Goal: Task Accomplishment & Management: Manage account settings

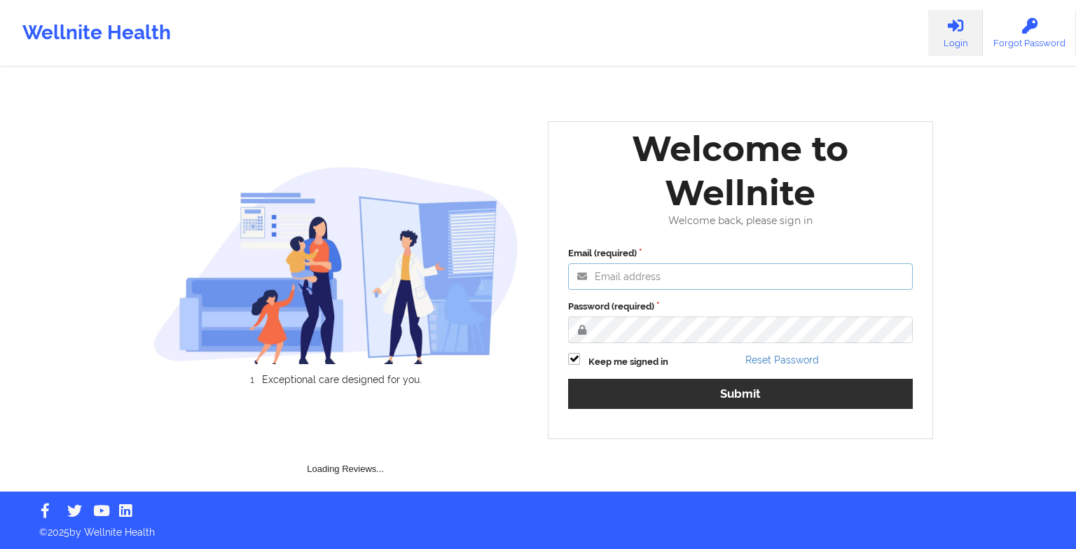
type input "[EMAIL_ADDRESS][DOMAIN_NAME]"
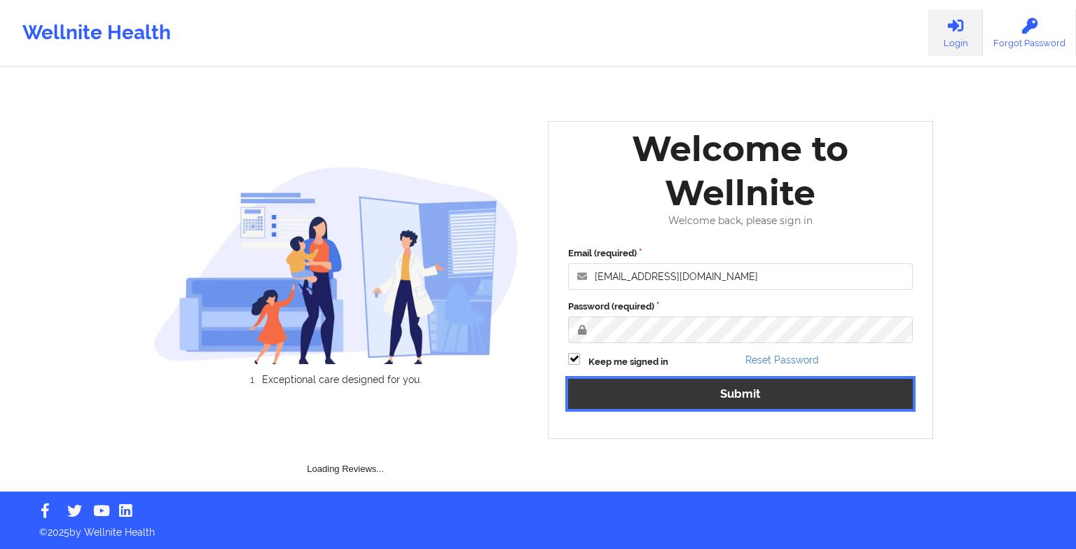
drag, startPoint x: 706, startPoint y: 400, endPoint x: 534, endPoint y: 572, distance: 243.2
click at [534, 548] on html "Wellnite Health Login Forgot Password Exceptional care designed for you. Loadin…" at bounding box center [538, 274] width 1076 height 549
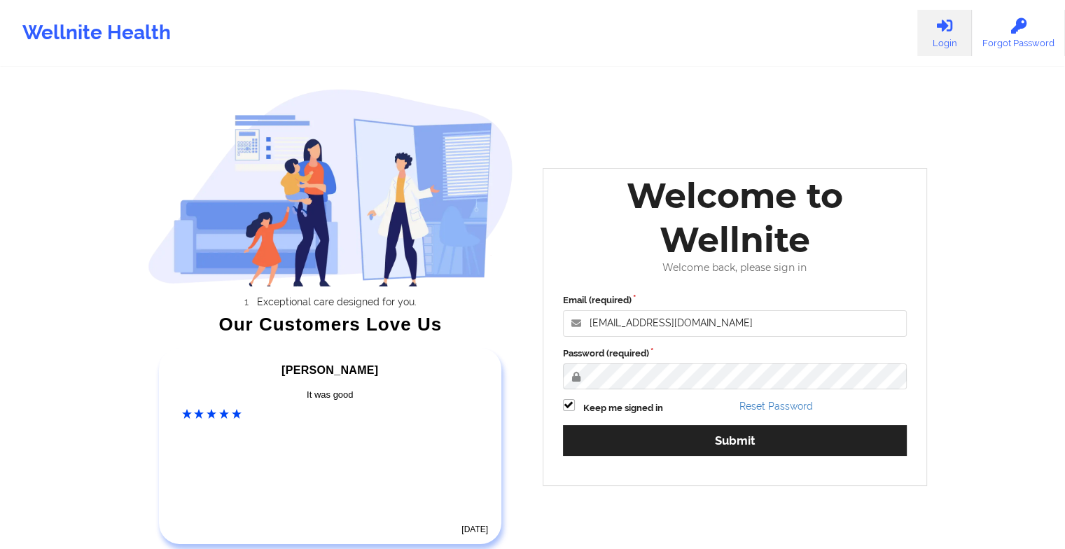
drag, startPoint x: 636, startPoint y: 476, endPoint x: 623, endPoint y: 466, distance: 17.0
click at [623, 466] on div "Welcome to Wellnite Welcome back, please sign in Email (required) [EMAIL_ADDRES…" at bounding box center [735, 326] width 385 height 317
click at [623, 466] on div "Email (required) [EMAIL_ADDRESS][DOMAIN_NAME] Password (required) Keep me signe…" at bounding box center [735, 380] width 364 height 192
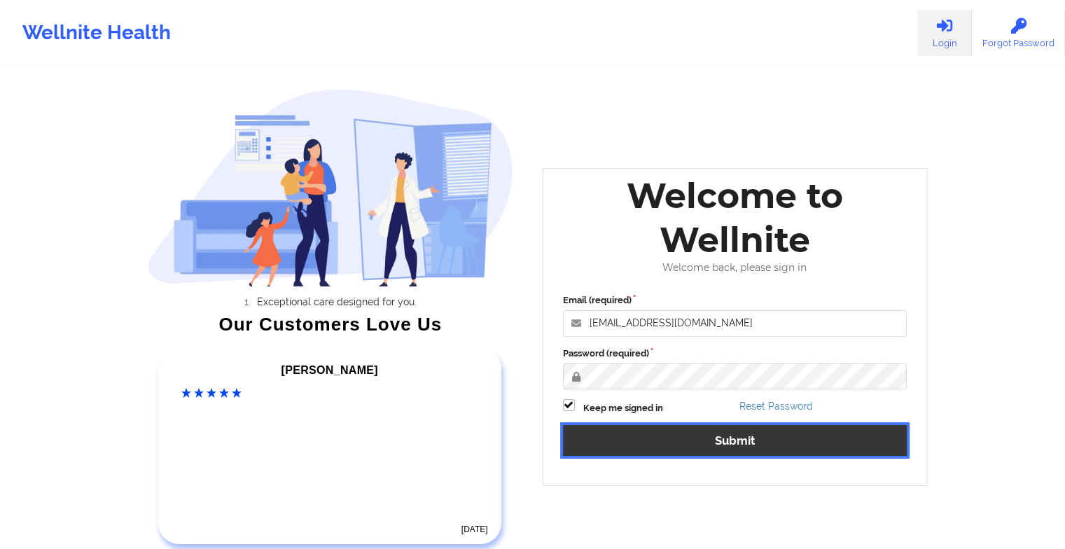
click at [614, 439] on button "Submit" at bounding box center [735, 440] width 345 height 30
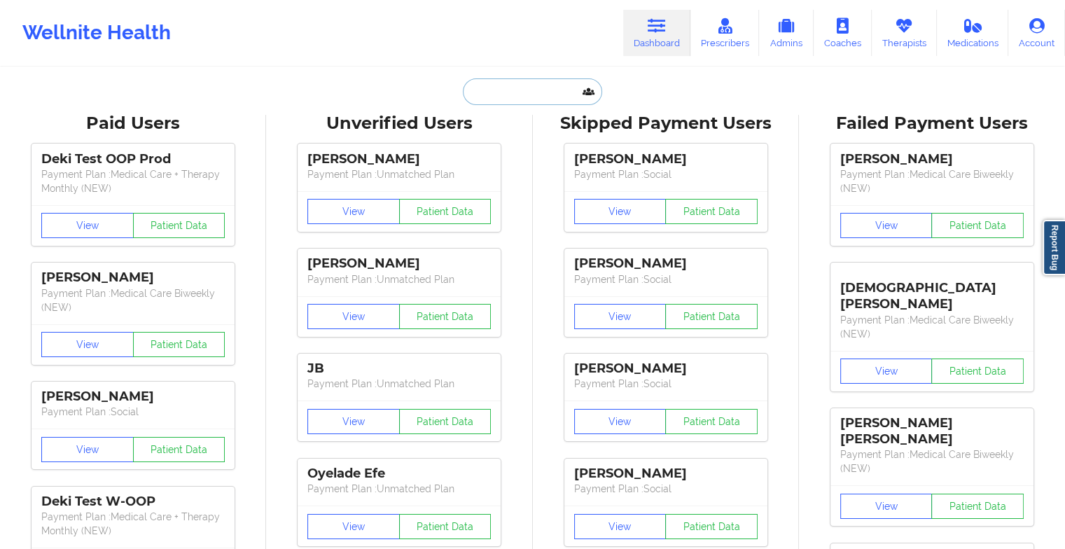
click at [497, 92] on input "text" at bounding box center [532, 91] width 139 height 27
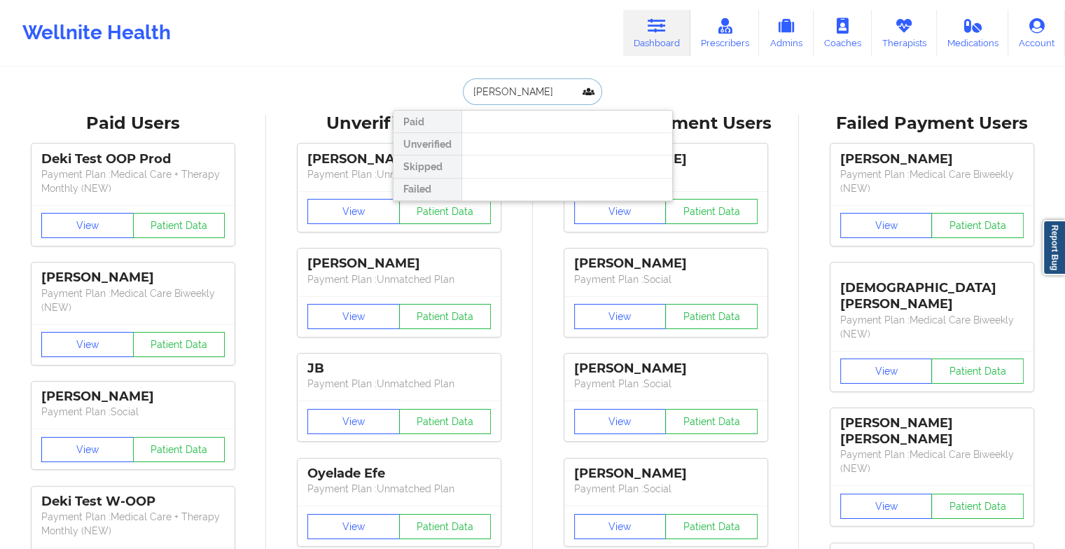
type input "[PERSON_NAME]"
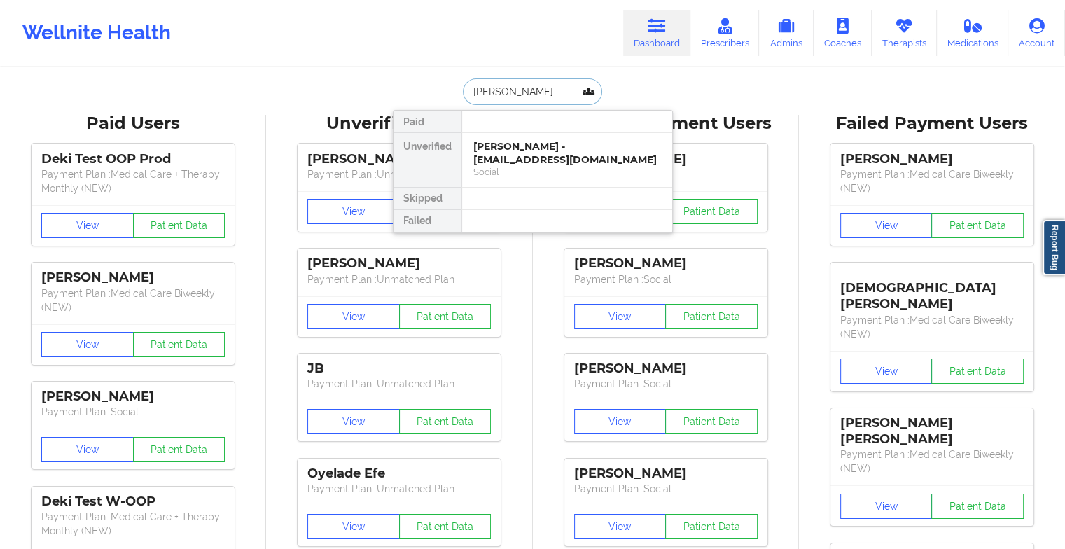
click at [516, 149] on div "[PERSON_NAME] - [EMAIL_ADDRESS][DOMAIN_NAME]" at bounding box center [568, 153] width 188 height 26
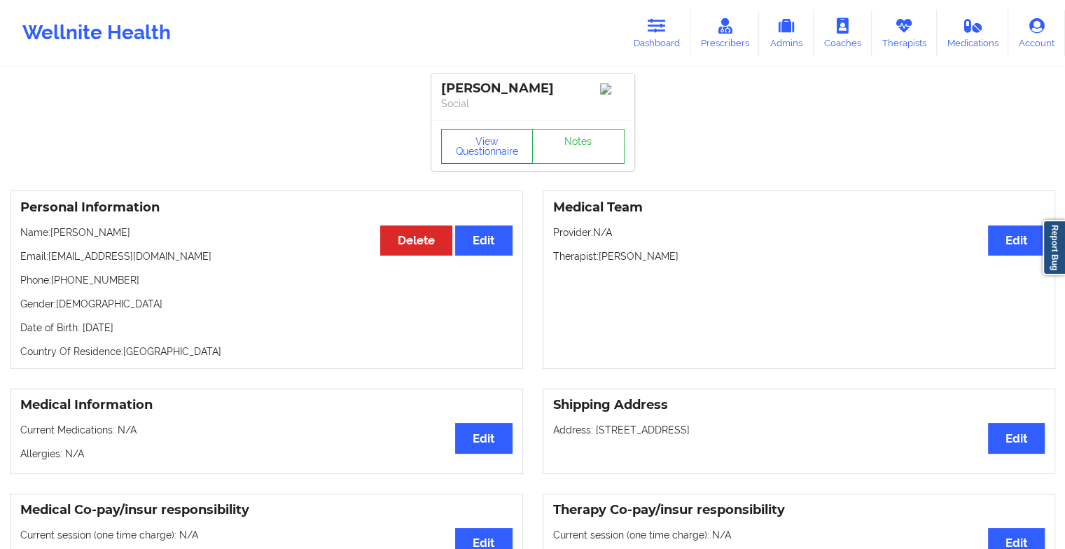
click at [572, 148] on div "View Questionnaire Notes" at bounding box center [532, 145] width 203 height 50
click at [572, 148] on link "Notes" at bounding box center [578, 146] width 92 height 35
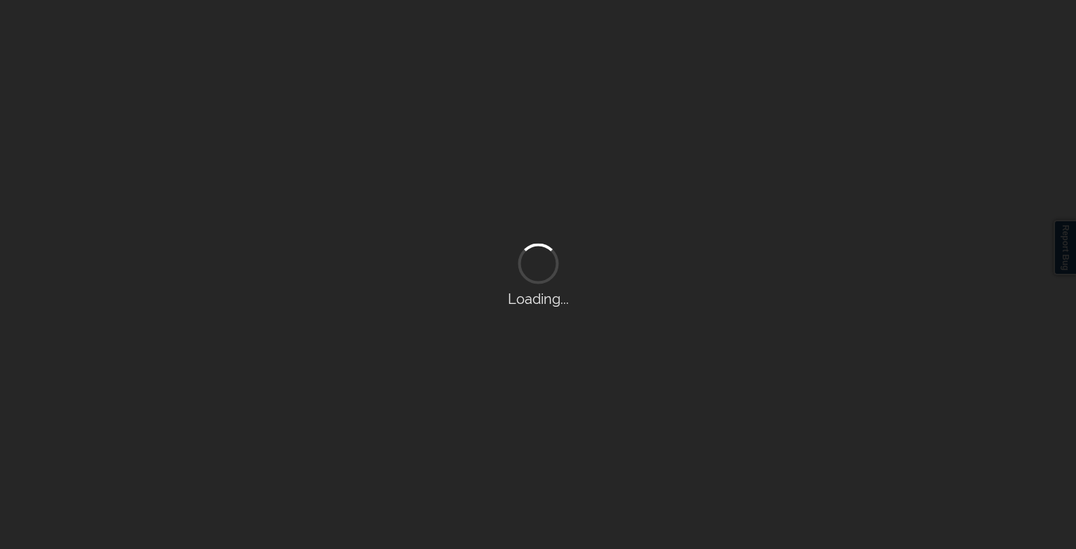
click at [572, 148] on div "Loading..." at bounding box center [538, 274] width 1076 height 549
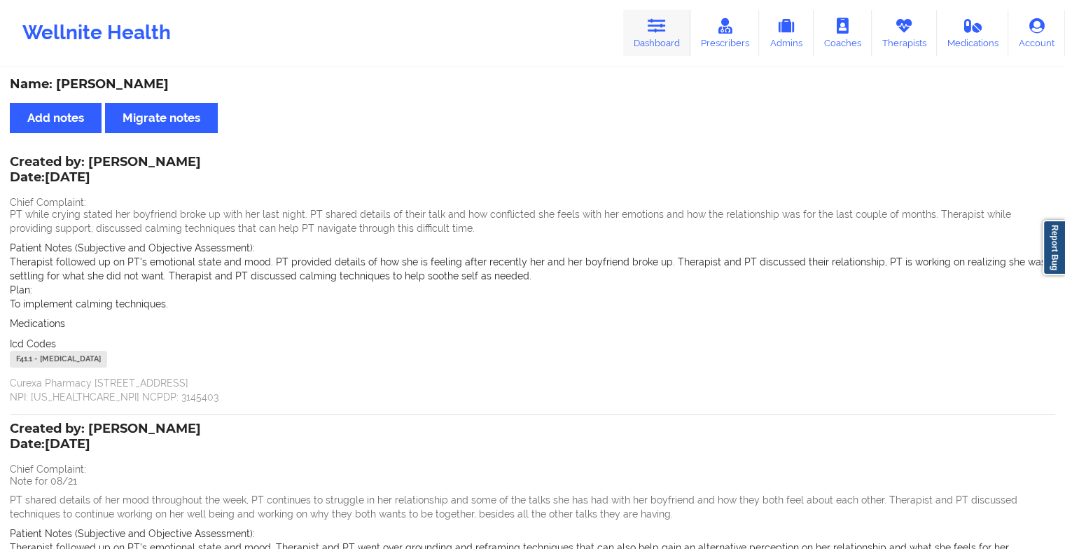
click at [670, 36] on link "Dashboard" at bounding box center [656, 33] width 67 height 46
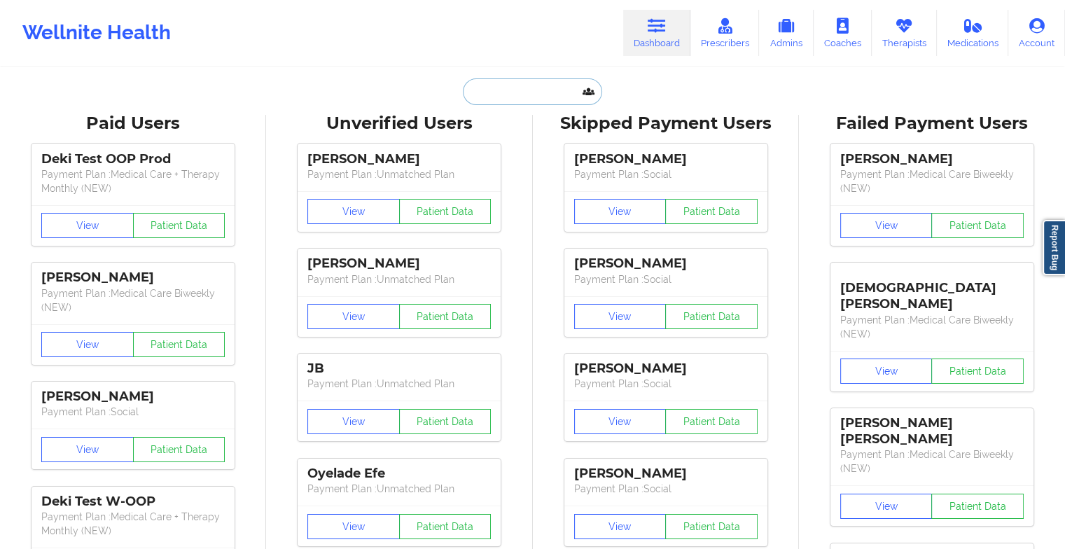
click at [525, 95] on input "text" at bounding box center [532, 91] width 139 height 27
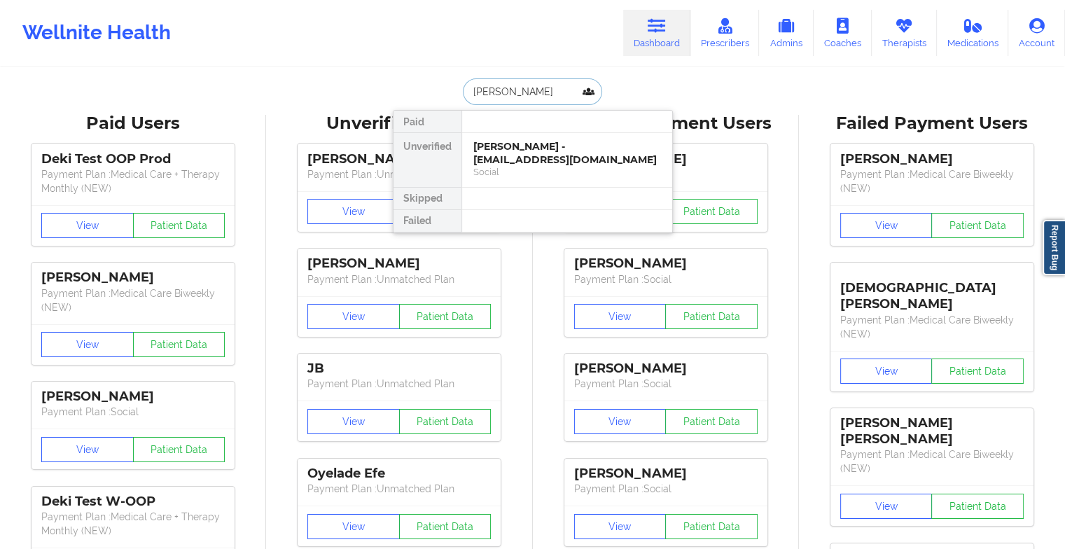
type input "[PERSON_NAME] [PERSON_NAME]"
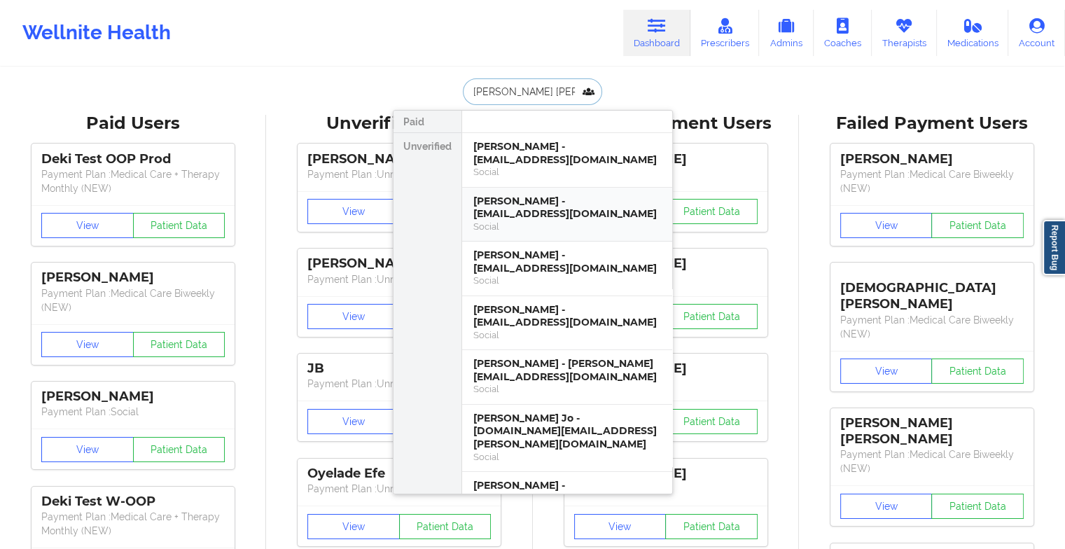
click at [546, 196] on div "[PERSON_NAME] - [EMAIL_ADDRESS][DOMAIN_NAME]" at bounding box center [568, 208] width 188 height 26
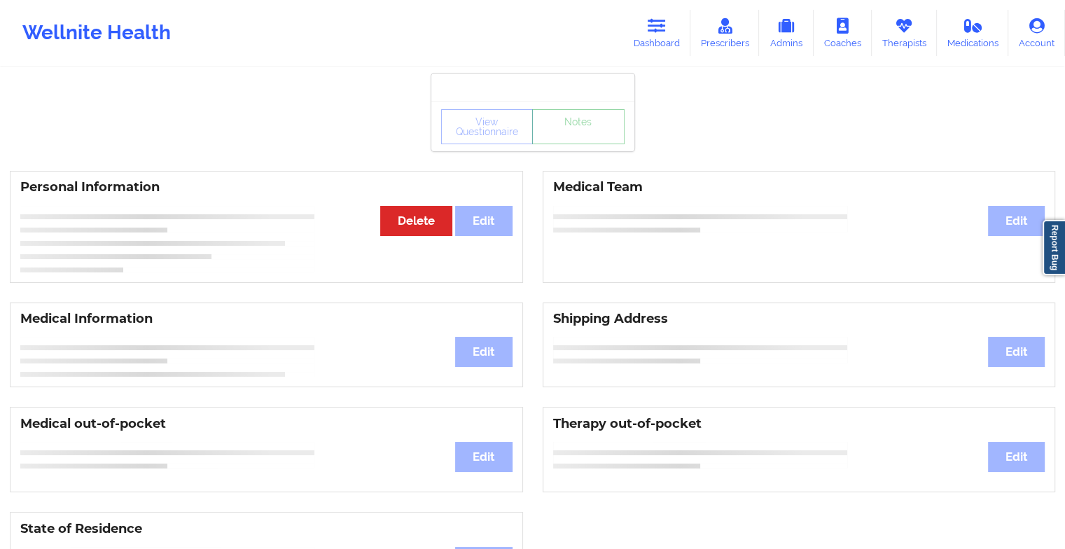
click at [572, 144] on link "Notes" at bounding box center [578, 126] width 92 height 35
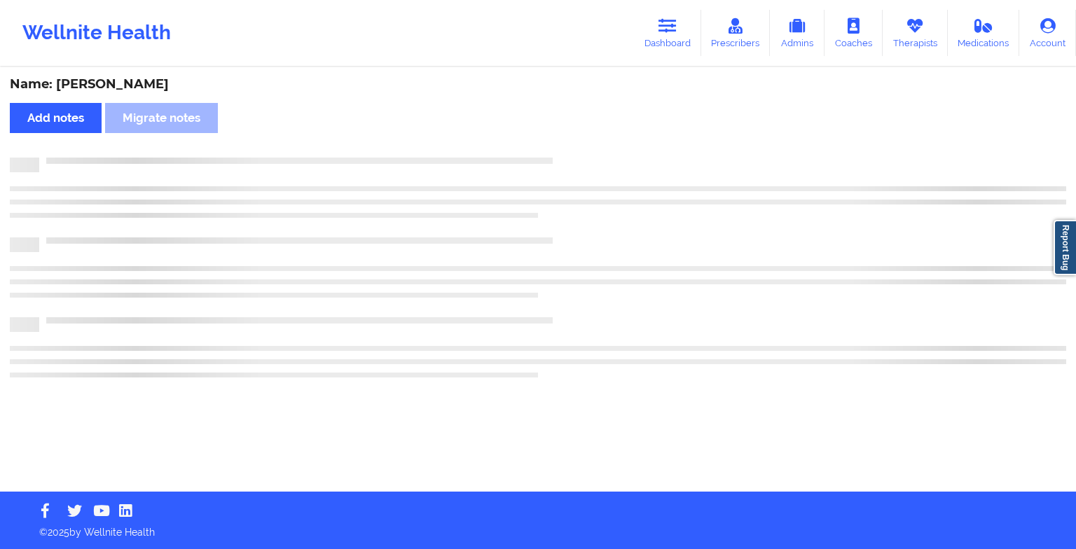
click at [572, 149] on div "Name: [PERSON_NAME] Add notes [PERSON_NAME] notes" at bounding box center [538, 280] width 1076 height 423
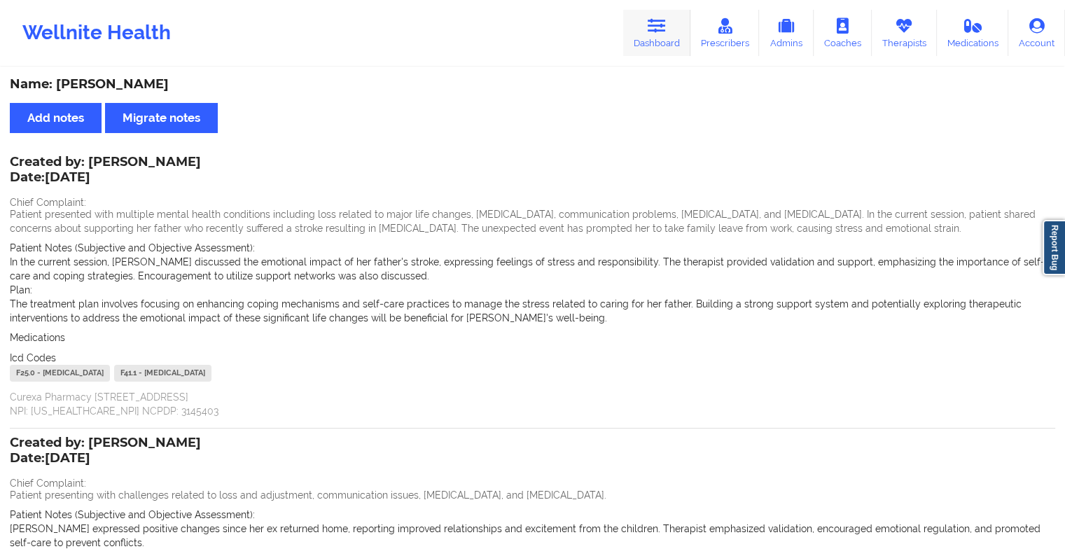
click at [656, 34] on icon at bounding box center [657, 25] width 18 height 15
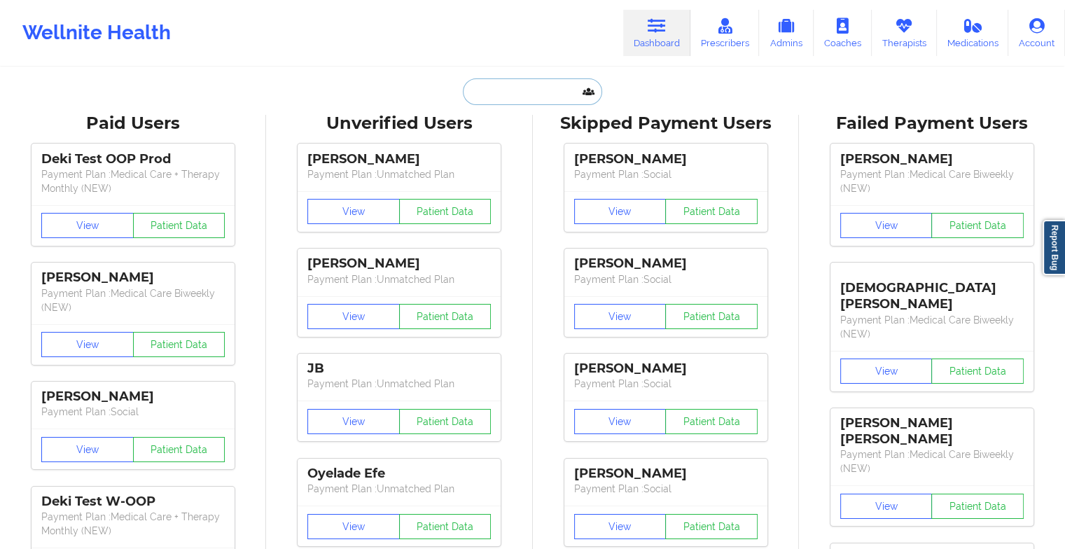
click at [530, 99] on input "text" at bounding box center [532, 91] width 139 height 27
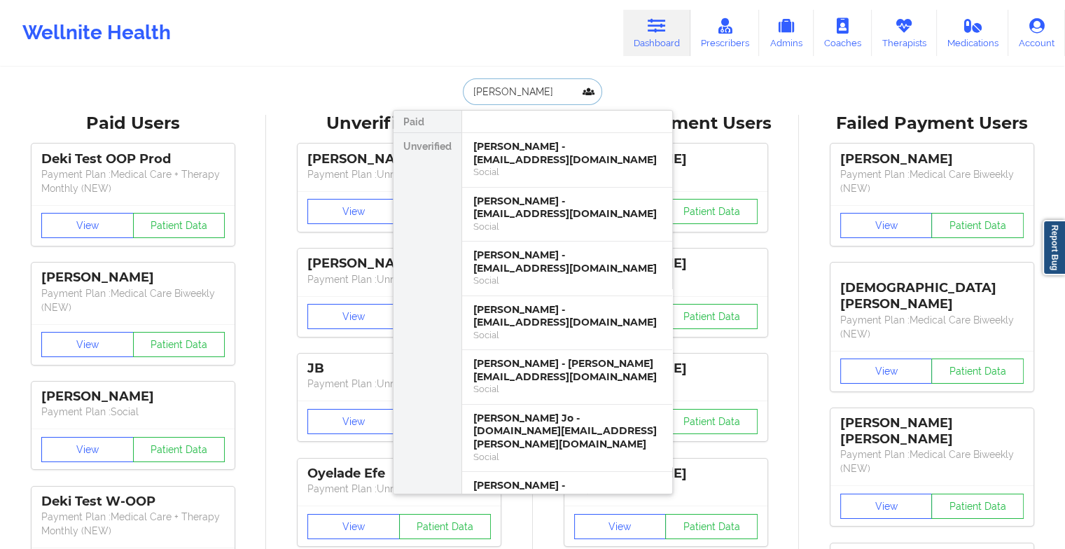
type input "[PERSON_NAME] la"
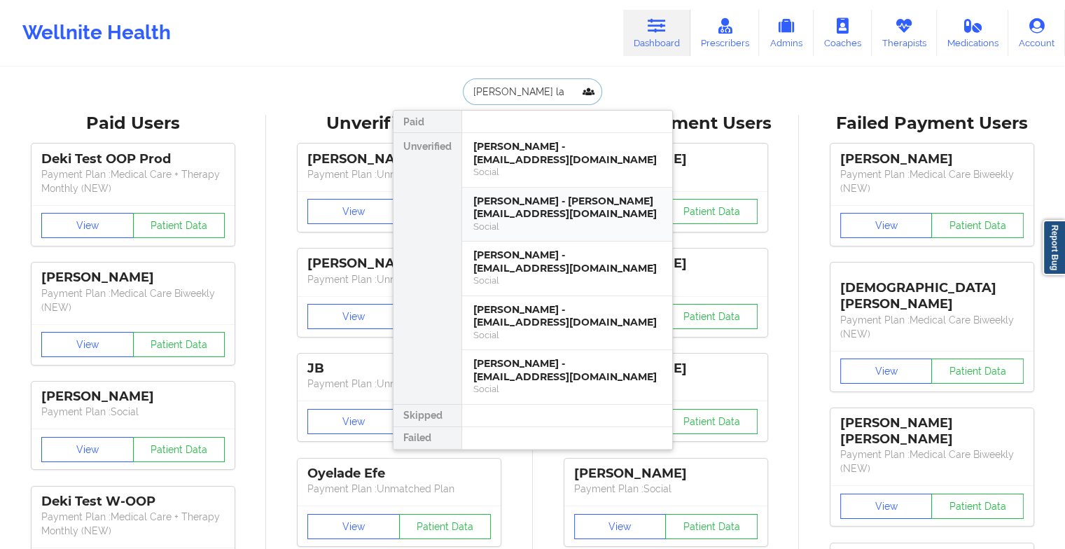
click at [572, 202] on div "[PERSON_NAME] - [PERSON_NAME][EMAIL_ADDRESS][DOMAIN_NAME]" at bounding box center [568, 208] width 188 height 26
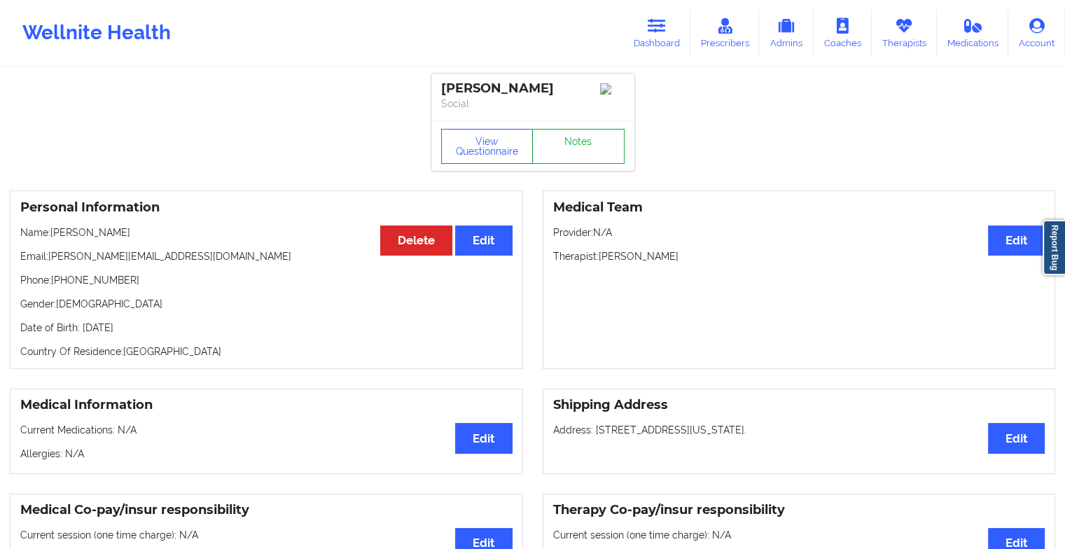
click at [577, 153] on link "Notes" at bounding box center [578, 146] width 92 height 35
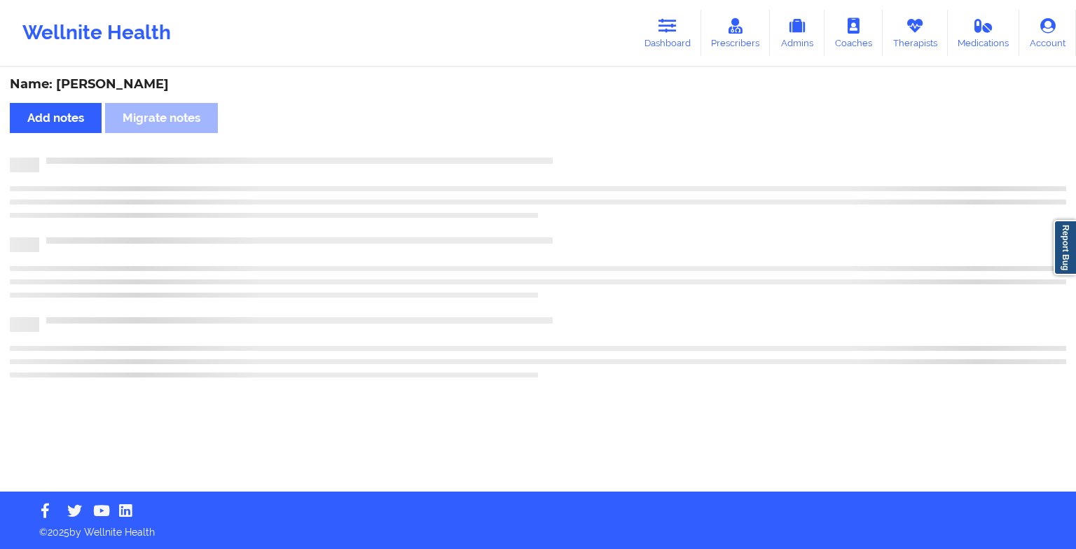
click at [577, 153] on div "Name: [PERSON_NAME] Add notes Migrate notes" at bounding box center [538, 280] width 1076 height 423
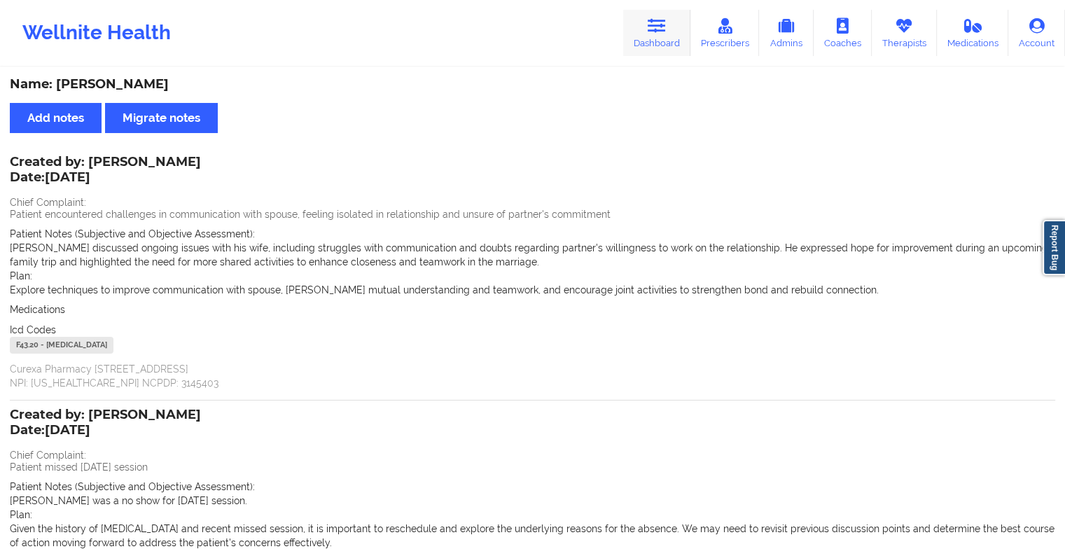
click at [664, 32] on icon at bounding box center [657, 25] width 18 height 15
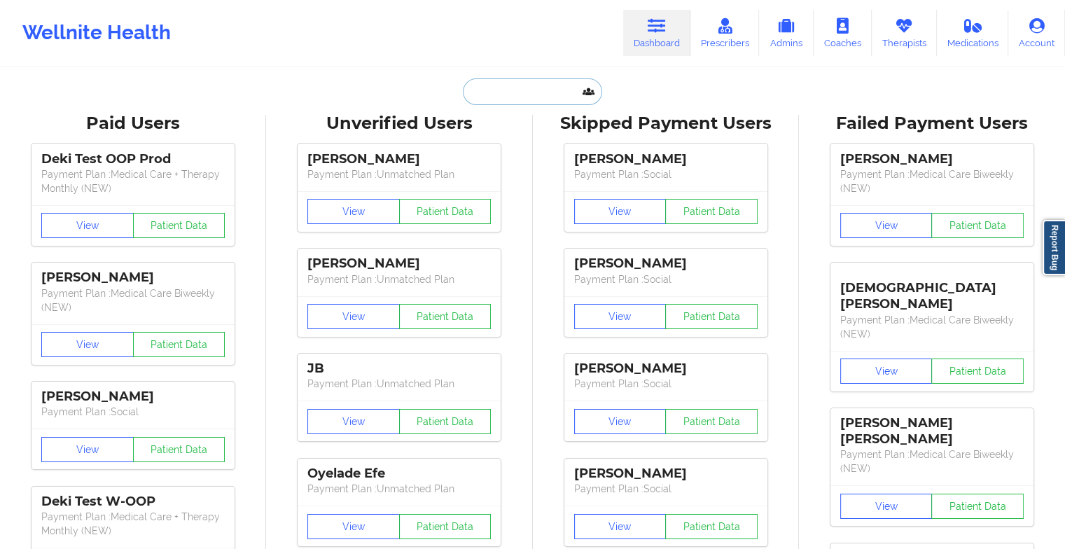
click at [513, 92] on input "text" at bounding box center [532, 91] width 139 height 27
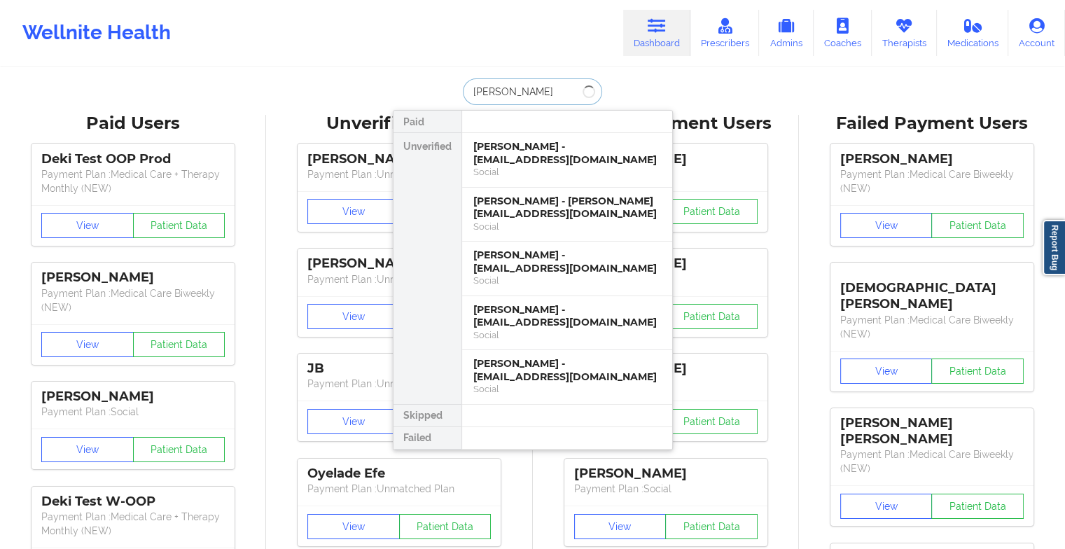
type input "[PERSON_NAME] m"
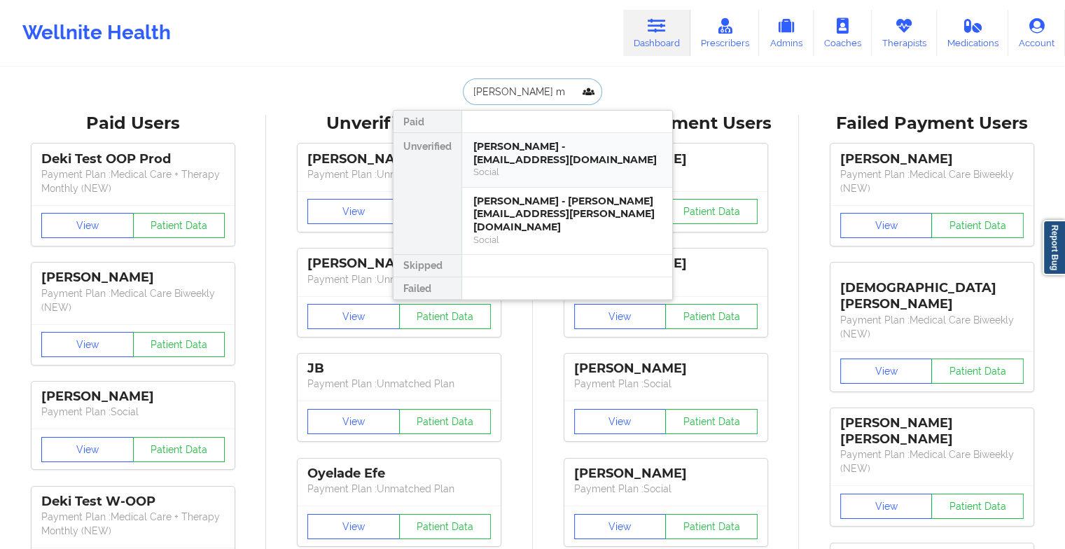
click at [558, 177] on div "Social" at bounding box center [568, 172] width 188 height 12
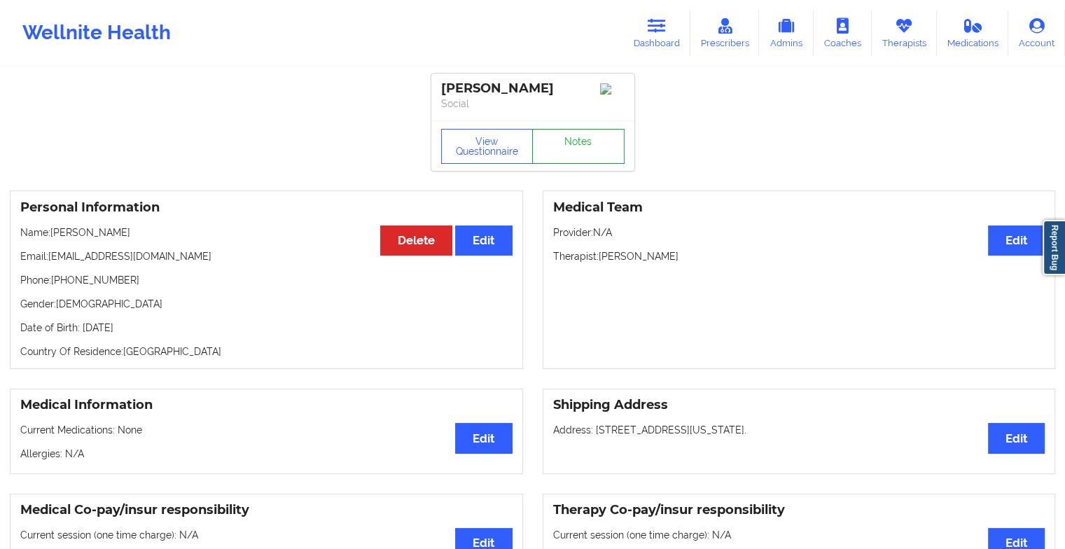
click at [576, 156] on link "Notes" at bounding box center [578, 146] width 92 height 35
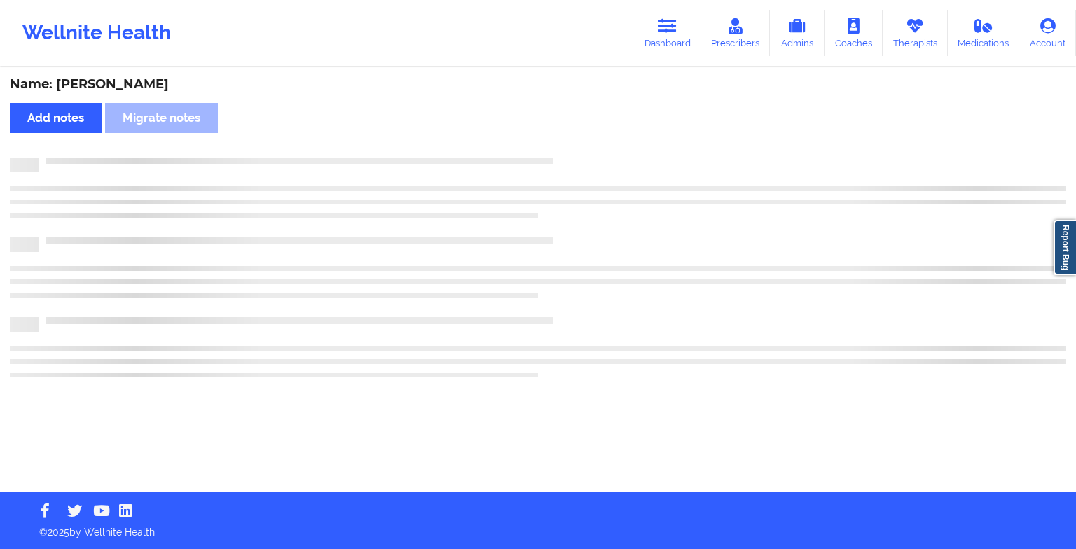
click at [576, 156] on div "Name: [PERSON_NAME] Add notes Migrate notes" at bounding box center [538, 280] width 1076 height 423
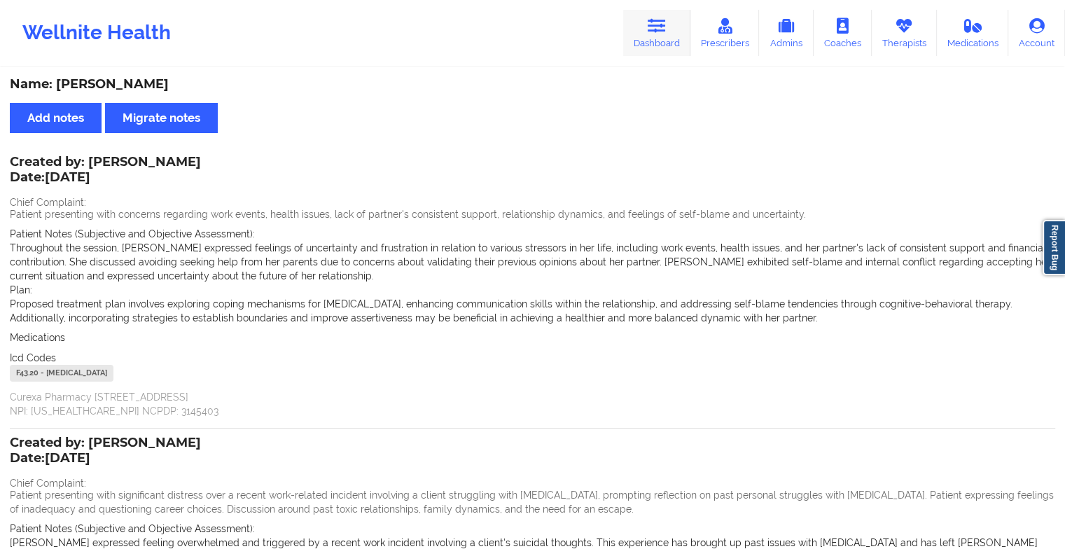
click at [654, 35] on link "Dashboard" at bounding box center [656, 33] width 67 height 46
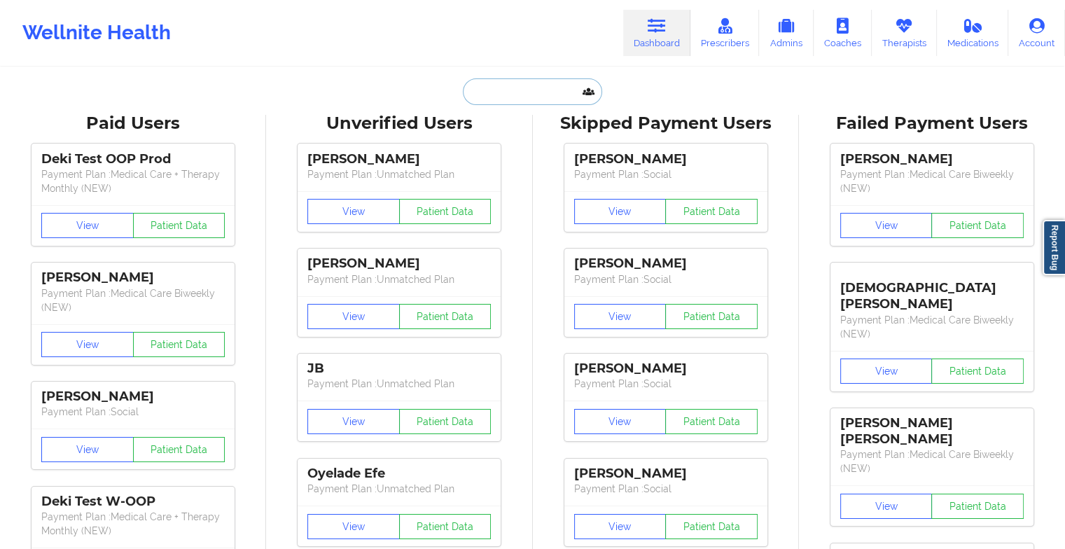
click at [546, 88] on input "text" at bounding box center [532, 91] width 139 height 27
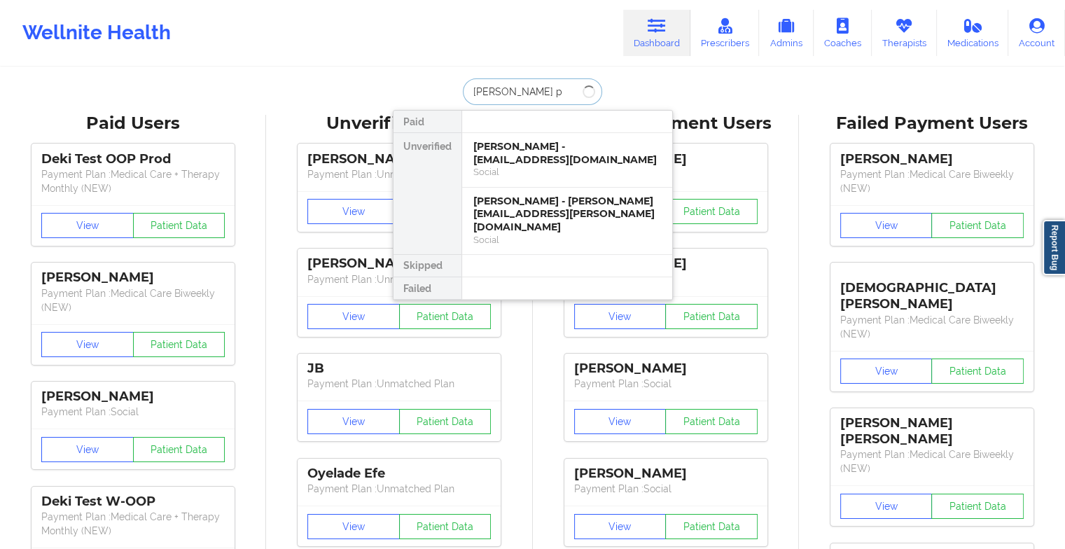
type input "[PERSON_NAME] ph"
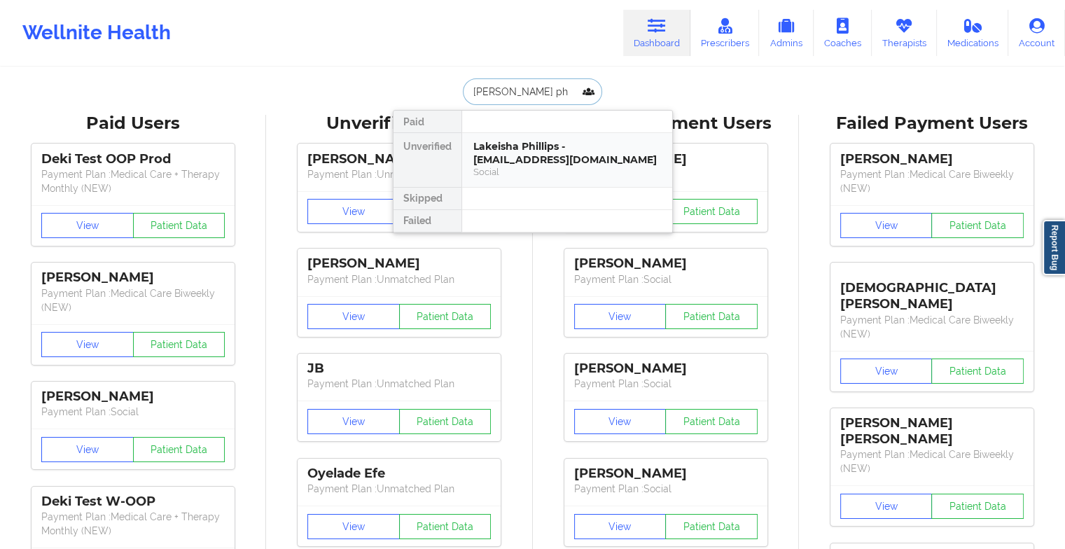
click at [621, 182] on div "Lakeisha Phillips - [EMAIL_ADDRESS][DOMAIN_NAME] Social" at bounding box center [567, 160] width 210 height 54
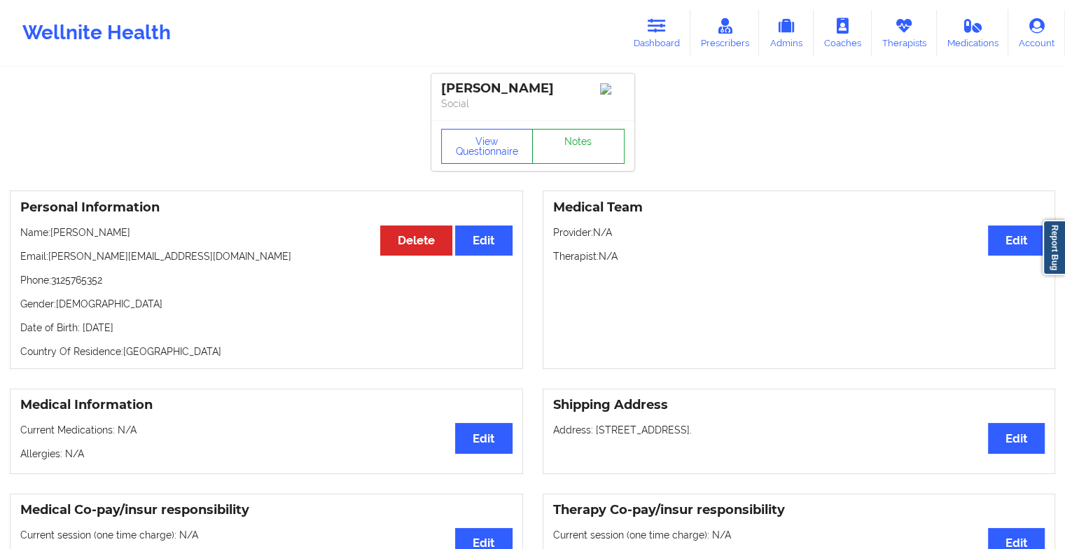
click at [575, 145] on link "Notes" at bounding box center [578, 146] width 92 height 35
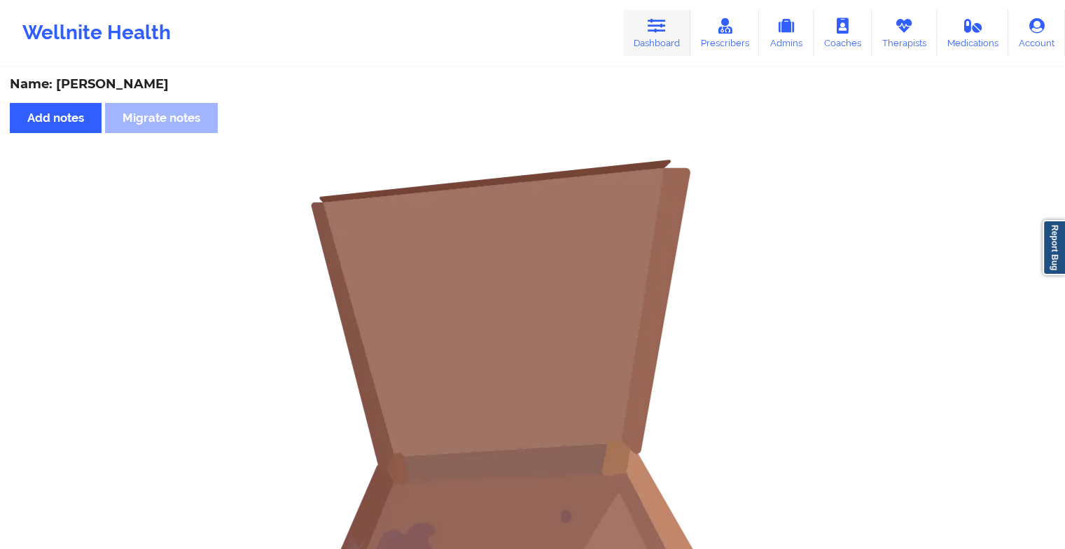
click at [639, 54] on link "Dashboard" at bounding box center [656, 33] width 67 height 46
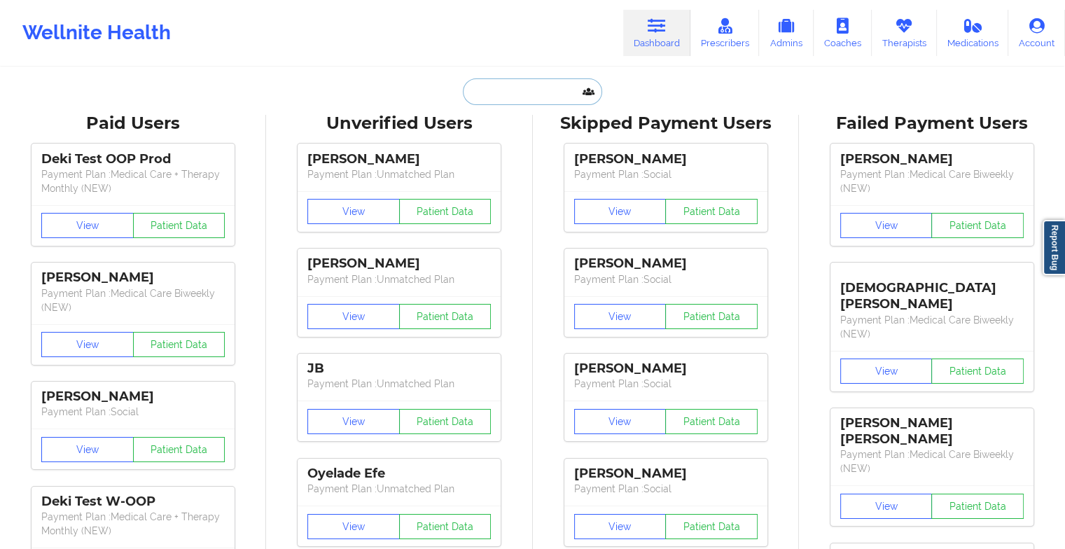
click at [546, 95] on input "text" at bounding box center [532, 91] width 139 height 27
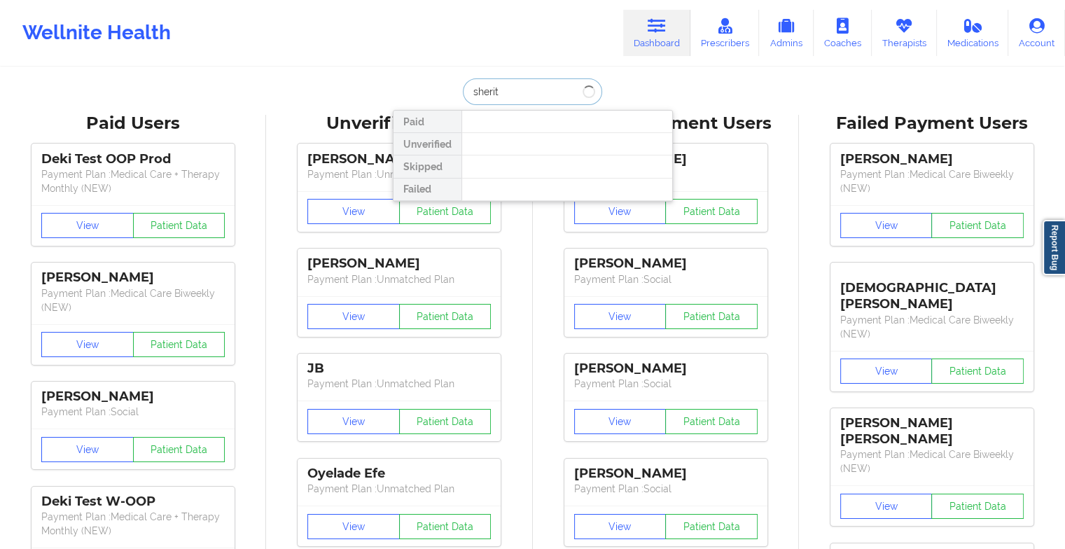
type input "sheritt"
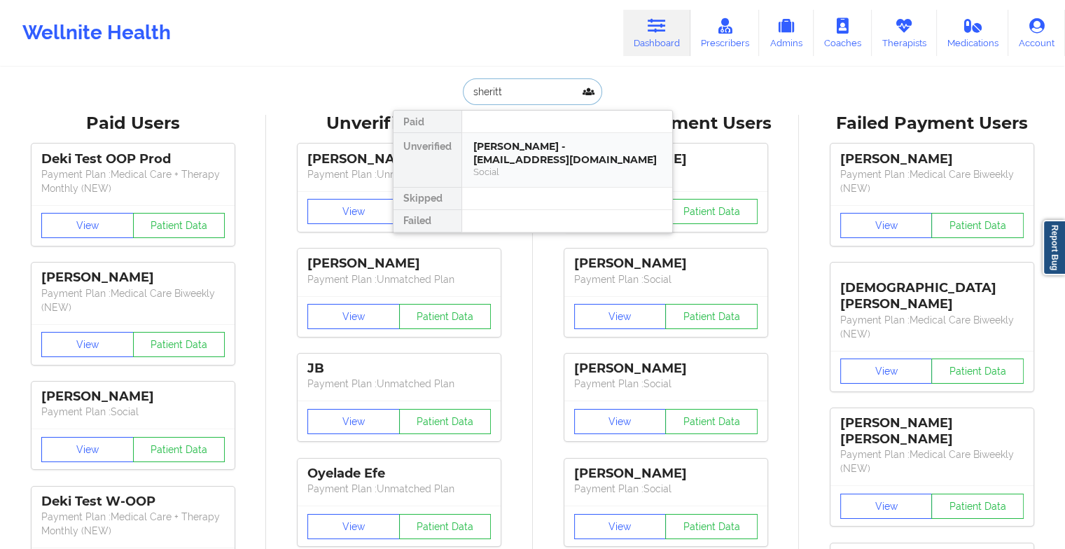
click at [539, 146] on div "[PERSON_NAME] - [EMAIL_ADDRESS][DOMAIN_NAME]" at bounding box center [568, 153] width 188 height 26
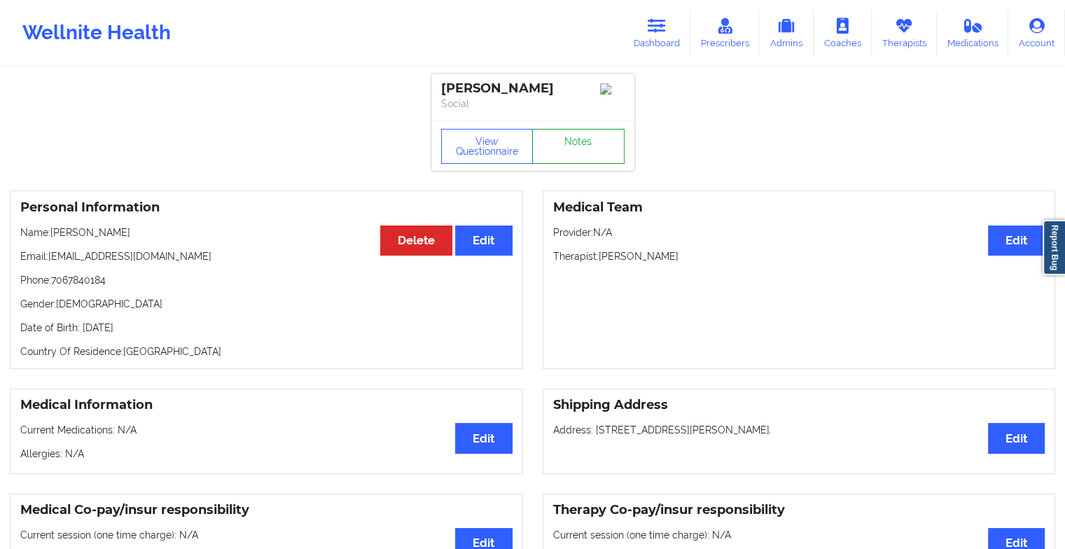
click at [566, 155] on link "Notes" at bounding box center [578, 146] width 92 height 35
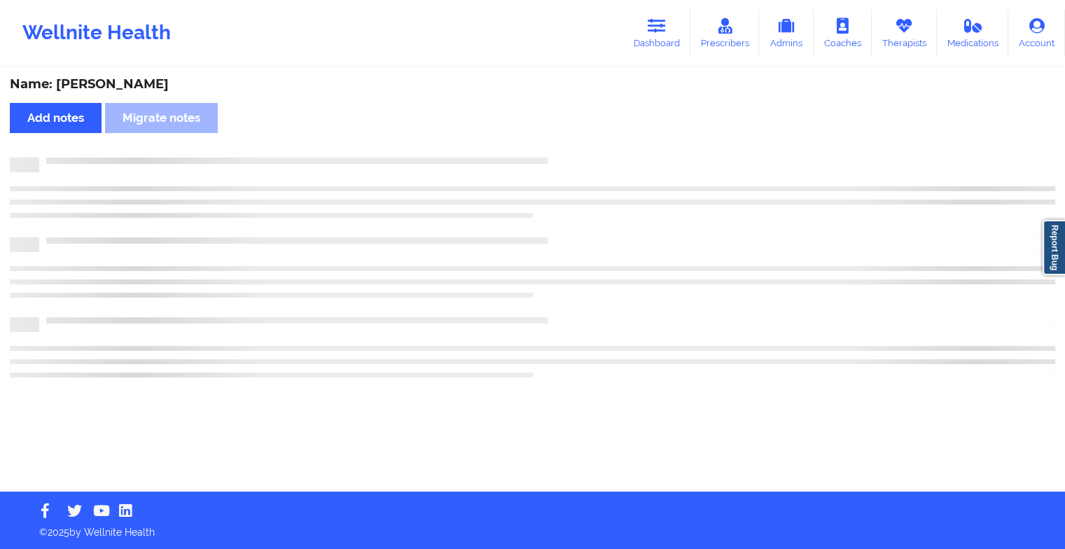
click at [566, 155] on div "Name: [PERSON_NAME] Add notes Migrate notes" at bounding box center [532, 280] width 1065 height 423
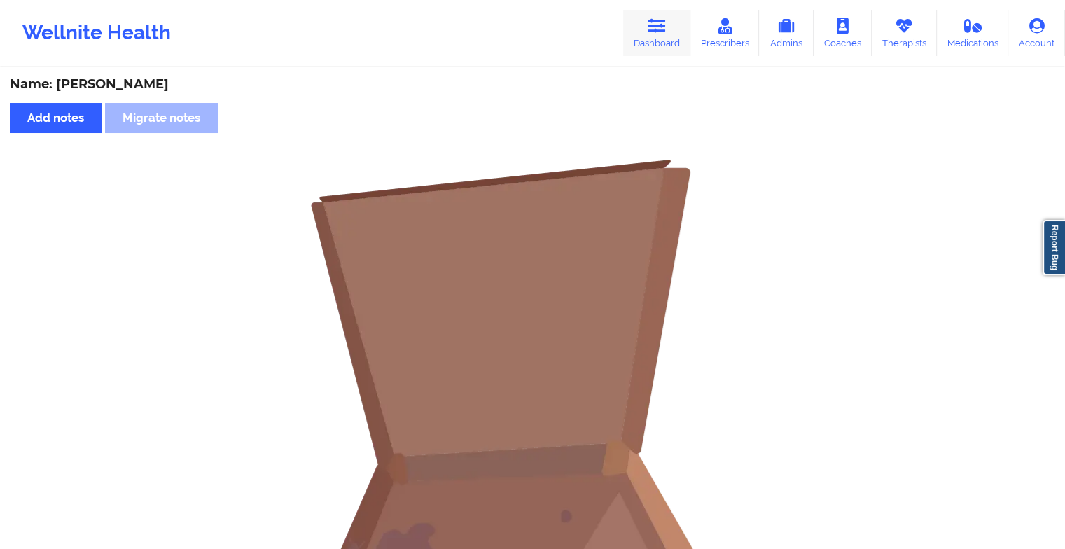
click at [656, 43] on link "Dashboard" at bounding box center [656, 33] width 67 height 46
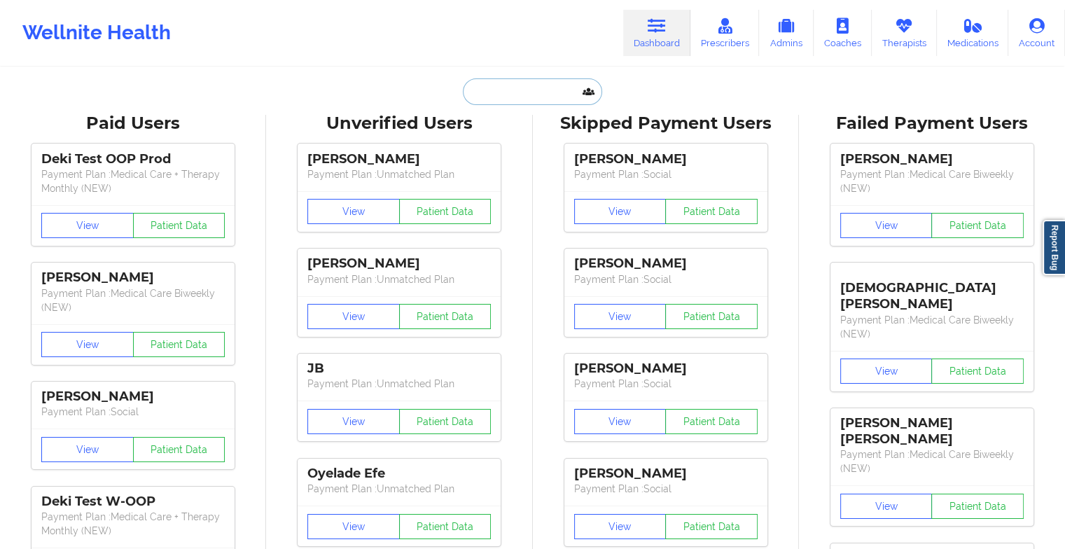
click at [544, 95] on input "text" at bounding box center [532, 91] width 139 height 27
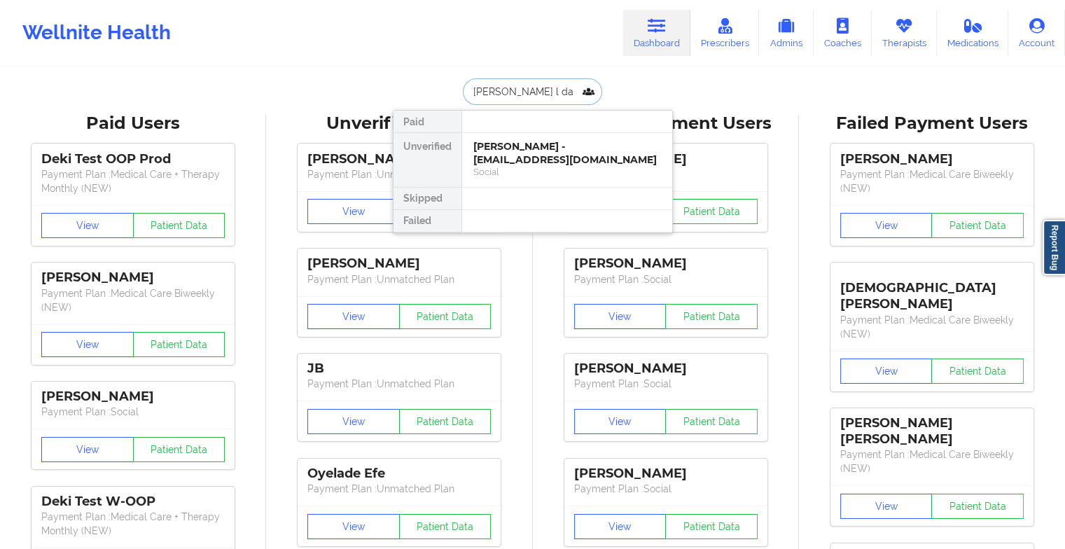
type input "[PERSON_NAME]"
click at [649, 177] on div "Social" at bounding box center [568, 172] width 188 height 12
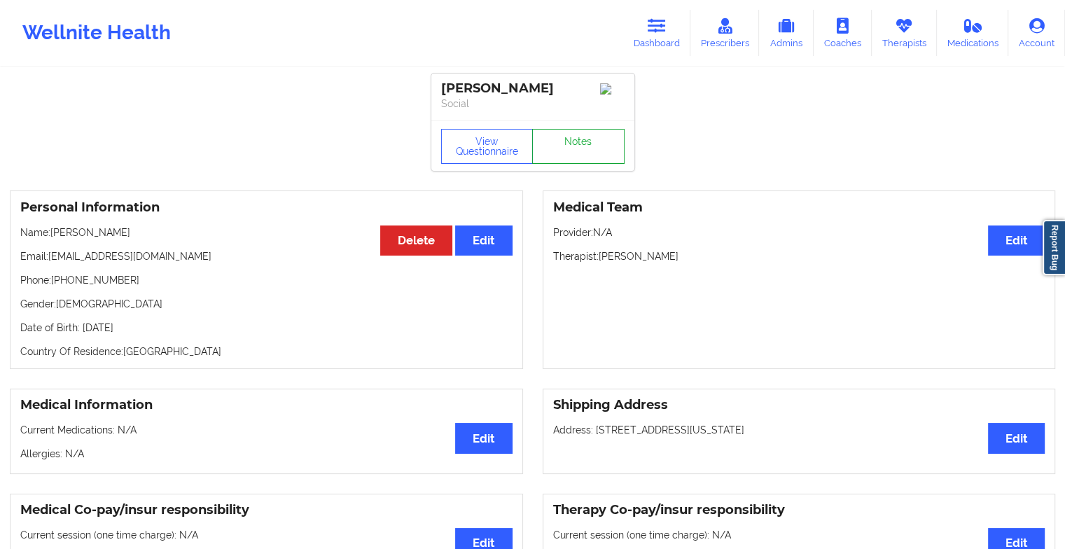
click at [614, 139] on link "Notes" at bounding box center [578, 146] width 92 height 35
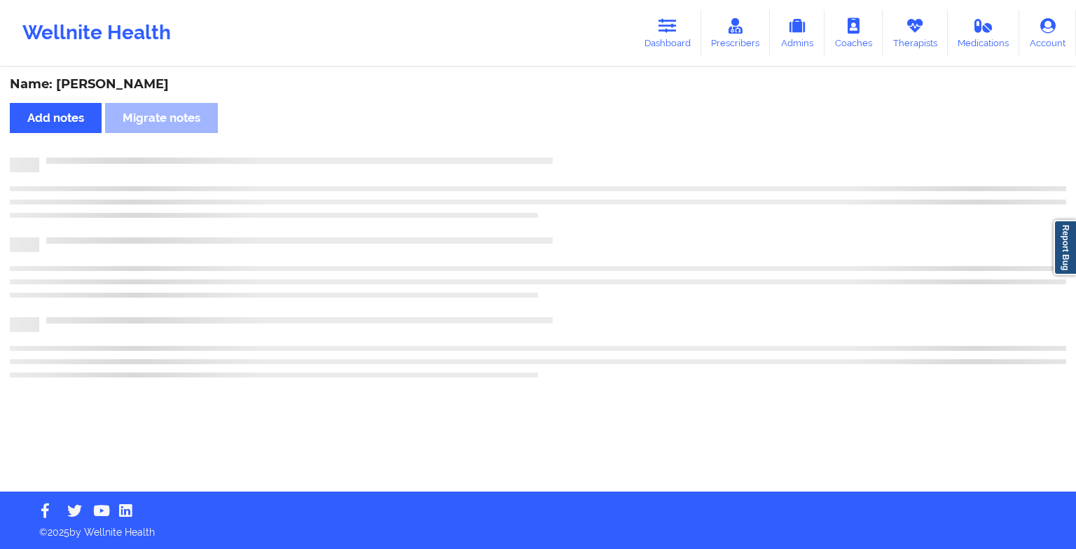
click at [614, 139] on div "Name: [PERSON_NAME] Add notes Migrate notes" at bounding box center [538, 280] width 1076 height 423
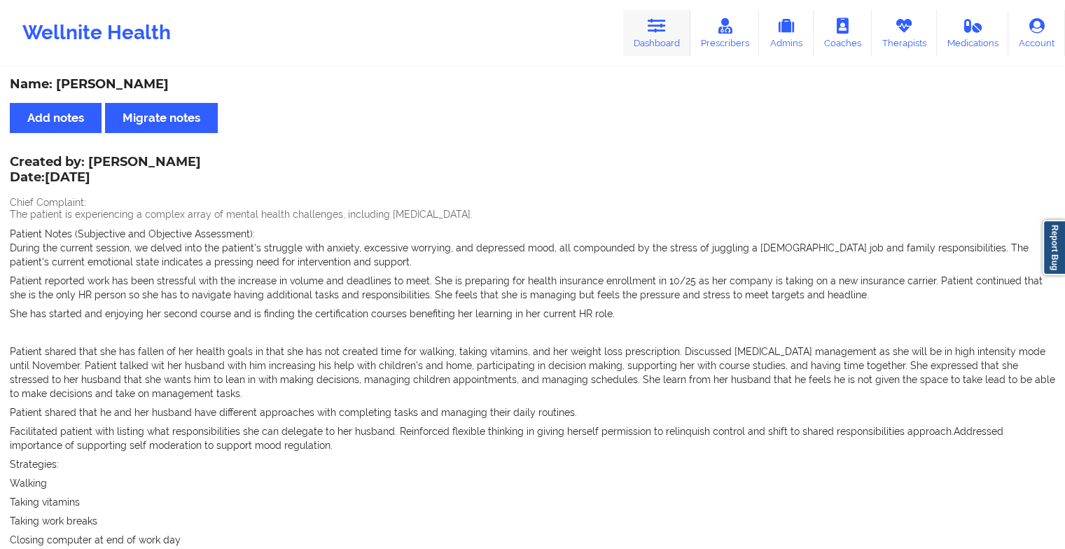
click at [633, 48] on link "Dashboard" at bounding box center [656, 33] width 67 height 46
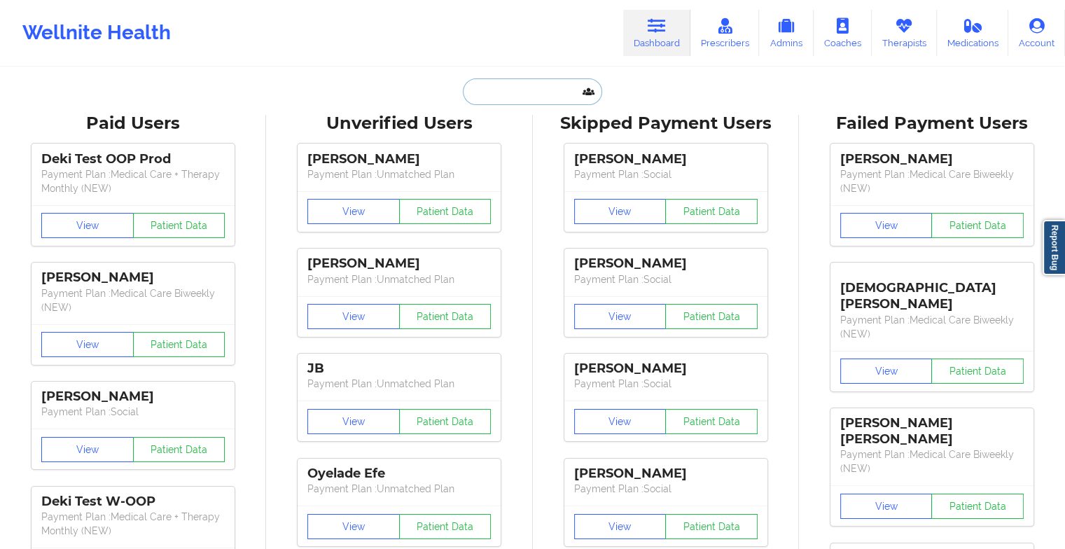
click at [510, 99] on input "text" at bounding box center [532, 91] width 139 height 27
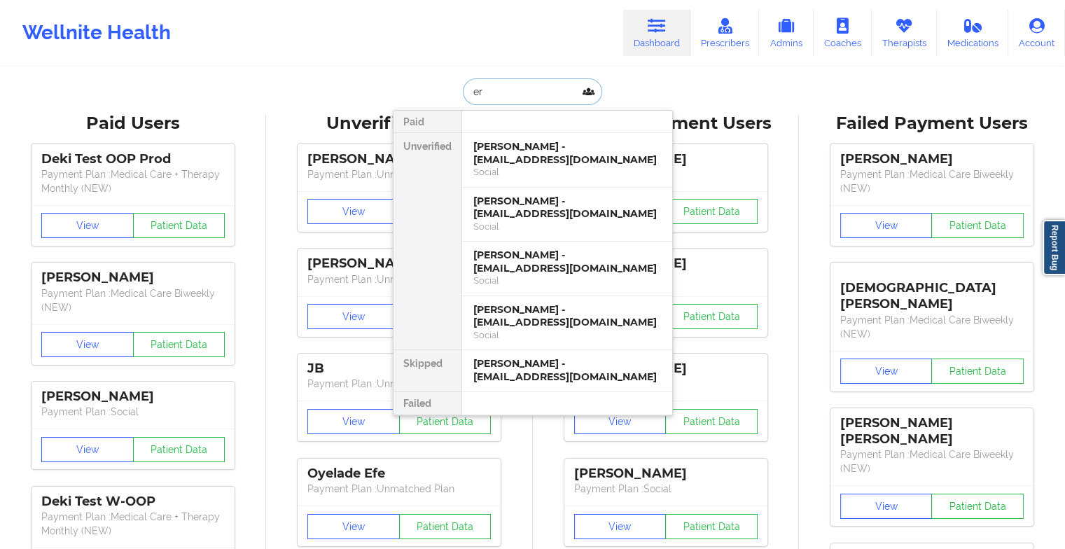
type input "e"
type input "[PERSON_NAME]"
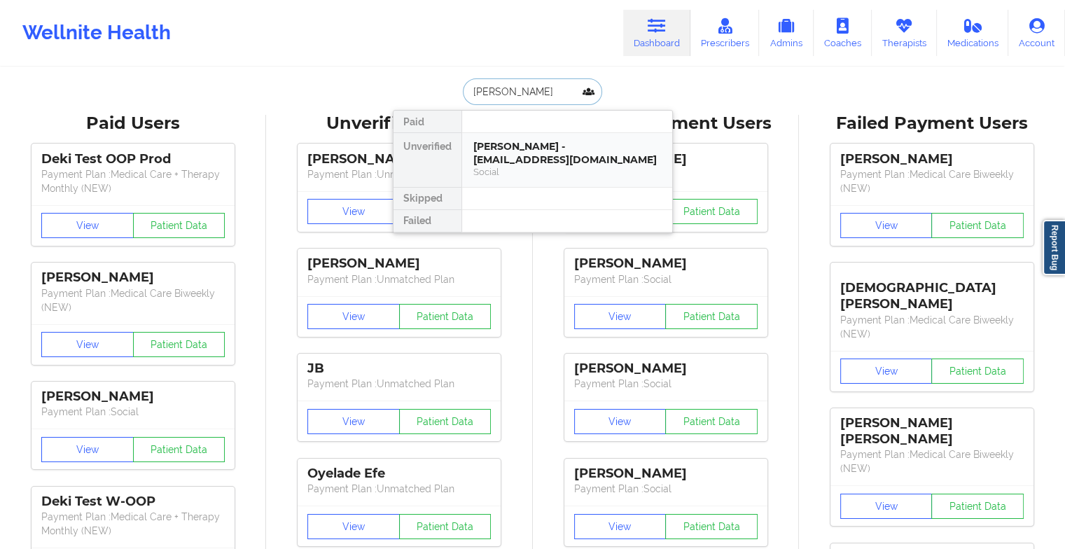
click at [521, 148] on div "[PERSON_NAME] - [EMAIL_ADDRESS][DOMAIN_NAME]" at bounding box center [568, 153] width 188 height 26
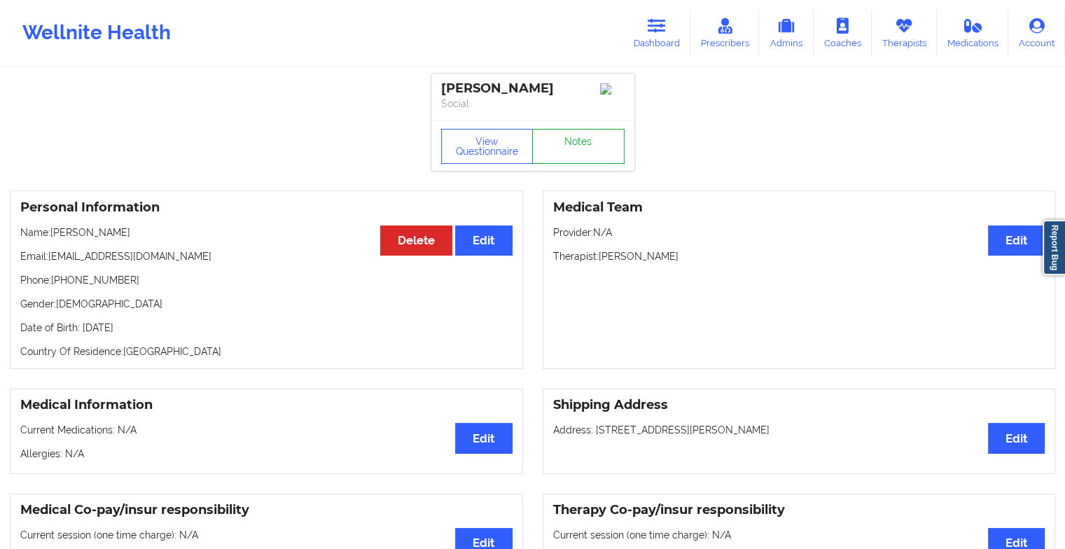
click at [568, 134] on link "Notes" at bounding box center [578, 146] width 92 height 35
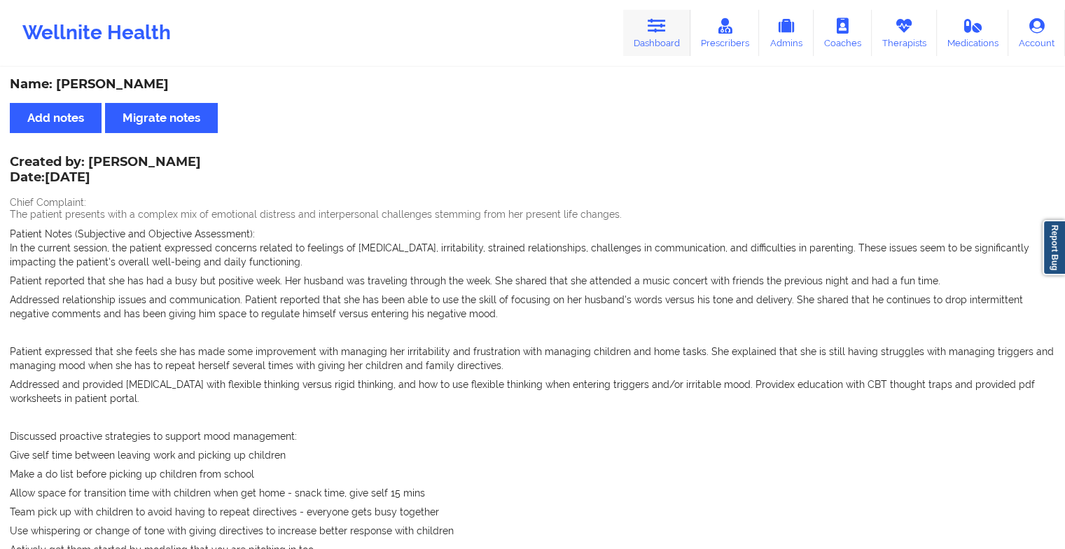
click at [658, 33] on icon at bounding box center [657, 25] width 18 height 15
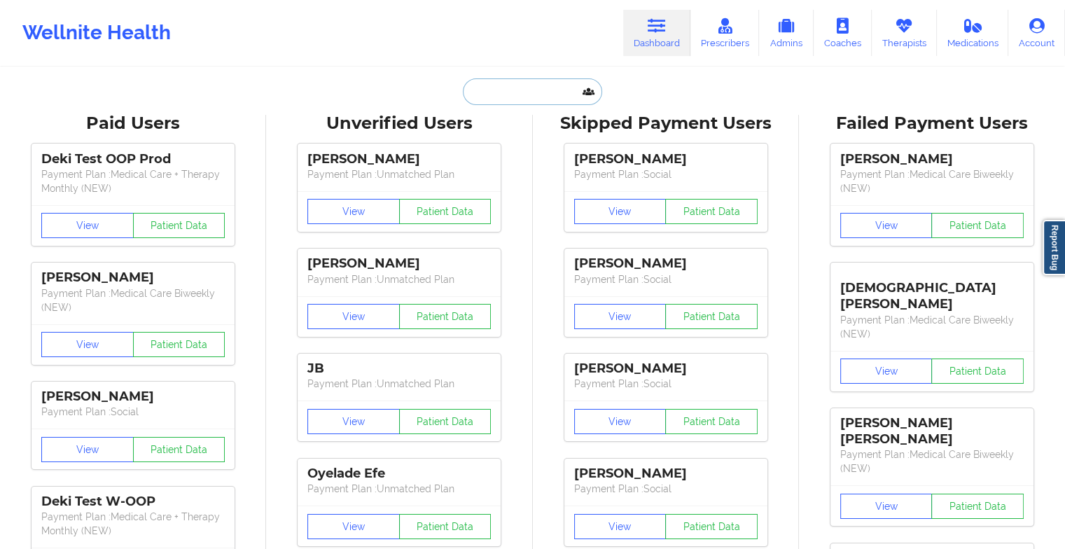
click at [502, 92] on input "text" at bounding box center [532, 91] width 139 height 27
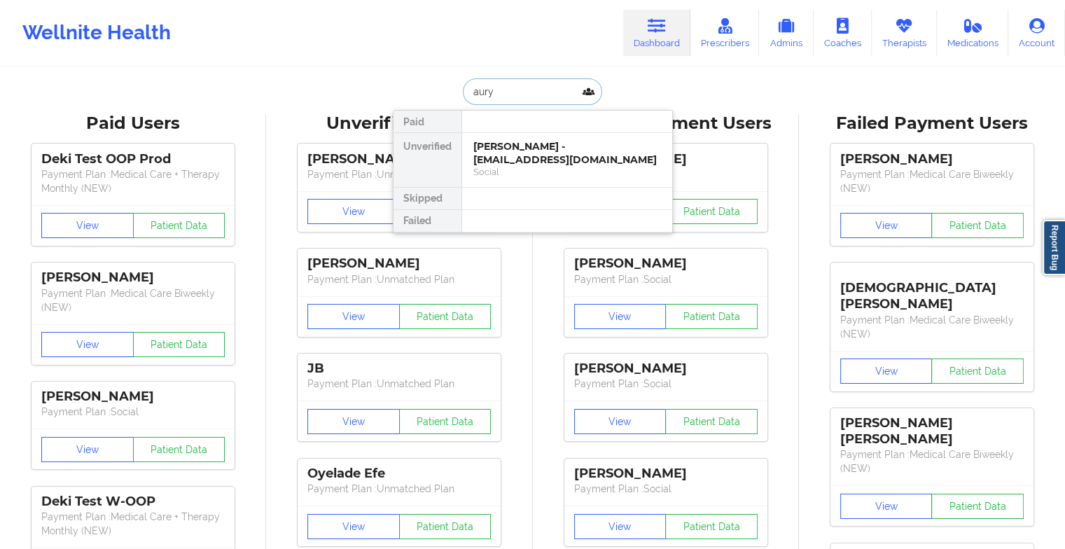
type input "auryn"
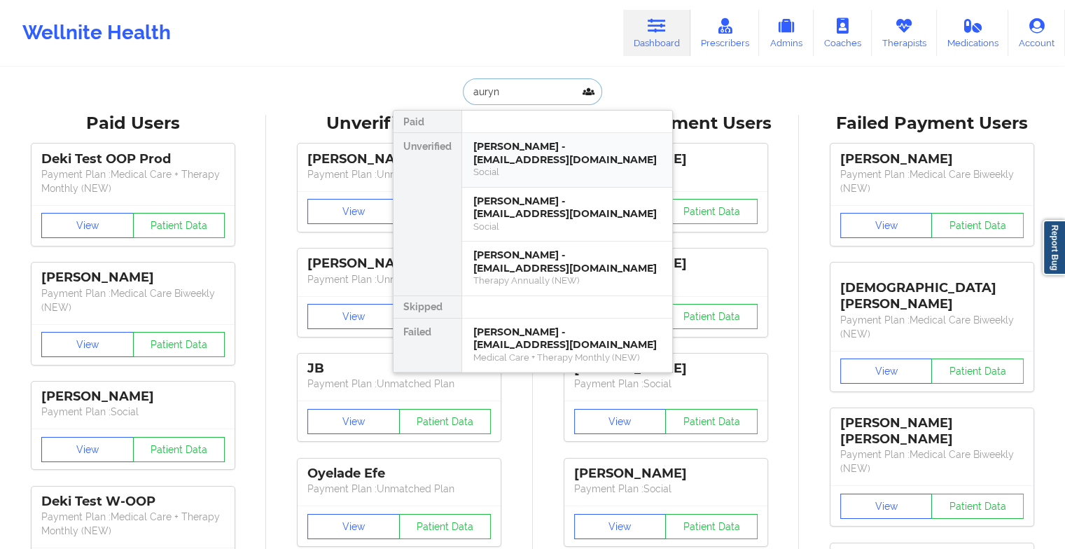
click at [514, 158] on div "[PERSON_NAME] - [EMAIL_ADDRESS][DOMAIN_NAME]" at bounding box center [568, 153] width 188 height 26
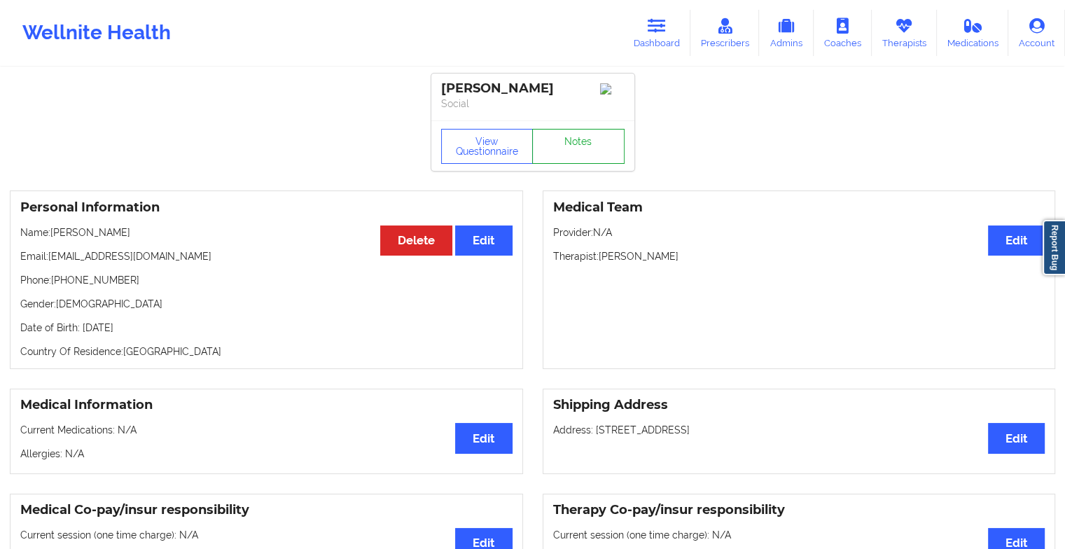
click at [607, 160] on link "Notes" at bounding box center [578, 146] width 92 height 35
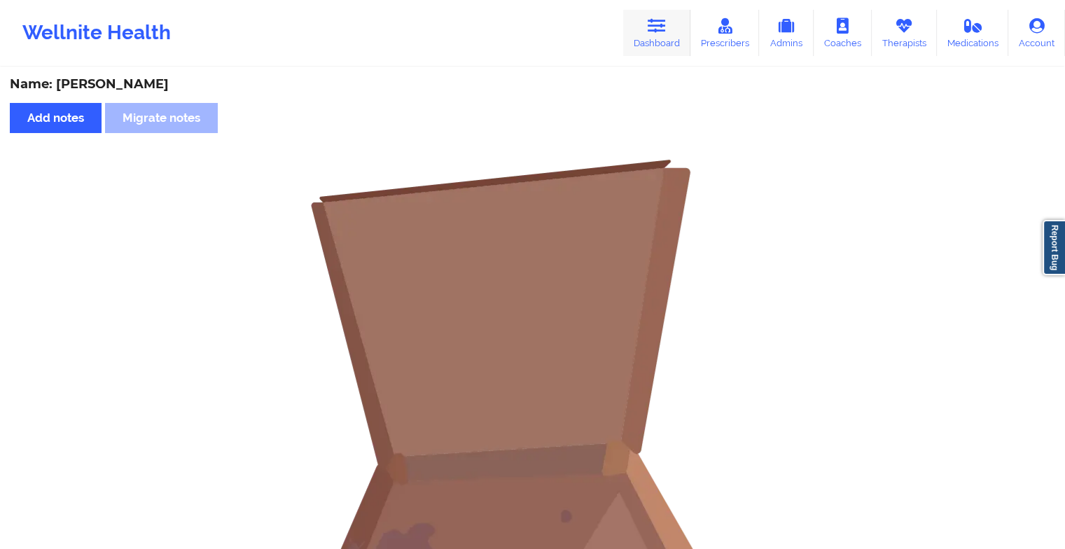
click at [644, 36] on link "Dashboard" at bounding box center [656, 33] width 67 height 46
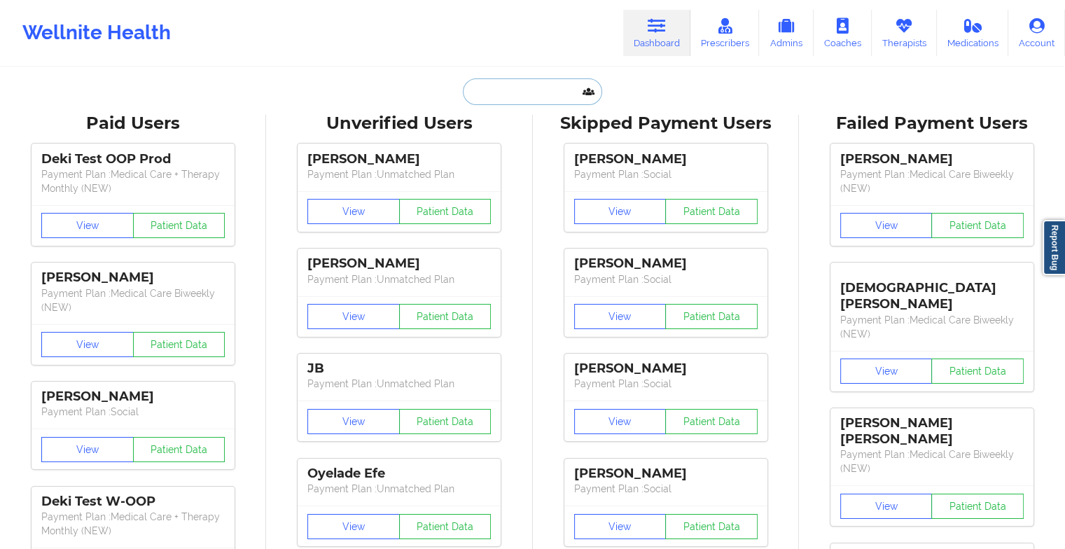
click at [530, 82] on input "text" at bounding box center [532, 91] width 139 height 27
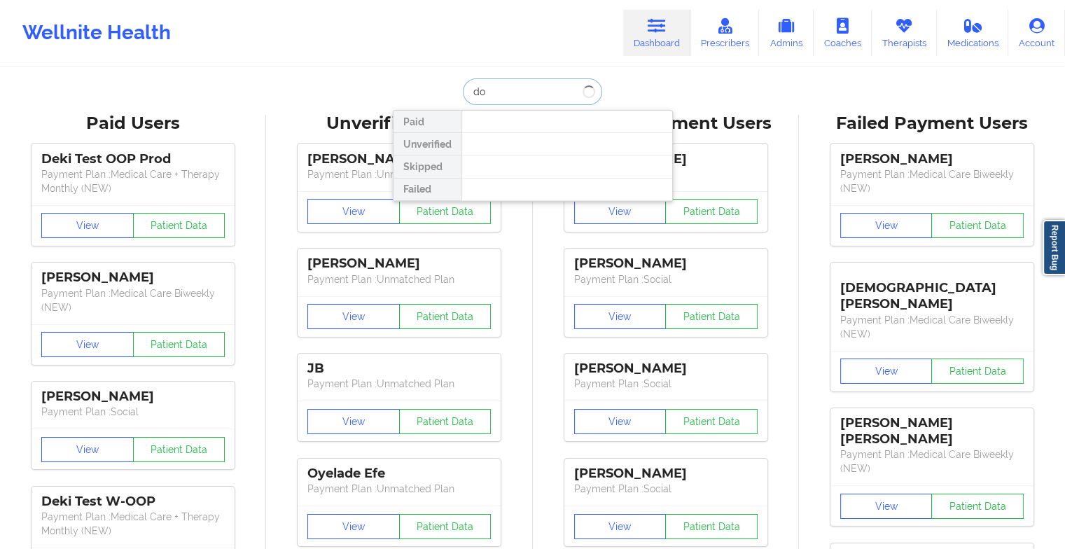
type input "d"
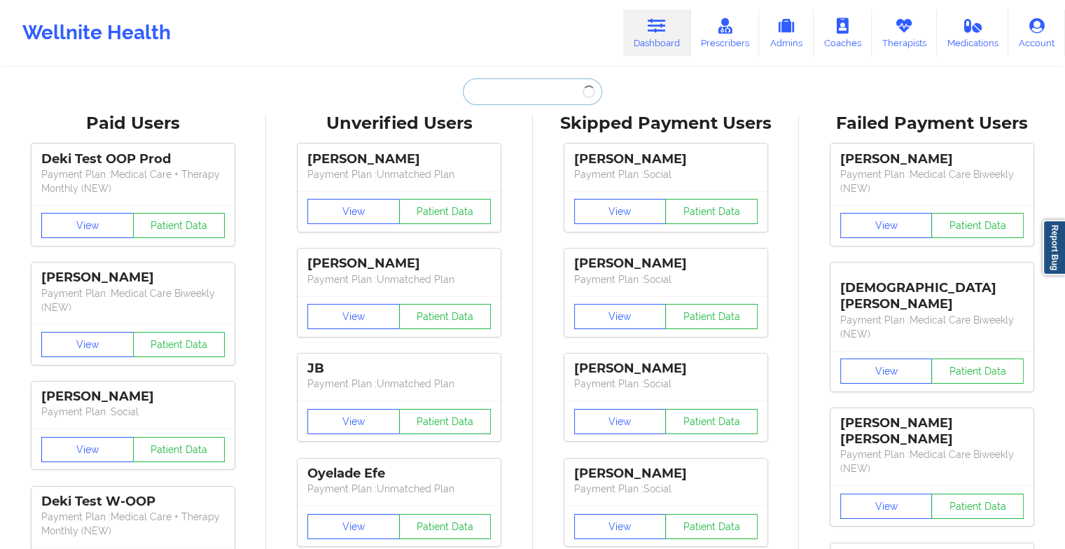
paste input "[EMAIL_ADDRESS][DOMAIN_NAME]"
type input "[EMAIL_ADDRESS][DOMAIN_NAME]"
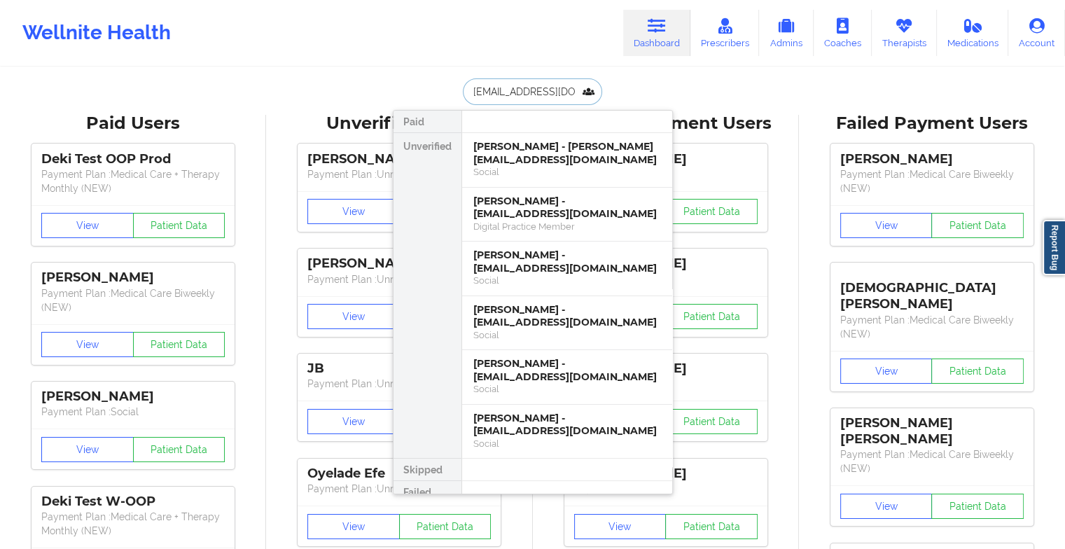
scroll to position [0, 21]
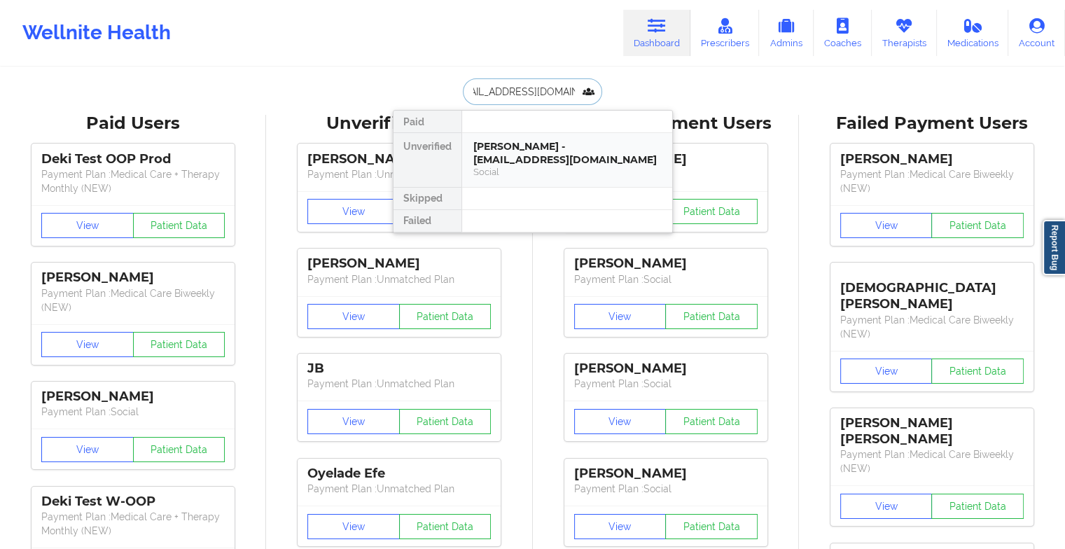
click at [545, 138] on div "[PERSON_NAME] - [EMAIL_ADDRESS][DOMAIN_NAME] Social" at bounding box center [567, 160] width 210 height 54
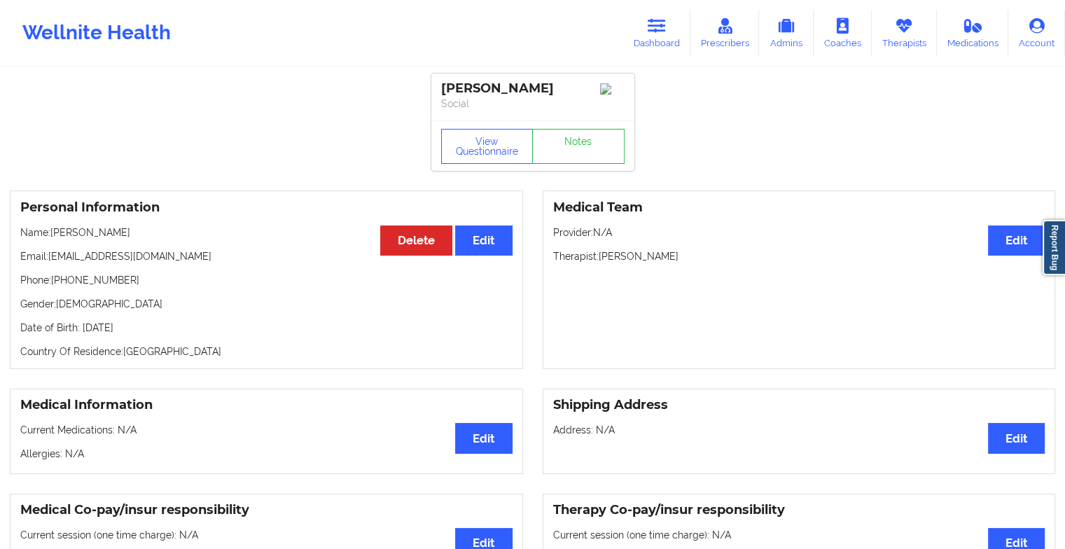
click at [562, 170] on div "View Questionnaire Notes" at bounding box center [532, 145] width 203 height 50
click at [569, 164] on link "Notes" at bounding box center [578, 146] width 92 height 35
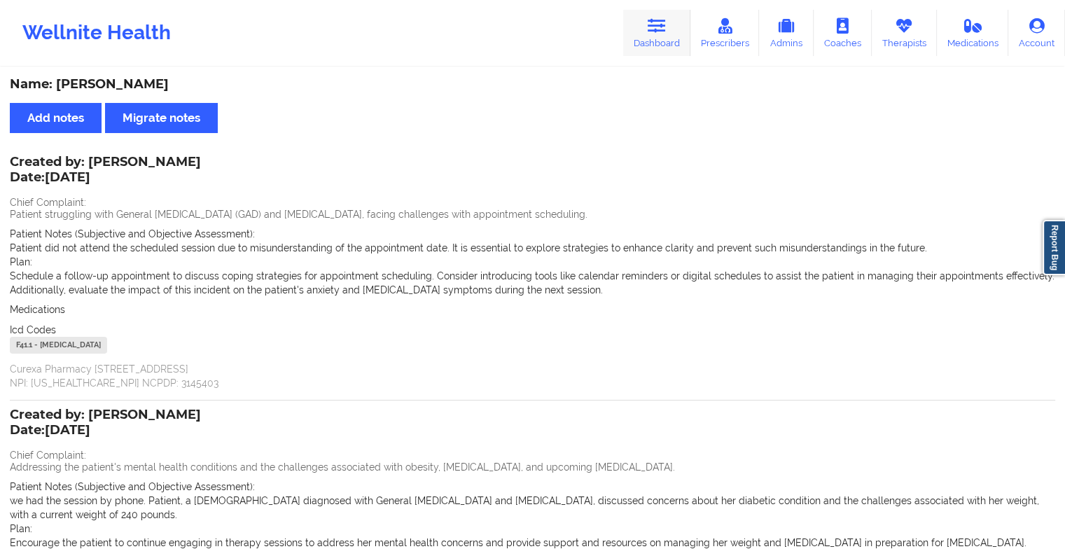
click at [646, 48] on link "Dashboard" at bounding box center [656, 33] width 67 height 46
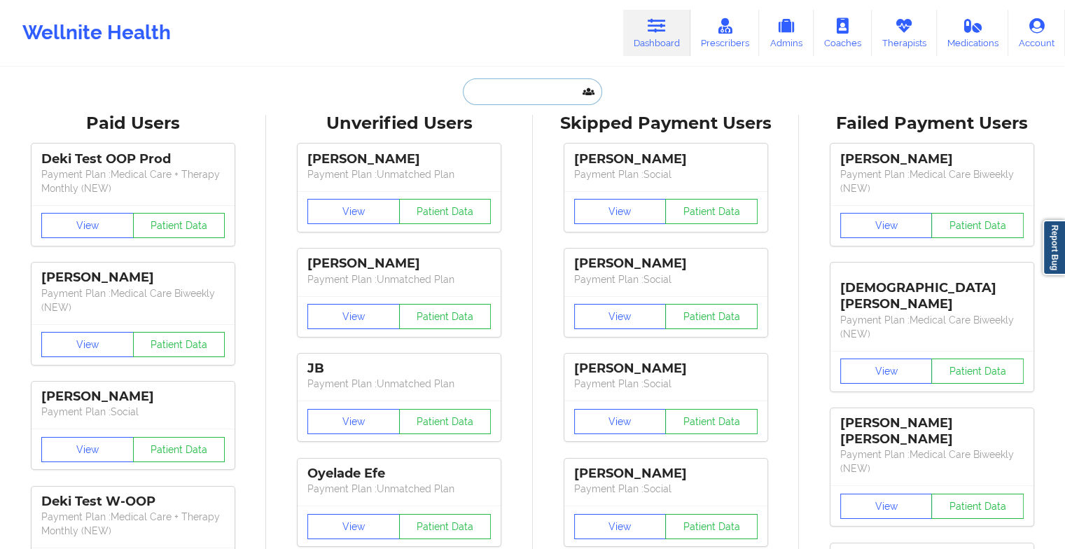
click at [560, 93] on input "text" at bounding box center [532, 91] width 139 height 27
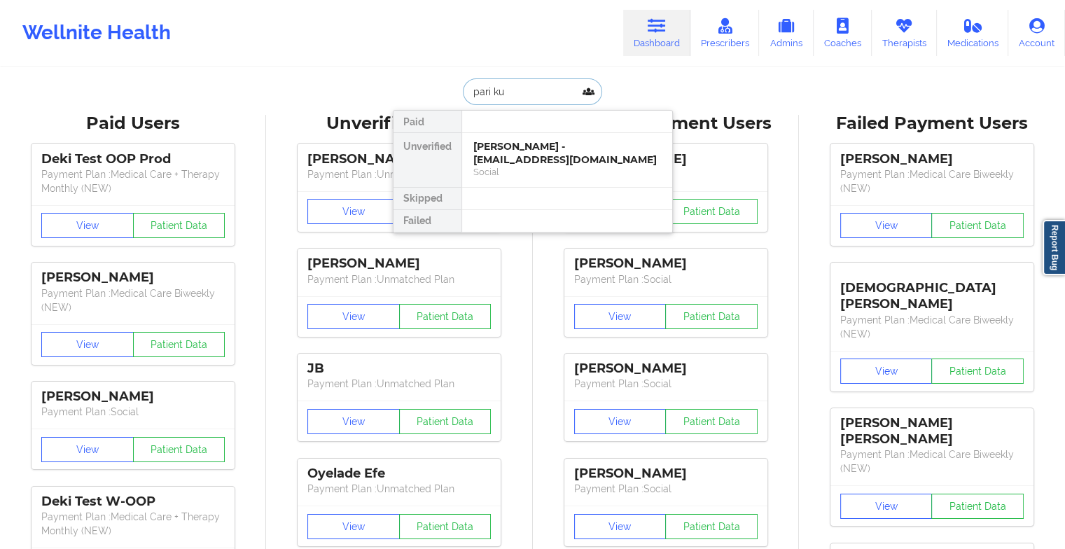
type input "pari kum"
click at [574, 160] on div "[PERSON_NAME] - [EMAIL_ADDRESS][PERSON_NAME][DOMAIN_NAME]" at bounding box center [568, 159] width 188 height 39
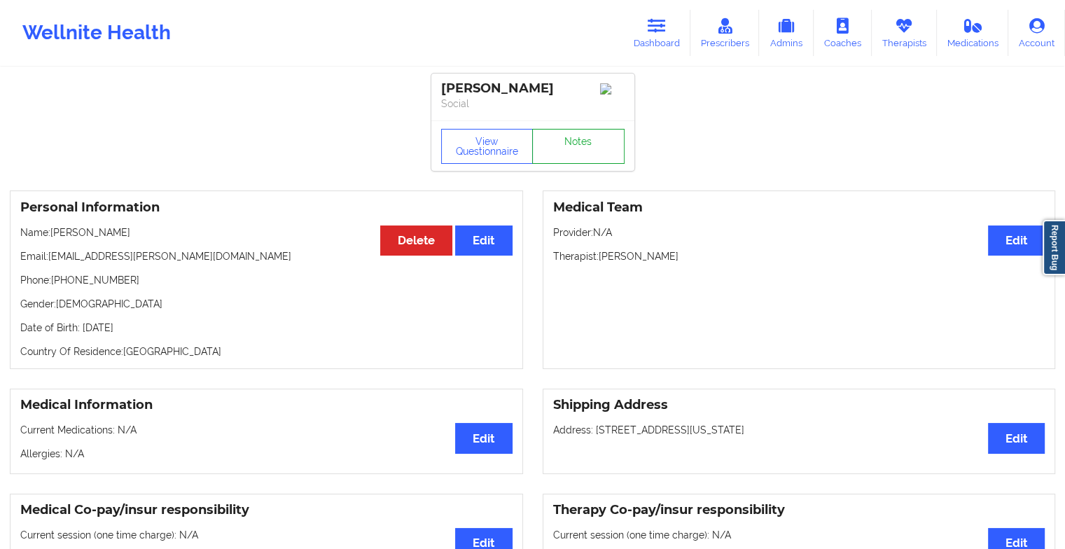
click at [573, 161] on link "Notes" at bounding box center [578, 146] width 92 height 35
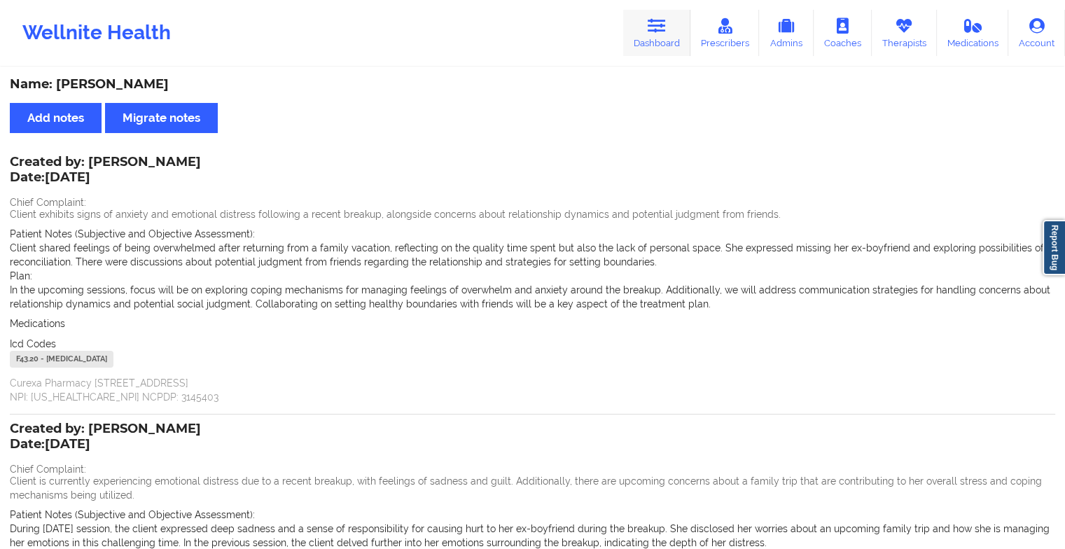
click at [664, 13] on link "Dashboard" at bounding box center [656, 33] width 67 height 46
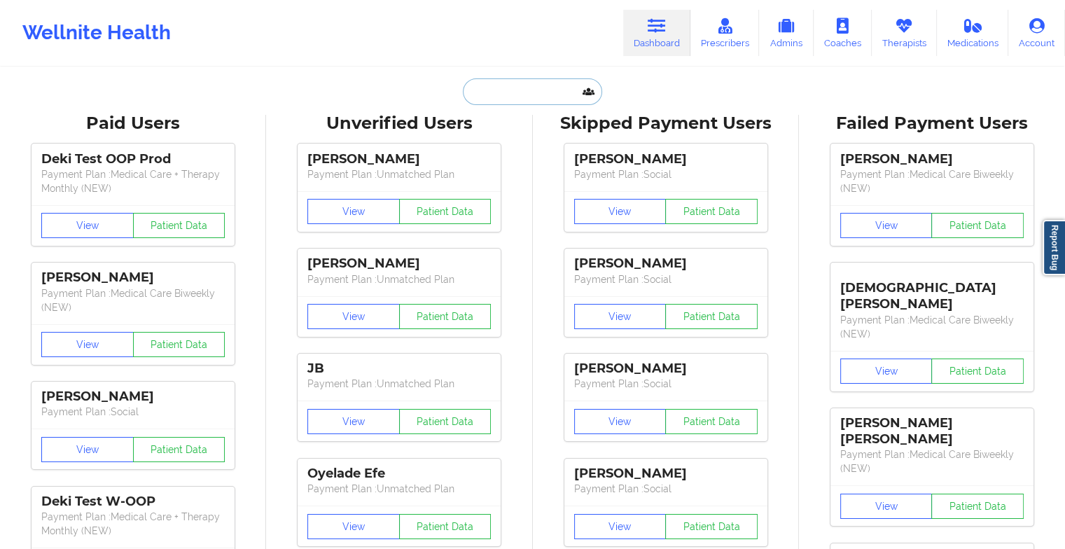
click at [539, 80] on input "text" at bounding box center [532, 91] width 139 height 27
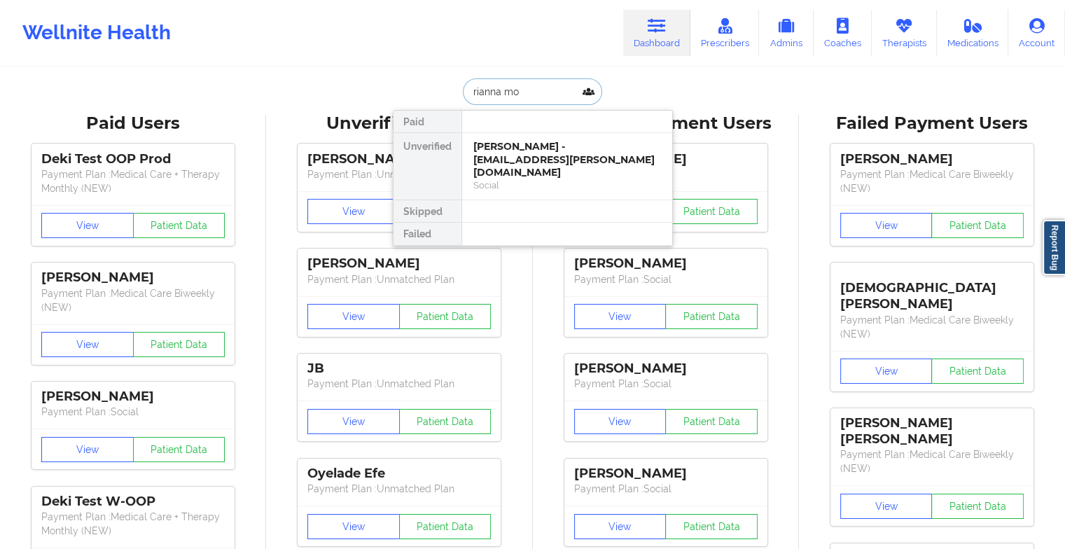
type input "rianna mou"
click at [518, 141] on div "Rianna Moustapha - [EMAIL_ADDRESS][PERSON_NAME][DOMAIN_NAME]" at bounding box center [568, 159] width 188 height 39
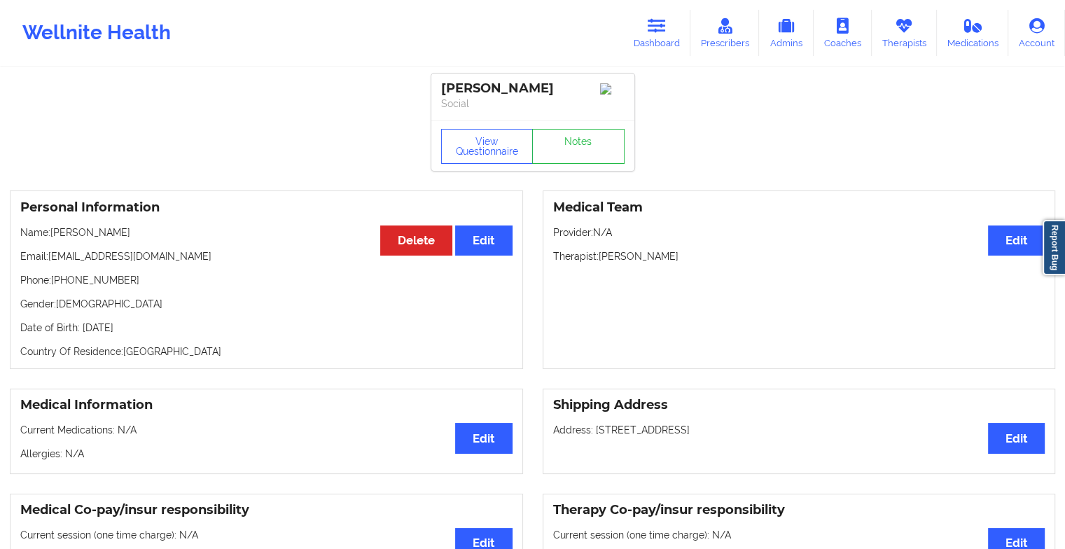
click at [587, 156] on link "Notes" at bounding box center [578, 146] width 92 height 35
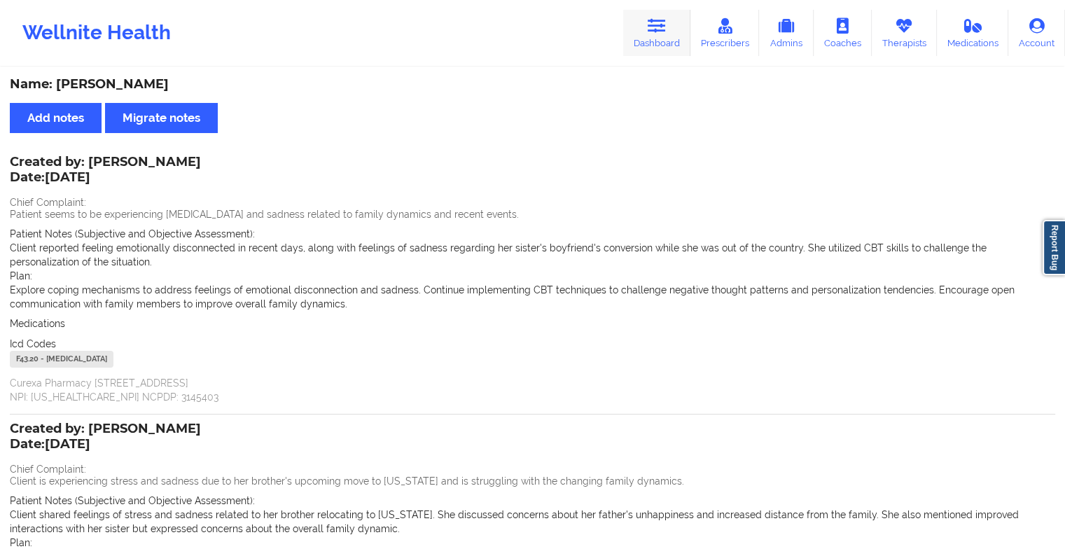
click at [665, 24] on icon at bounding box center [657, 25] width 18 height 15
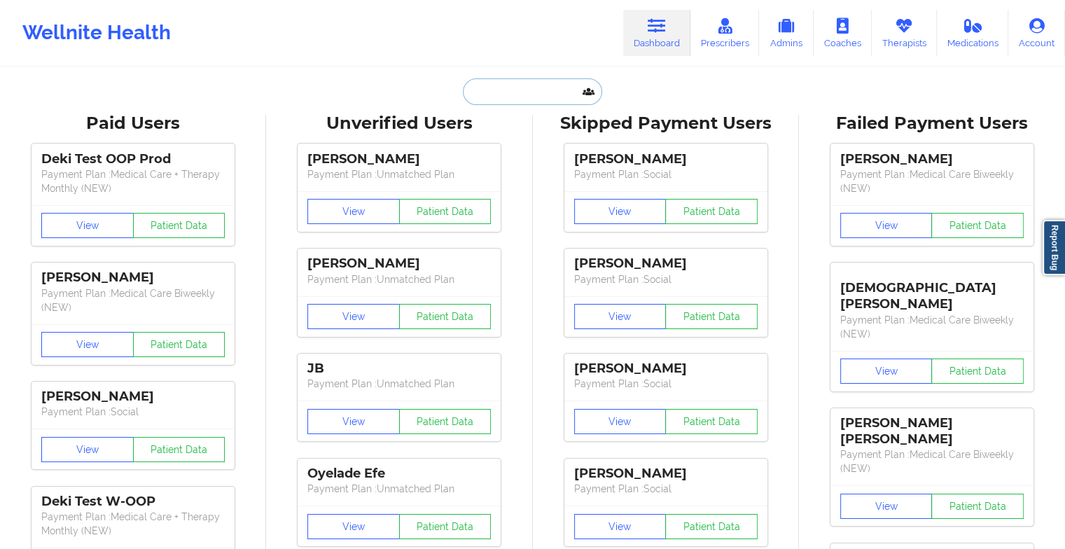
click at [517, 90] on input "text" at bounding box center [532, 91] width 139 height 27
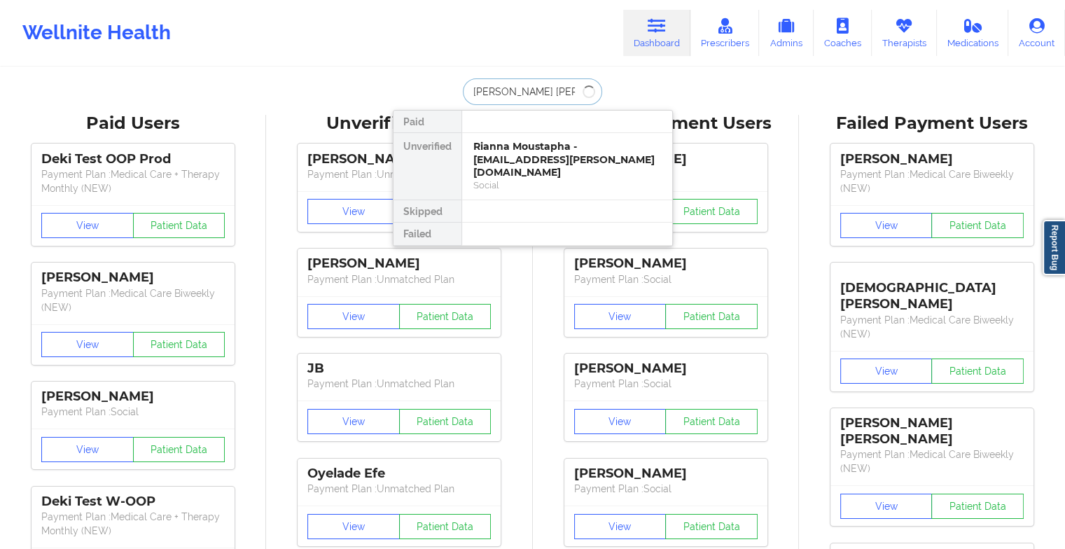
type input "[PERSON_NAME] [PERSON_NAME]"
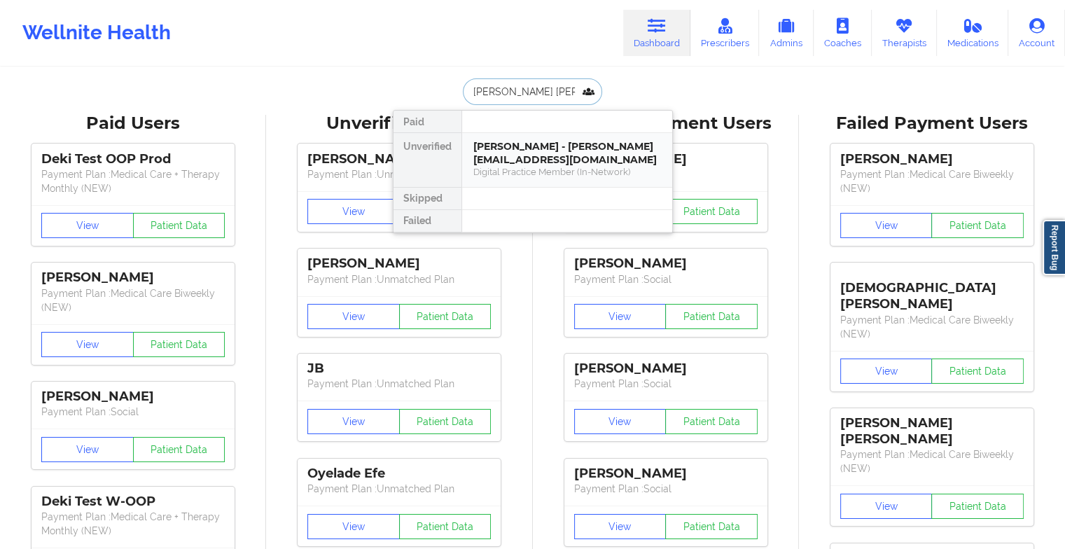
click at [530, 142] on div "[PERSON_NAME] - [PERSON_NAME][EMAIL_ADDRESS][DOMAIN_NAME]" at bounding box center [568, 153] width 188 height 26
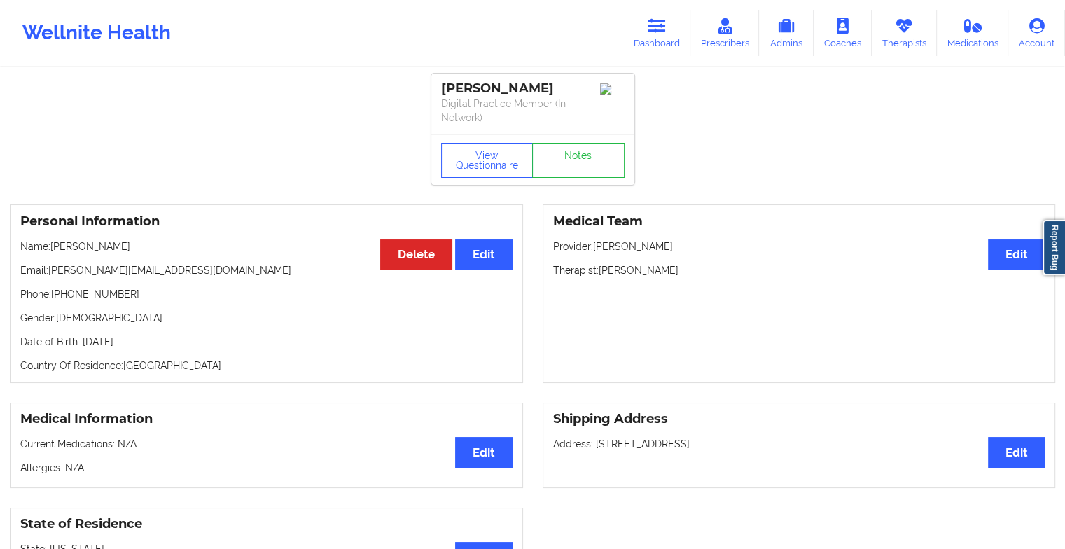
click at [564, 148] on div "View Questionnaire Notes" at bounding box center [532, 159] width 203 height 50
click at [564, 148] on link "Notes" at bounding box center [578, 160] width 92 height 35
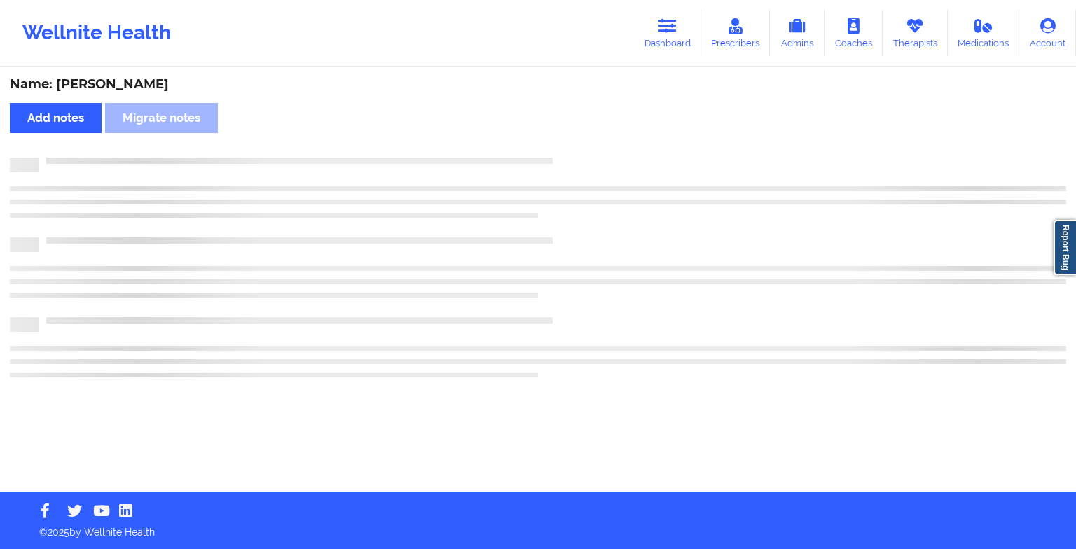
click at [564, 148] on div "Name: [PERSON_NAME] Add notes Migrate notes" at bounding box center [538, 280] width 1076 height 423
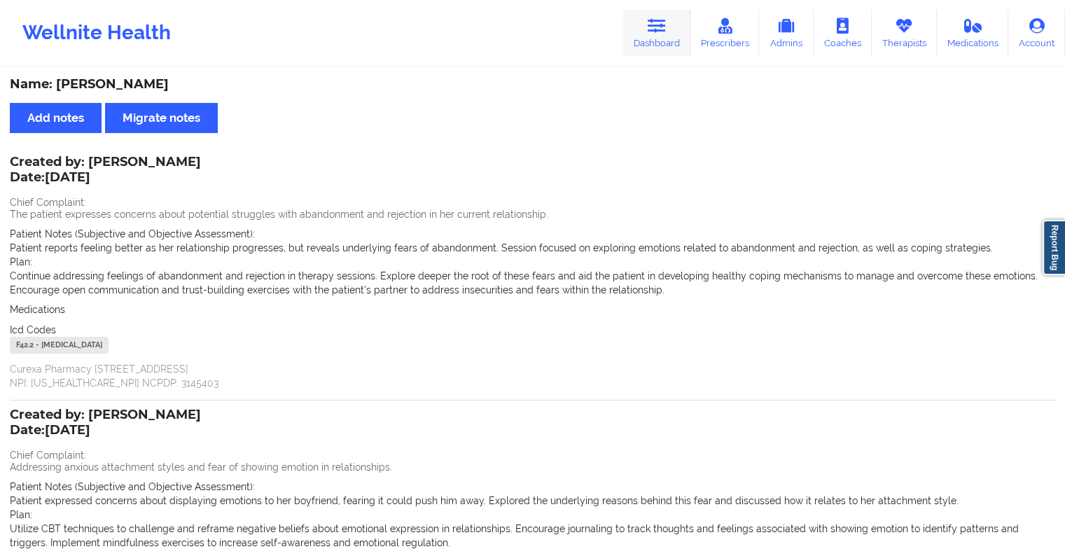
click at [658, 39] on link "Dashboard" at bounding box center [656, 33] width 67 height 46
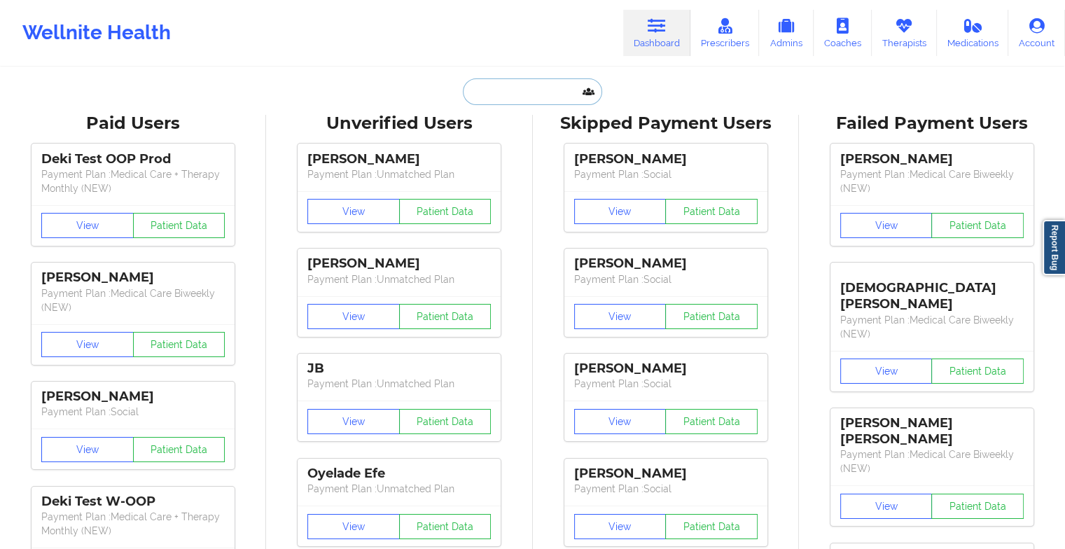
click at [550, 90] on input "text" at bounding box center [532, 91] width 139 height 27
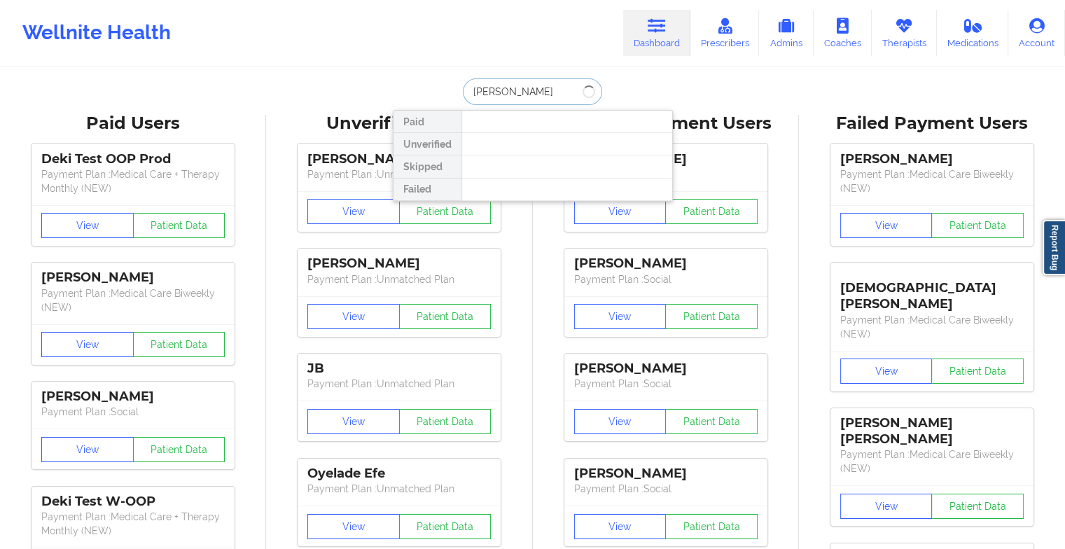
type input "[PERSON_NAME] la"
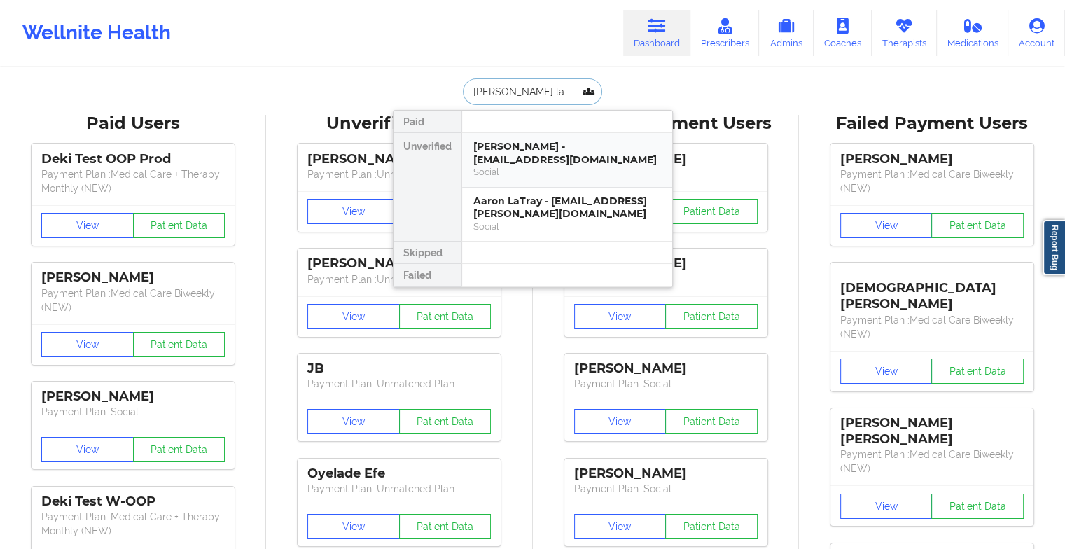
click at [520, 158] on div "[PERSON_NAME] - [EMAIL_ADDRESS][DOMAIN_NAME]" at bounding box center [568, 153] width 188 height 26
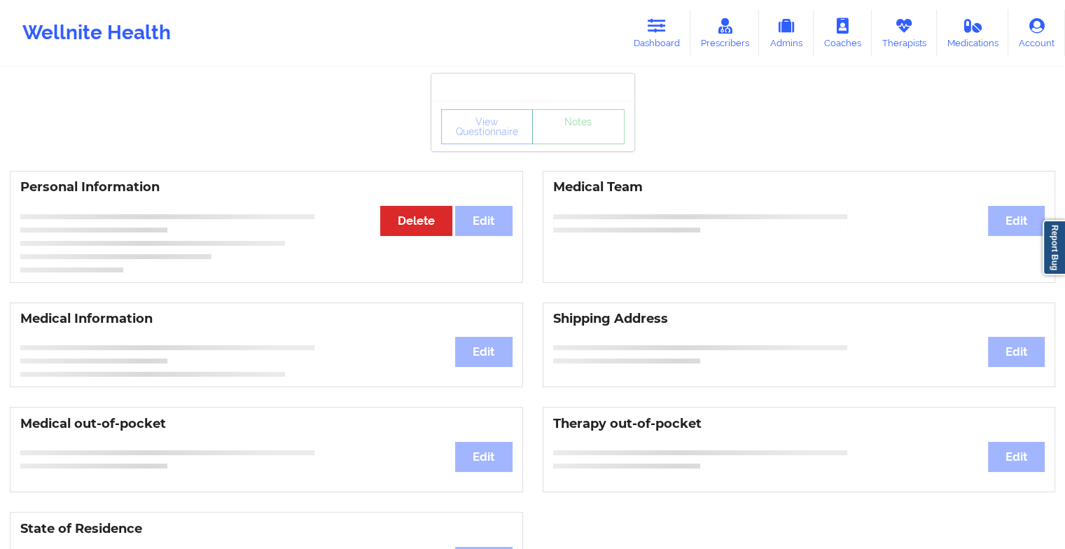
click at [589, 146] on div "View Questionnaire Notes" at bounding box center [532, 126] width 203 height 50
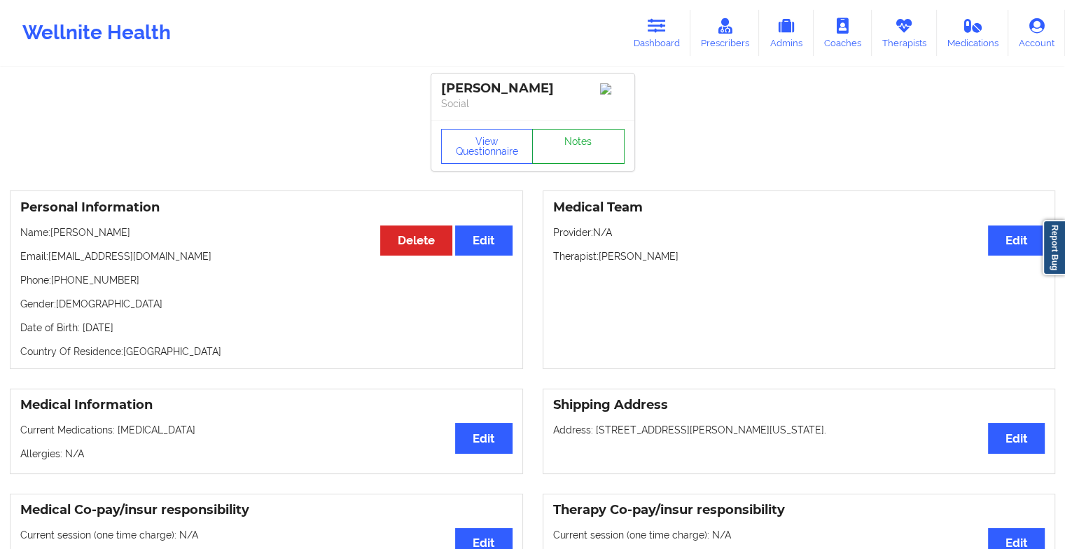
click at [589, 146] on link "Notes" at bounding box center [578, 146] width 92 height 35
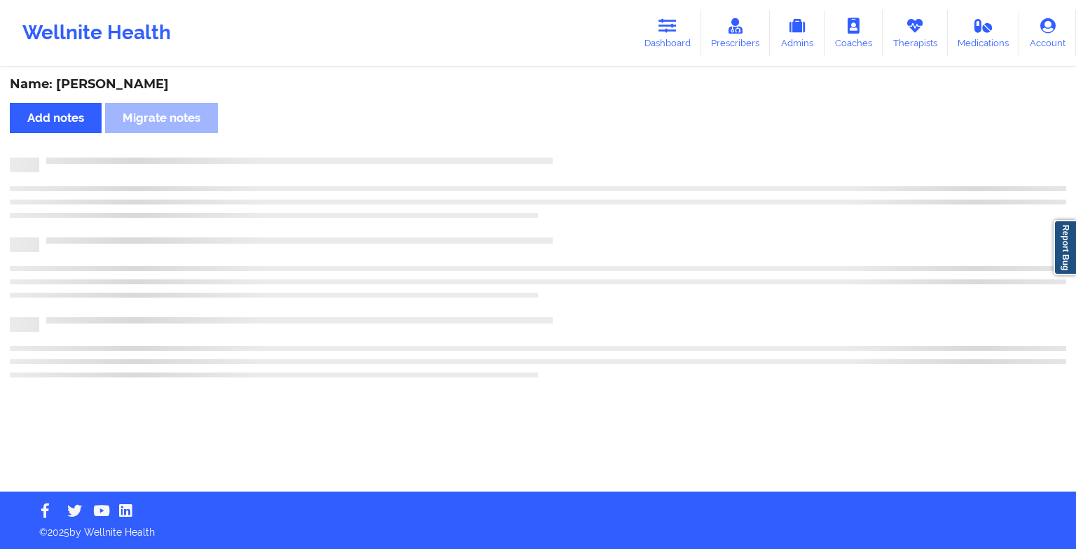
click at [589, 146] on div "Name: [PERSON_NAME] Add notes Migrate notes" at bounding box center [538, 280] width 1076 height 423
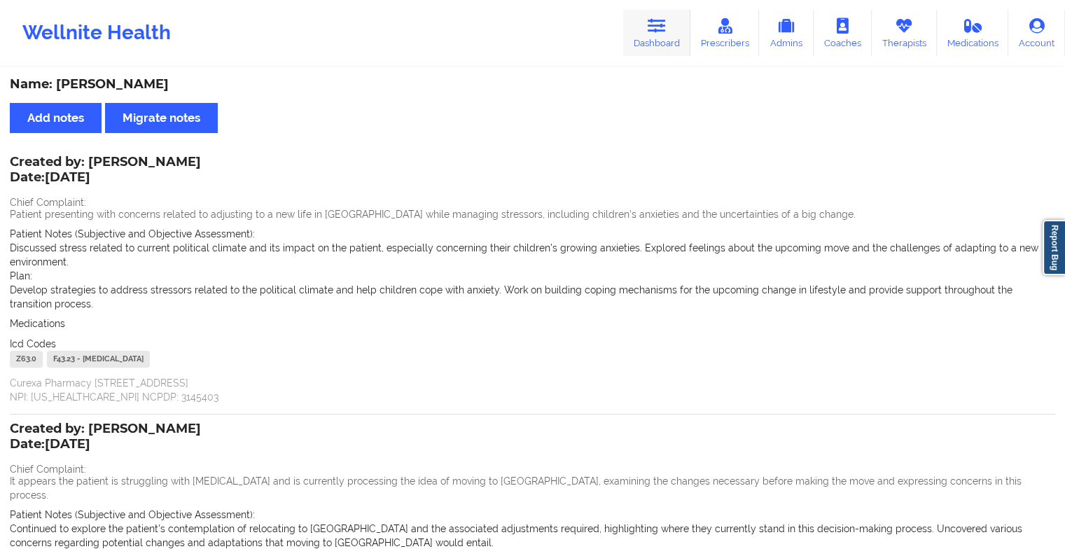
click at [658, 42] on link "Dashboard" at bounding box center [656, 33] width 67 height 46
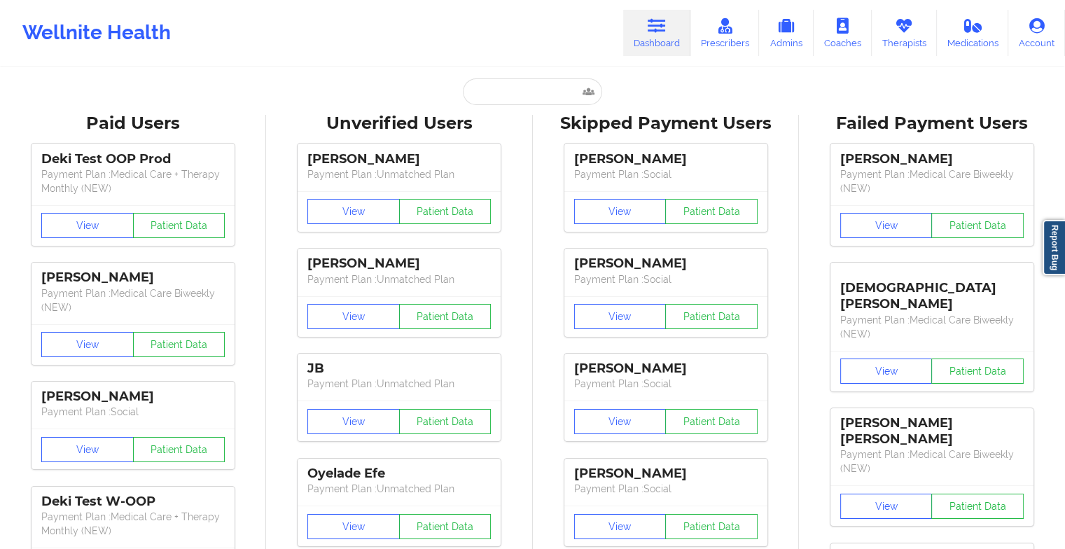
click at [658, 42] on link "Dashboard" at bounding box center [656, 33] width 67 height 46
click at [511, 101] on input "text" at bounding box center [532, 91] width 139 height 27
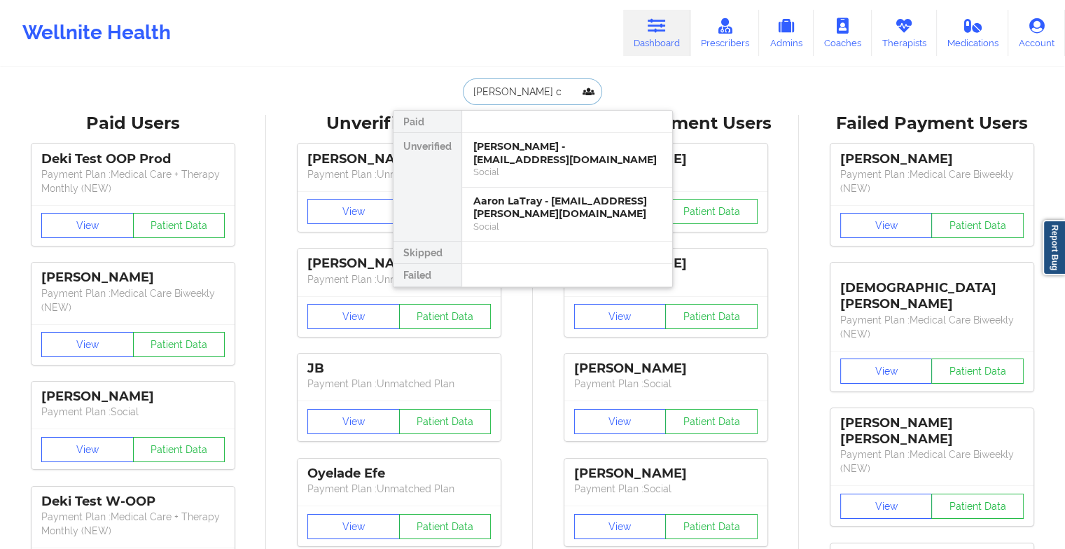
type input "[PERSON_NAME] co"
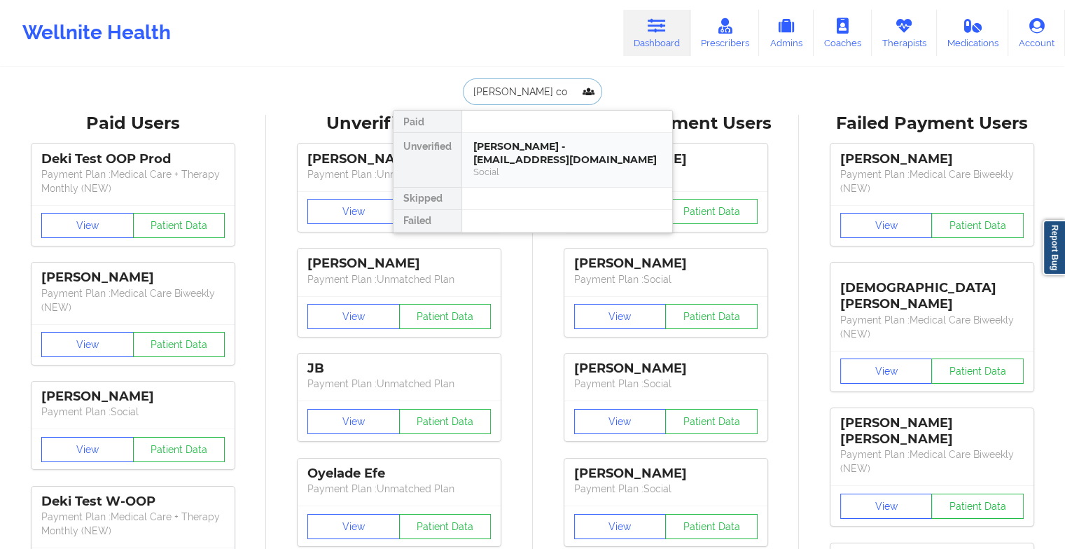
click at [553, 159] on div "[PERSON_NAME] - [EMAIL_ADDRESS][DOMAIN_NAME]" at bounding box center [568, 153] width 188 height 26
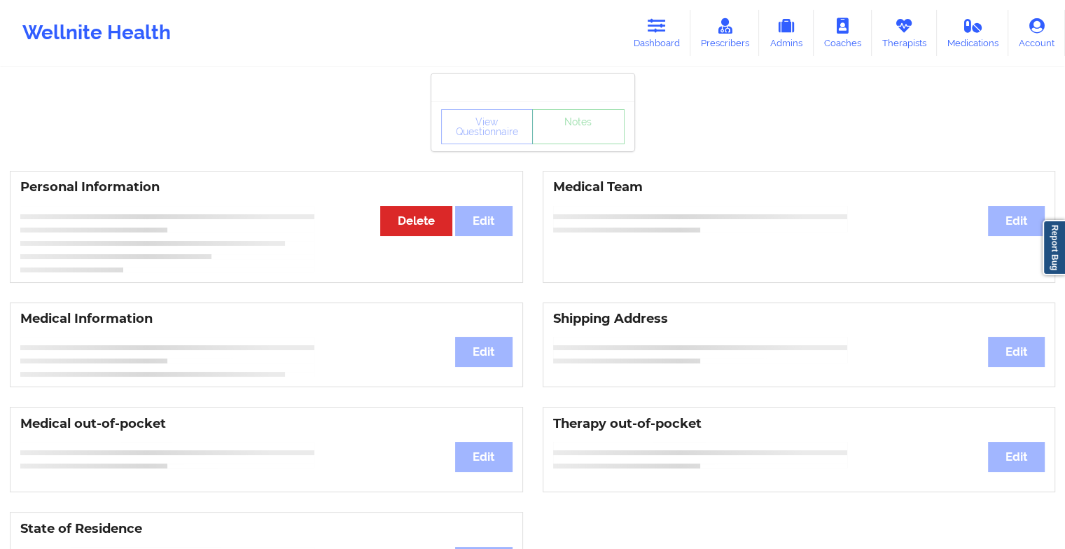
click at [580, 146] on div "View Questionnaire Notes" at bounding box center [532, 126] width 203 height 50
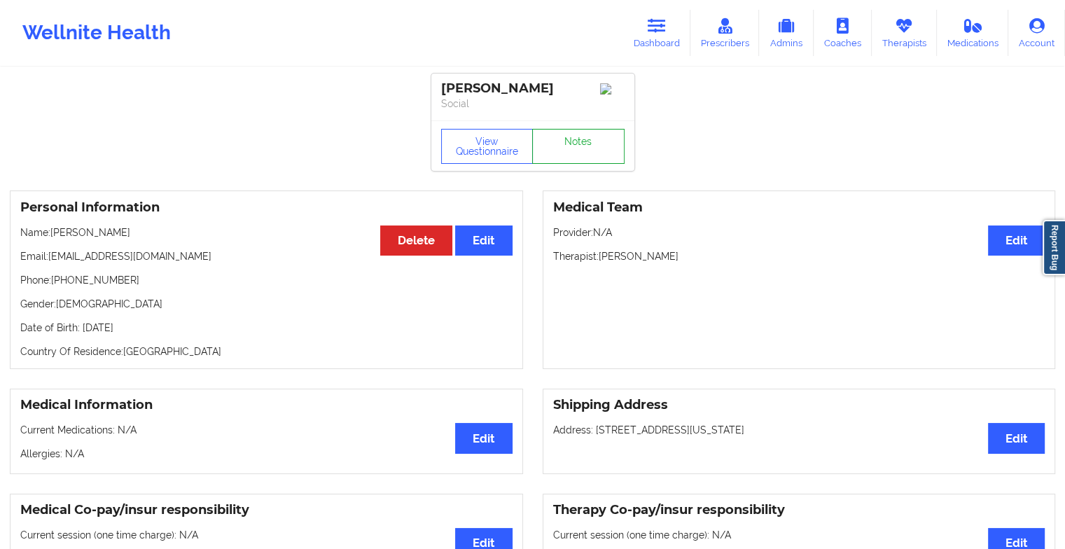
click at [580, 146] on link "Notes" at bounding box center [578, 146] width 92 height 35
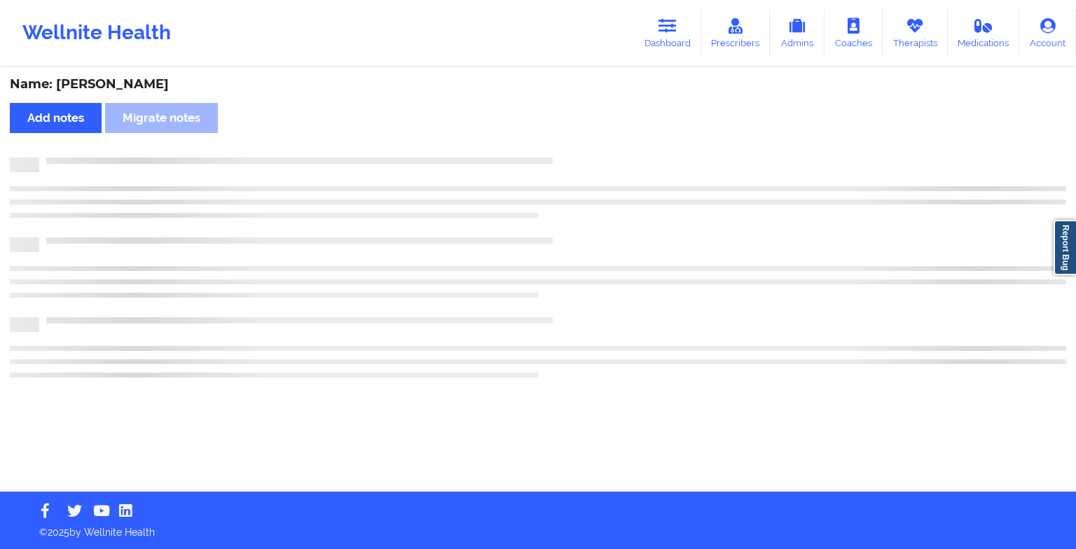
click at [580, 146] on div "Name: [PERSON_NAME] Add notes Migrate notes" at bounding box center [538, 280] width 1076 height 423
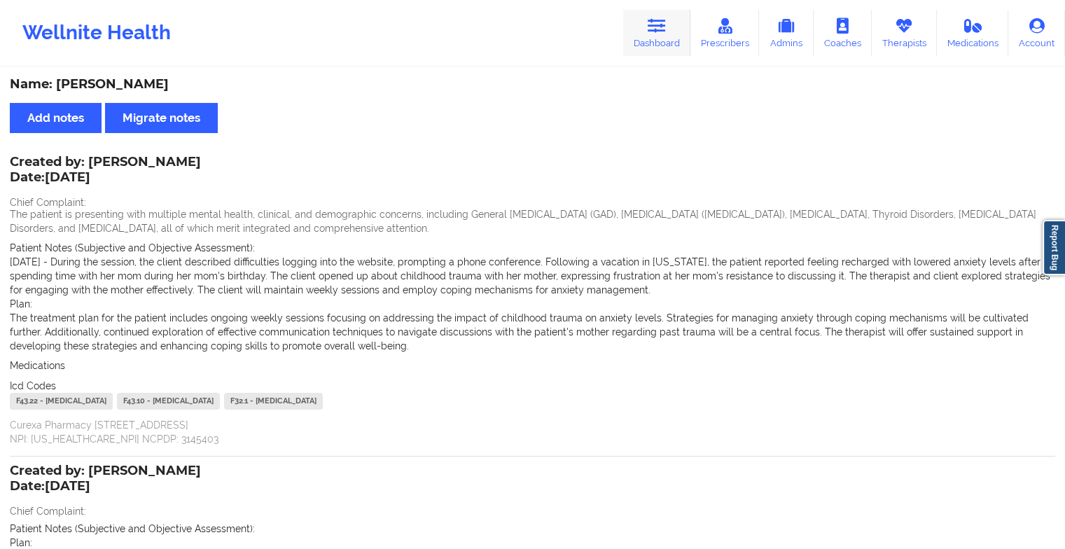
click at [669, 28] on link "Dashboard" at bounding box center [656, 33] width 67 height 46
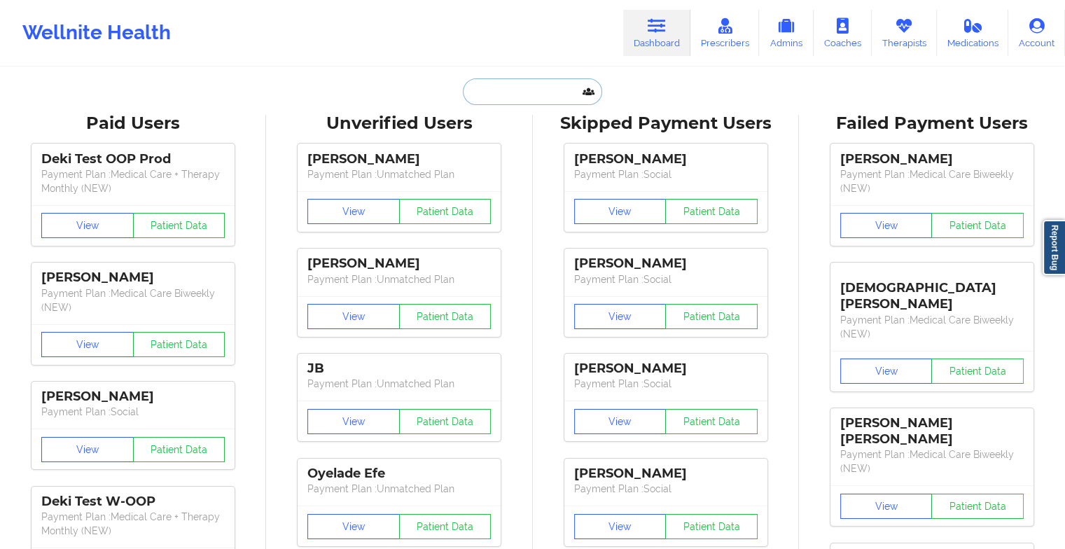
click at [528, 78] on input "text" at bounding box center [532, 91] width 139 height 27
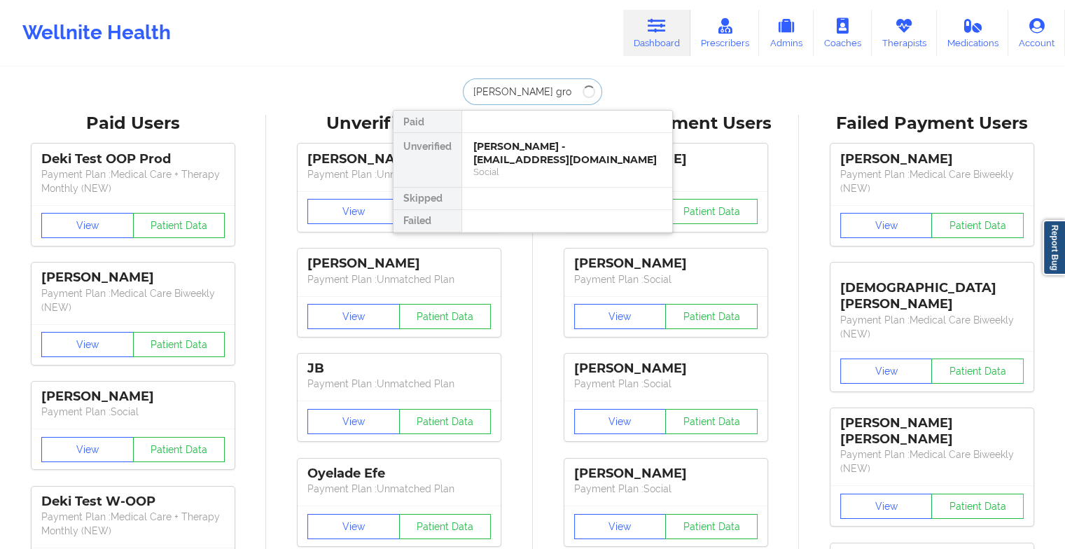
type input "[PERSON_NAME]"
click at [565, 151] on div "[PERSON_NAME] - [EMAIL_ADDRESS][DOMAIN_NAME]" at bounding box center [568, 153] width 188 height 26
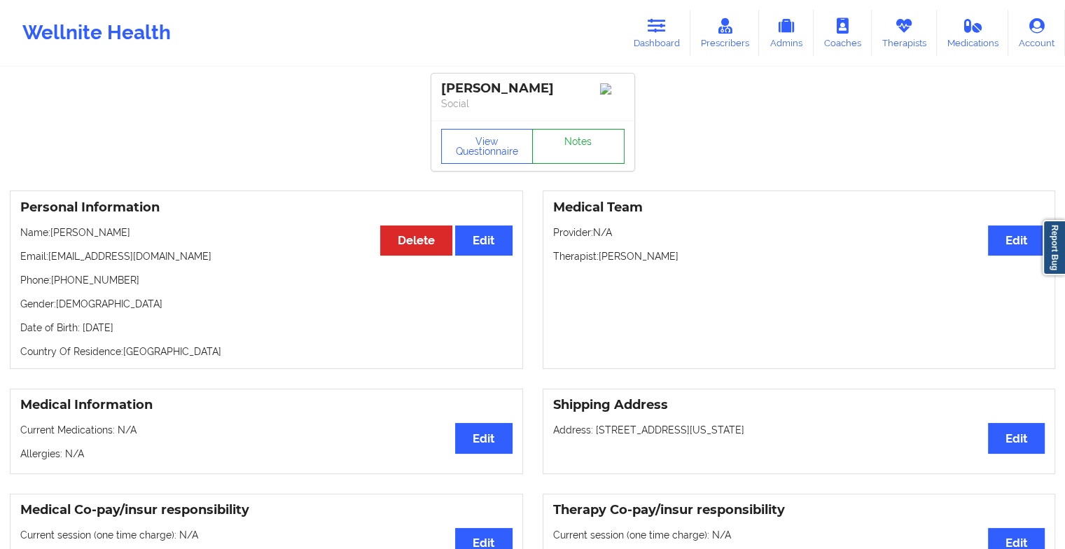
click at [572, 160] on link "Notes" at bounding box center [578, 146] width 92 height 35
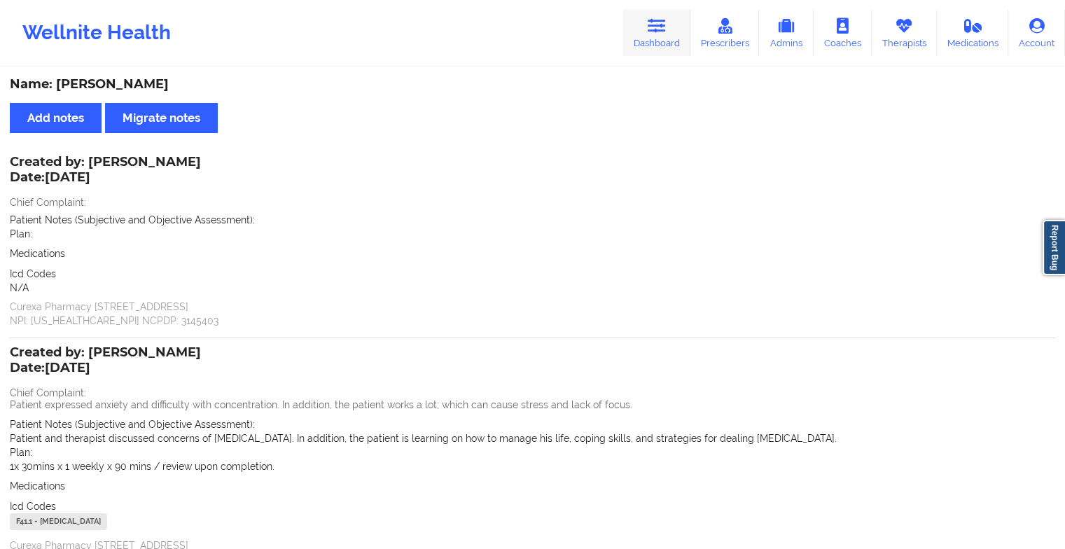
click at [661, 18] on icon at bounding box center [657, 25] width 18 height 15
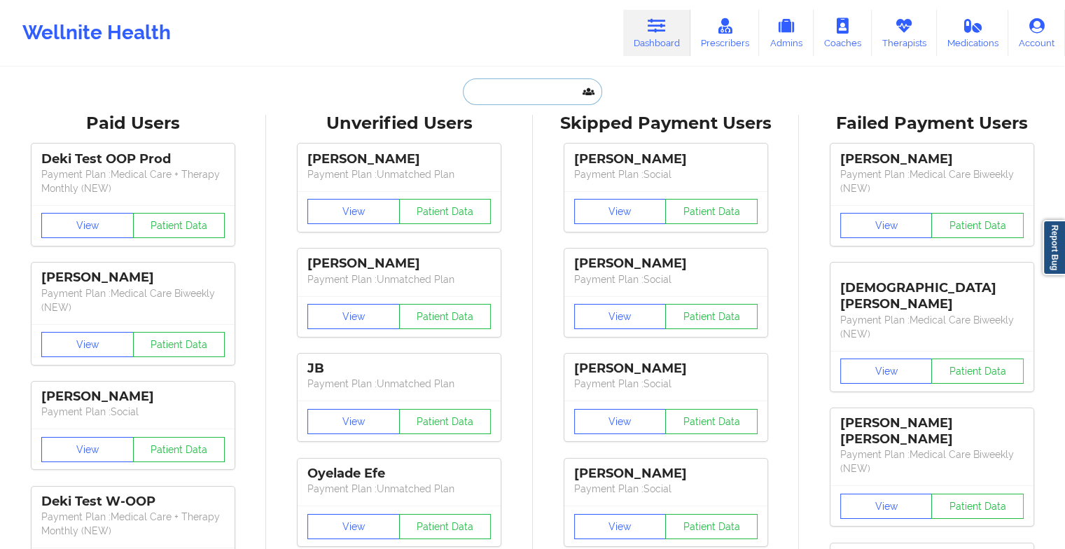
click at [526, 85] on input "text" at bounding box center [532, 91] width 139 height 27
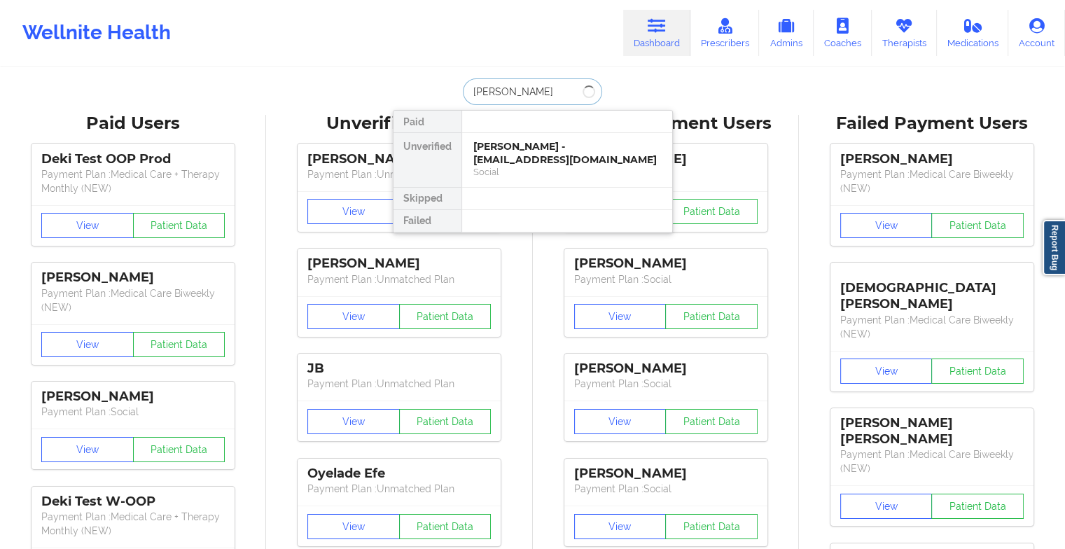
type input "[PERSON_NAME]"
click at [530, 149] on div "[PERSON_NAME] - [EMAIL_ADDRESS][DOMAIN_NAME]" at bounding box center [568, 153] width 188 height 26
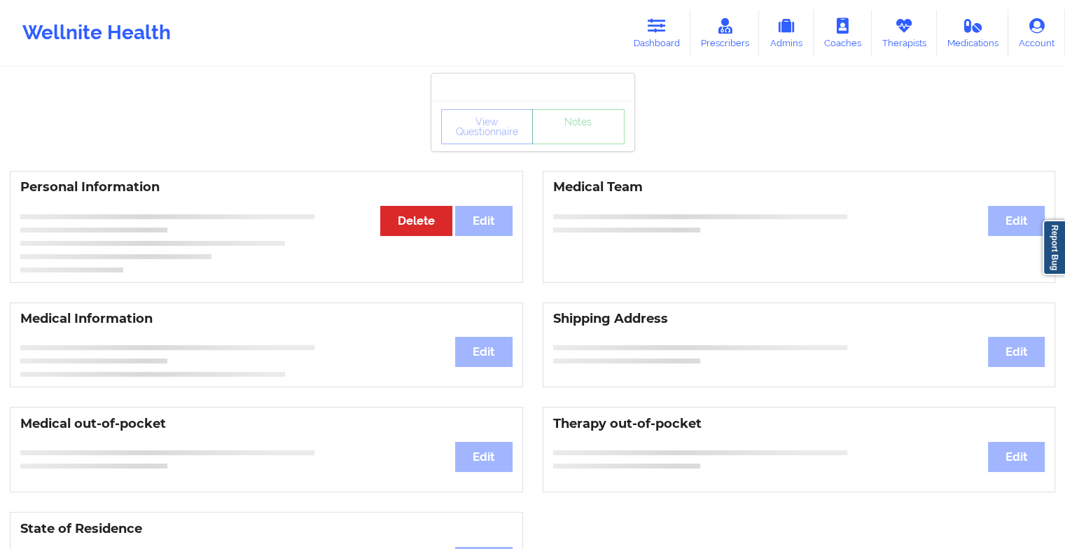
click at [567, 146] on div "View Questionnaire Notes" at bounding box center [532, 126] width 203 height 50
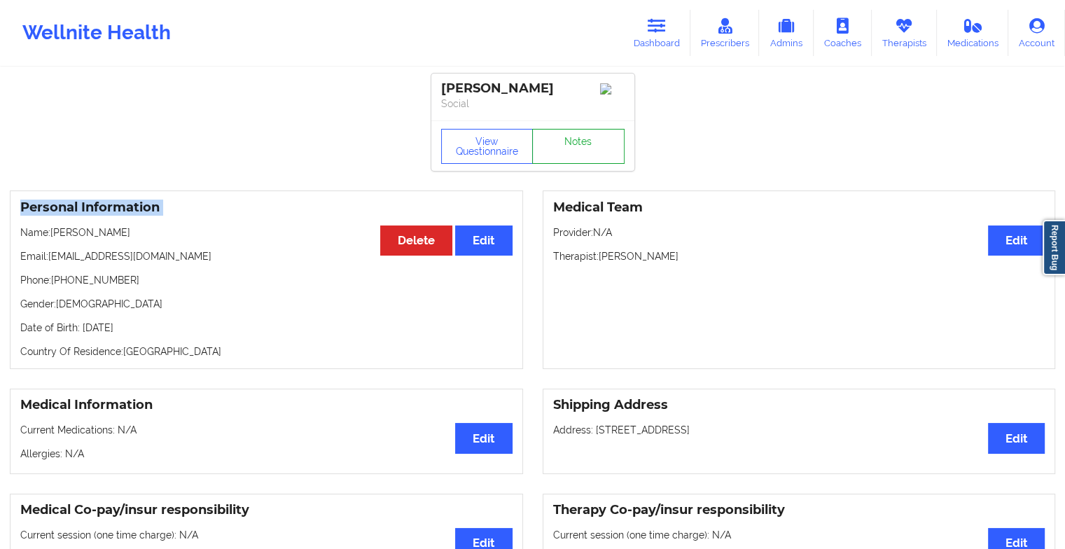
click at [574, 157] on link "Notes" at bounding box center [578, 146] width 92 height 35
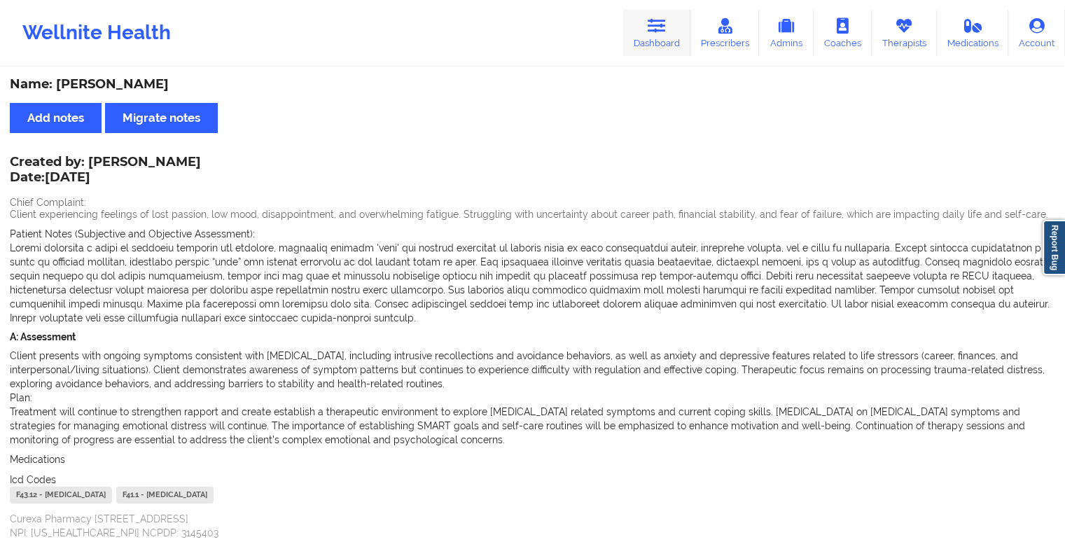
click at [679, 34] on link "Dashboard" at bounding box center [656, 33] width 67 height 46
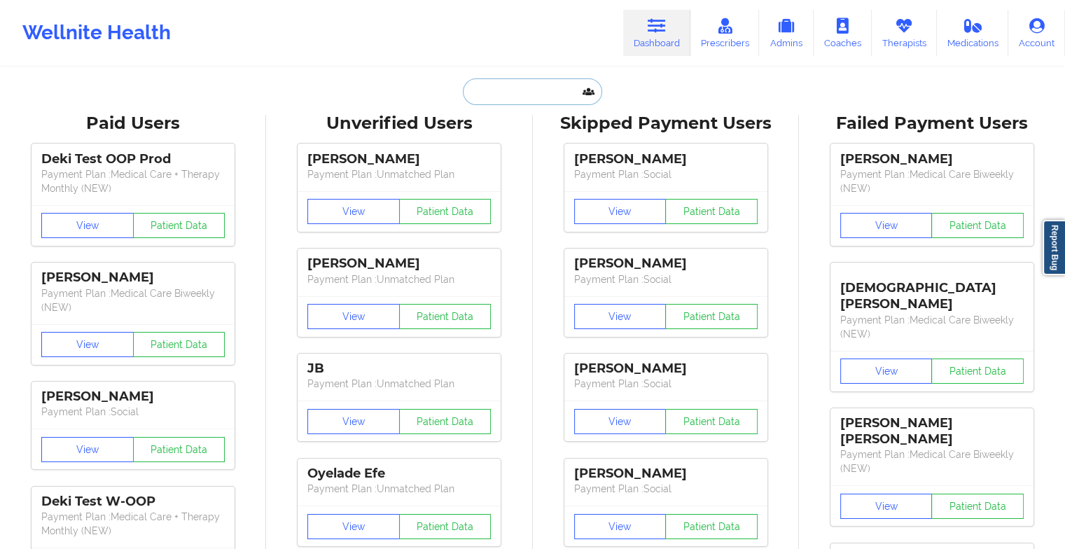
click at [502, 81] on input "text" at bounding box center [532, 91] width 139 height 27
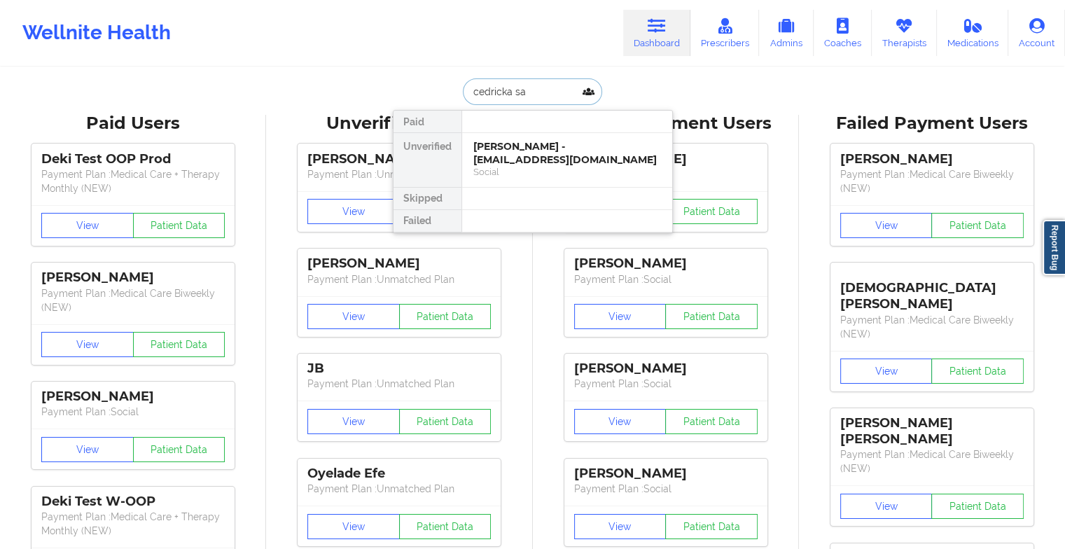
type input "[PERSON_NAME] [PERSON_NAME]"
click at [533, 149] on div "[PERSON_NAME] - [EMAIL_ADDRESS][DOMAIN_NAME]" at bounding box center [568, 153] width 188 height 26
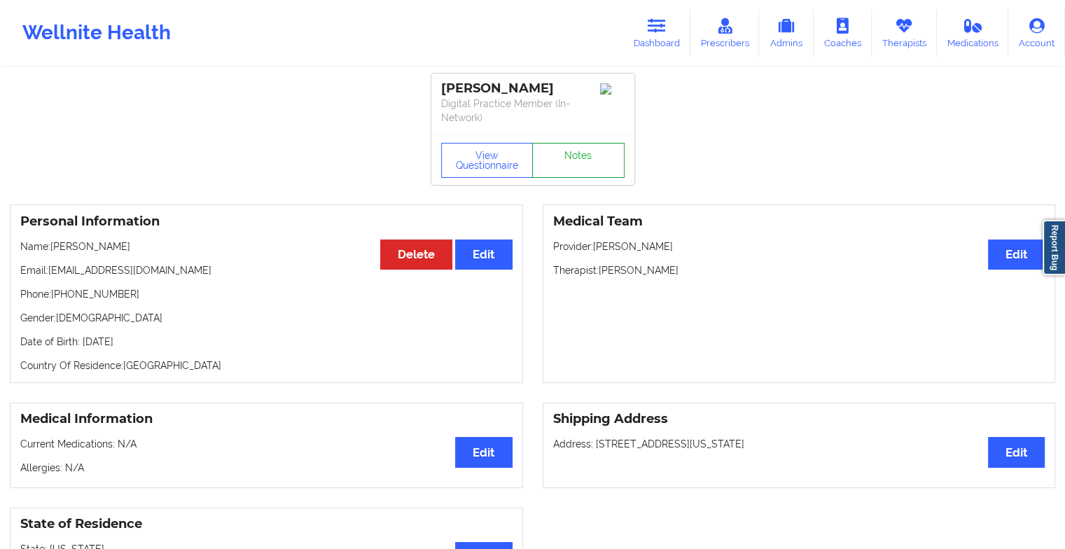
click at [566, 147] on link "Notes" at bounding box center [578, 160] width 92 height 35
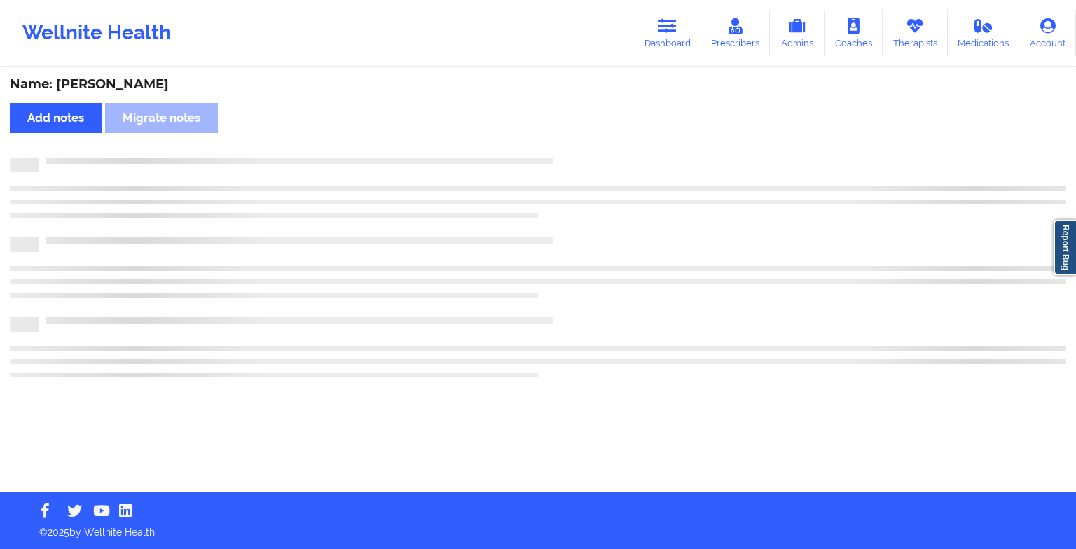
click at [566, 147] on div "Name: [PERSON_NAME] Add notes Migrate notes" at bounding box center [538, 280] width 1076 height 423
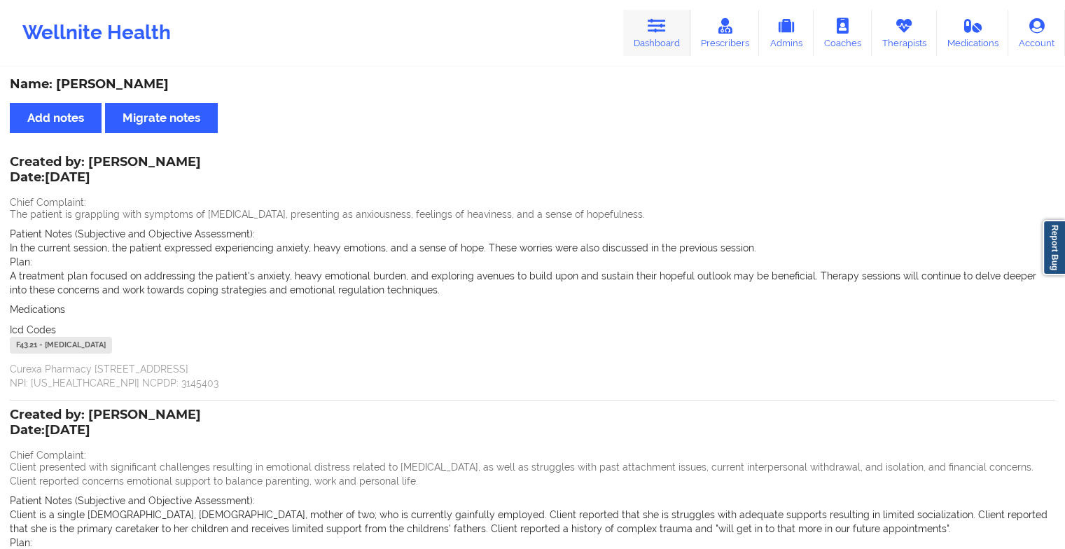
click at [676, 38] on link "Dashboard" at bounding box center [656, 33] width 67 height 46
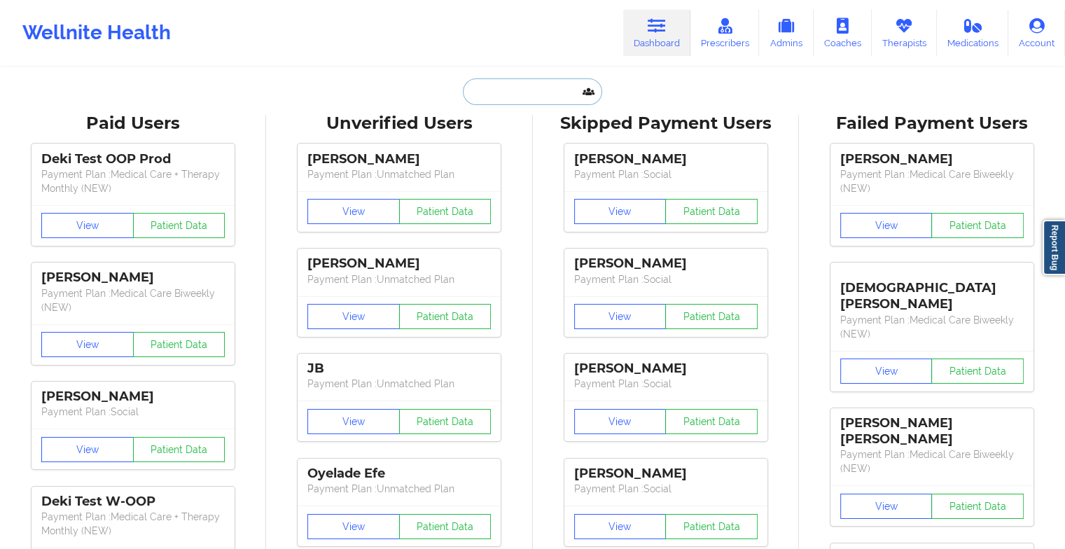
click at [552, 92] on input "text" at bounding box center [532, 91] width 139 height 27
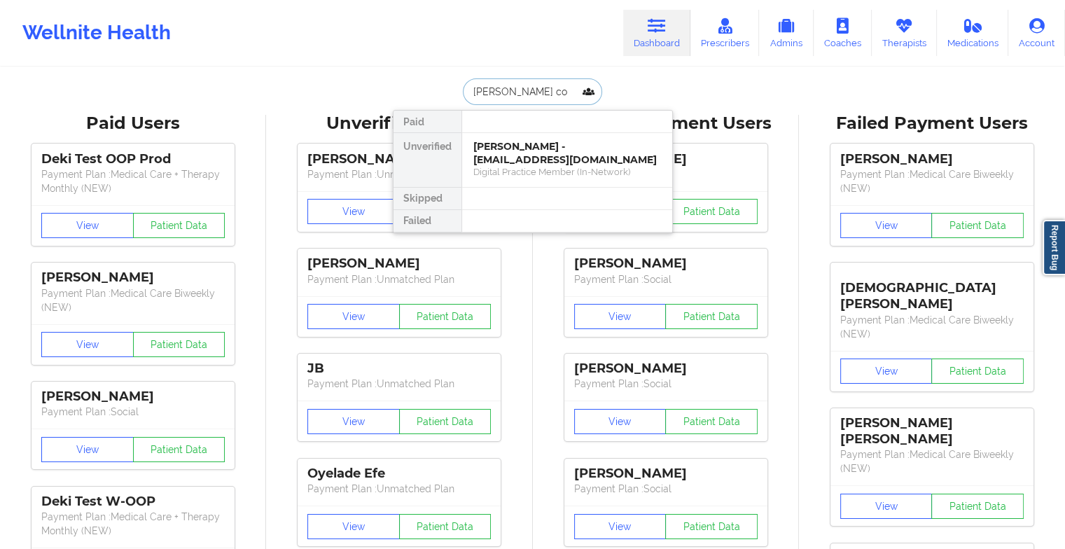
type input "[PERSON_NAME] com"
click at [541, 154] on div "[PERSON_NAME] [PERSON_NAME] - [EMAIL_ADDRESS][DOMAIN_NAME]" at bounding box center [568, 153] width 188 height 26
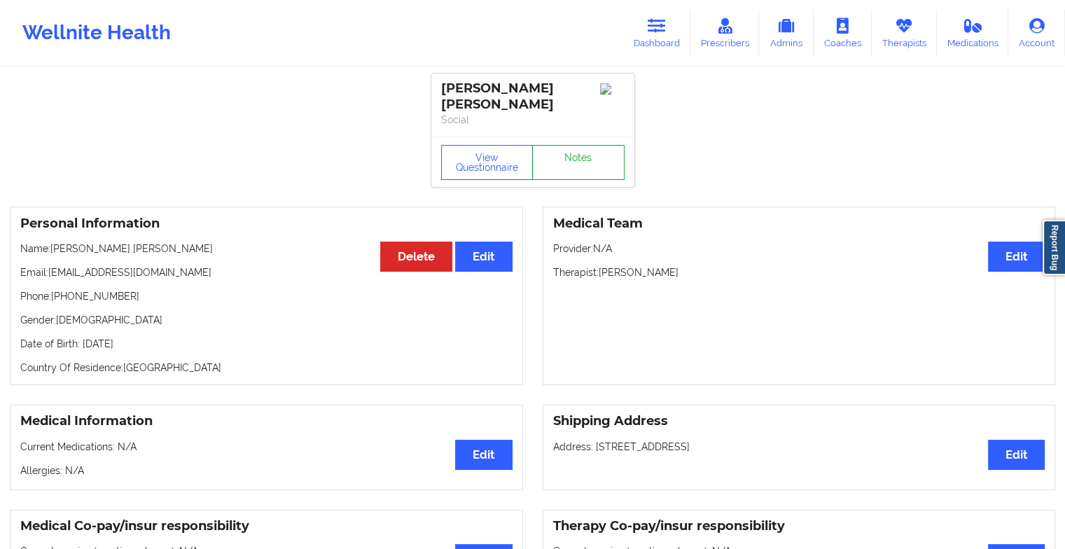
click at [592, 151] on link "Notes" at bounding box center [578, 162] width 92 height 35
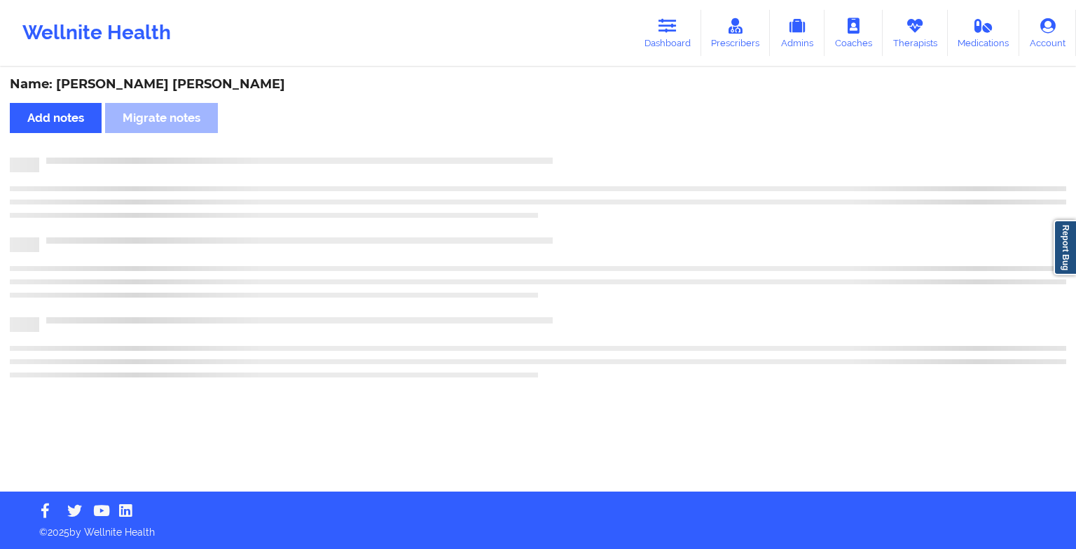
click at [592, 151] on div "Name: [PERSON_NAME] [PERSON_NAME] Add notes Migrate notes" at bounding box center [538, 280] width 1076 height 423
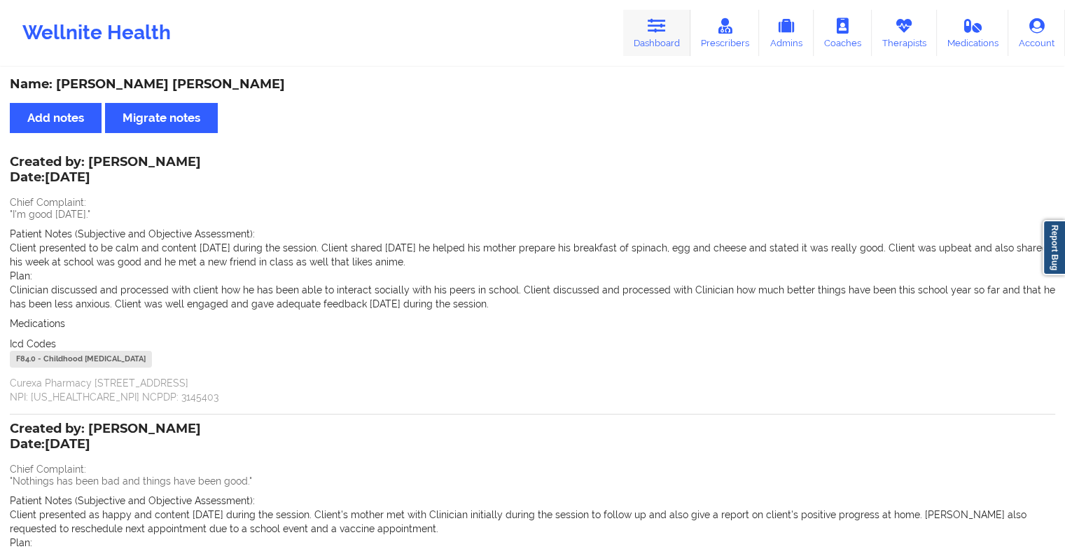
drag, startPoint x: 649, startPoint y: 6, endPoint x: 661, endPoint y: 24, distance: 21.8
click at [661, 24] on div "Wellnite Health Dashboard Prescribers Admins Coaches Therapists Medications Acc…" at bounding box center [532, 33] width 1065 height 56
click at [661, 24] on icon at bounding box center [657, 25] width 18 height 15
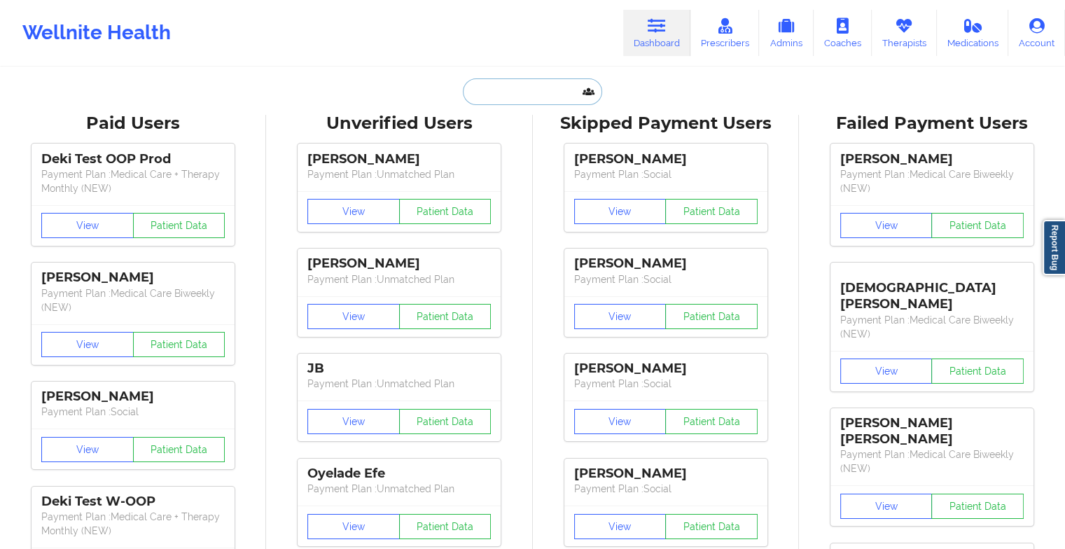
click at [539, 94] on input "text" at bounding box center [532, 91] width 139 height 27
paste input "[EMAIL_ADDRESS][DOMAIN_NAME]"
type input "[EMAIL_ADDRESS][DOMAIN_NAME]"
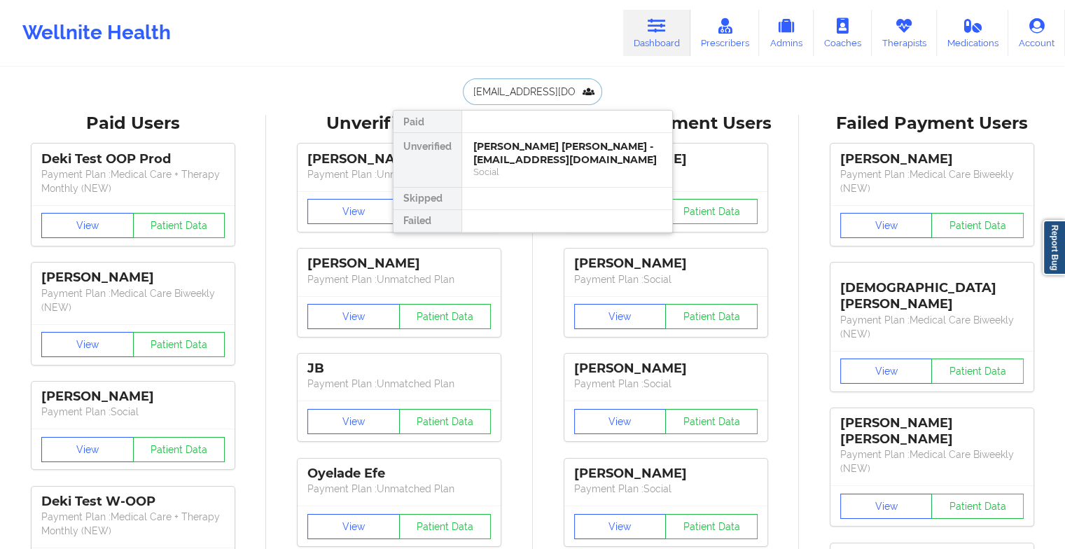
scroll to position [0, 14]
click at [574, 149] on div "[PERSON_NAME] [PERSON_NAME] - [EMAIL_ADDRESS][DOMAIN_NAME]" at bounding box center [568, 153] width 188 height 26
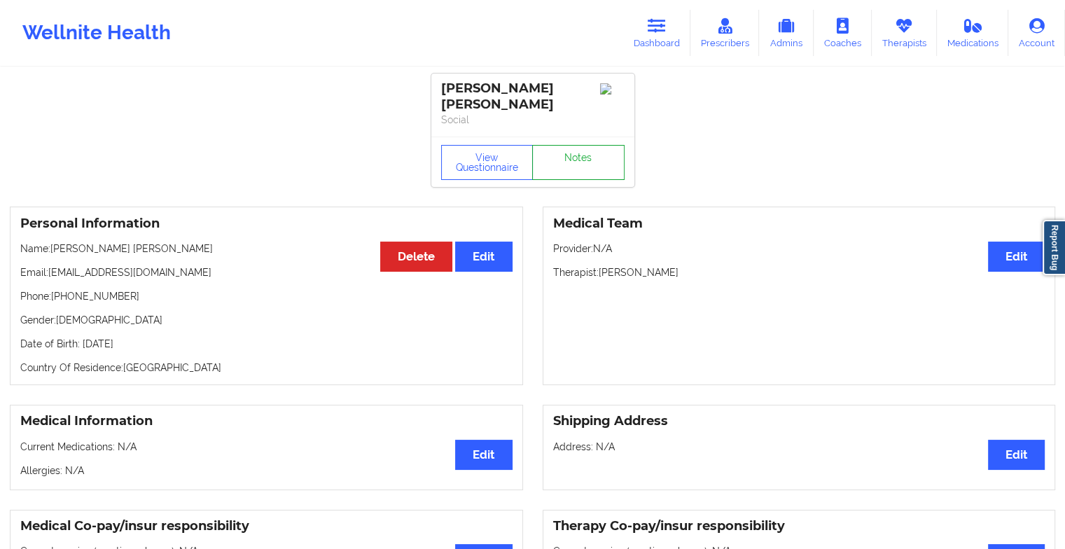
click at [593, 146] on link "Notes" at bounding box center [578, 162] width 92 height 35
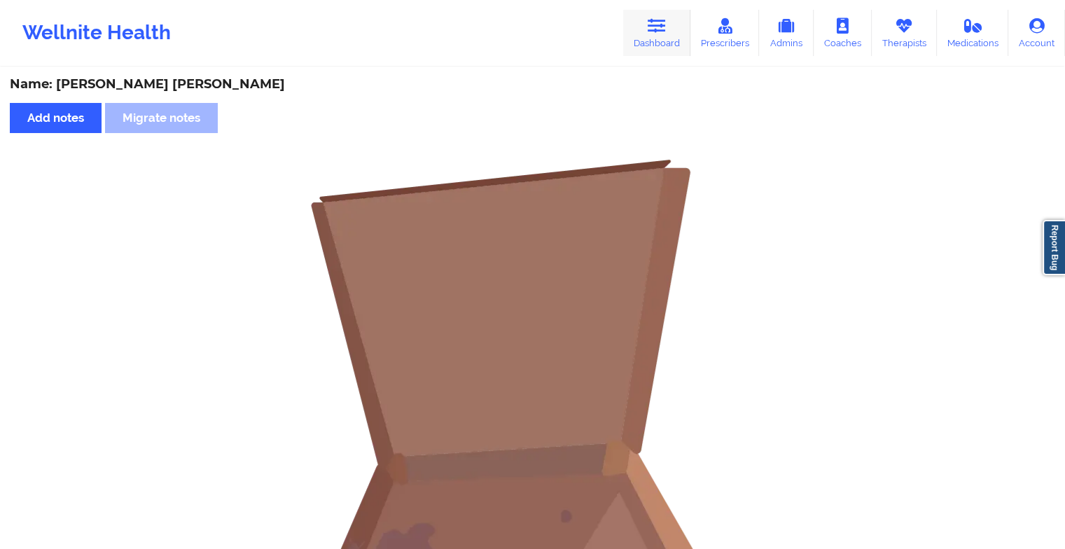
click at [647, 44] on link "Dashboard" at bounding box center [656, 33] width 67 height 46
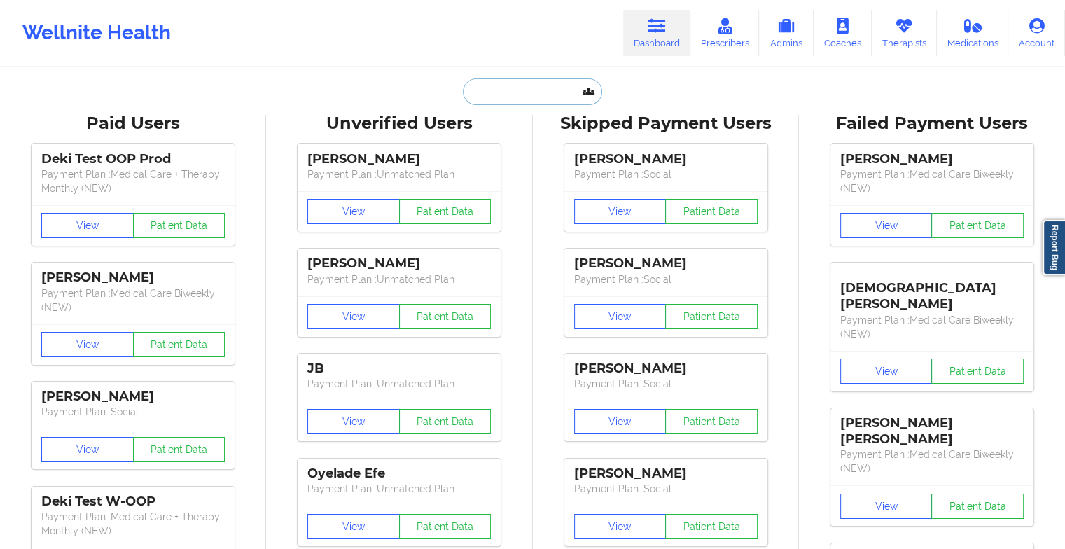
click at [545, 104] on input "text" at bounding box center [532, 91] width 139 height 27
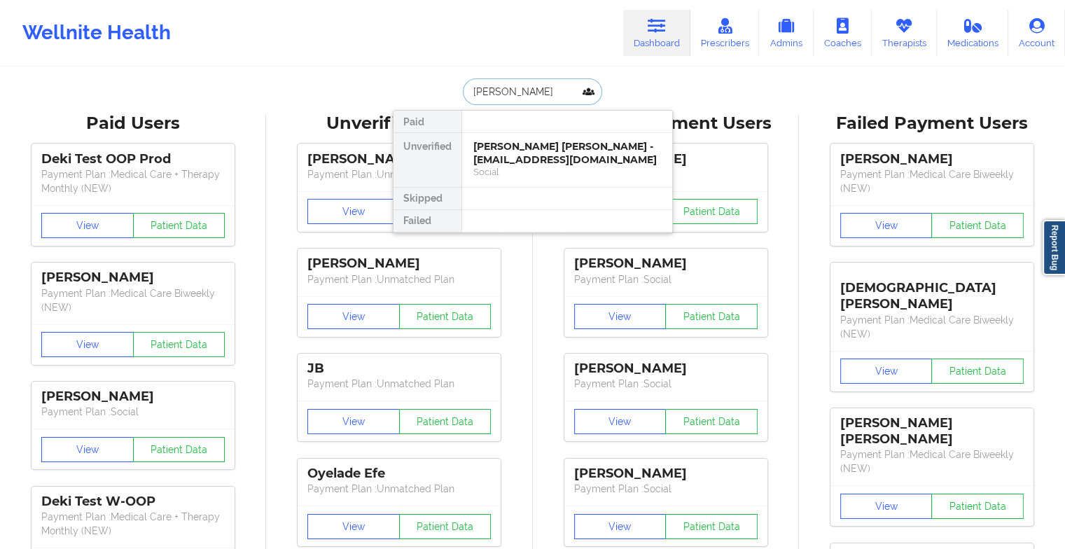
type input "[PERSON_NAME] [PERSON_NAME]"
click at [542, 151] on div "[PERSON_NAME] - [PERSON_NAME][EMAIL_ADDRESS][DOMAIN_NAME]" at bounding box center [568, 153] width 188 height 26
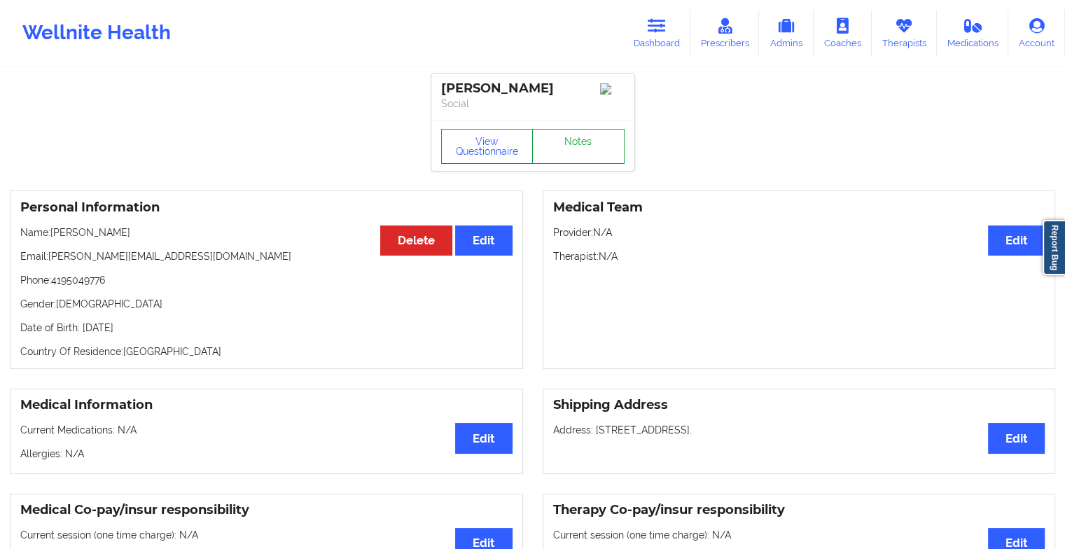
click at [574, 140] on link "Notes" at bounding box center [578, 146] width 92 height 35
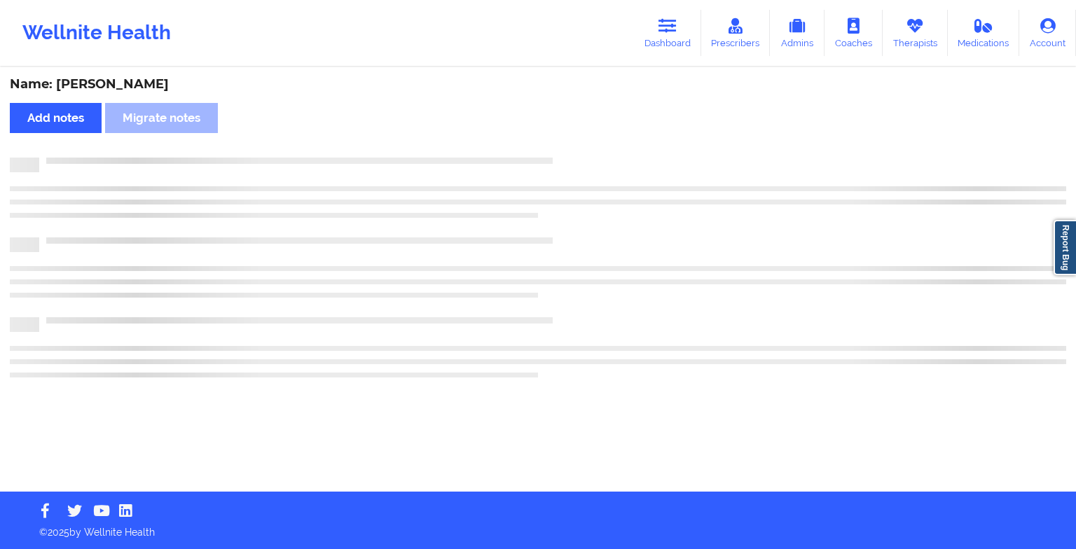
click at [574, 140] on div "Name: [PERSON_NAME] Add notes Migrate notes" at bounding box center [538, 280] width 1076 height 423
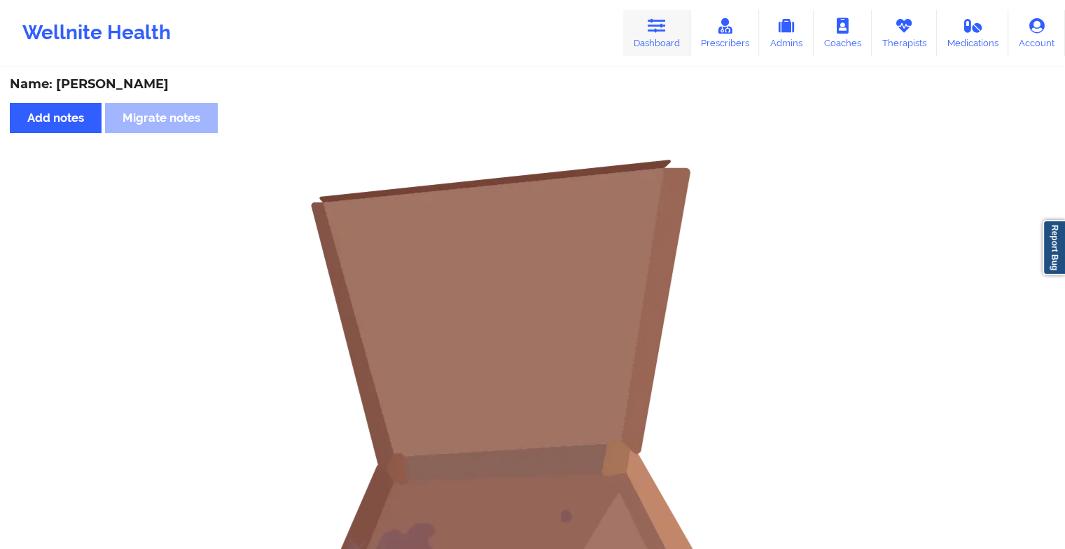
click at [654, 43] on link "Dashboard" at bounding box center [656, 33] width 67 height 46
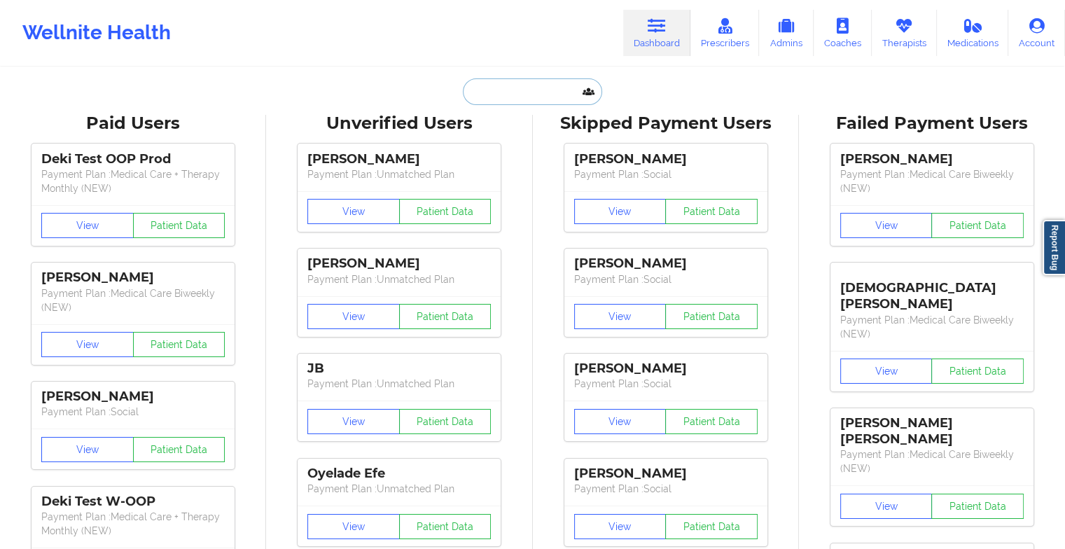
click at [520, 91] on input "text" at bounding box center [532, 91] width 139 height 27
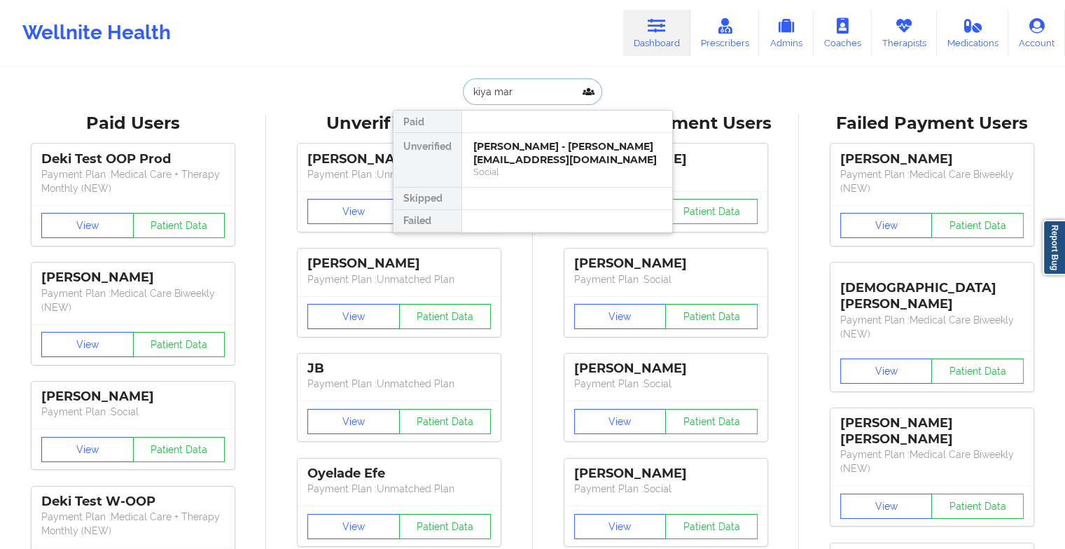
type input "[PERSON_NAME]"
click at [541, 143] on div "[PERSON_NAME] - [EMAIL_ADDRESS][DOMAIN_NAME]" at bounding box center [568, 153] width 188 height 26
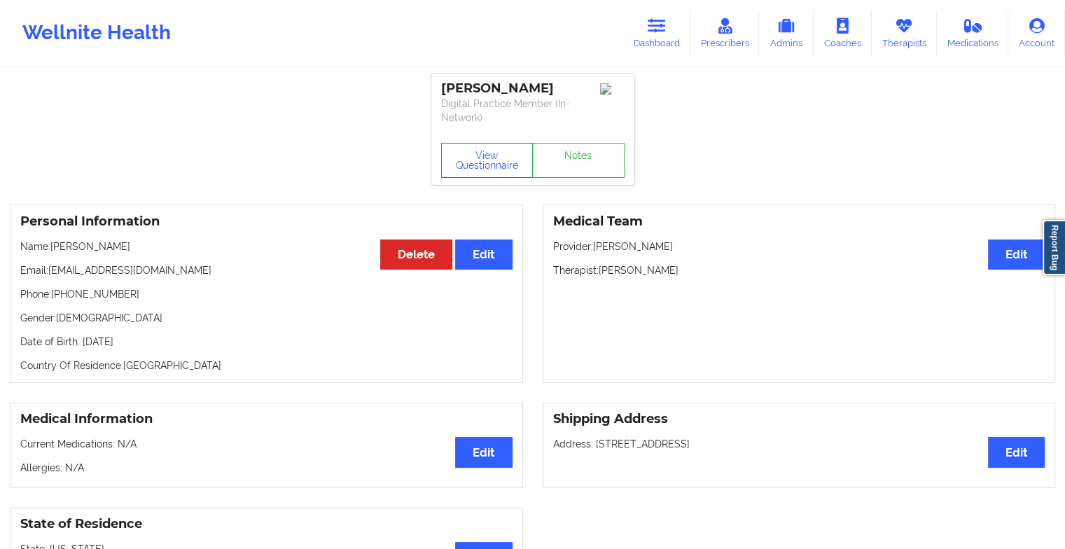
click at [574, 149] on div "View Questionnaire Notes" at bounding box center [532, 159] width 203 height 50
click at [574, 149] on link "Notes" at bounding box center [578, 160] width 92 height 35
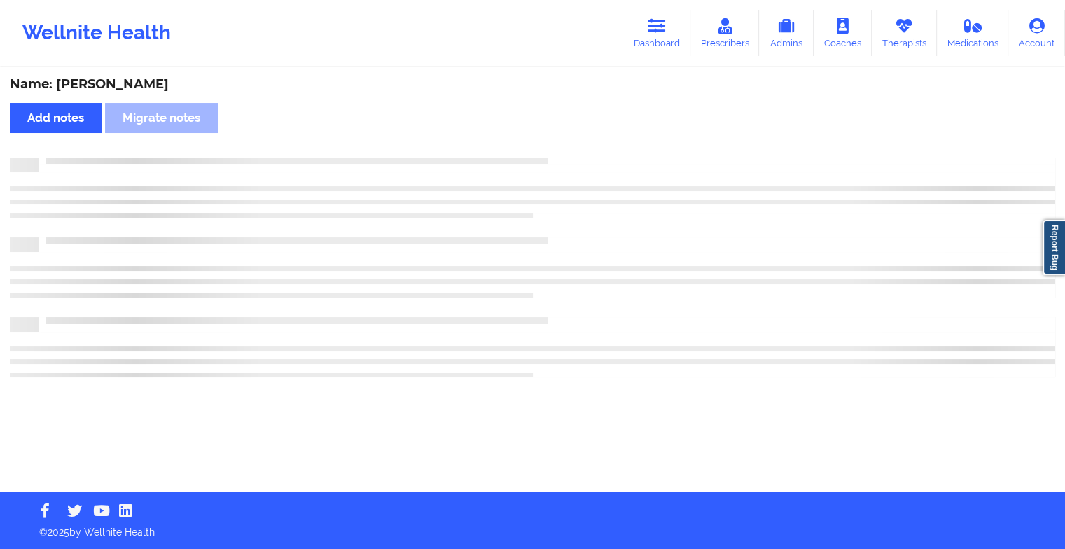
click at [574, 149] on div "Name: [PERSON_NAME] Add notes Migrate notes" at bounding box center [532, 280] width 1065 height 423
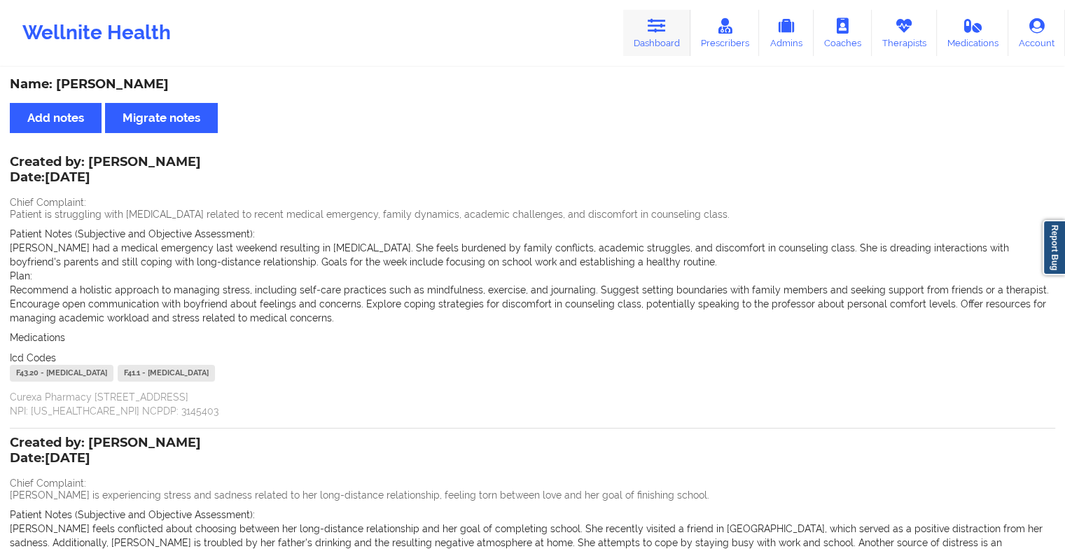
click at [661, 44] on link "Dashboard" at bounding box center [656, 33] width 67 height 46
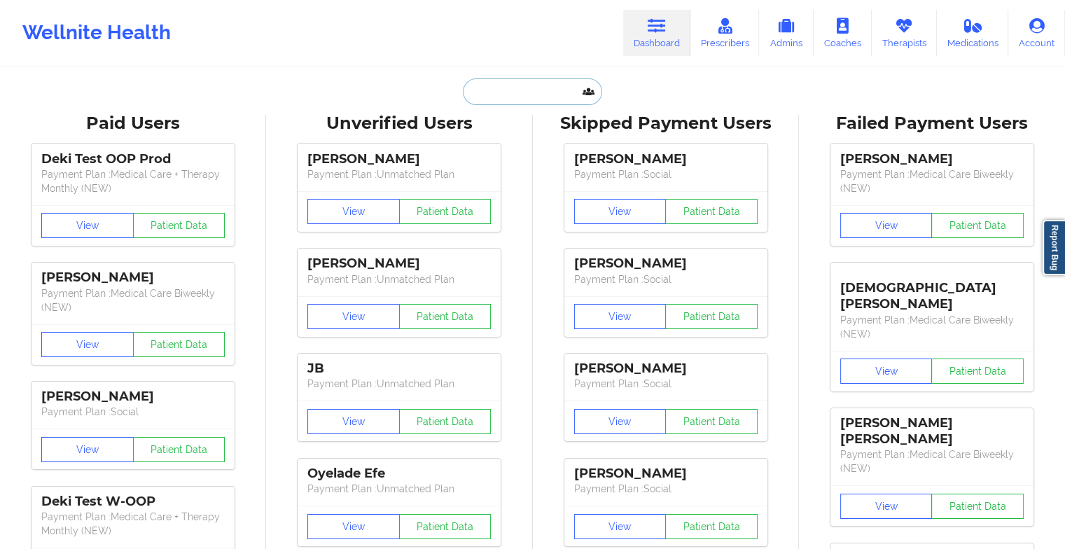
click at [534, 78] on input "text" at bounding box center [532, 91] width 139 height 27
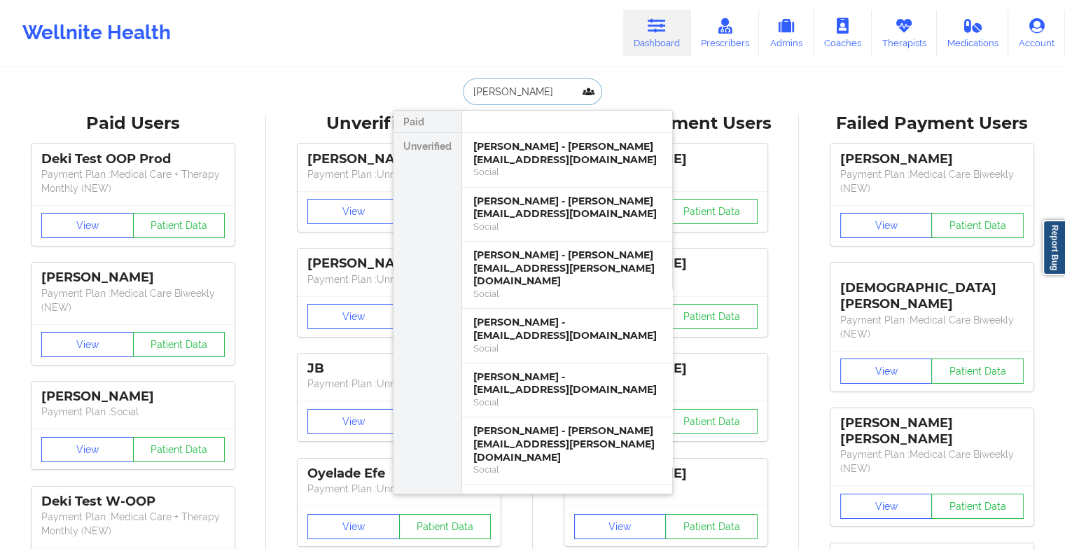
type input "[PERSON_NAME]"
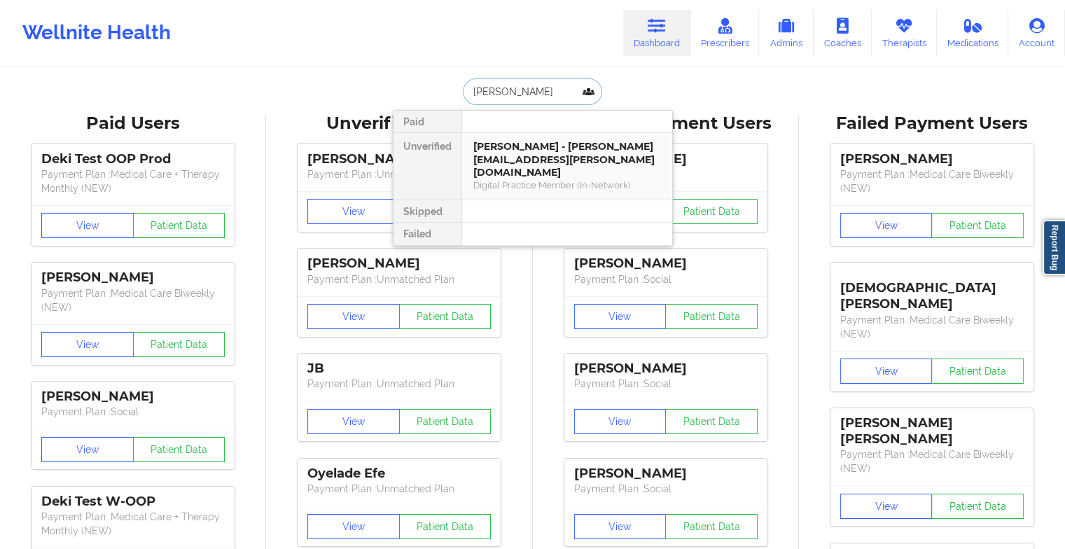
click at [549, 154] on div "[PERSON_NAME] - [PERSON_NAME][EMAIL_ADDRESS][PERSON_NAME][DOMAIN_NAME]" at bounding box center [568, 159] width 188 height 39
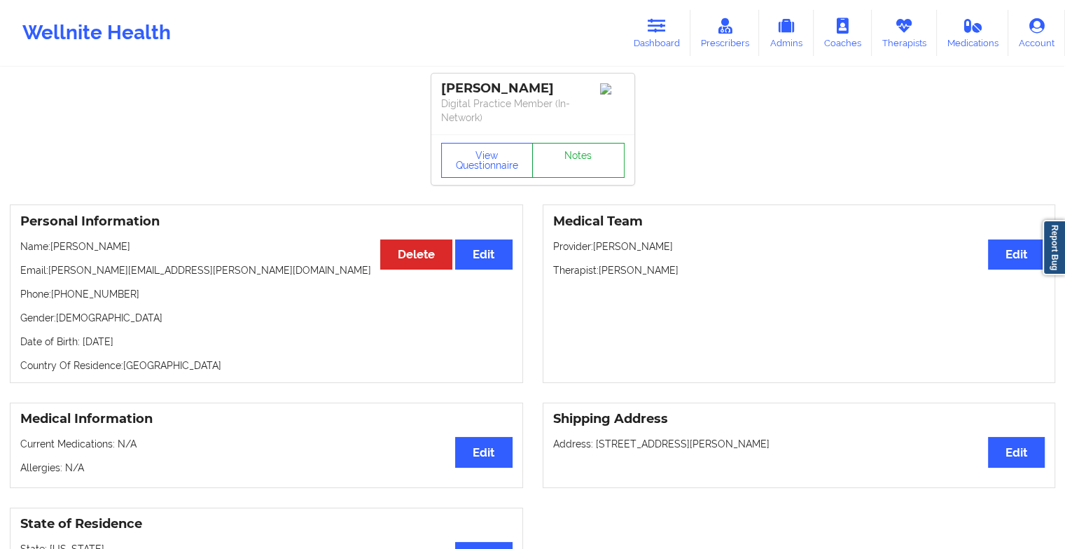
click at [576, 153] on link "Notes" at bounding box center [578, 160] width 92 height 35
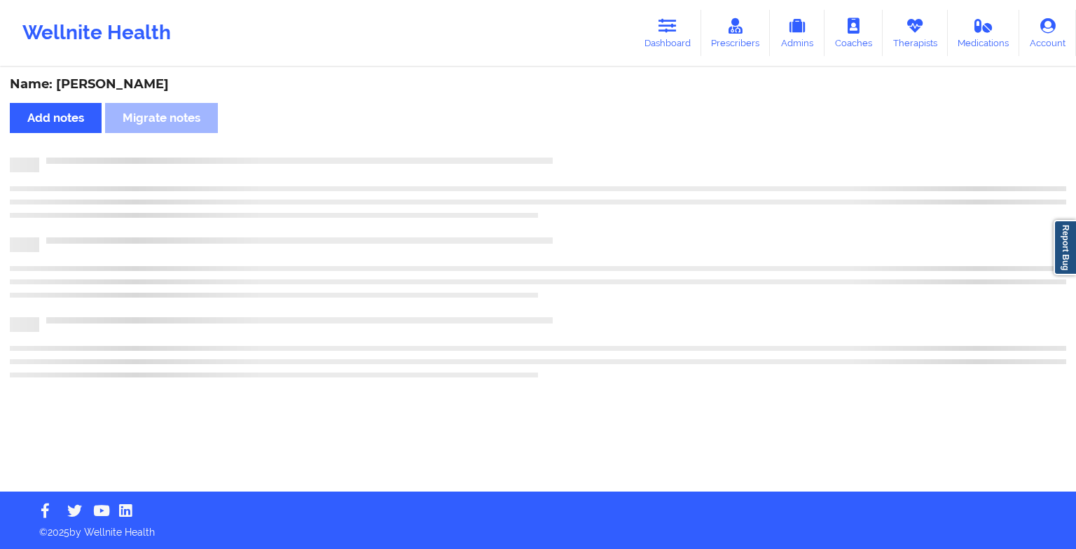
click at [576, 153] on div "Name: [PERSON_NAME] Add notes Migrate notes" at bounding box center [538, 280] width 1076 height 423
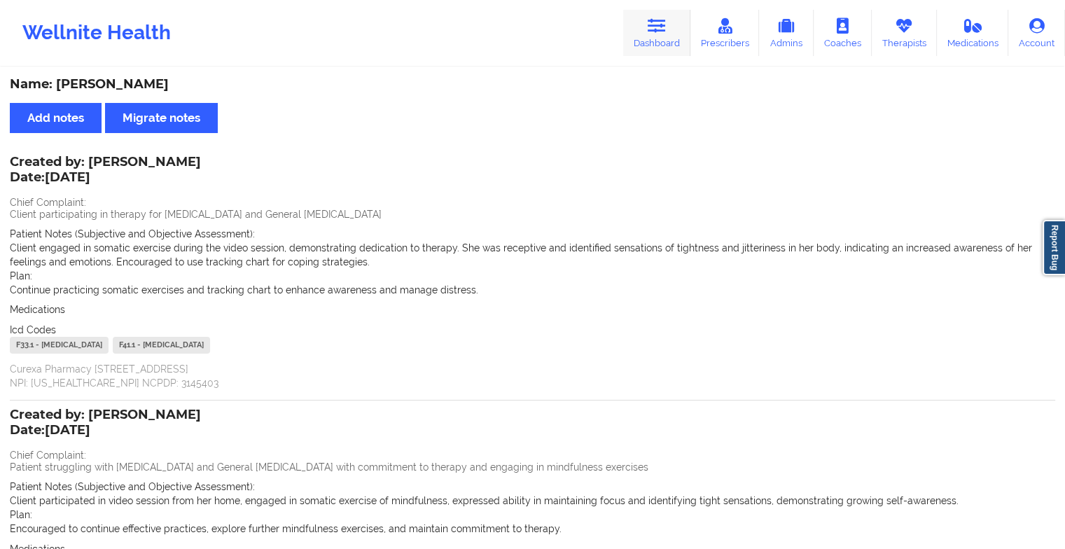
click at [651, 41] on link "Dashboard" at bounding box center [656, 33] width 67 height 46
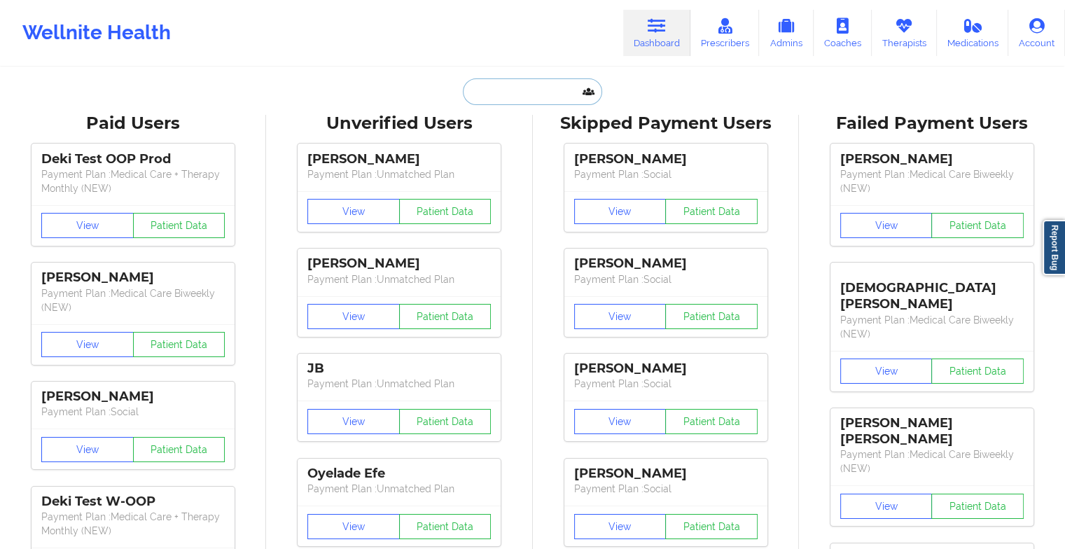
click at [488, 92] on input "text" at bounding box center [532, 91] width 139 height 27
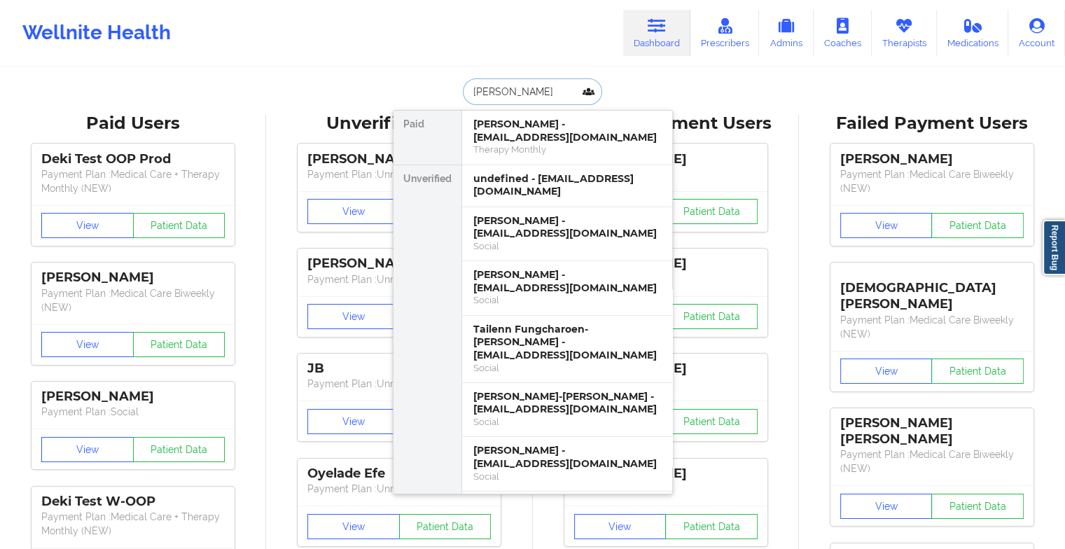
type input "[PERSON_NAME]"
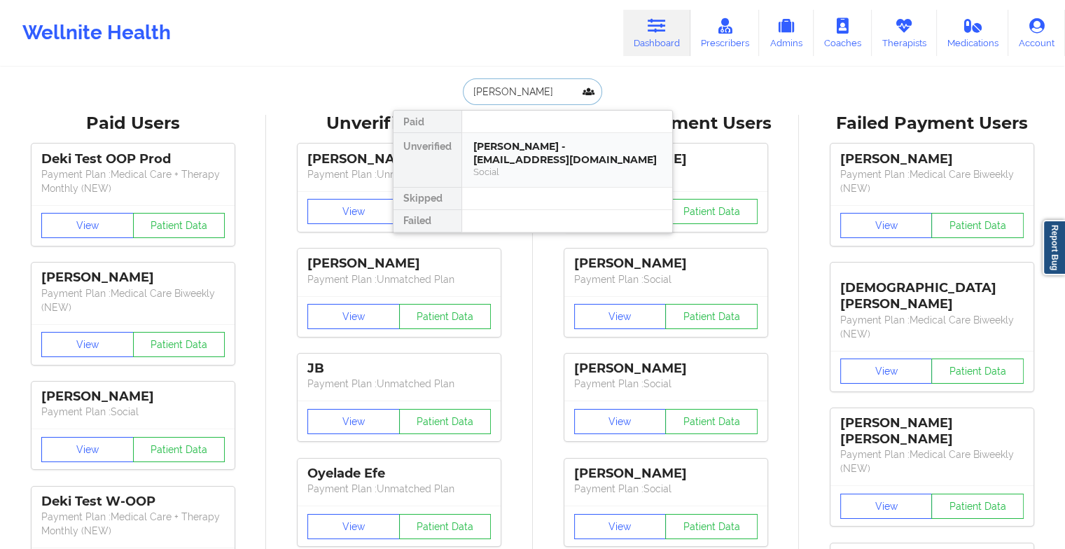
click at [562, 149] on div "[PERSON_NAME] - [EMAIL_ADDRESS][DOMAIN_NAME]" at bounding box center [568, 153] width 188 height 26
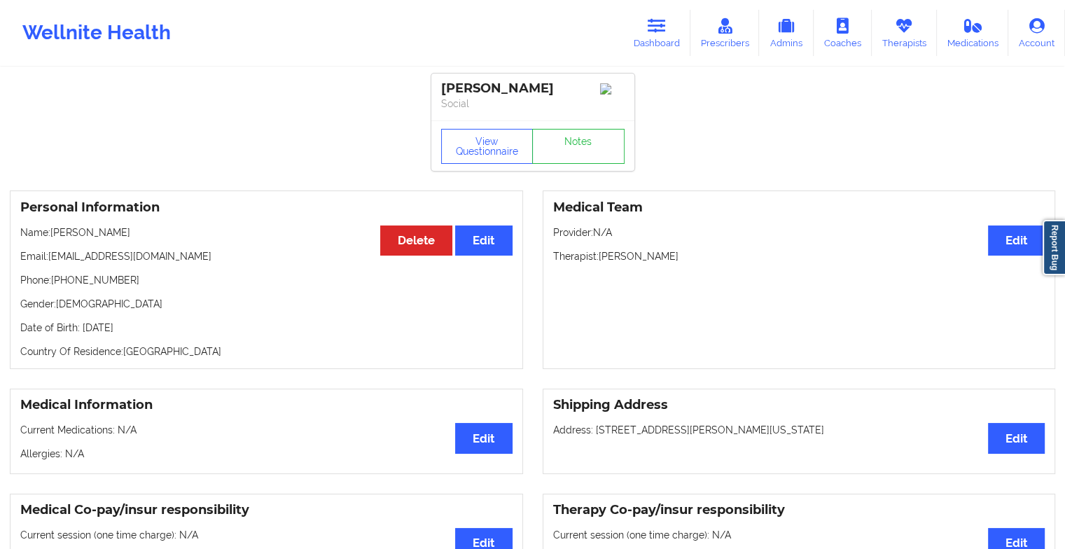
click at [576, 170] on div "View Questionnaire Notes" at bounding box center [532, 145] width 203 height 50
click at [581, 161] on link "Notes" at bounding box center [578, 146] width 92 height 35
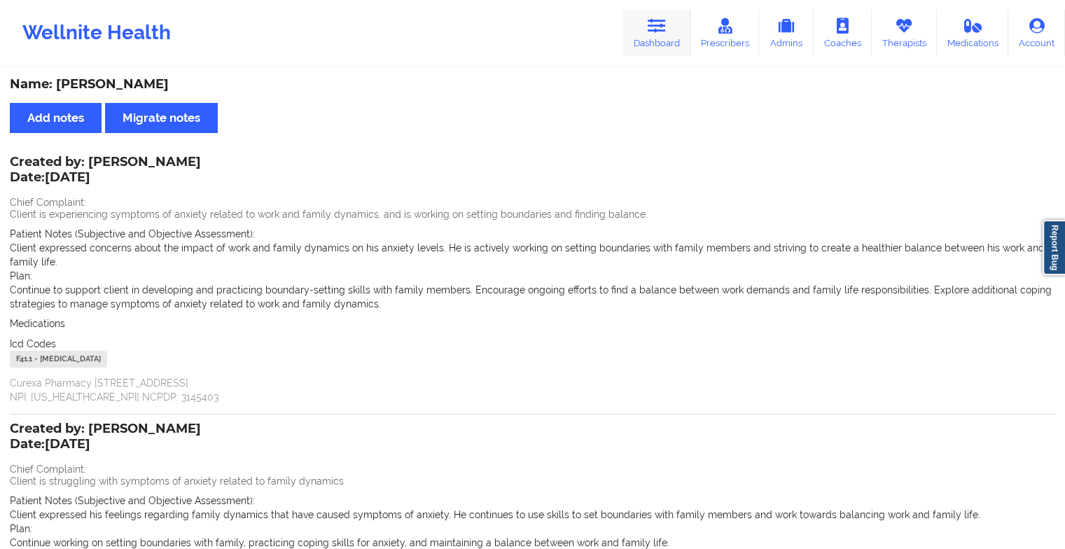
click at [665, 22] on icon at bounding box center [657, 25] width 18 height 15
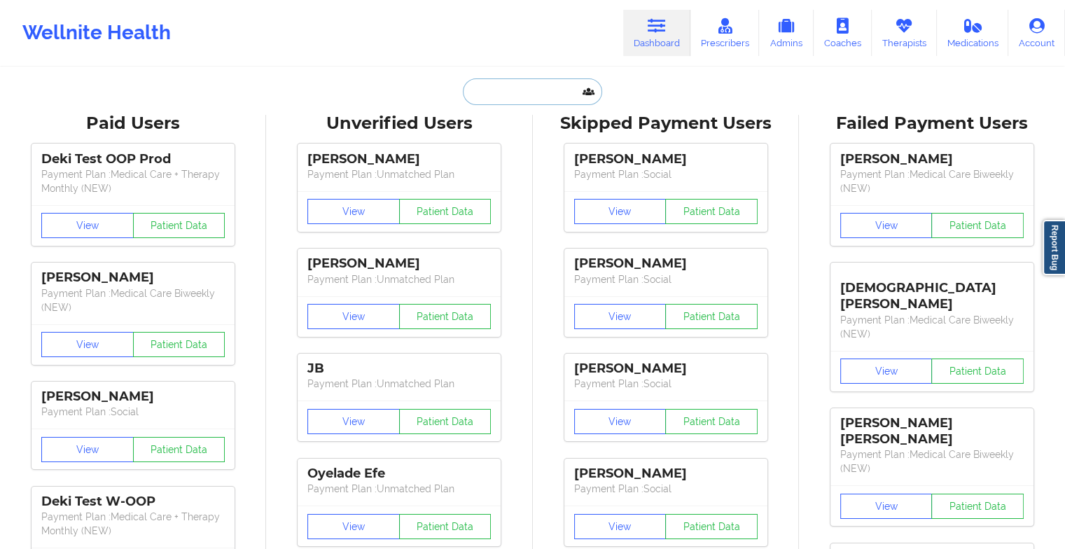
click at [547, 95] on input "text" at bounding box center [532, 91] width 139 height 27
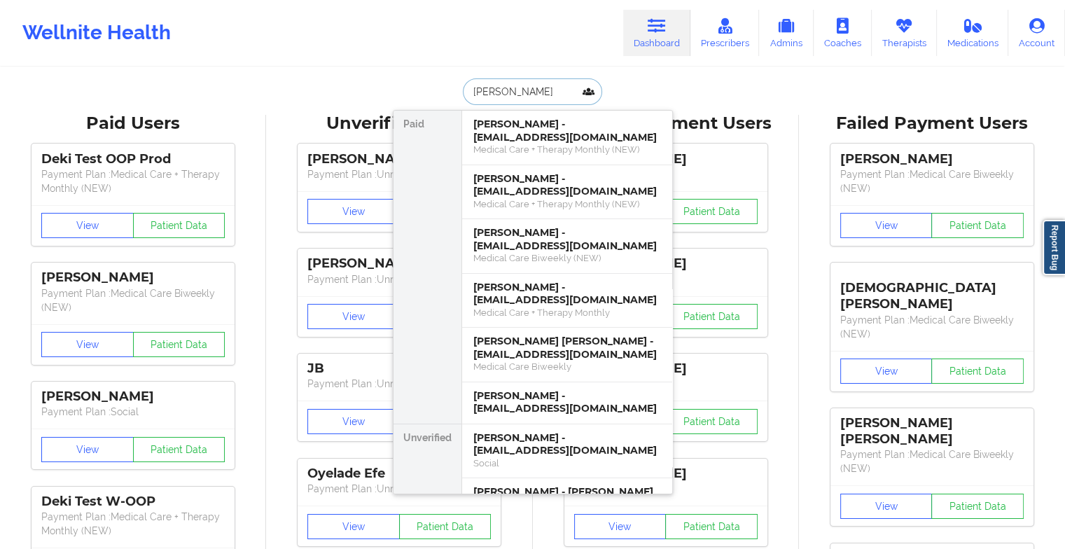
type input "[PERSON_NAME]"
click at [546, 100] on input "[PERSON_NAME]" at bounding box center [532, 91] width 139 height 27
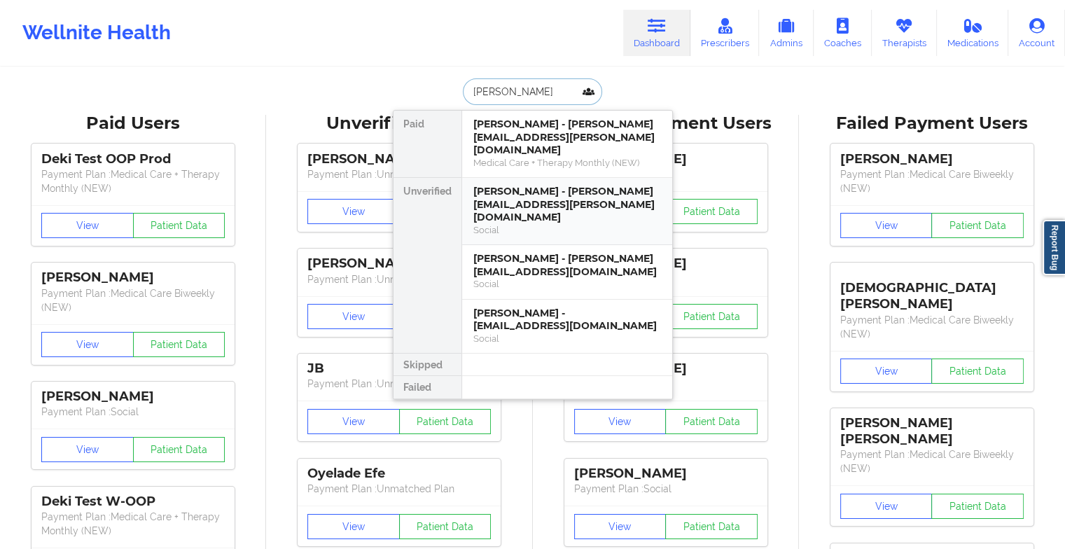
click at [558, 185] on div "[PERSON_NAME] - [PERSON_NAME][EMAIL_ADDRESS][PERSON_NAME][DOMAIN_NAME]" at bounding box center [568, 204] width 188 height 39
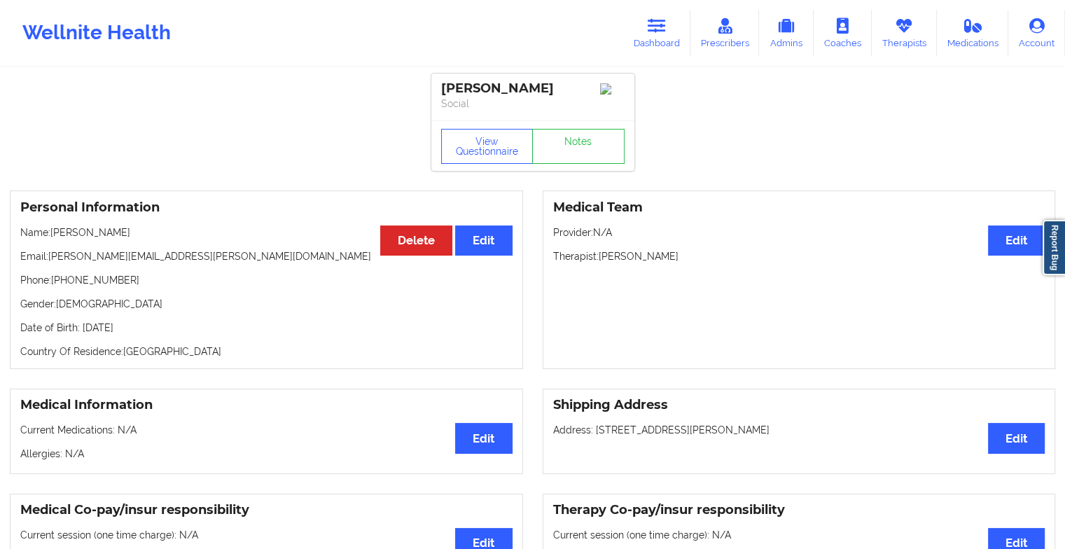
click at [583, 158] on link "Notes" at bounding box center [578, 146] width 92 height 35
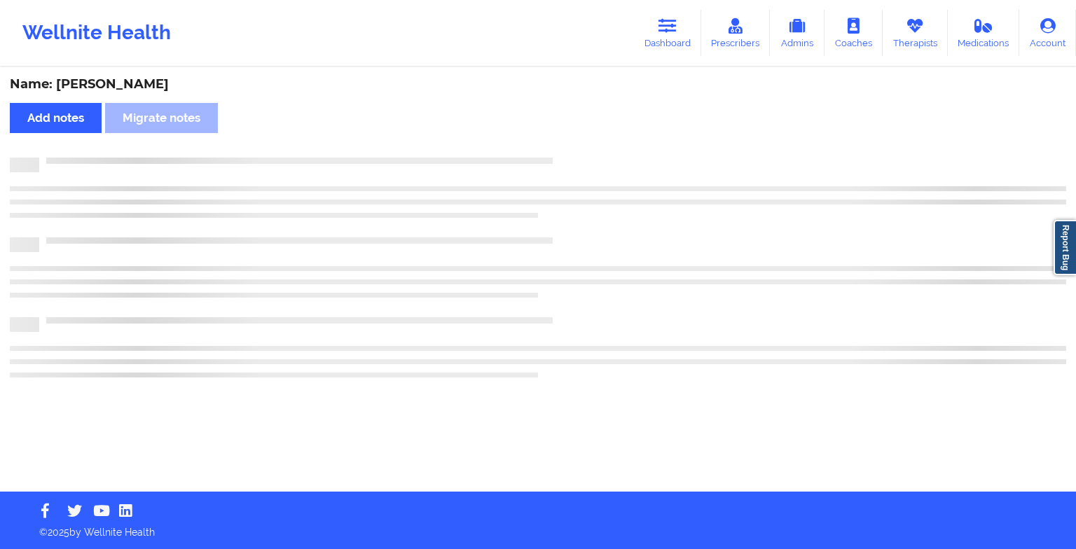
click at [583, 158] on div at bounding box center [552, 158] width 1027 height 0
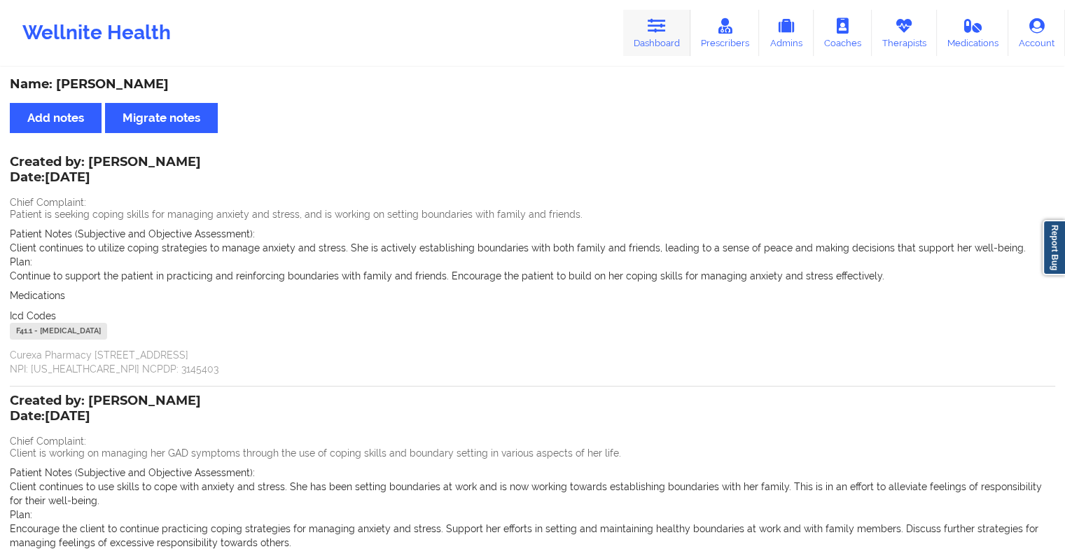
click at [654, 36] on link "Dashboard" at bounding box center [656, 33] width 67 height 46
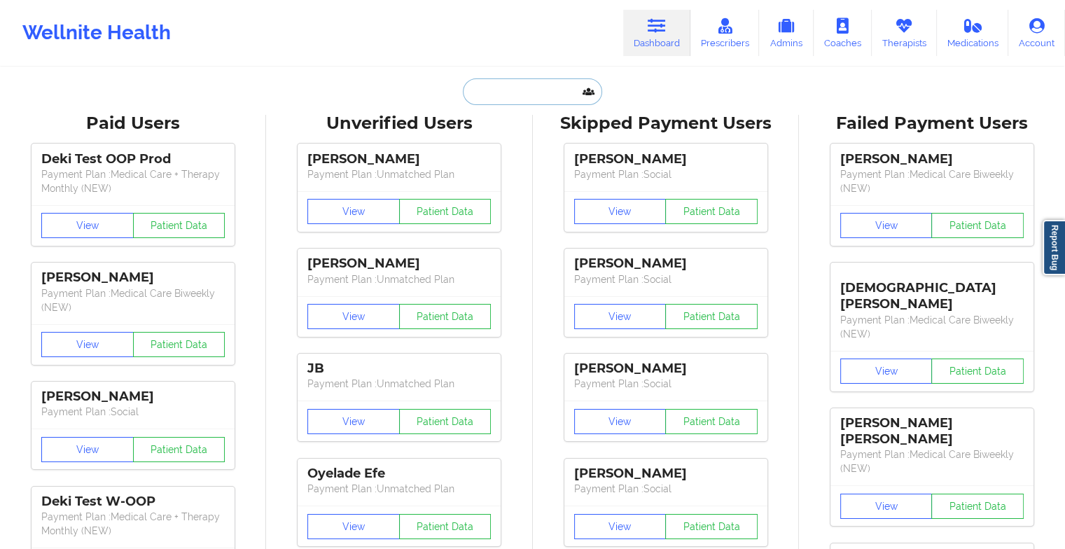
click at [518, 90] on input "text" at bounding box center [532, 91] width 139 height 27
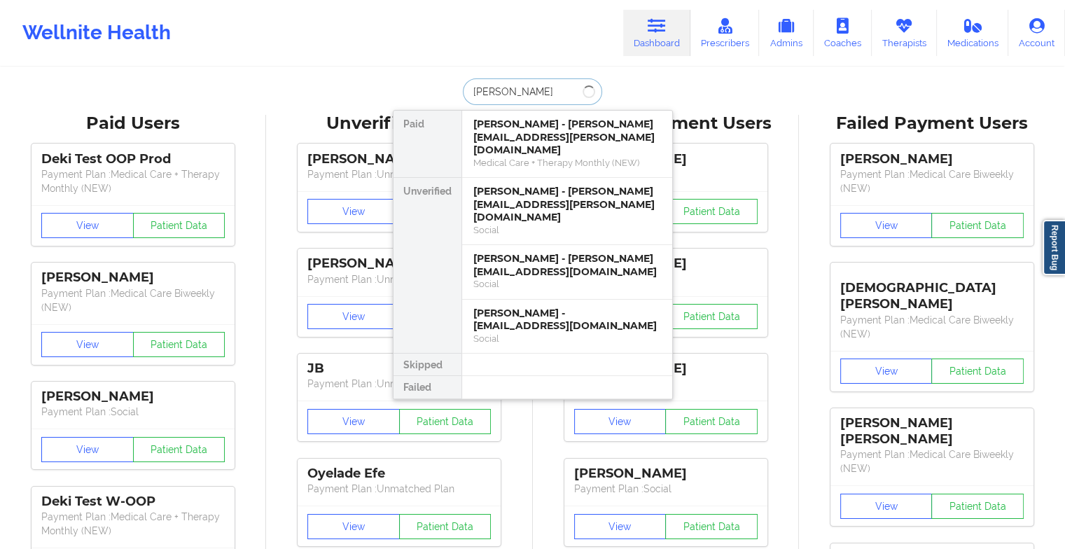
type input "[PERSON_NAME]"
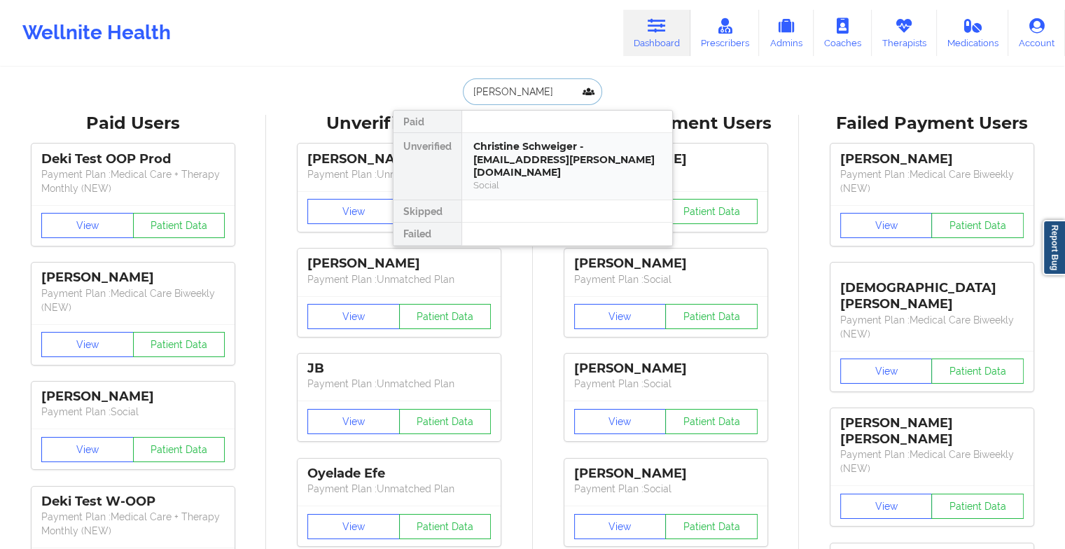
click at [536, 179] on div "Social" at bounding box center [568, 185] width 188 height 12
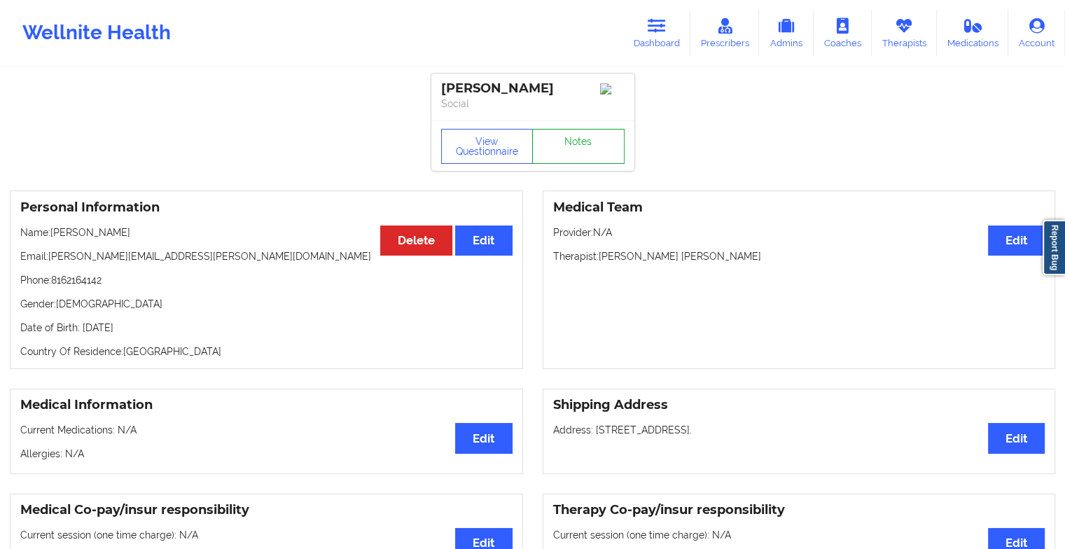
click at [573, 149] on link "Notes" at bounding box center [578, 146] width 92 height 35
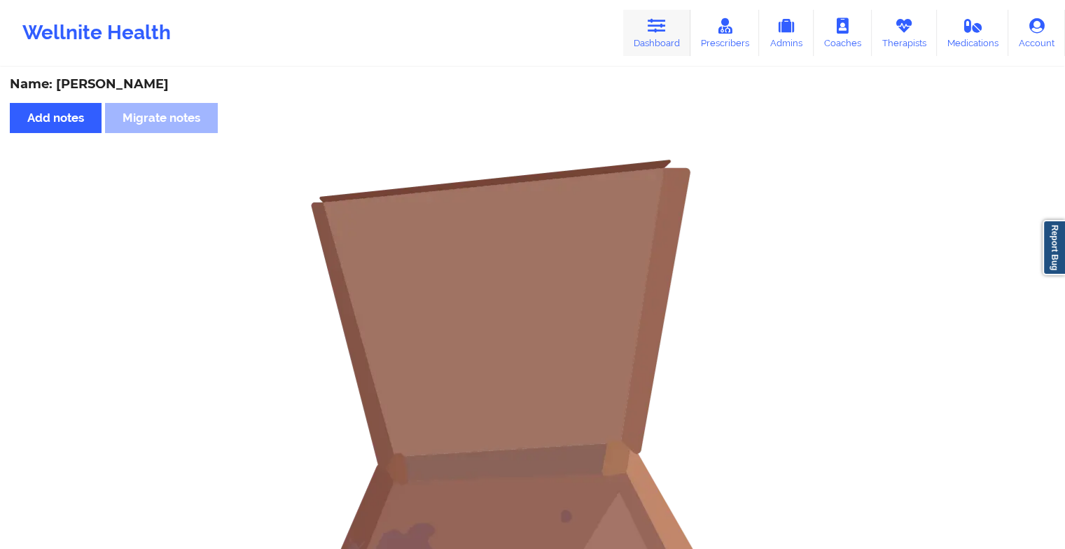
click at [650, 26] on icon at bounding box center [657, 25] width 18 height 15
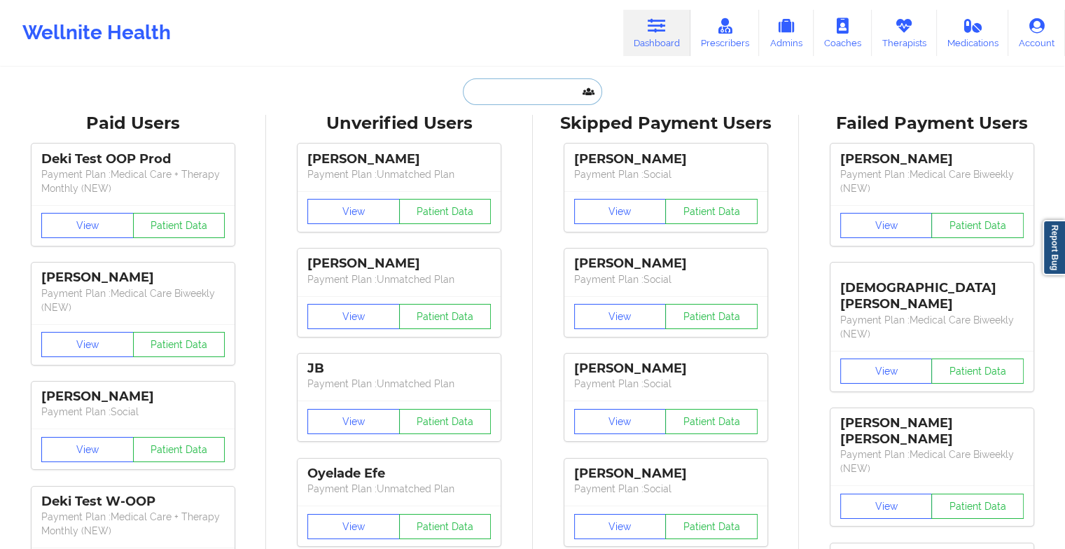
click at [518, 90] on input "text" at bounding box center [532, 91] width 139 height 27
type input "l"
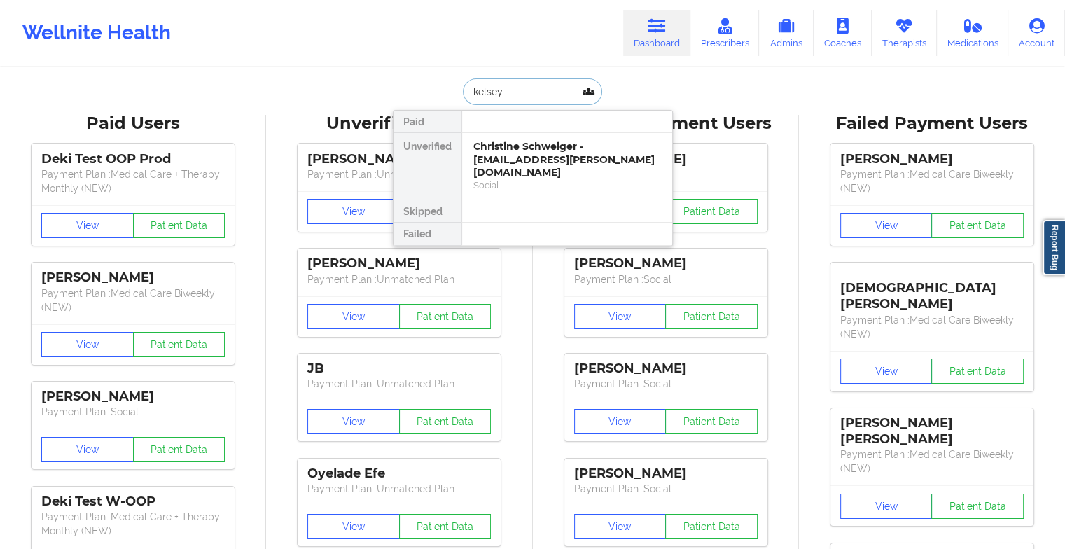
type input "kelsey w"
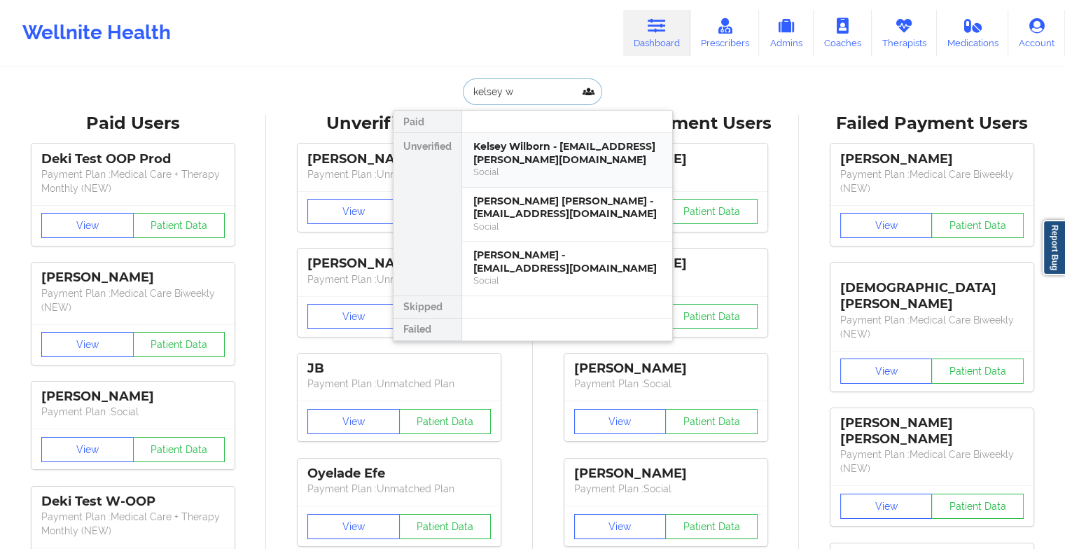
click at [525, 177] on div "Social" at bounding box center [568, 172] width 188 height 12
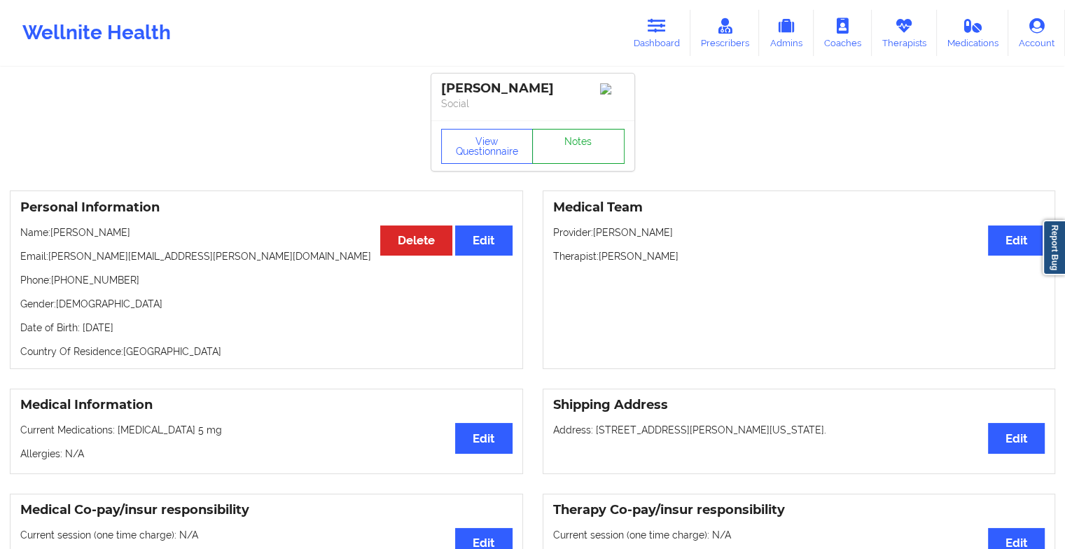
click at [557, 160] on link "Notes" at bounding box center [578, 146] width 92 height 35
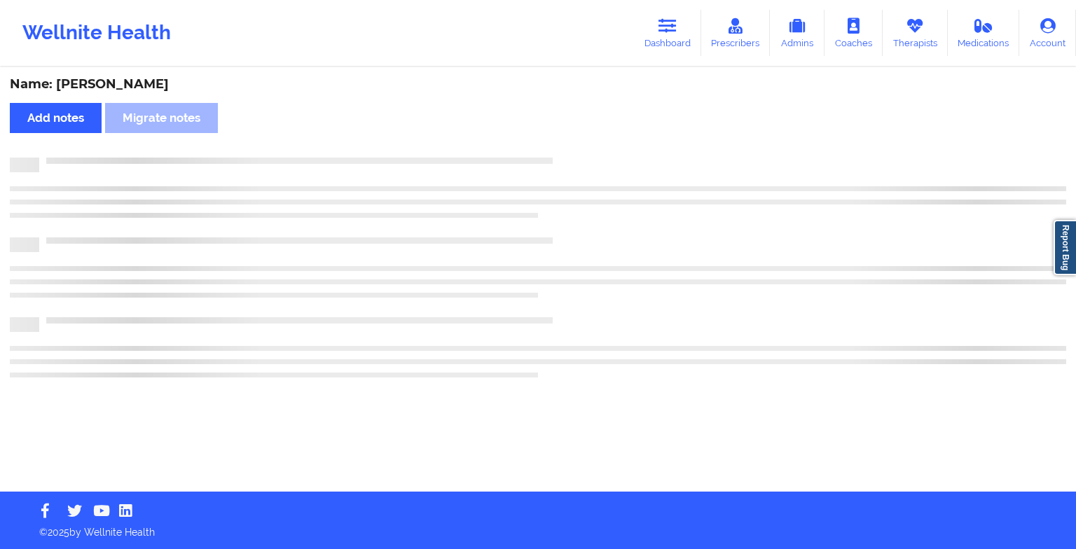
click at [557, 158] on div at bounding box center [552, 158] width 1027 height 0
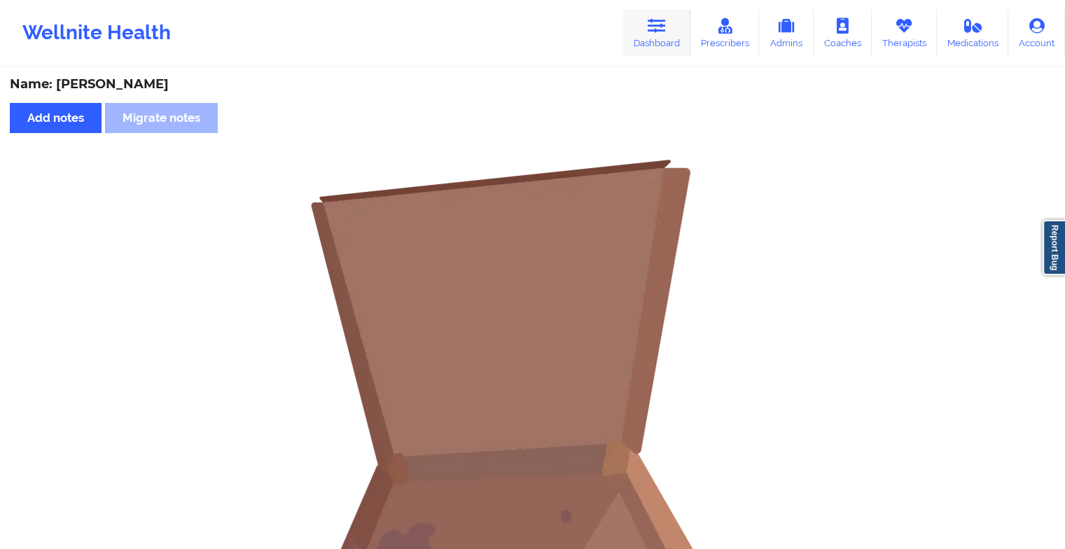
click at [660, 24] on icon at bounding box center [657, 25] width 18 height 15
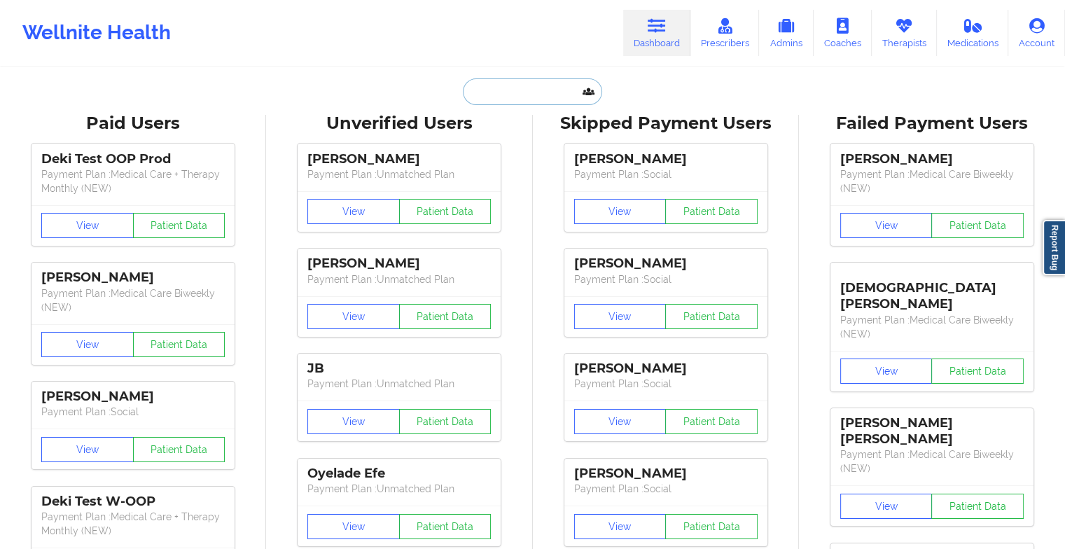
click at [504, 85] on input "text" at bounding box center [532, 91] width 139 height 27
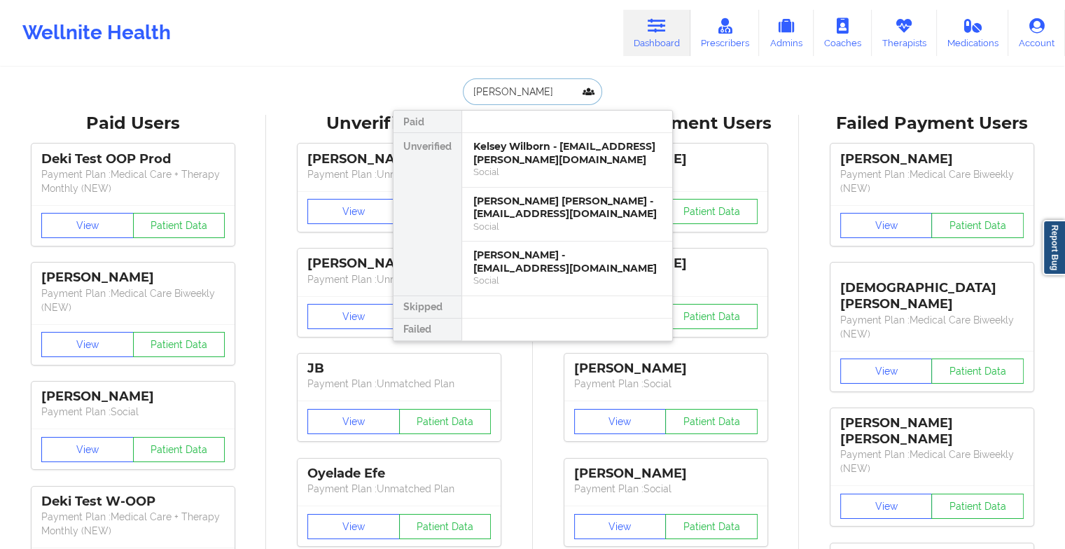
type input "[PERSON_NAME] [PERSON_NAME]"
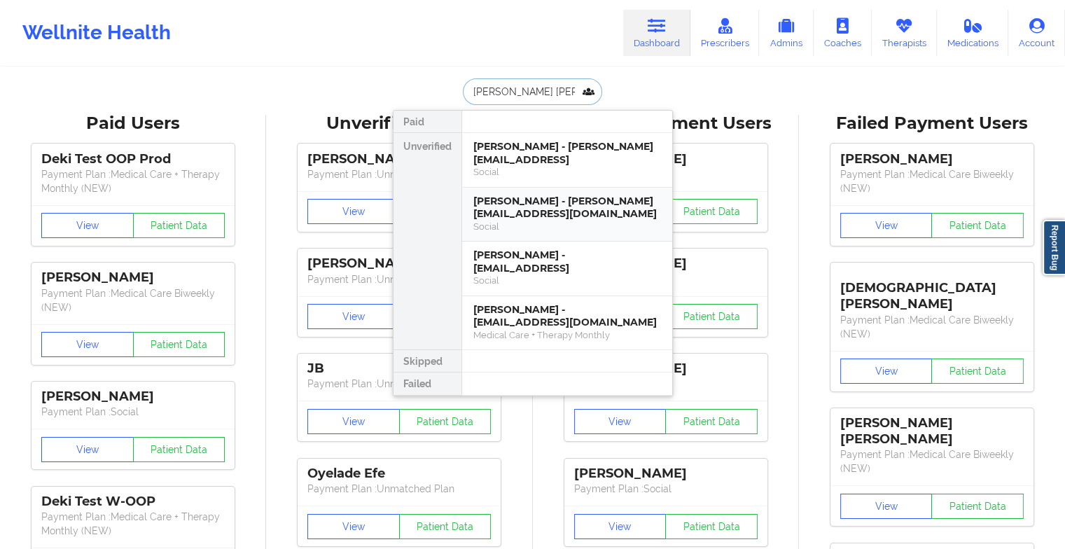
click at [530, 188] on div "[PERSON_NAME] - [PERSON_NAME][EMAIL_ADDRESS][DOMAIN_NAME] Social" at bounding box center [567, 215] width 210 height 55
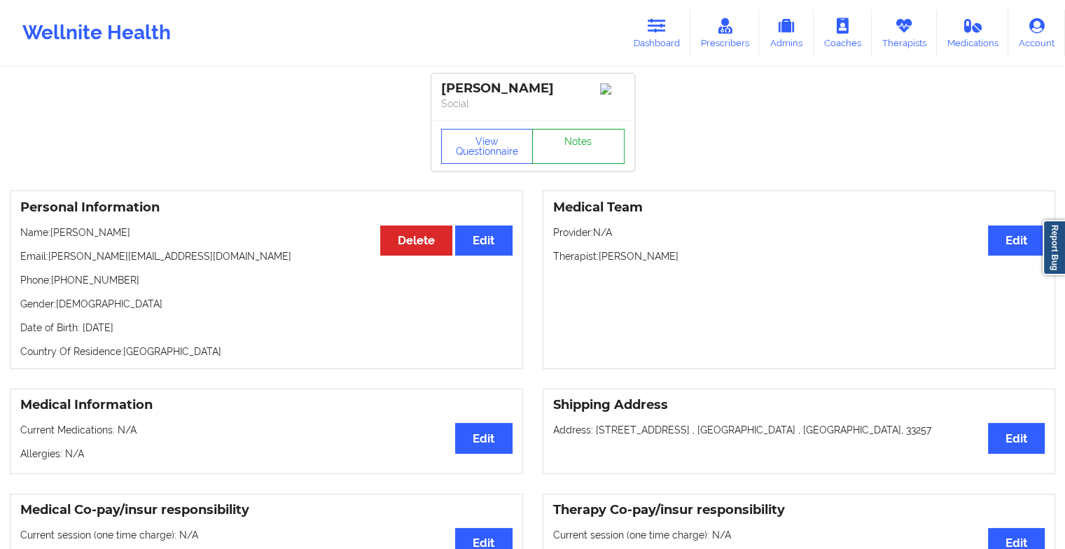
click at [568, 143] on link "Notes" at bounding box center [578, 146] width 92 height 35
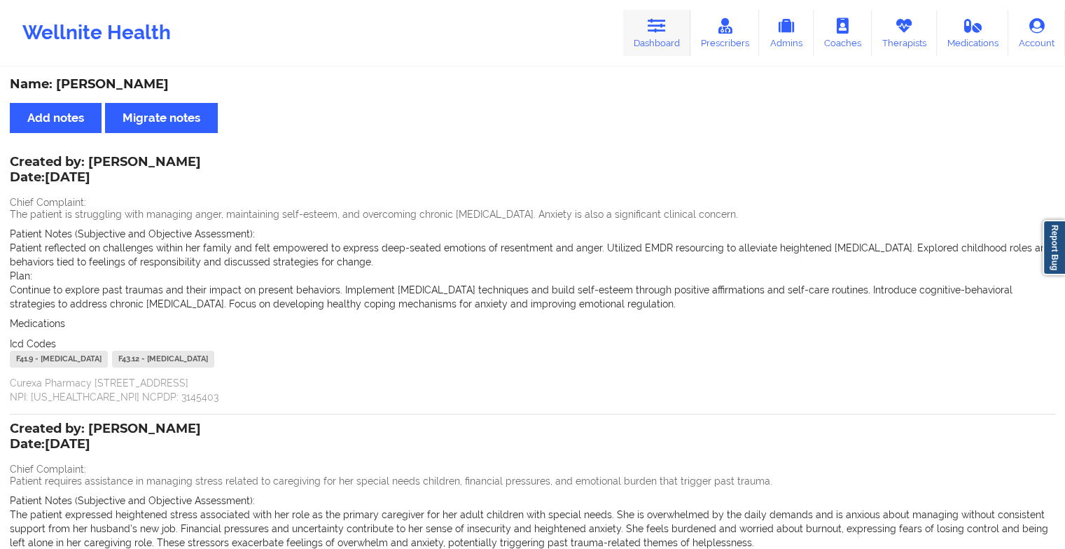
click at [635, 22] on link "Dashboard" at bounding box center [656, 33] width 67 height 46
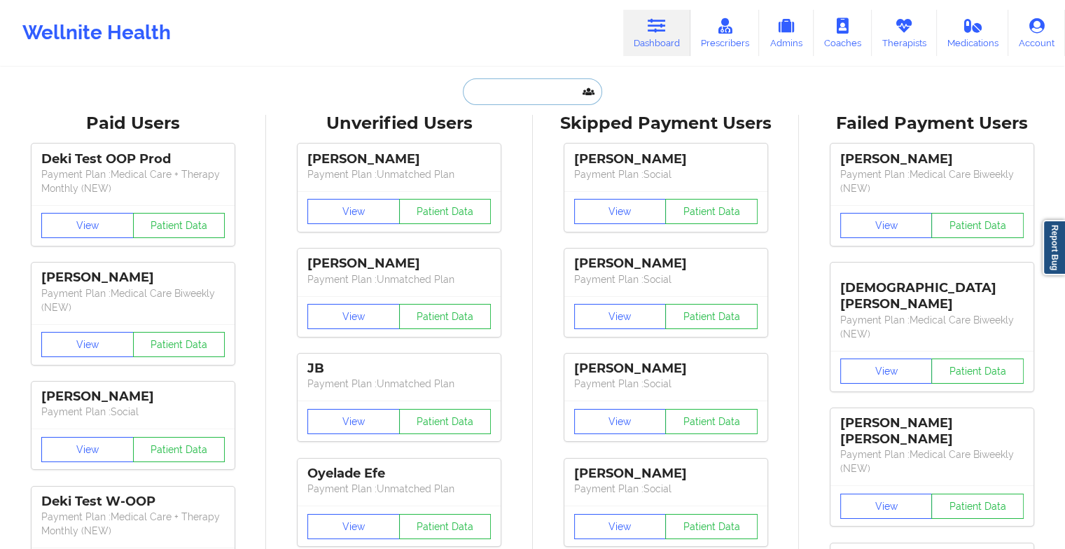
click at [529, 88] on input "text" at bounding box center [532, 91] width 139 height 27
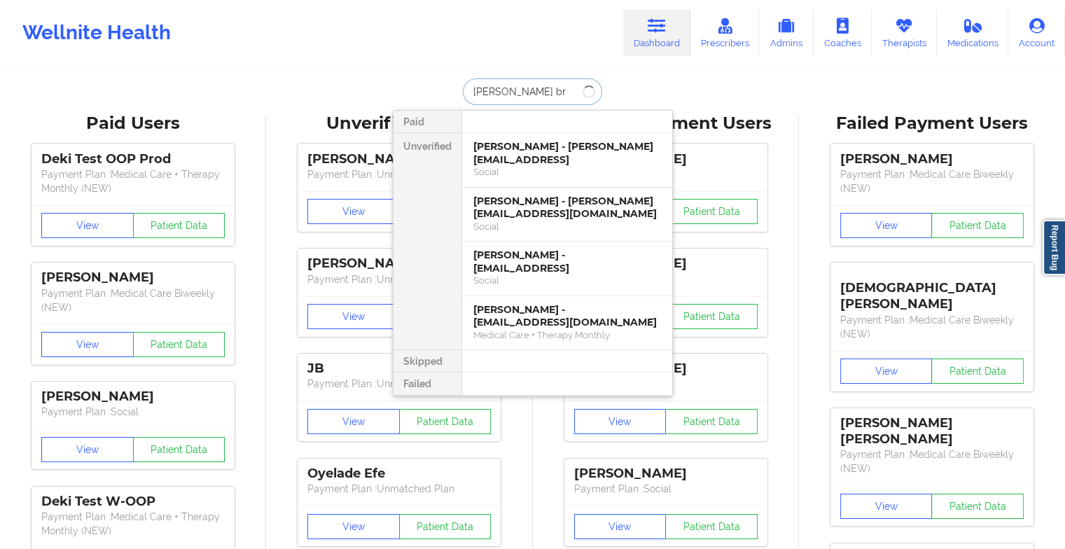
type input "[PERSON_NAME] bri"
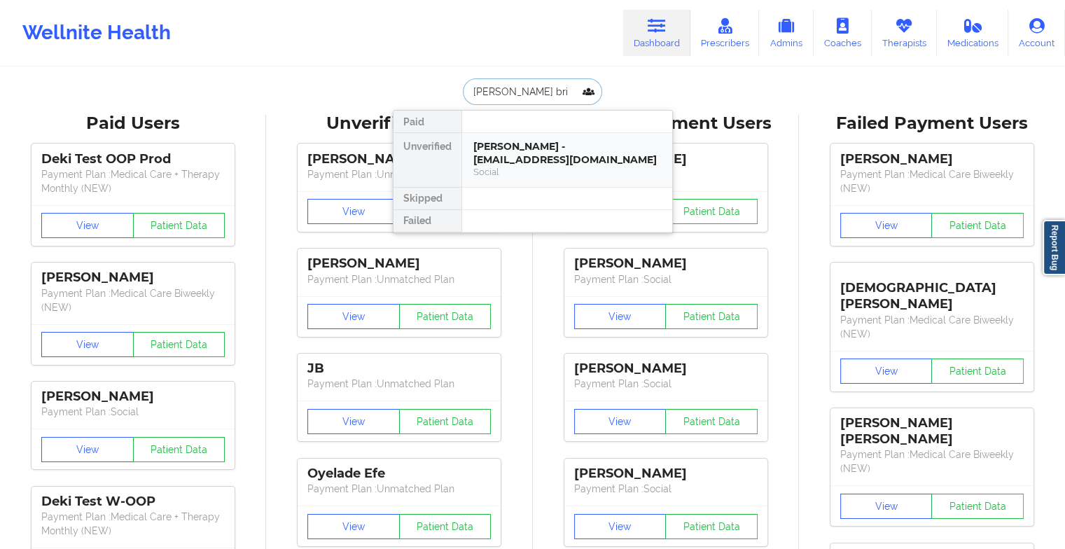
click at [534, 147] on div "[PERSON_NAME] - [EMAIL_ADDRESS][DOMAIN_NAME]" at bounding box center [568, 153] width 188 height 26
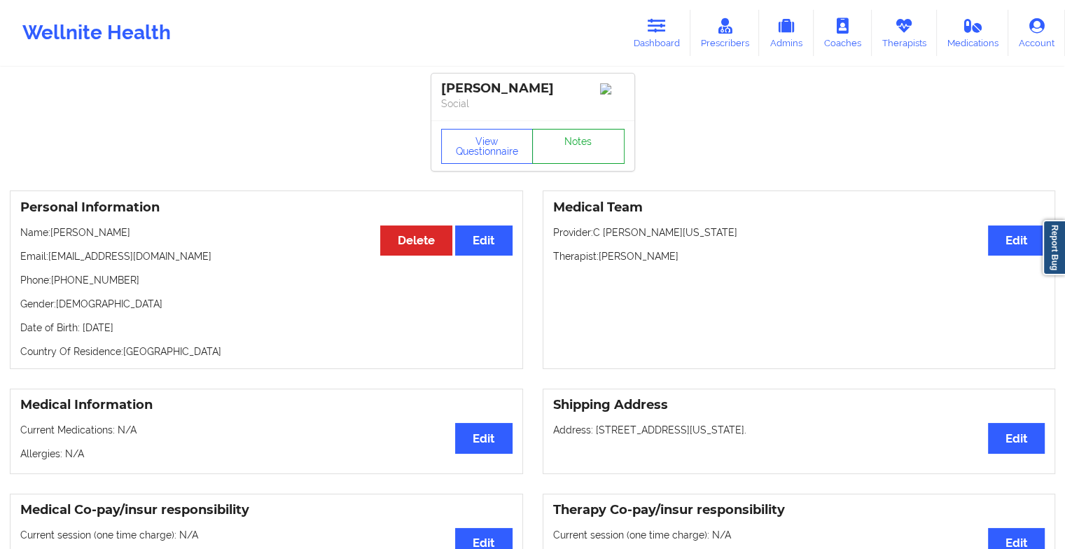
click at [555, 146] on link "Notes" at bounding box center [578, 146] width 92 height 35
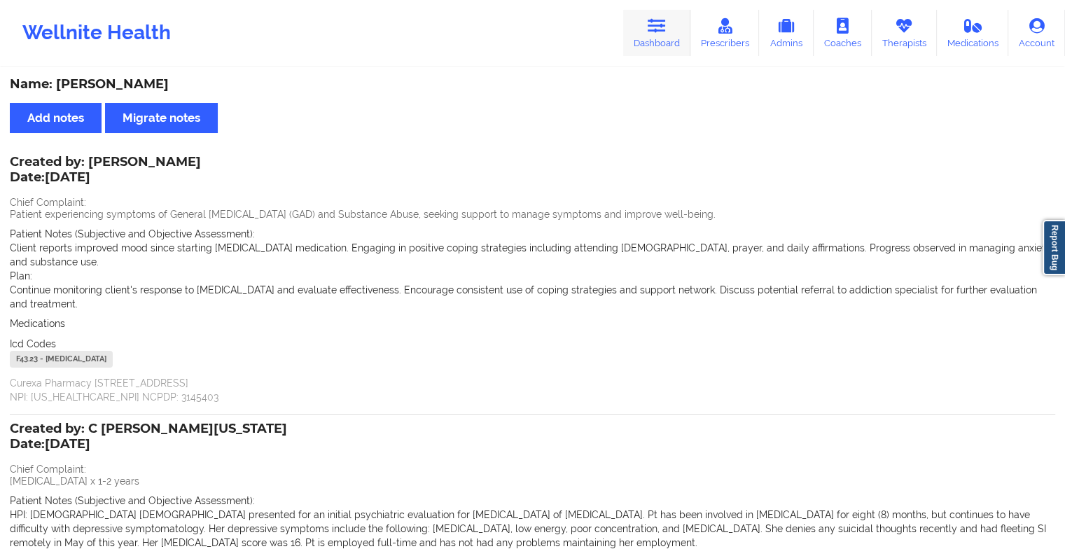
click at [648, 29] on link "Dashboard" at bounding box center [656, 33] width 67 height 46
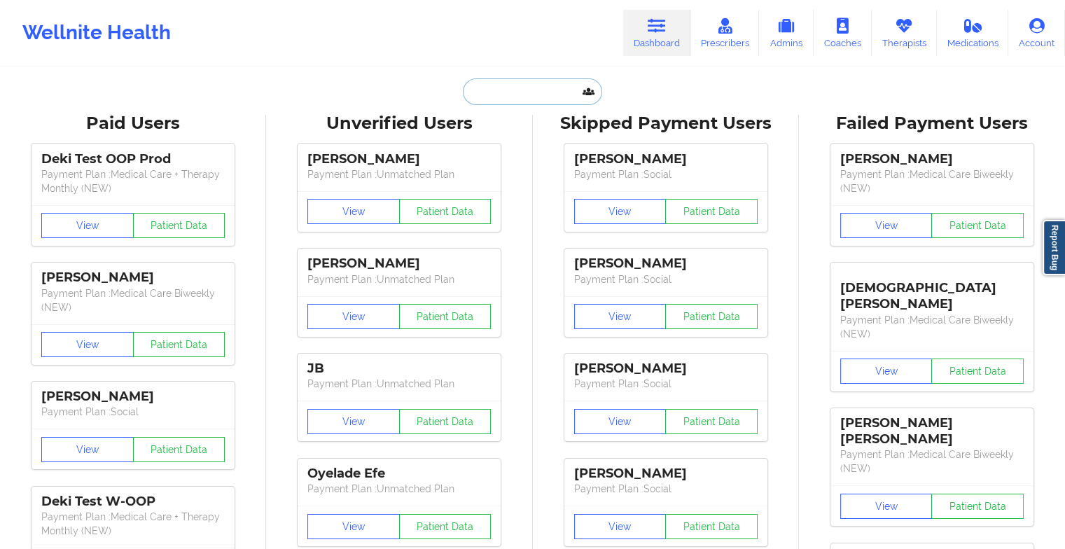
click at [517, 95] on input "text" at bounding box center [532, 91] width 139 height 27
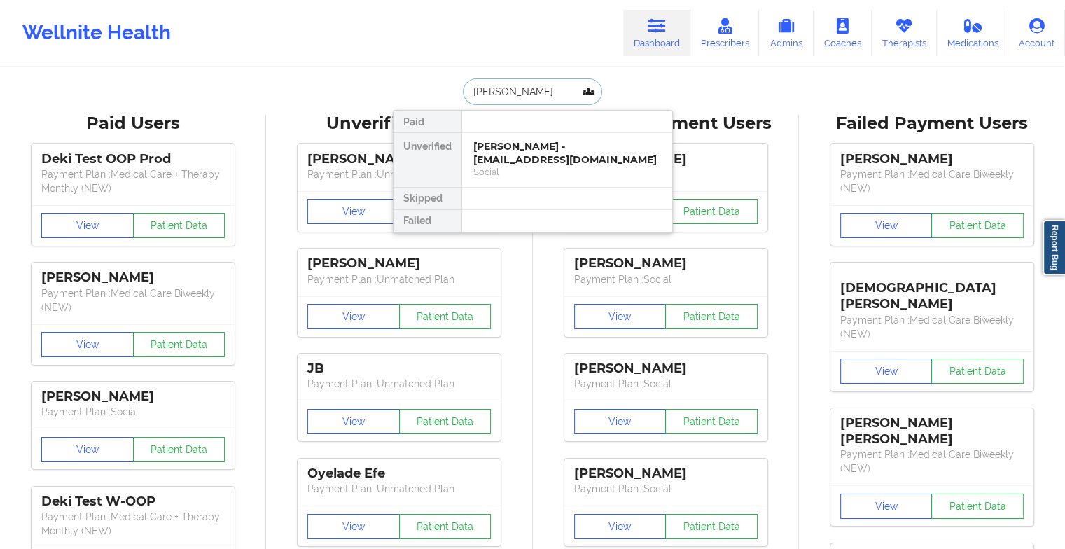
type input "[PERSON_NAME]"
click at [532, 160] on div "[PERSON_NAME] - [EMAIL_ADDRESS][DOMAIN_NAME]" at bounding box center [568, 153] width 188 height 26
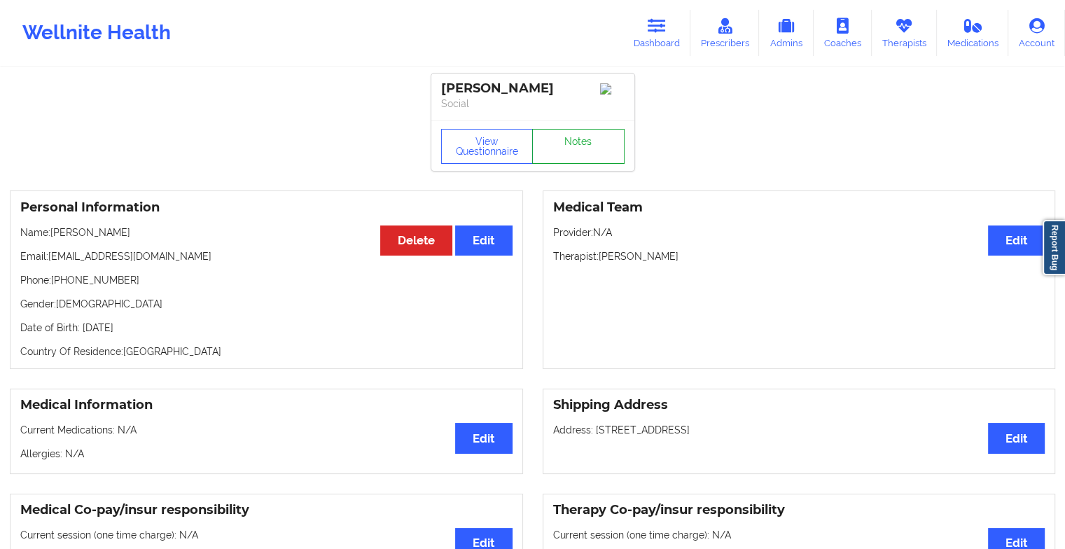
click at [567, 151] on link "Notes" at bounding box center [578, 146] width 92 height 35
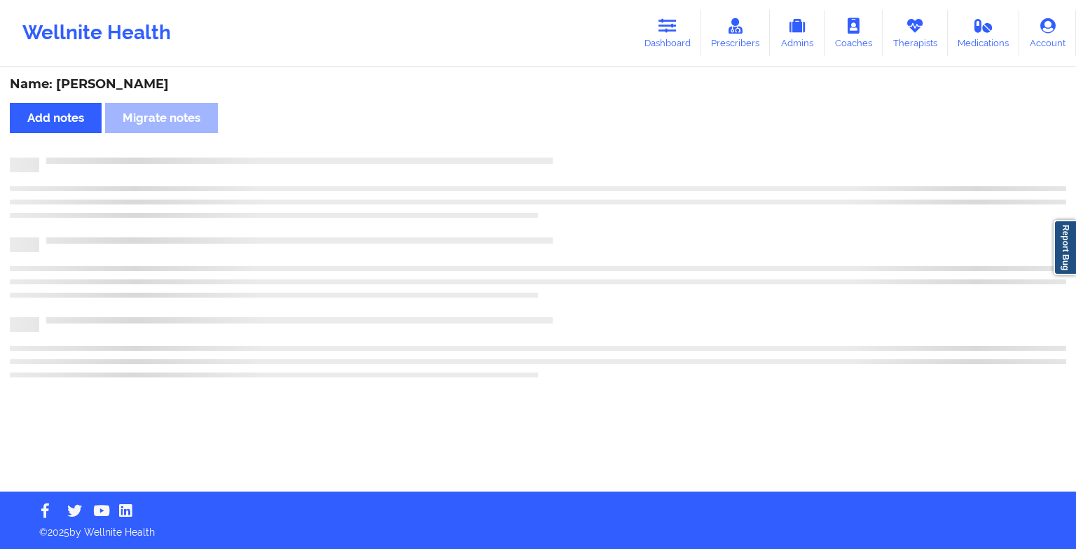
click at [567, 151] on div "Name: [PERSON_NAME] Add notes Migrate notes" at bounding box center [538, 280] width 1076 height 423
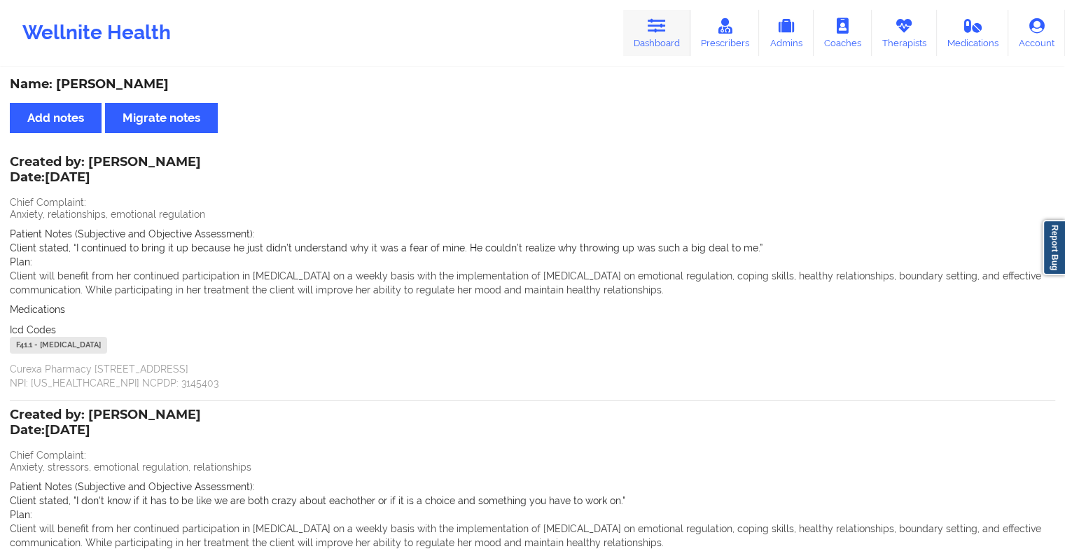
click at [670, 48] on link "Dashboard" at bounding box center [656, 33] width 67 height 46
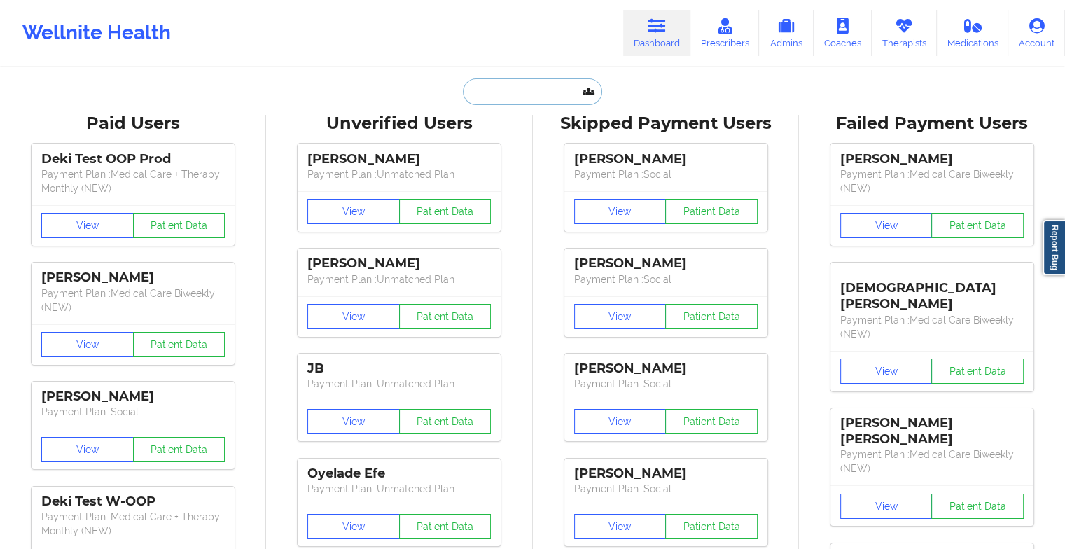
click at [527, 93] on input "text" at bounding box center [532, 91] width 139 height 27
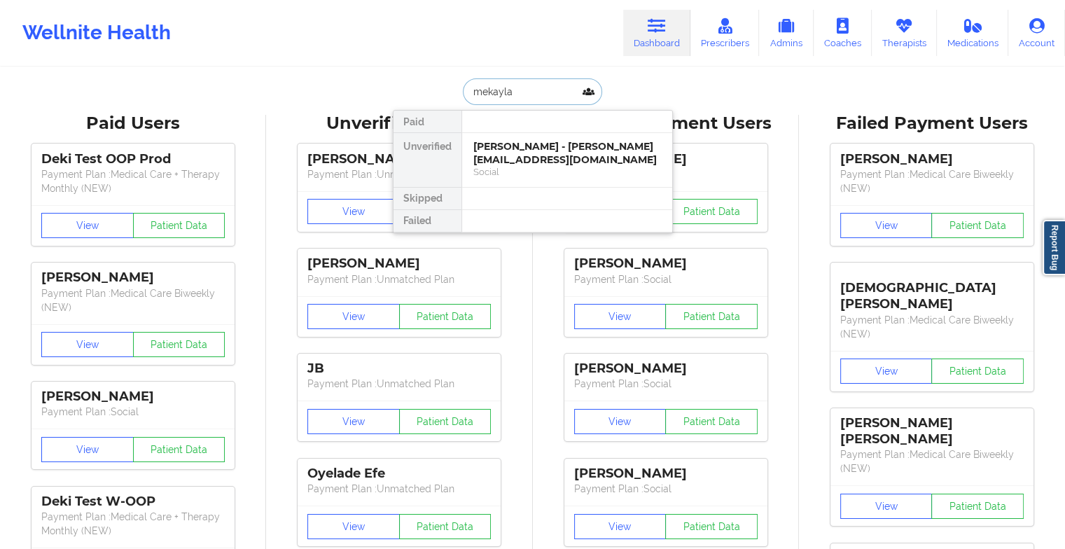
type input "mekayla"
click at [570, 158] on div "[PERSON_NAME] - [PERSON_NAME][EMAIL_ADDRESS][DOMAIN_NAME]" at bounding box center [568, 153] width 188 height 26
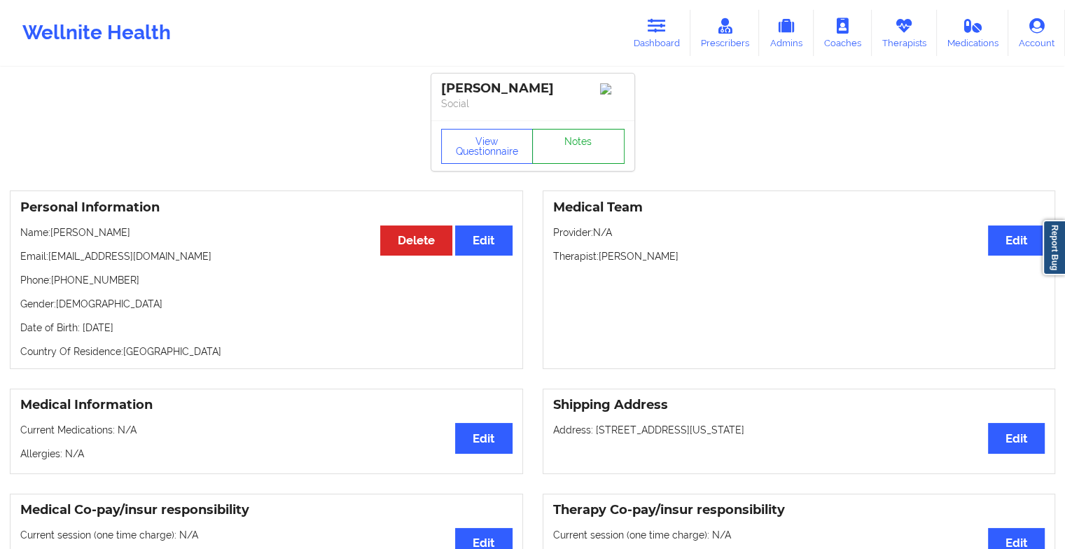
click at [581, 163] on link "Notes" at bounding box center [578, 146] width 92 height 35
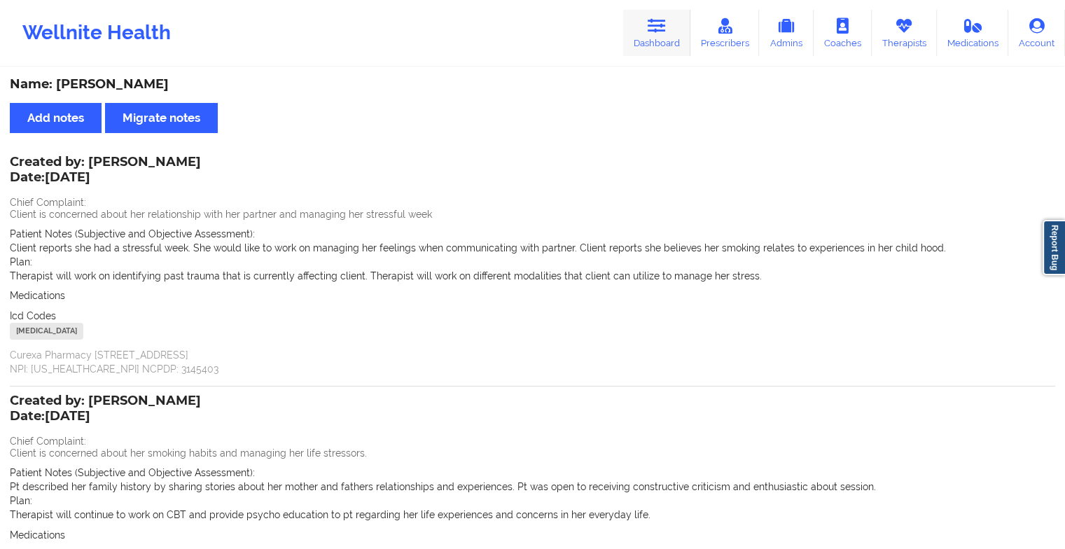
click at [663, 22] on icon at bounding box center [657, 25] width 18 height 15
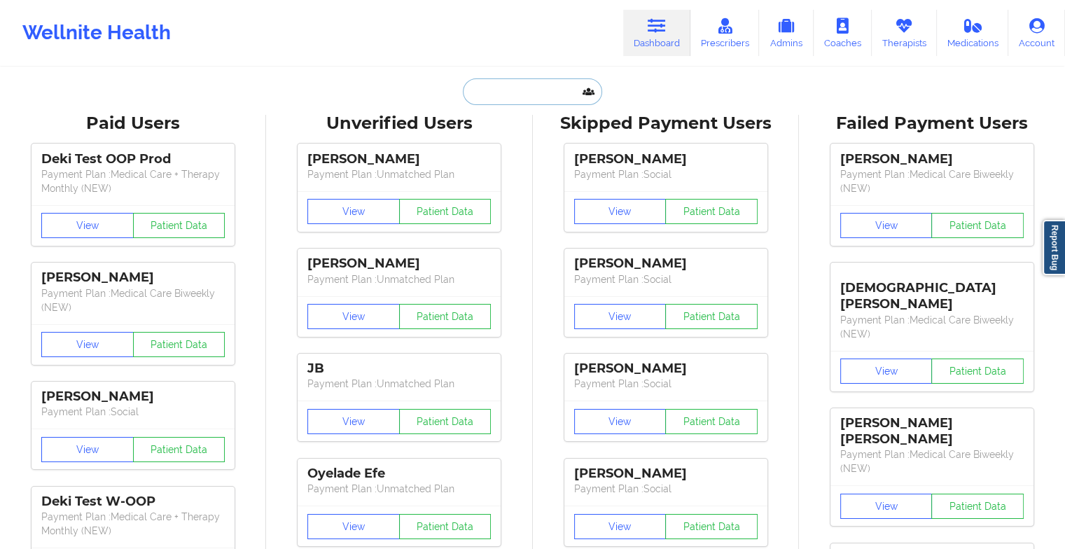
click at [549, 82] on input "text" at bounding box center [532, 91] width 139 height 27
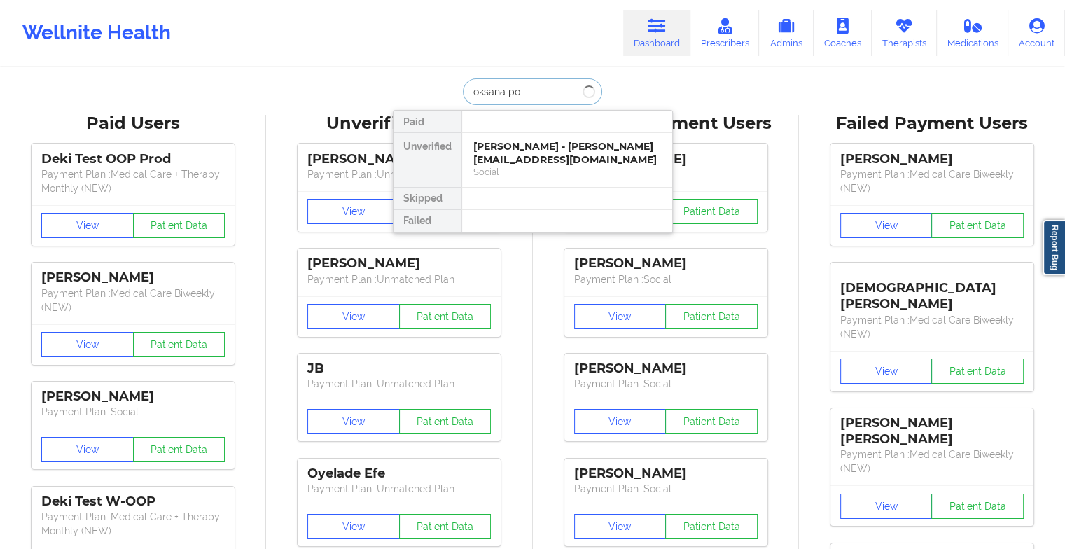
type input "oksana pol"
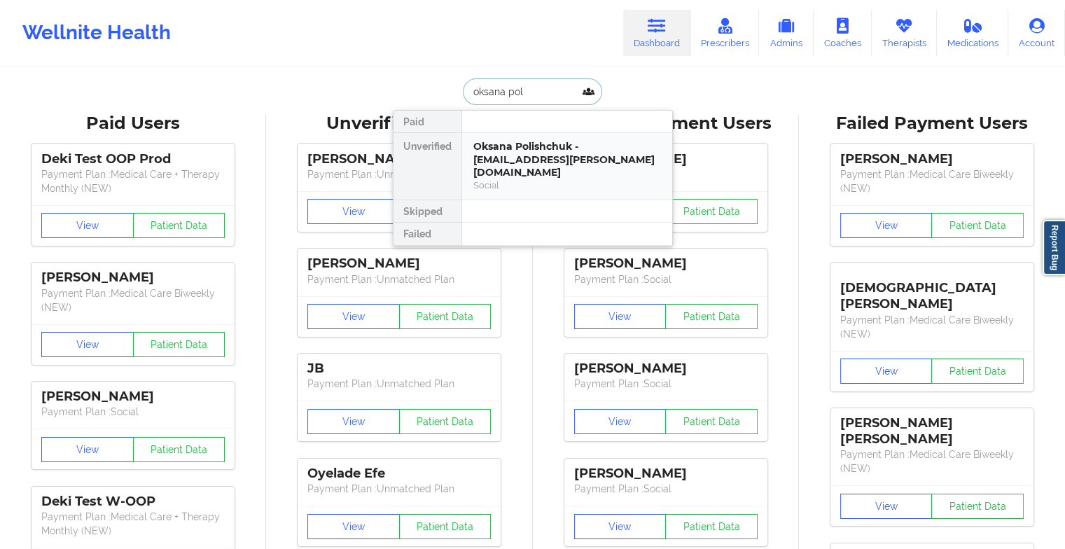
click at [548, 145] on div "Oksana Polishchuk - [EMAIL_ADDRESS][PERSON_NAME][DOMAIN_NAME]" at bounding box center [568, 159] width 188 height 39
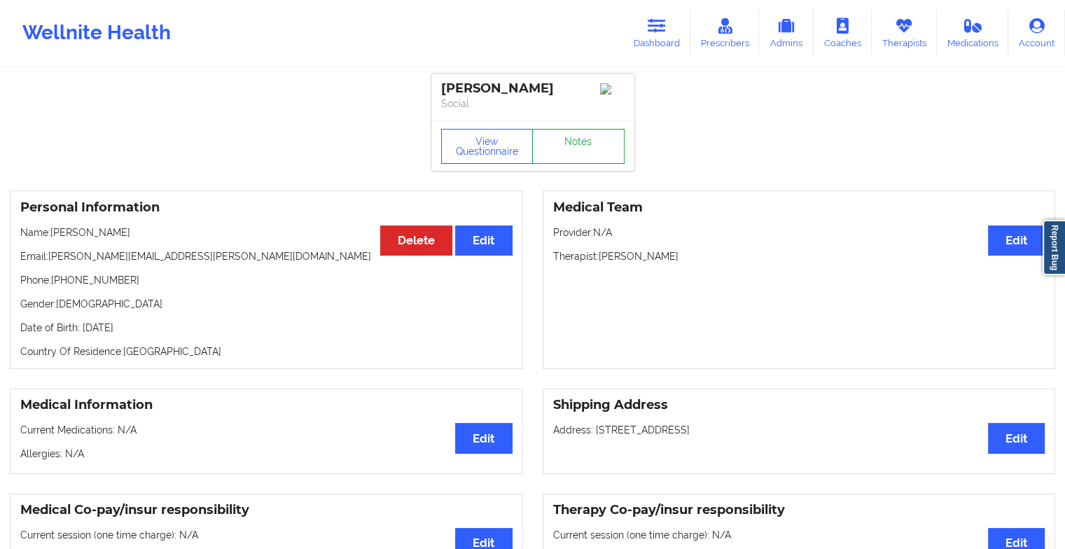
click at [563, 155] on link "Notes" at bounding box center [578, 146] width 92 height 35
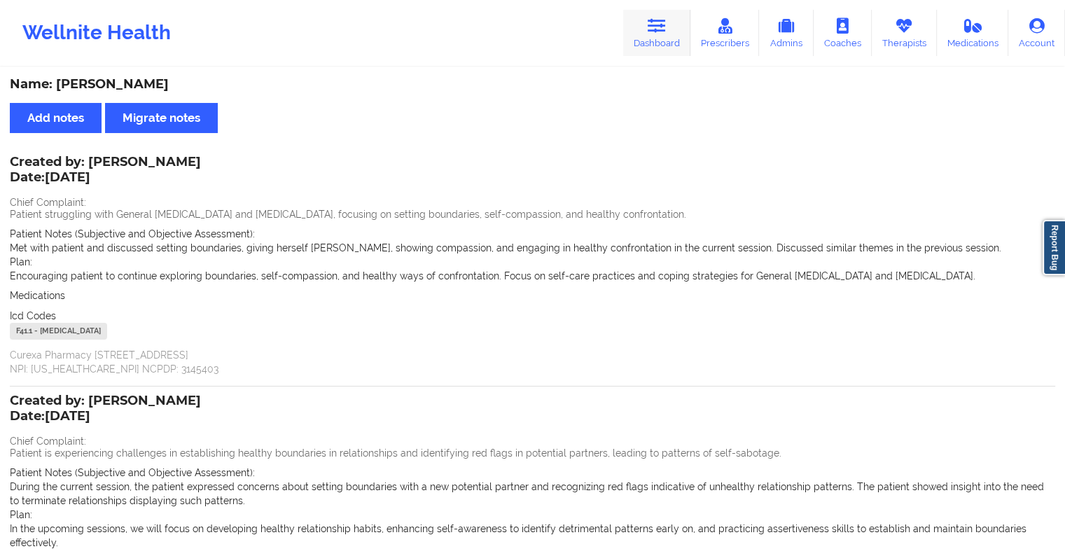
click at [655, 51] on link "Dashboard" at bounding box center [656, 33] width 67 height 46
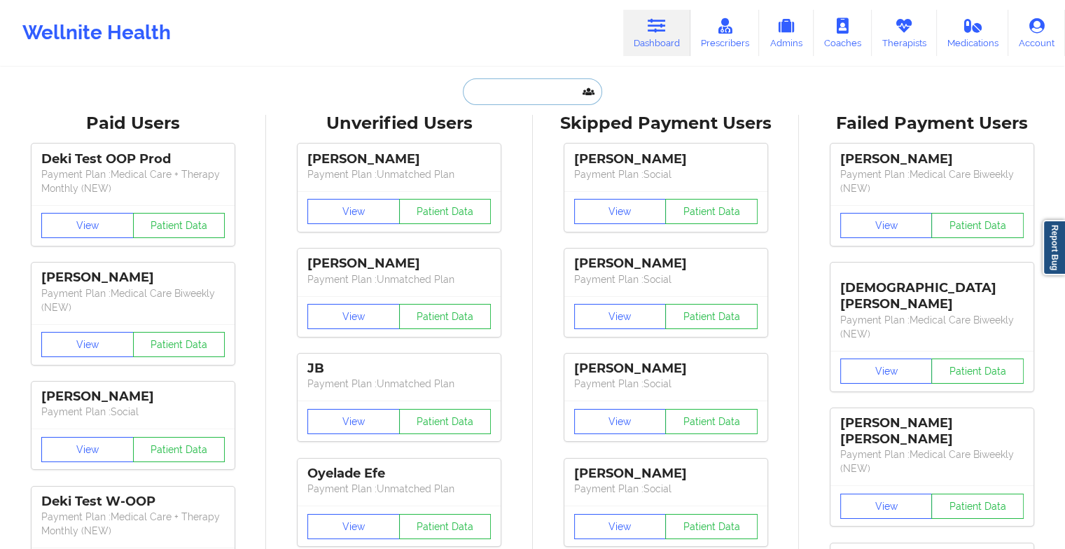
click at [516, 103] on input "text" at bounding box center [532, 91] width 139 height 27
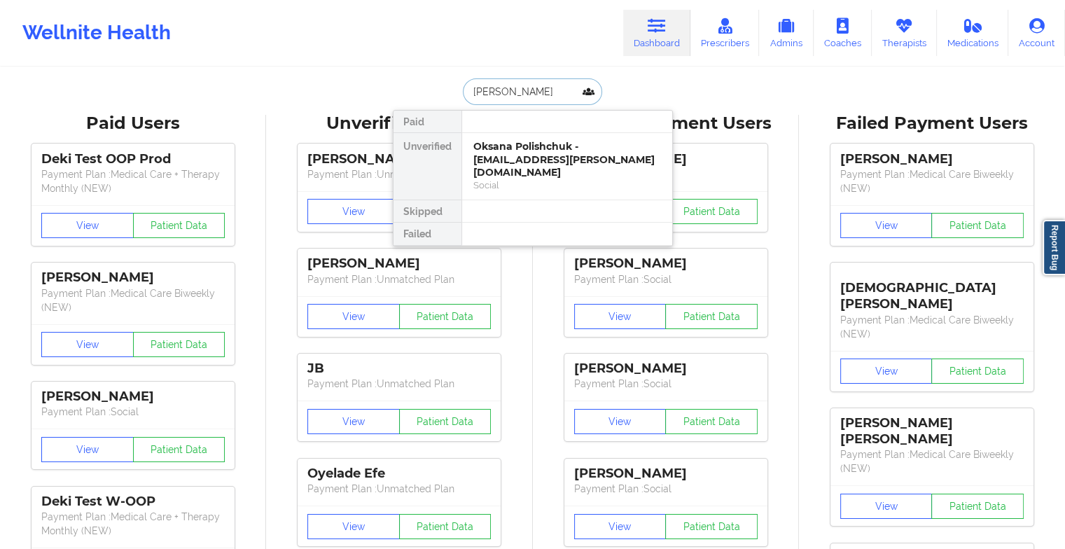
type input "[PERSON_NAME]"
click at [541, 156] on div "[PERSON_NAME] - [EMAIL_ADDRESS][DOMAIN_NAME]" at bounding box center [568, 153] width 188 height 26
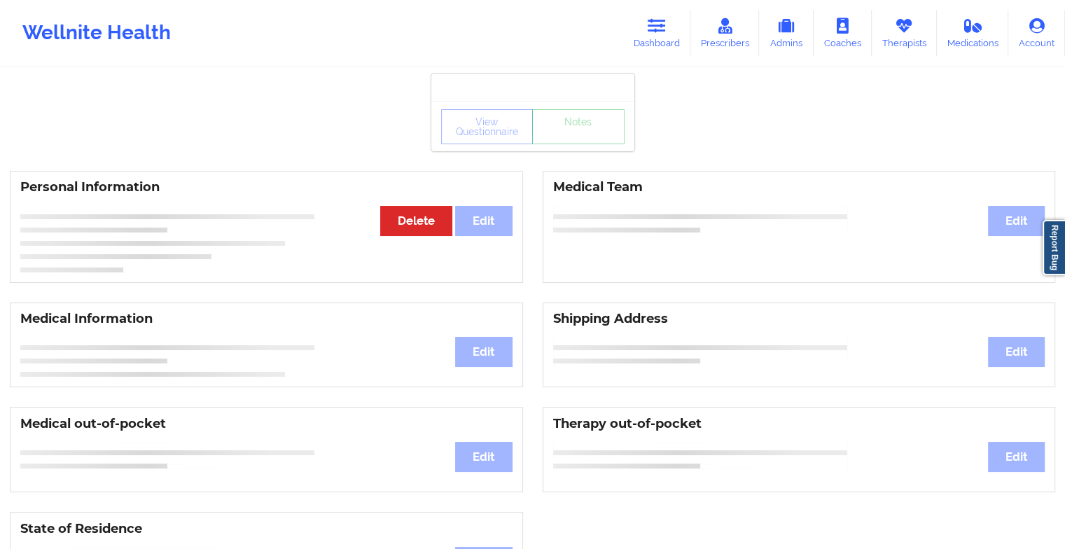
click at [563, 146] on div "View Questionnaire Notes" at bounding box center [532, 126] width 203 height 50
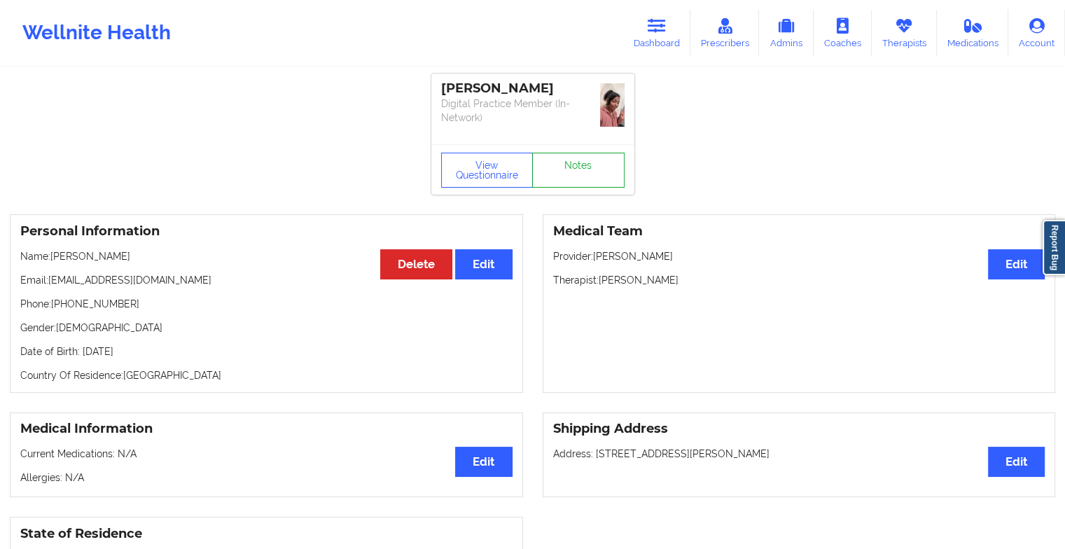
click at [563, 153] on link "Notes" at bounding box center [578, 170] width 92 height 35
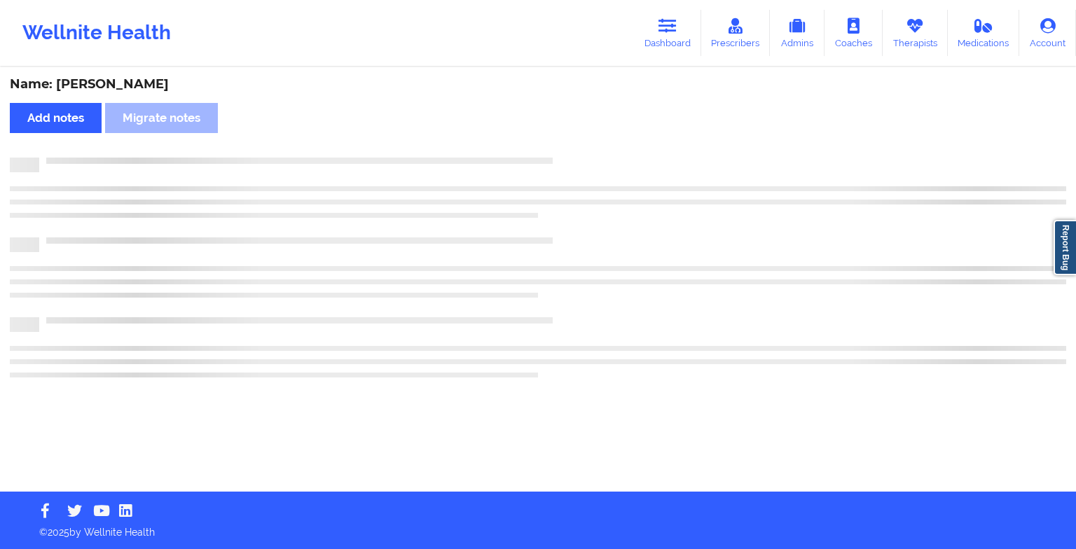
click at [563, 146] on div "Name: [PERSON_NAME] Add notes Migrate notes" at bounding box center [538, 280] width 1076 height 423
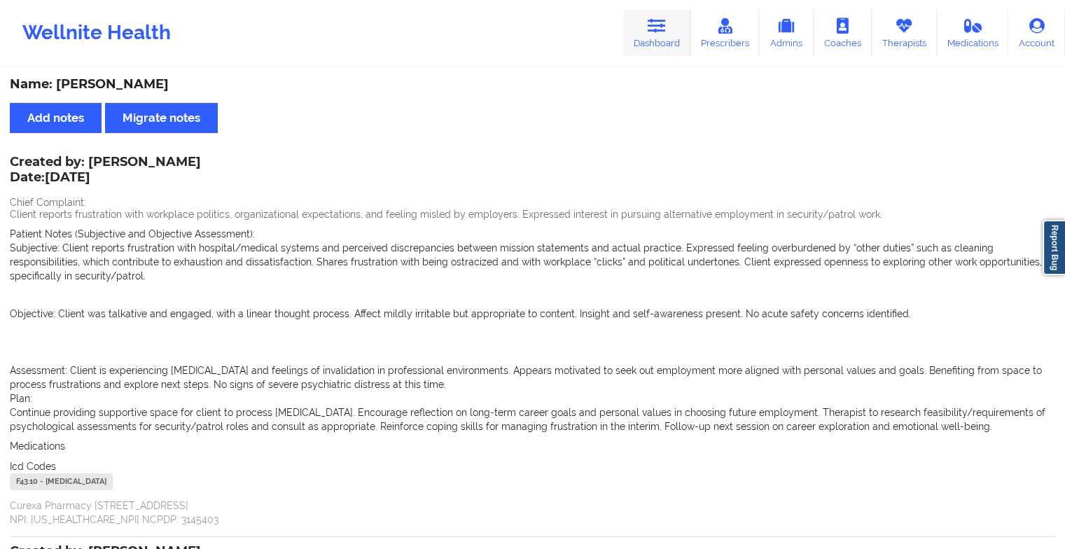
click at [658, 52] on link "Dashboard" at bounding box center [656, 33] width 67 height 46
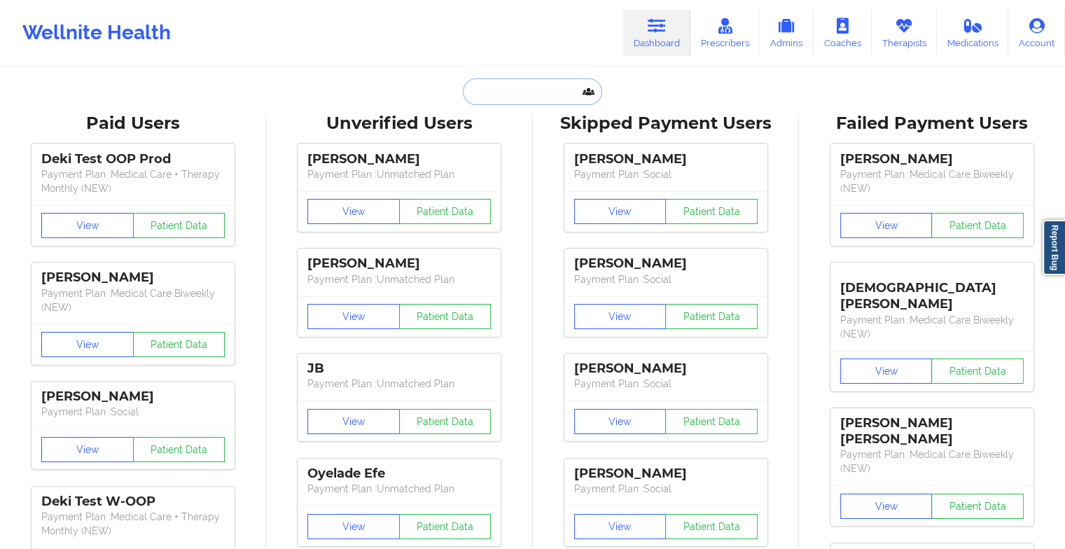
click at [539, 78] on input "text" at bounding box center [532, 91] width 139 height 27
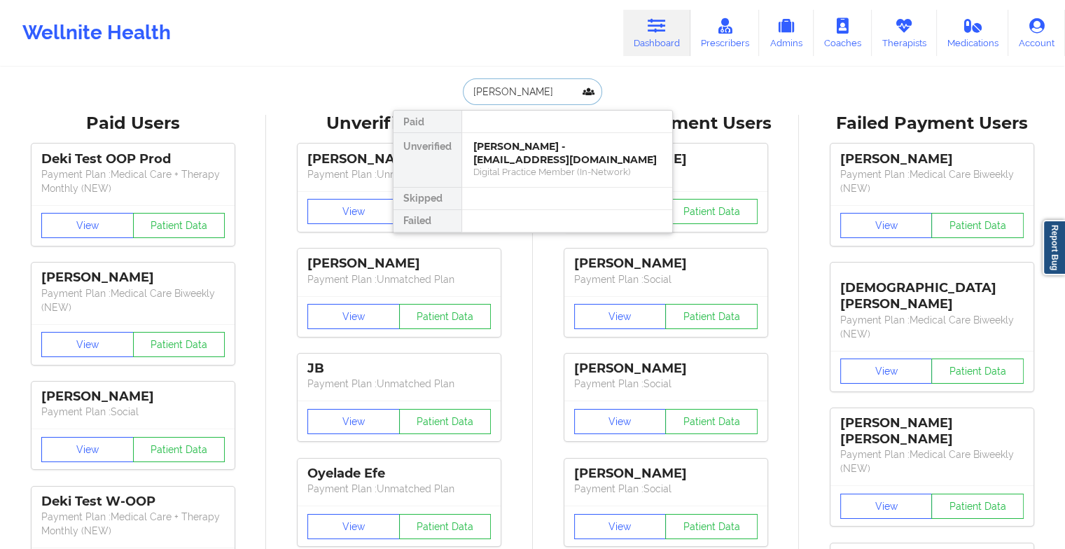
type input "[PERSON_NAME]"
click at [556, 152] on div "[PERSON_NAME] - [EMAIL_ADDRESS][DOMAIN_NAME]" at bounding box center [568, 153] width 188 height 26
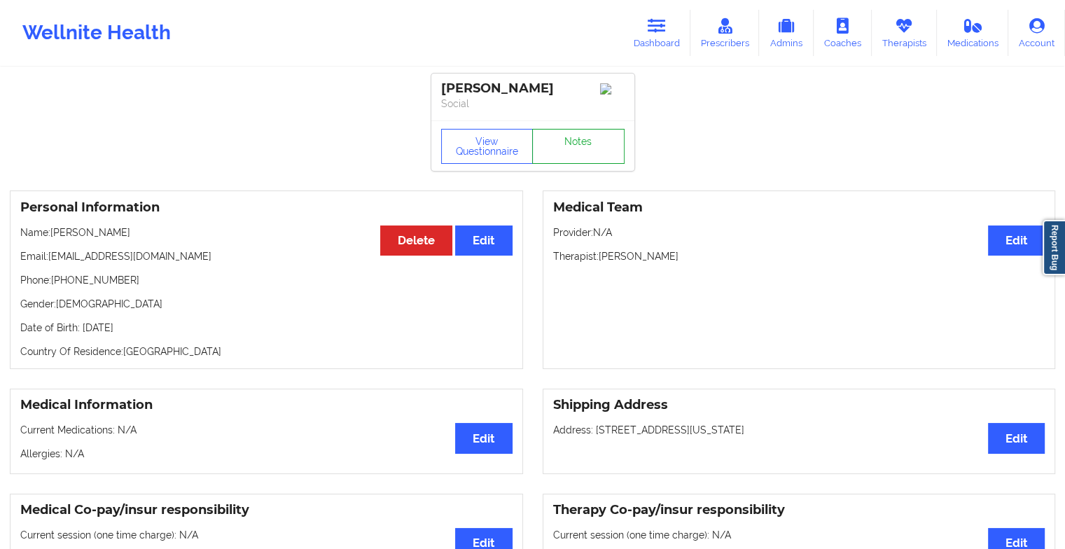
click at [571, 146] on link "Notes" at bounding box center [578, 146] width 92 height 35
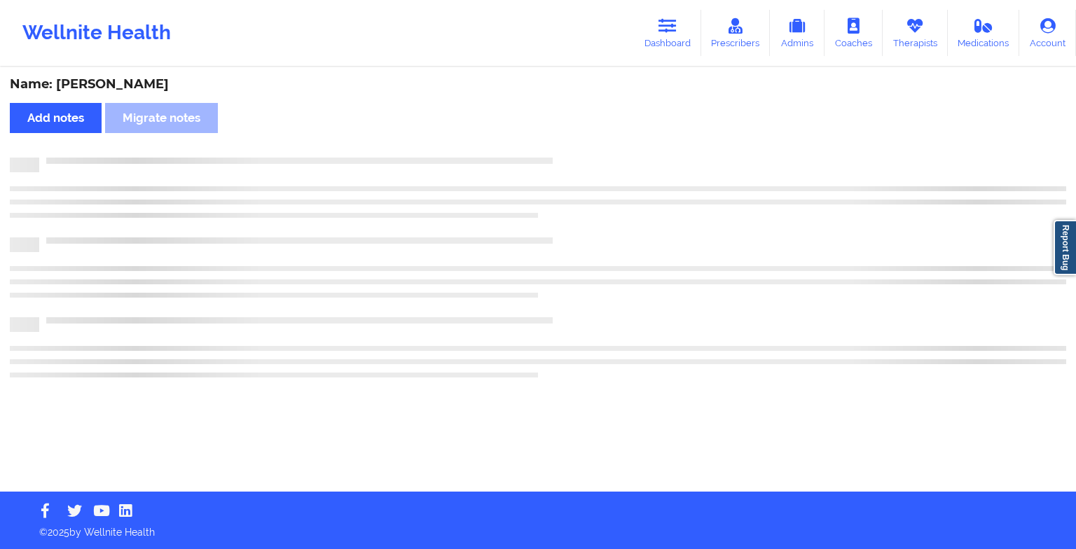
click at [571, 146] on div "Name: [PERSON_NAME] Add notes Migrate notes" at bounding box center [538, 280] width 1076 height 423
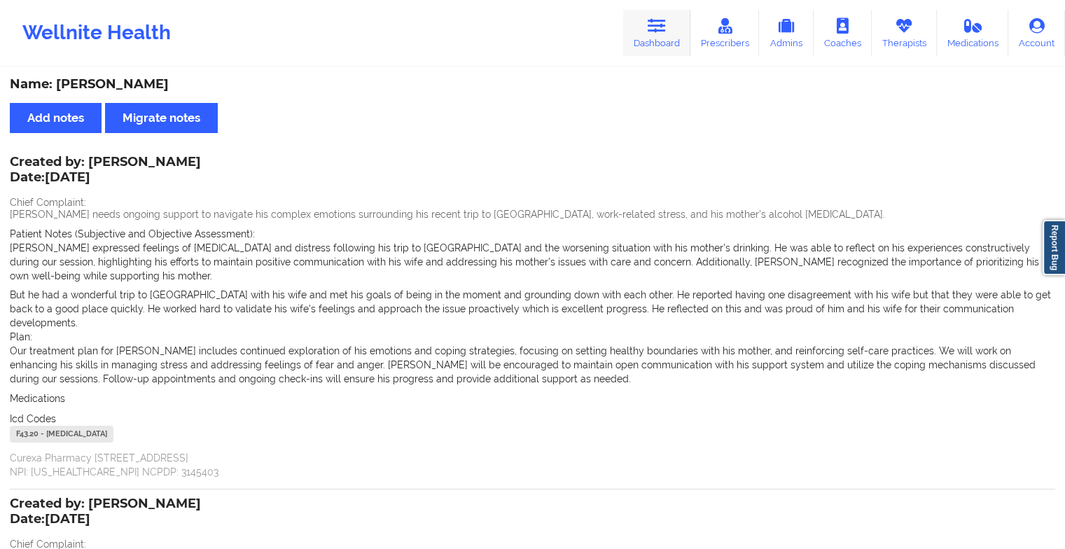
click at [657, 28] on icon at bounding box center [657, 25] width 18 height 15
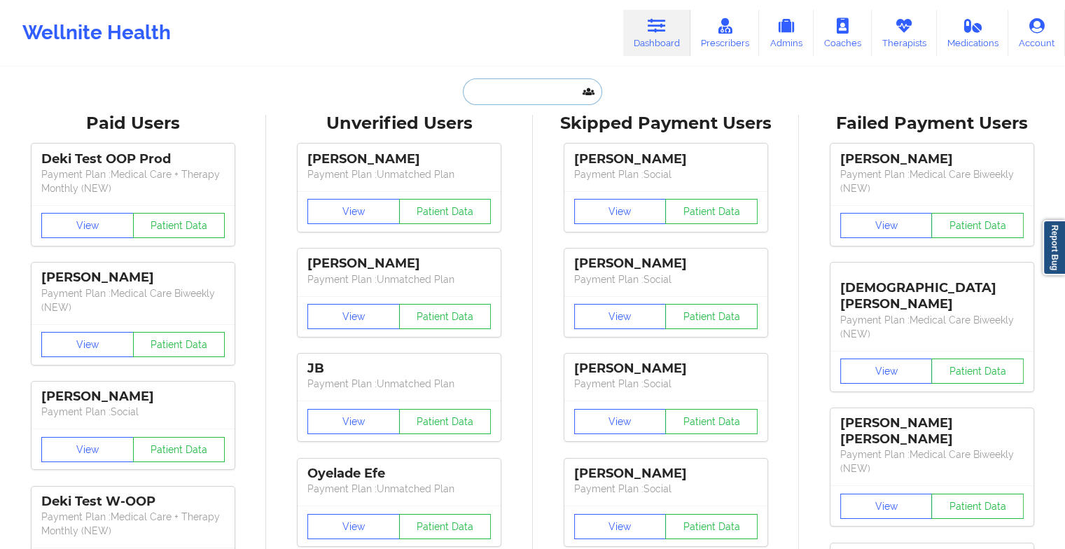
click at [524, 97] on input "text" at bounding box center [532, 91] width 139 height 27
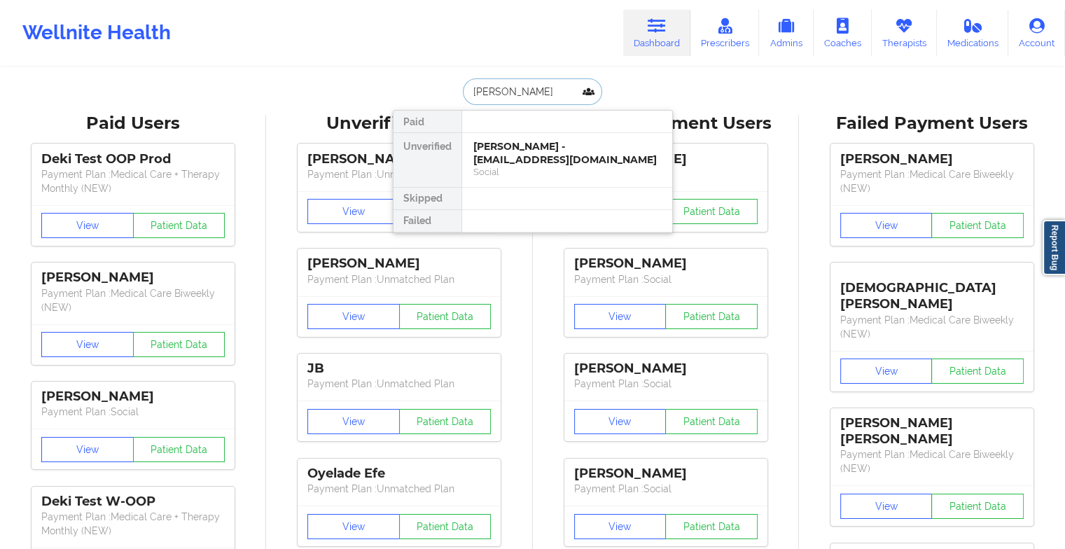
type input "[PERSON_NAME]"
click at [541, 151] on div "[PERSON_NAME] - [EMAIL_ADDRESS][DOMAIN_NAME]" at bounding box center [568, 153] width 188 height 26
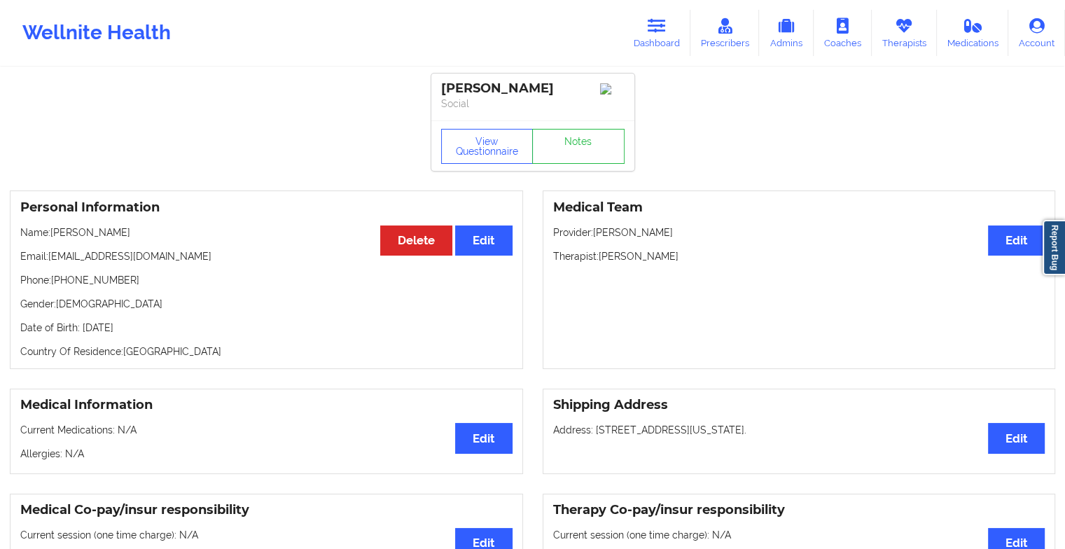
click at [585, 152] on link "Notes" at bounding box center [578, 146] width 92 height 35
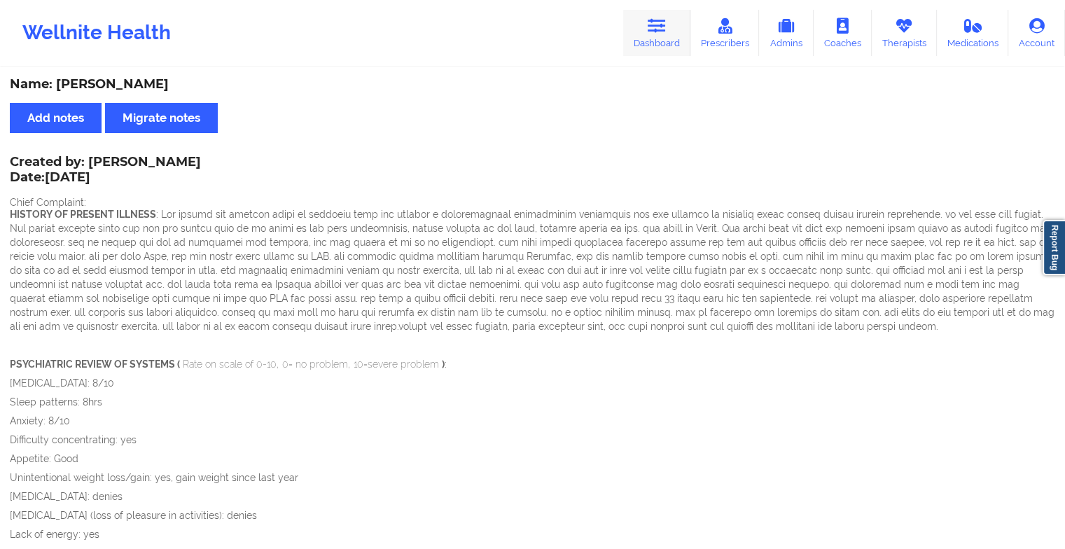
click at [664, 39] on link "Dashboard" at bounding box center [656, 33] width 67 height 46
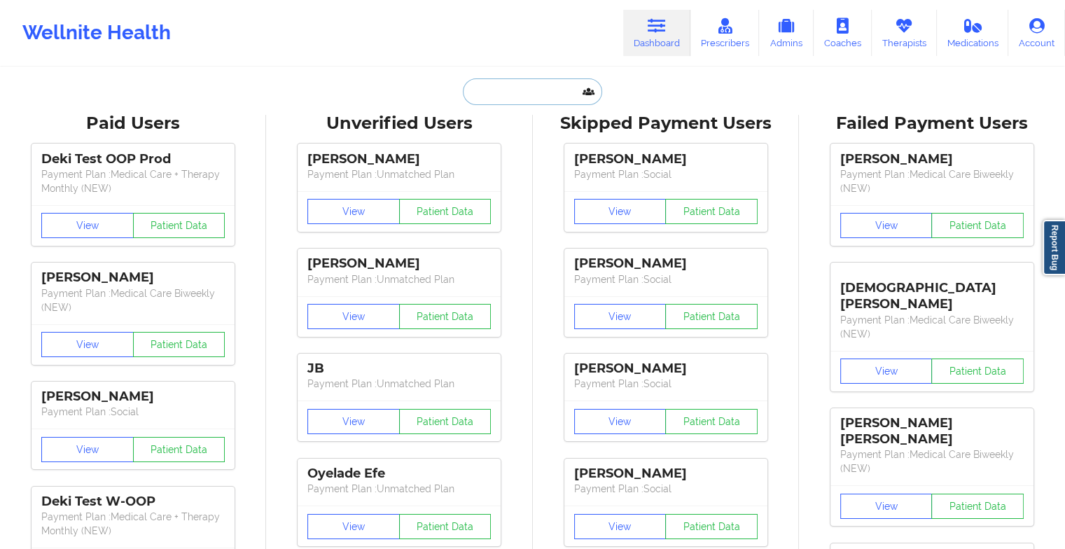
click at [521, 88] on input "text" at bounding box center [532, 91] width 139 height 27
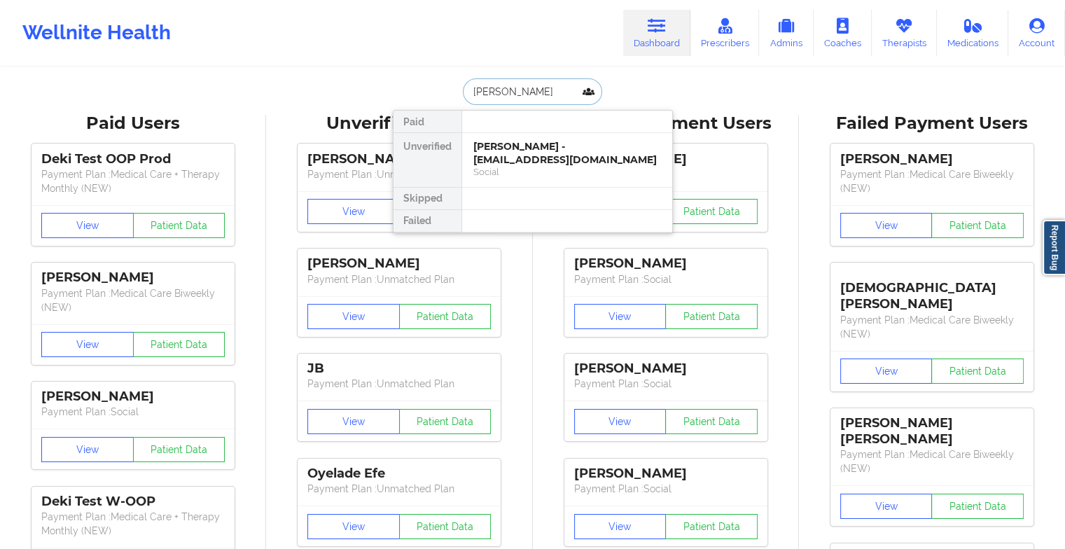
type input "[PERSON_NAME]"
click at [534, 165] on div "[PERSON_NAME] - [EMAIL_ADDRESS][DOMAIN_NAME]" at bounding box center [568, 153] width 188 height 26
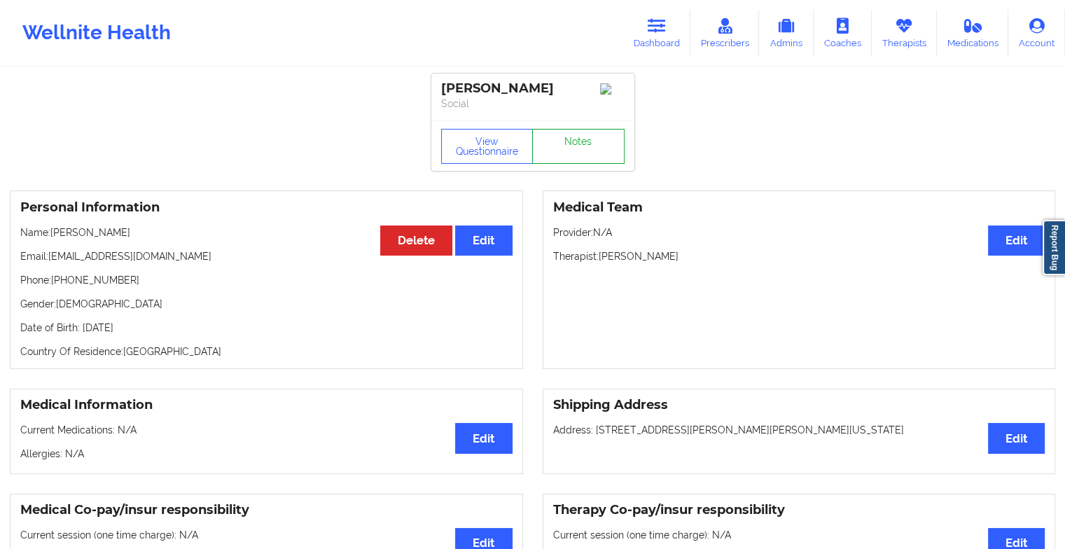
click at [566, 140] on link "Notes" at bounding box center [578, 146] width 92 height 35
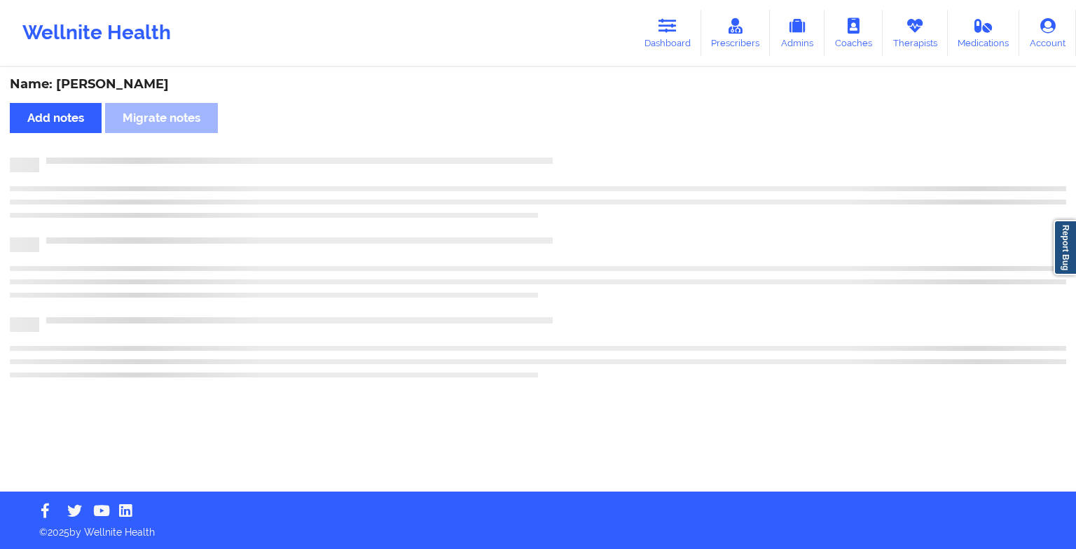
click at [664, 249] on div "Name: [PERSON_NAME] Add notes Migrate notes" at bounding box center [538, 280] width 1076 height 423
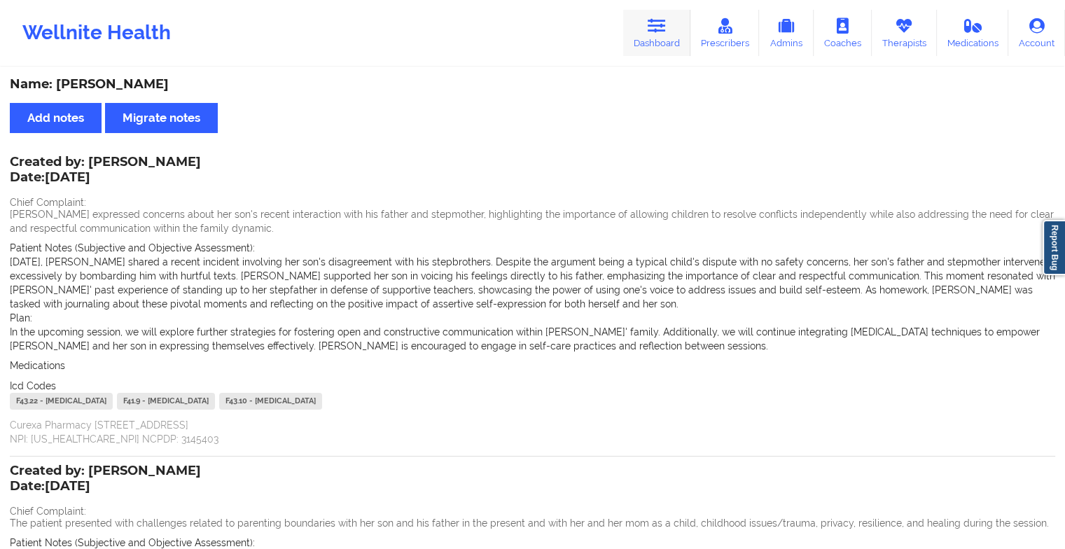
click at [647, 45] on link "Dashboard" at bounding box center [656, 33] width 67 height 46
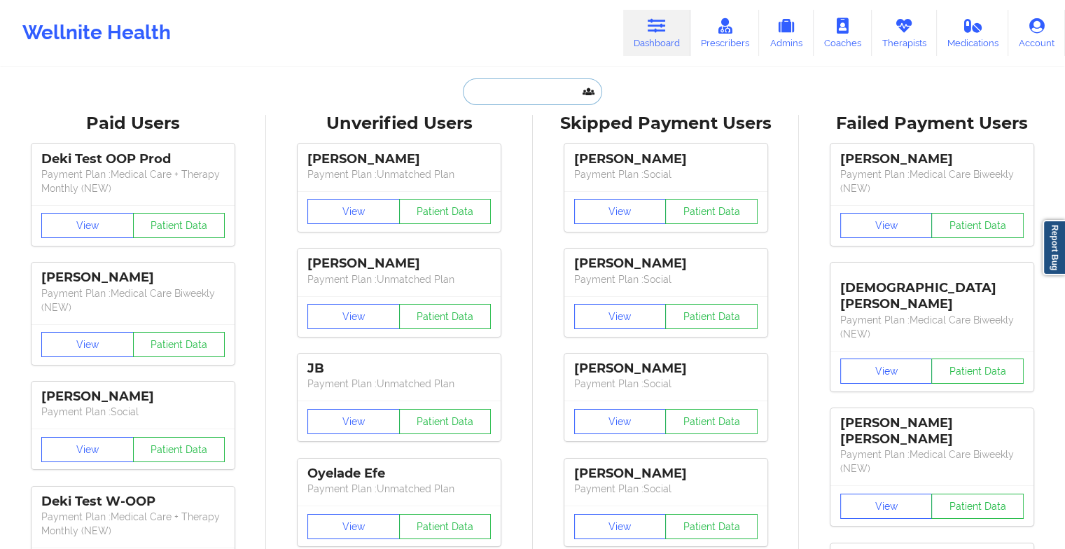
click at [516, 99] on input "text" at bounding box center [532, 91] width 139 height 27
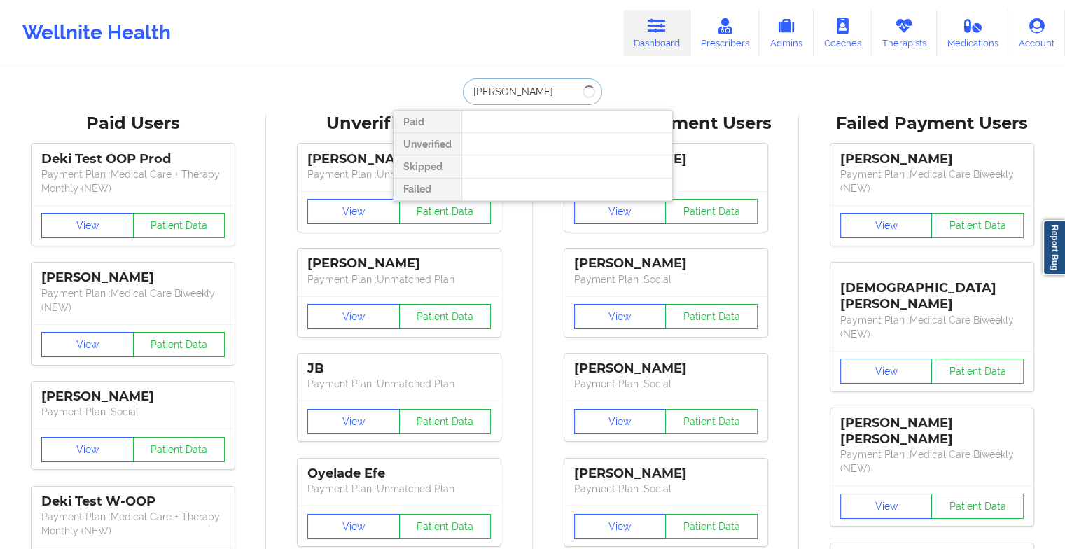
type input "[PERSON_NAME]"
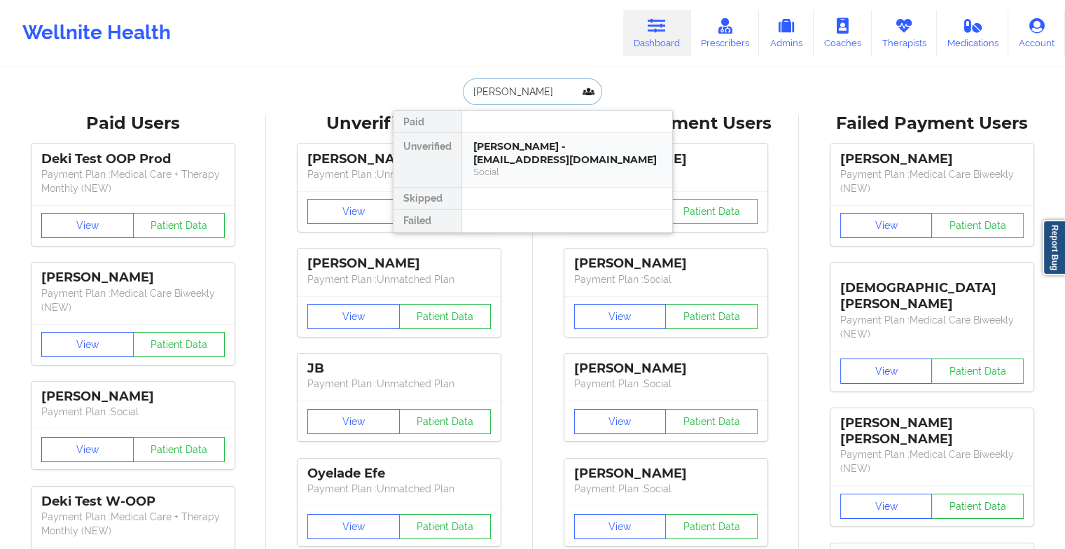
click at [527, 163] on div "[PERSON_NAME] - [EMAIL_ADDRESS][DOMAIN_NAME]" at bounding box center [568, 153] width 188 height 26
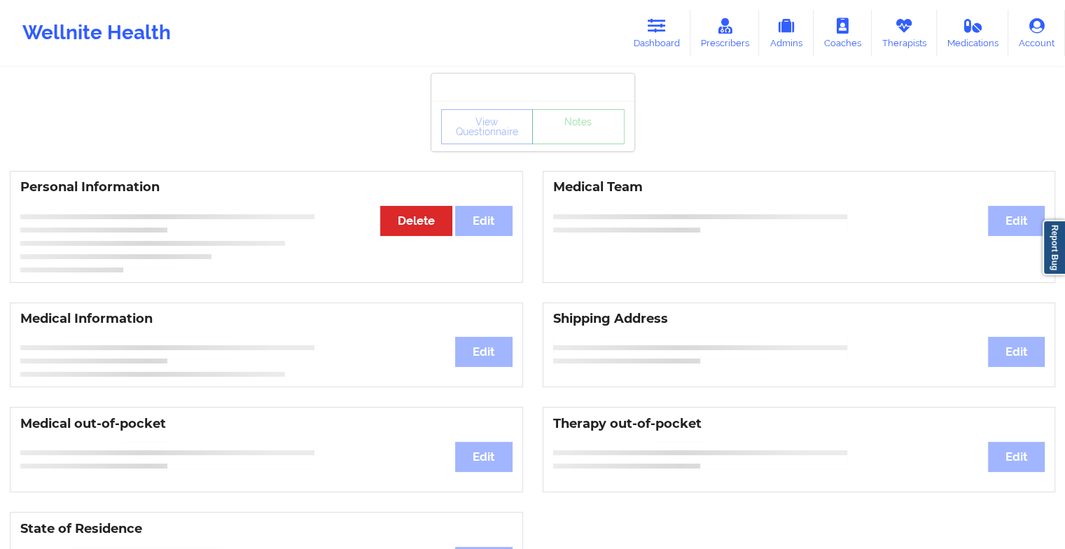
click at [581, 120] on div "View Questionnaire Notes" at bounding box center [532, 113] width 203 height 78
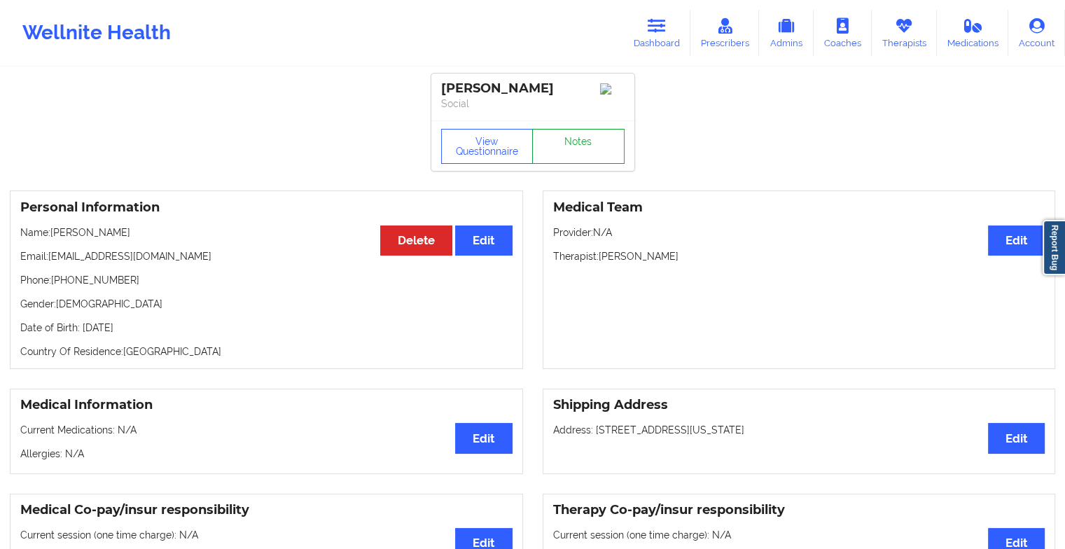
click at [580, 151] on link "Notes" at bounding box center [578, 146] width 92 height 35
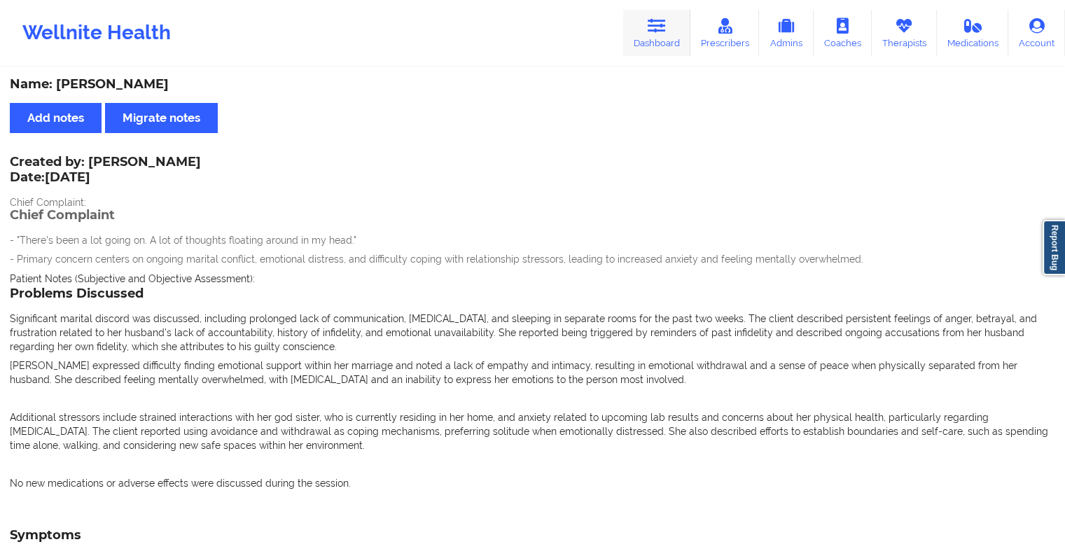
click at [628, 39] on link "Dashboard" at bounding box center [656, 33] width 67 height 46
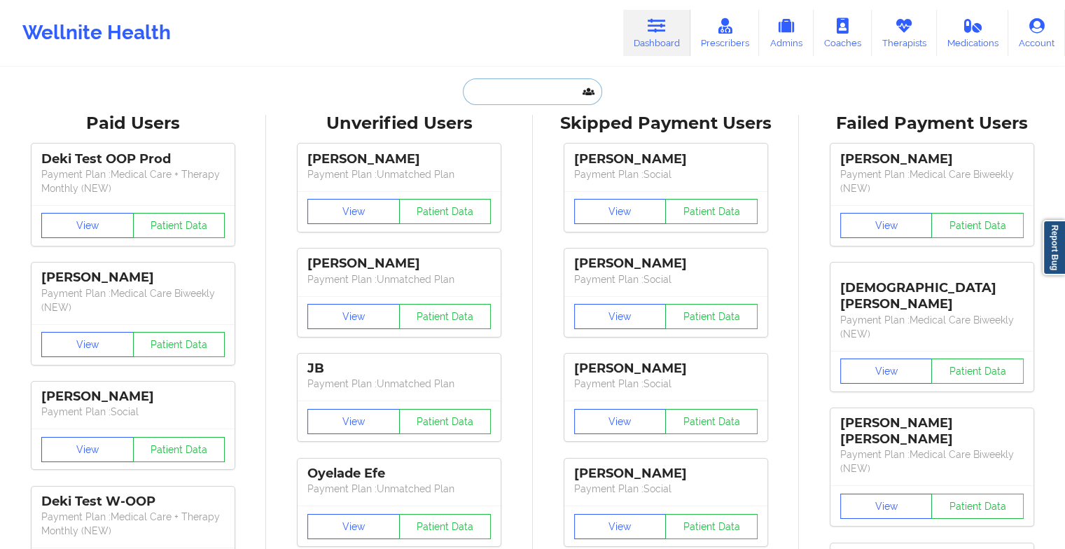
click at [532, 89] on input "text" at bounding box center [532, 91] width 139 height 27
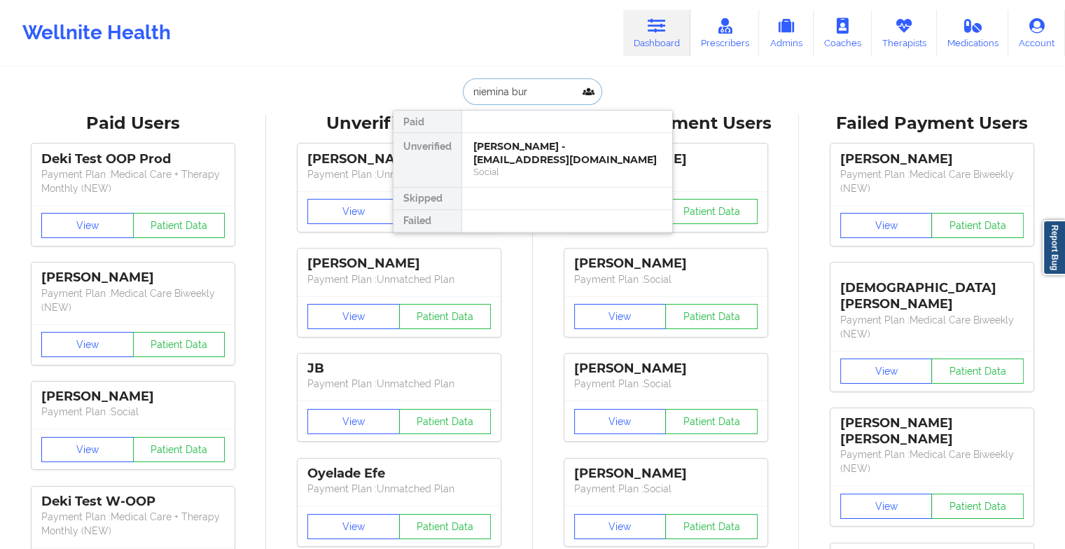
type input "niemina burn"
click at [523, 149] on div "Niemina Burns - [EMAIL_ADDRESS][DOMAIN_NAME]" at bounding box center [568, 153] width 188 height 26
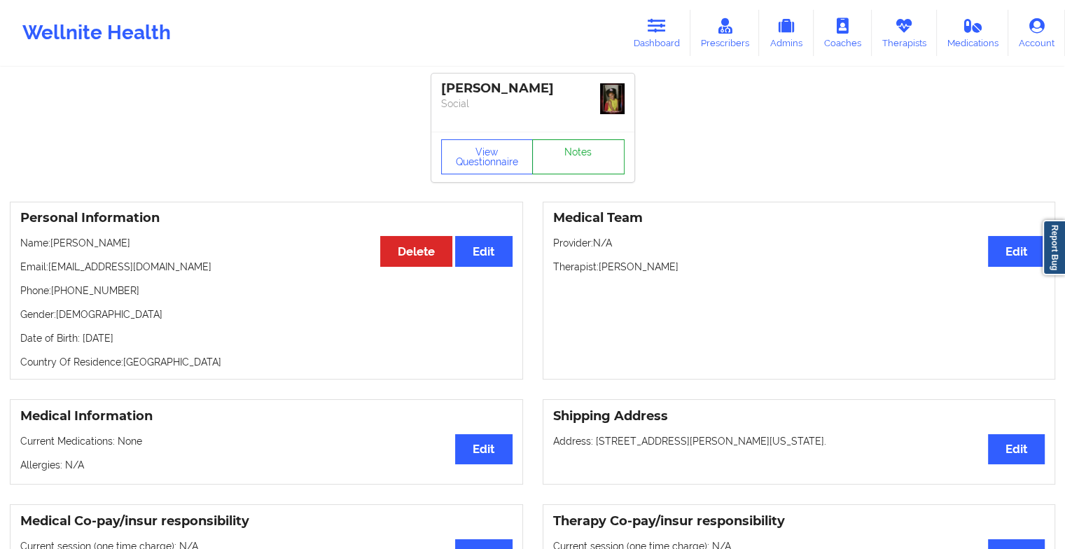
click at [582, 146] on link "Notes" at bounding box center [578, 156] width 92 height 35
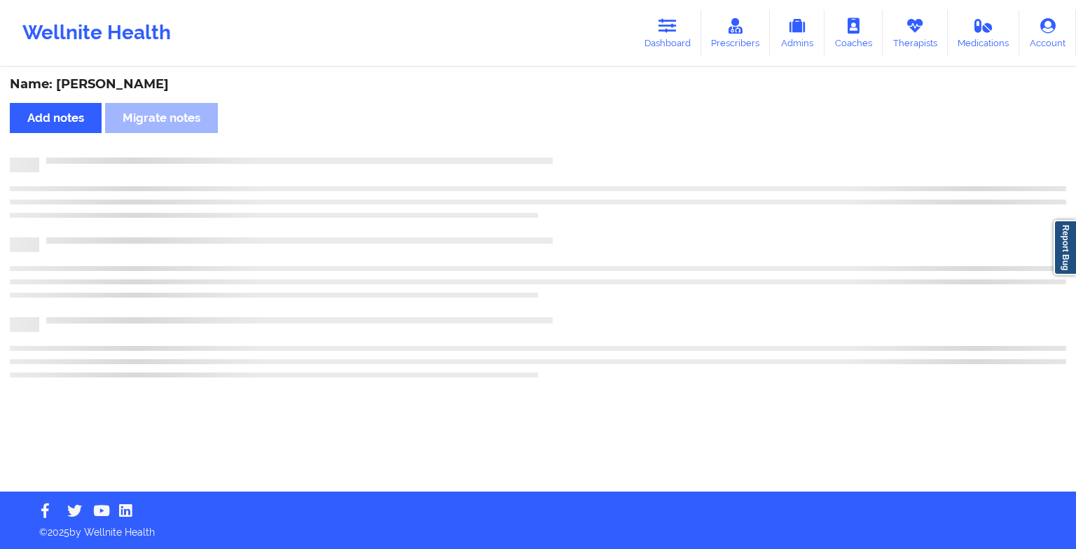
click at [633, 188] on div "Name: [PERSON_NAME] Add notes Migrate notes" at bounding box center [538, 280] width 1076 height 423
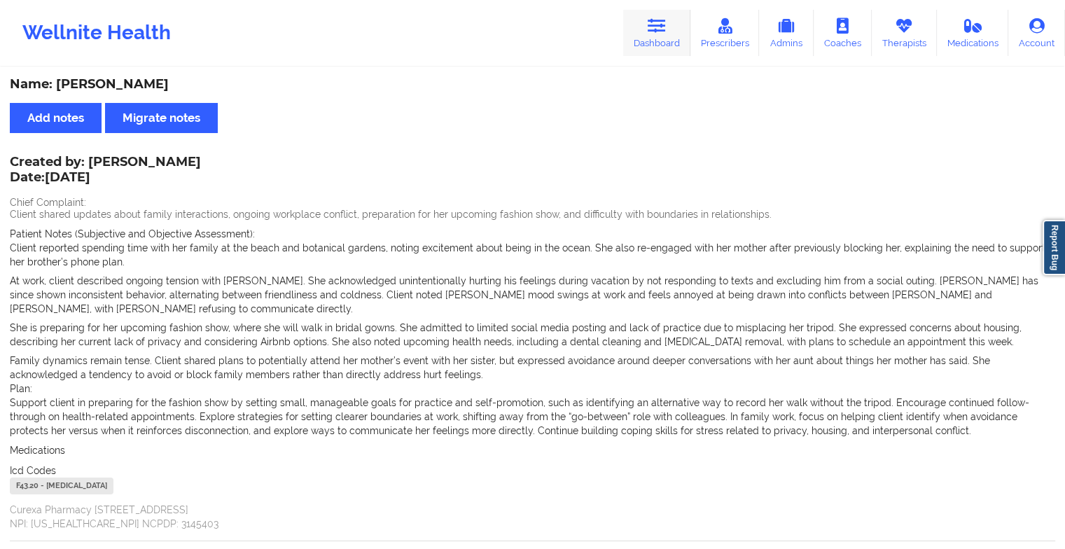
click at [668, 43] on link "Dashboard" at bounding box center [656, 33] width 67 height 46
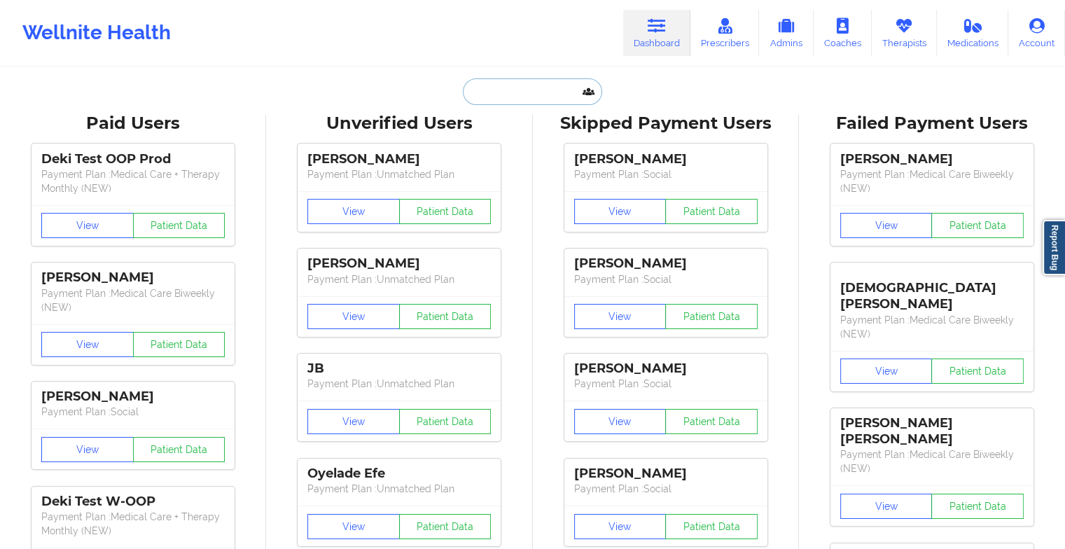
click at [539, 94] on input "text" at bounding box center [532, 91] width 139 height 27
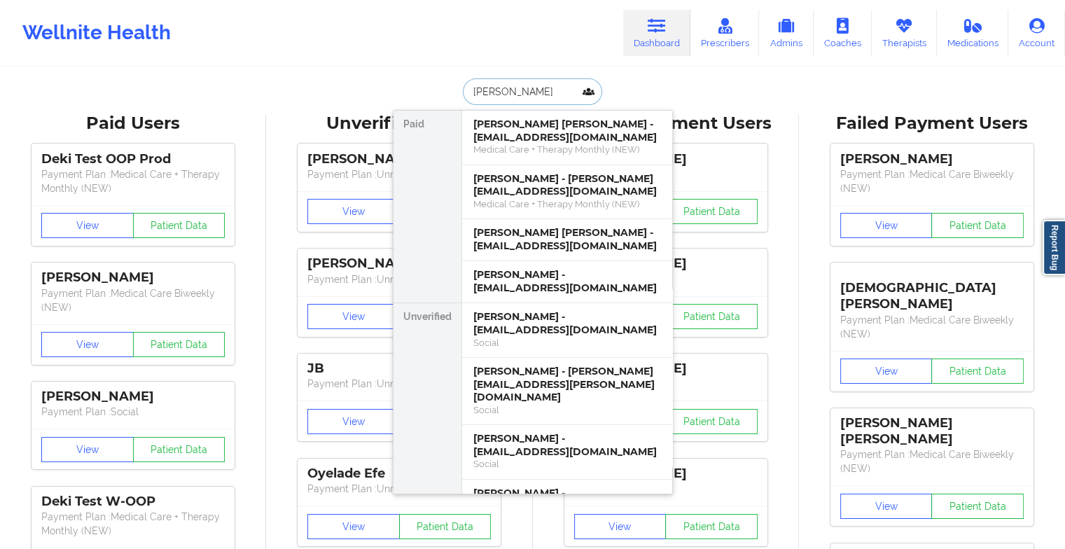
type input "[PERSON_NAME]"
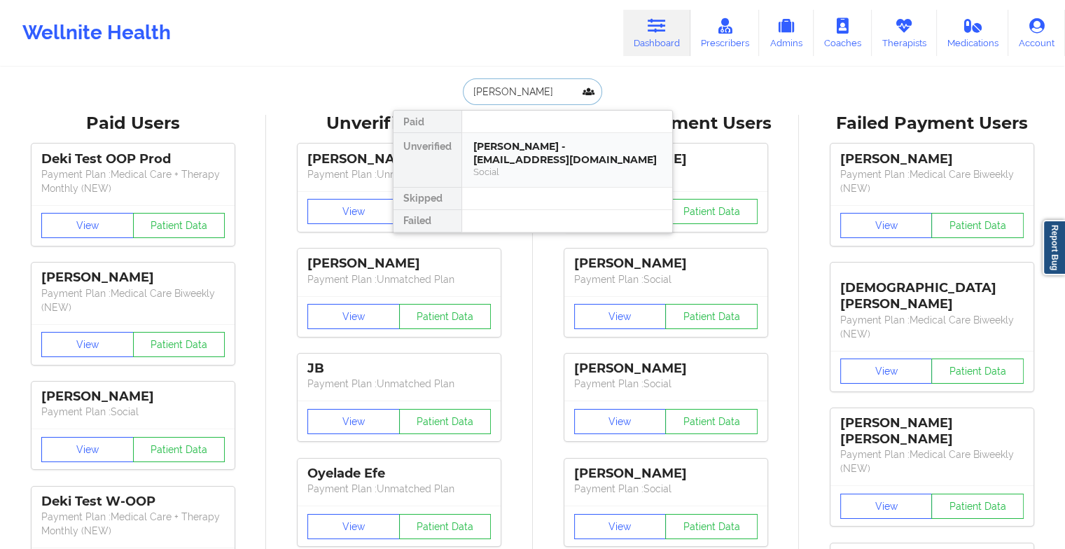
click at [513, 146] on div "[PERSON_NAME] - [EMAIL_ADDRESS][DOMAIN_NAME]" at bounding box center [568, 153] width 188 height 26
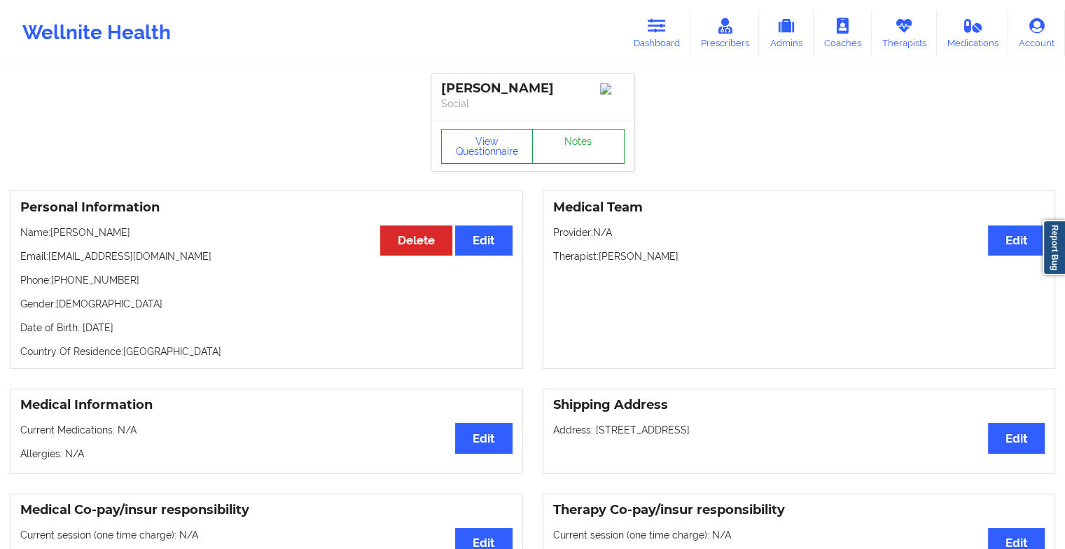
click at [563, 141] on link "Notes" at bounding box center [578, 146] width 92 height 35
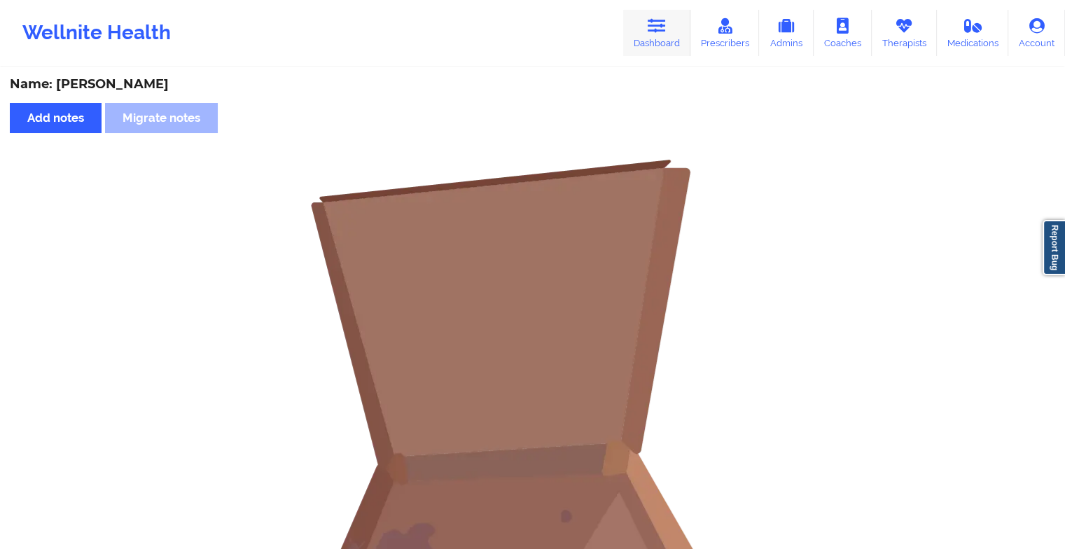
click at [639, 20] on link "Dashboard" at bounding box center [656, 33] width 67 height 46
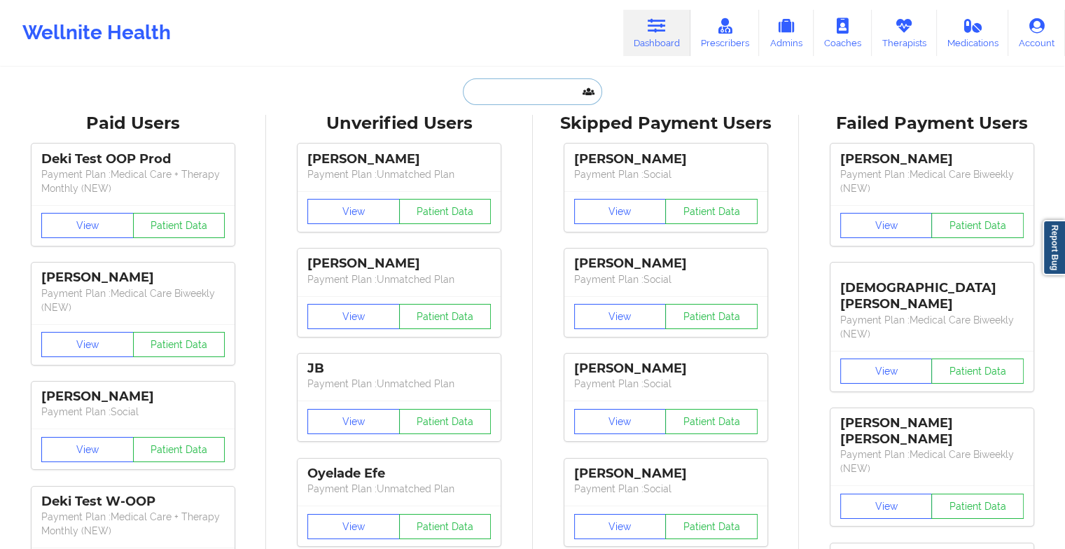
click at [527, 88] on input "text" at bounding box center [532, 91] width 139 height 27
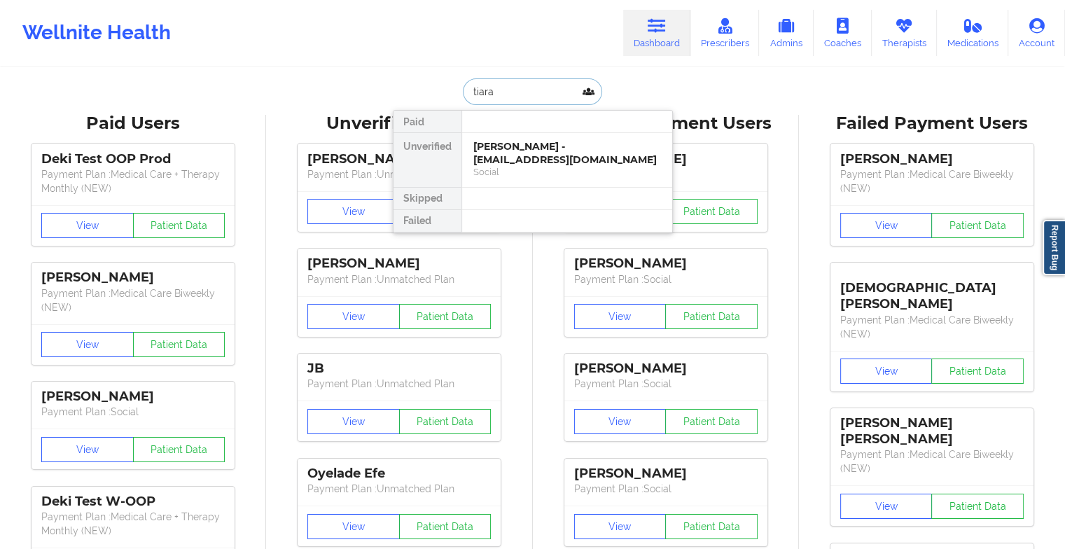
type input "tiara h"
click at [546, 145] on div "[PERSON_NAME] - [EMAIL_ADDRESS][DOMAIN_NAME]" at bounding box center [568, 153] width 188 height 26
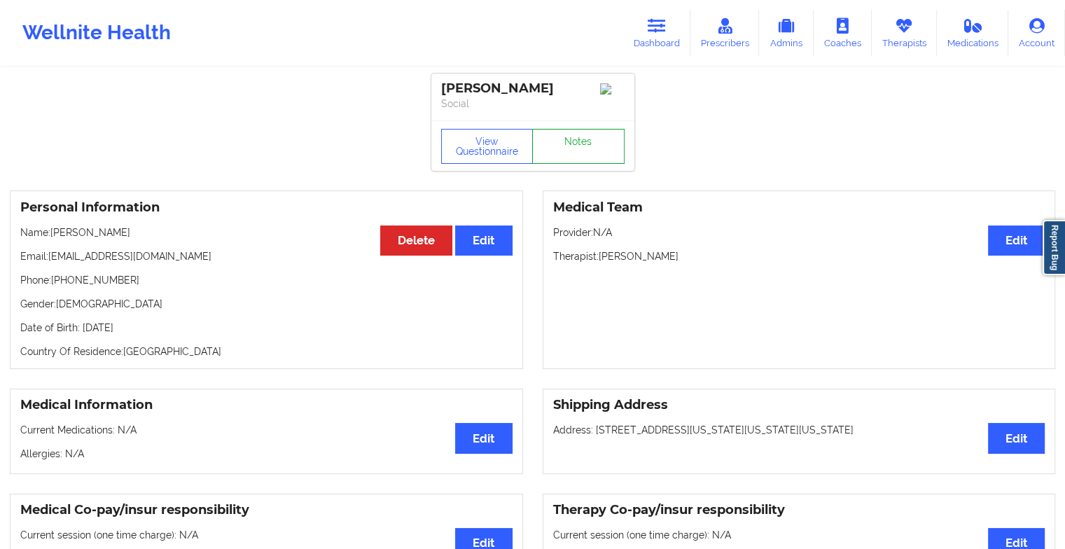
click at [566, 160] on link "Notes" at bounding box center [578, 146] width 92 height 35
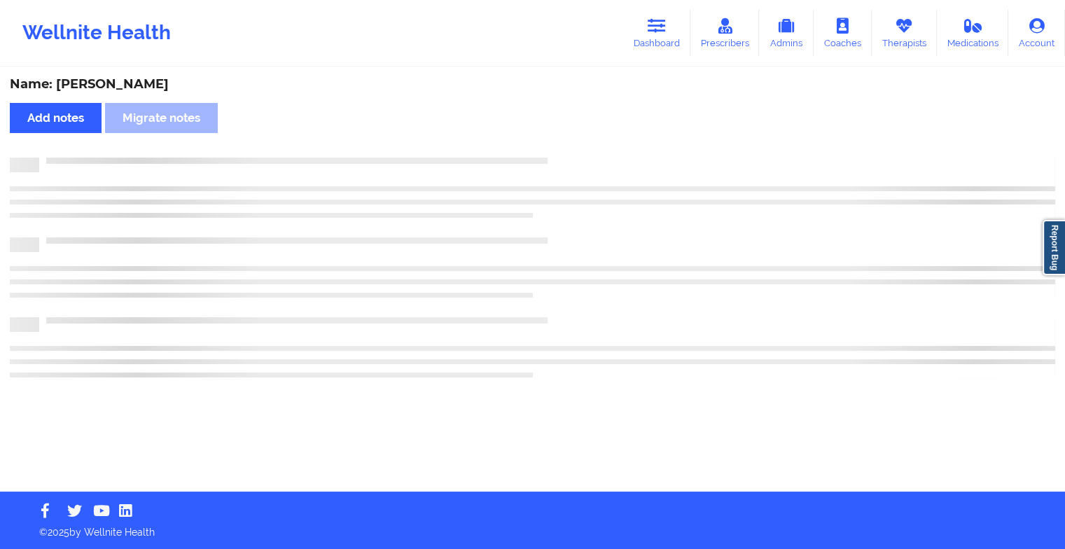
click at [566, 158] on div at bounding box center [547, 158] width 1016 height 0
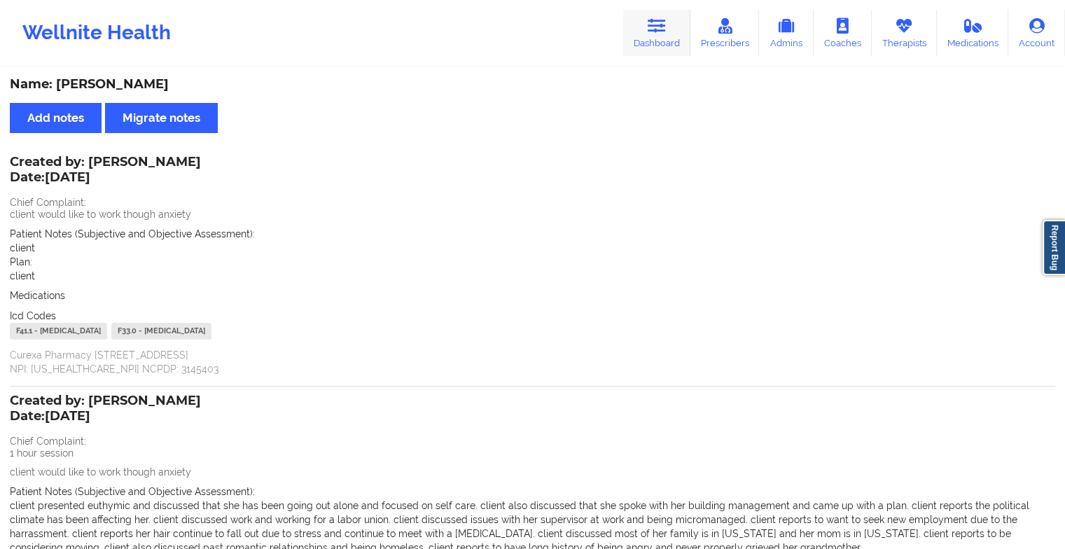
click at [666, 23] on icon at bounding box center [657, 25] width 18 height 15
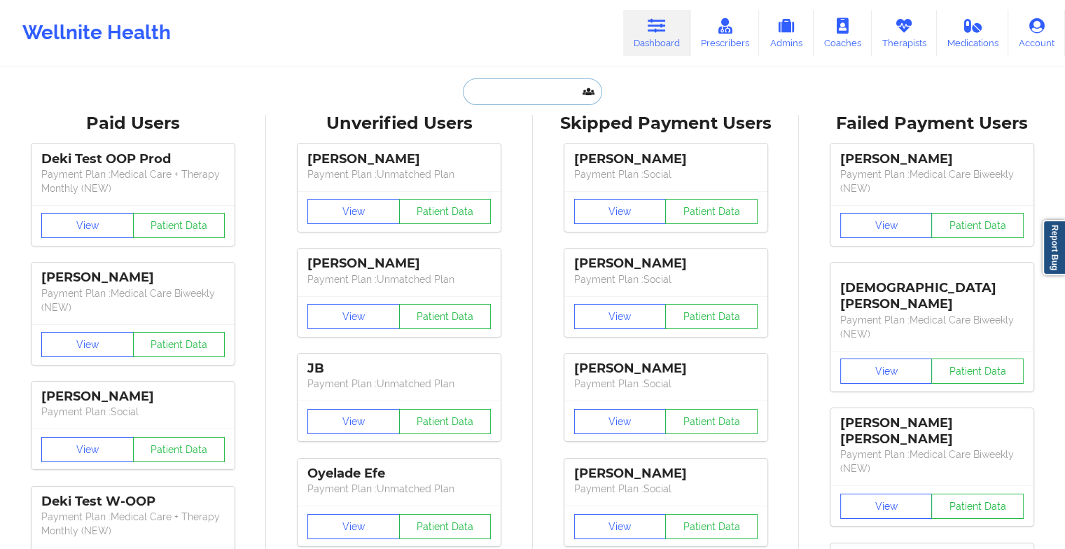
click at [542, 98] on input "text" at bounding box center [532, 91] width 139 height 27
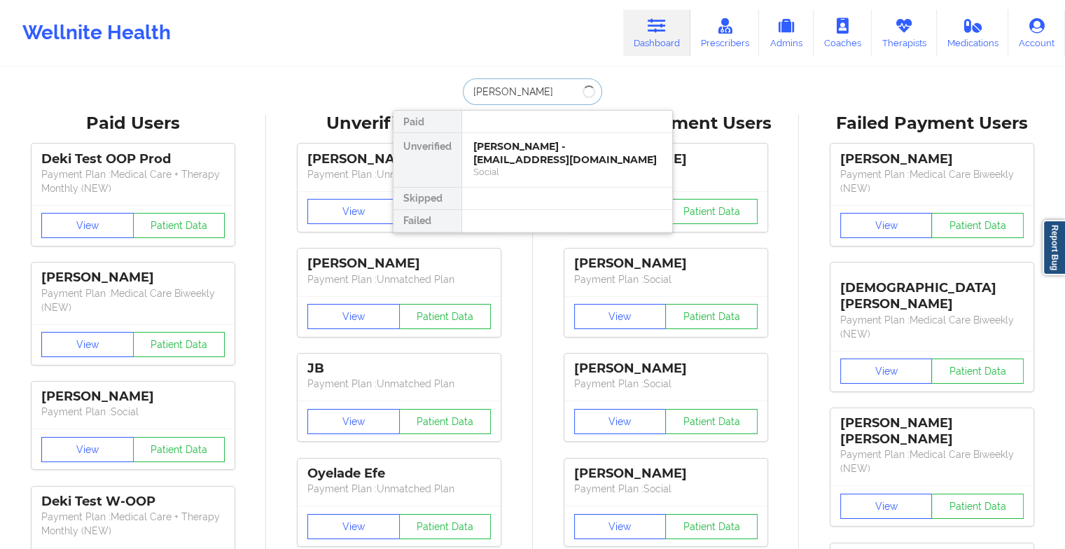
type input "[PERSON_NAME]"
click at [539, 154] on div "[PERSON_NAME] - [PERSON_NAME][EMAIL_ADDRESS][DOMAIN_NAME]" at bounding box center [568, 153] width 188 height 26
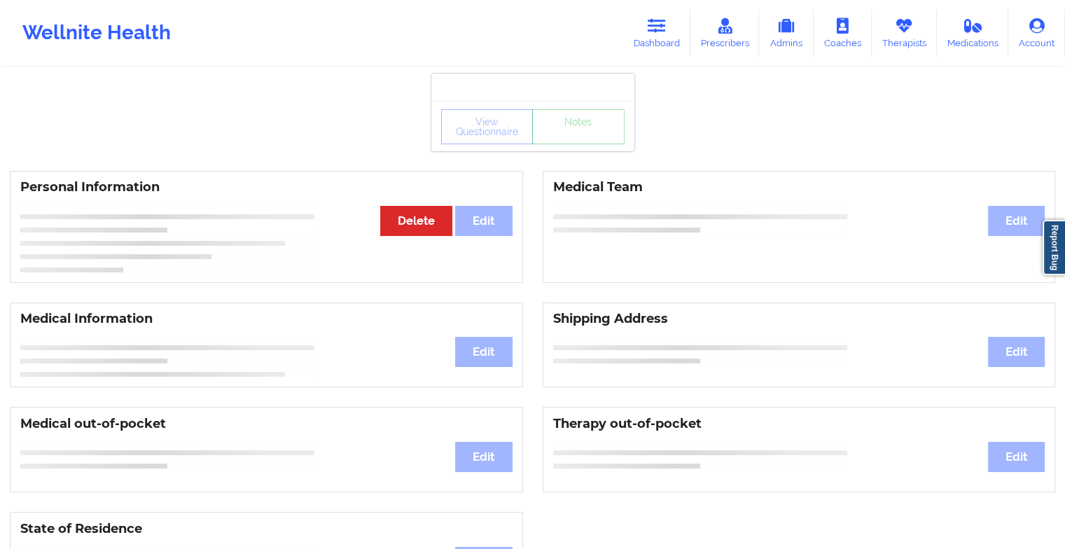
click at [566, 141] on div "View Questionnaire Notes" at bounding box center [533, 126] width 184 height 35
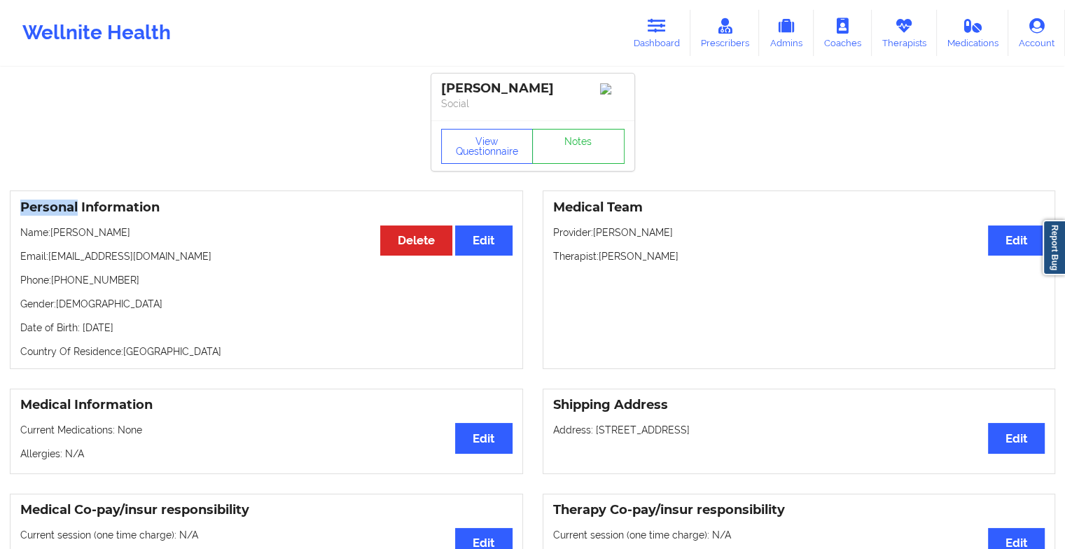
click at [566, 141] on div "View Questionnaire Notes" at bounding box center [533, 146] width 184 height 35
click at [567, 143] on link "Notes" at bounding box center [578, 146] width 92 height 35
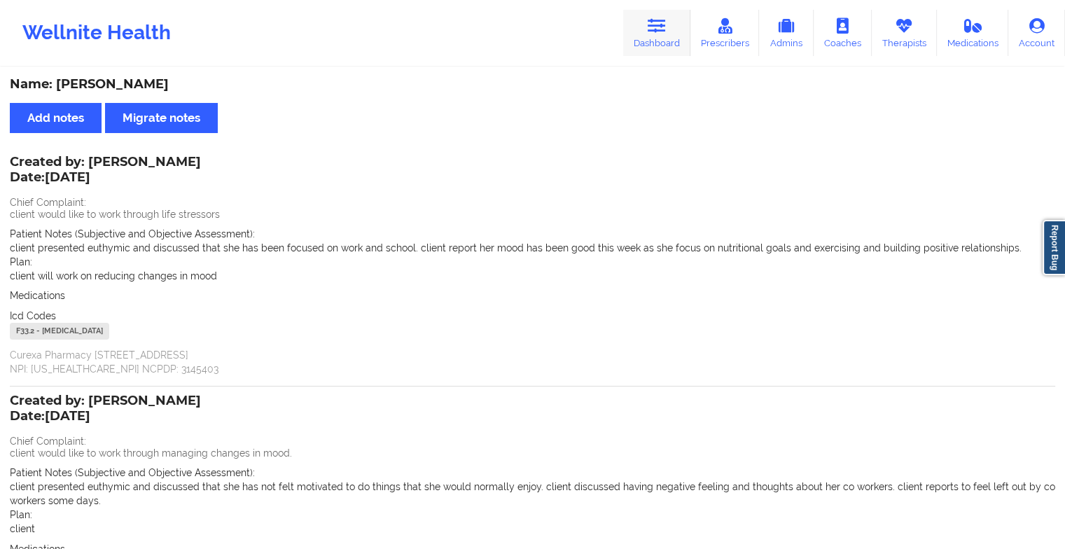
click at [662, 50] on link "Dashboard" at bounding box center [656, 33] width 67 height 46
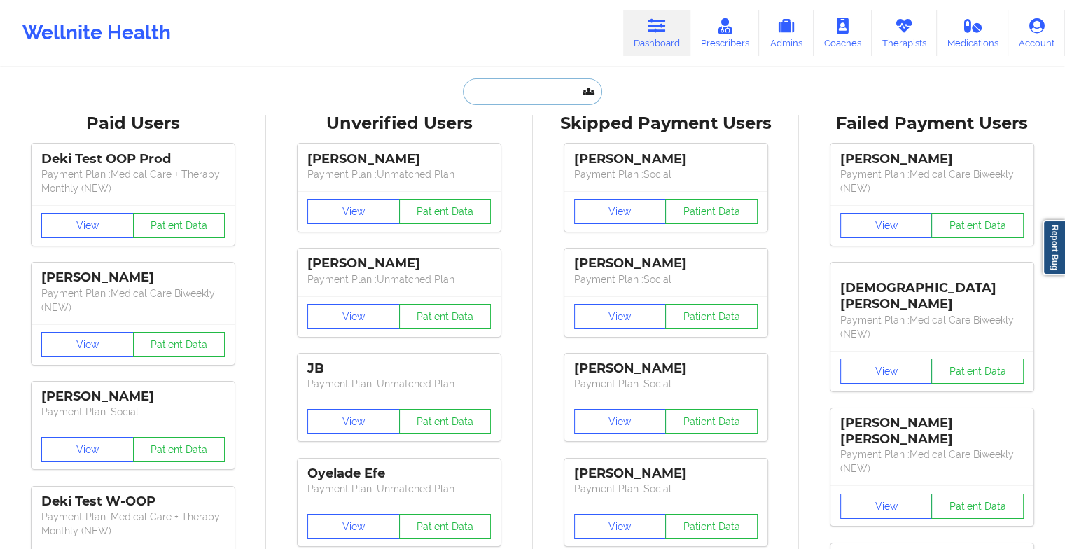
click at [476, 91] on input "text" at bounding box center [532, 91] width 139 height 27
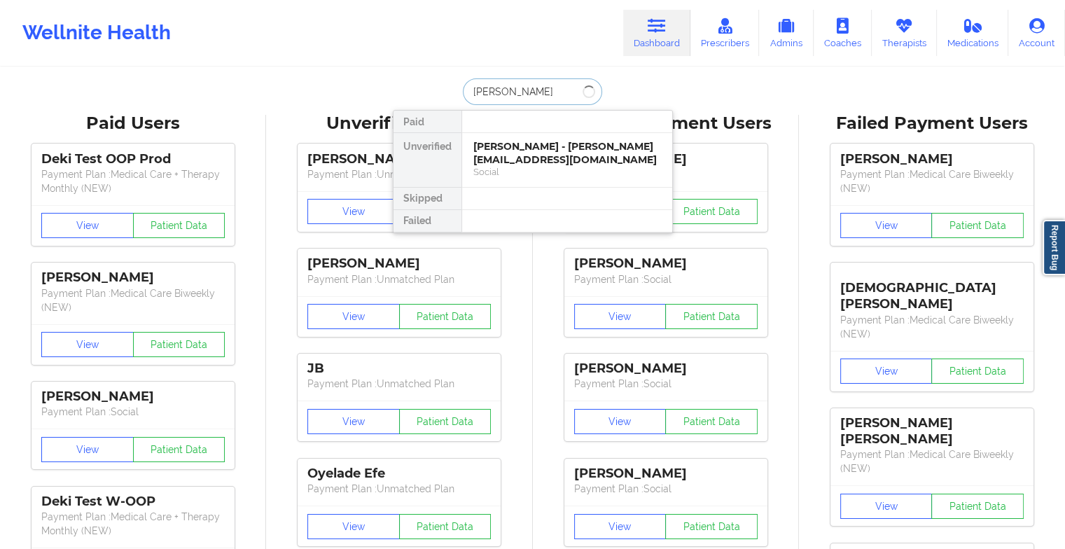
type input "[PERSON_NAME] g"
click at [519, 151] on div "[PERSON_NAME] - [EMAIL_ADDRESS][DOMAIN_NAME]" at bounding box center [568, 153] width 188 height 26
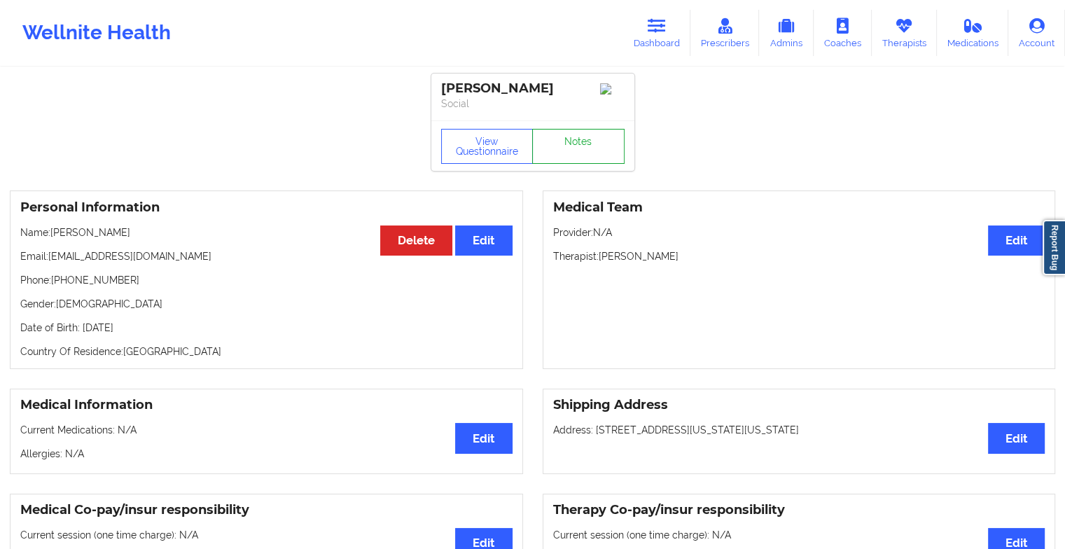
click at [572, 161] on link "Notes" at bounding box center [578, 146] width 92 height 35
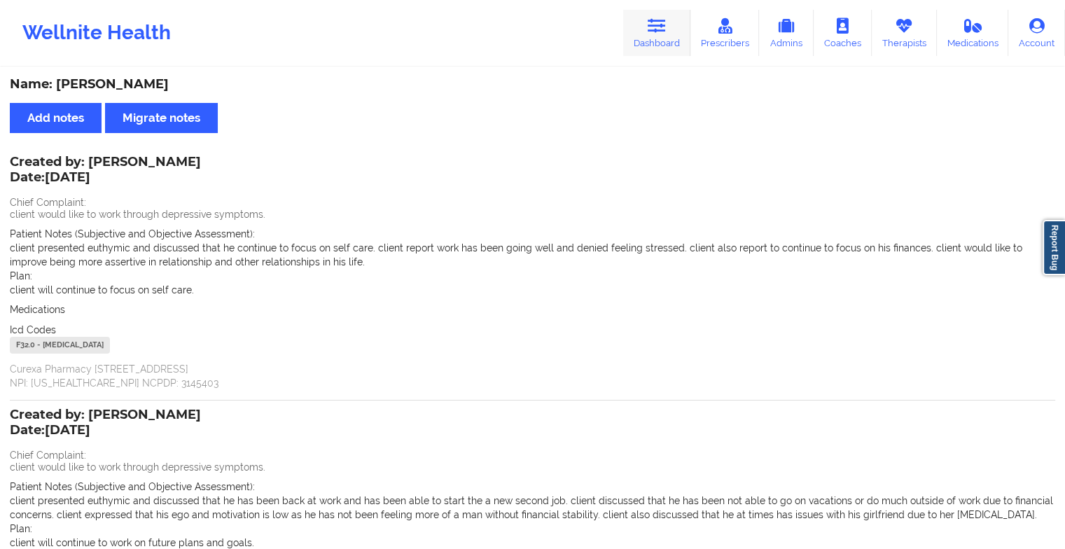
click at [654, 41] on link "Dashboard" at bounding box center [656, 33] width 67 height 46
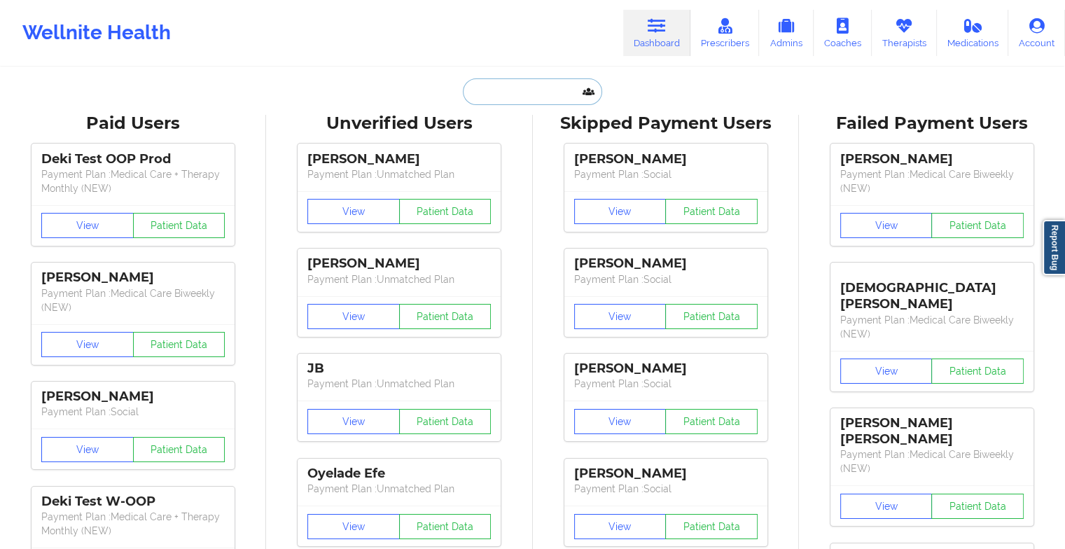
click at [524, 97] on input "text" at bounding box center [532, 91] width 139 height 27
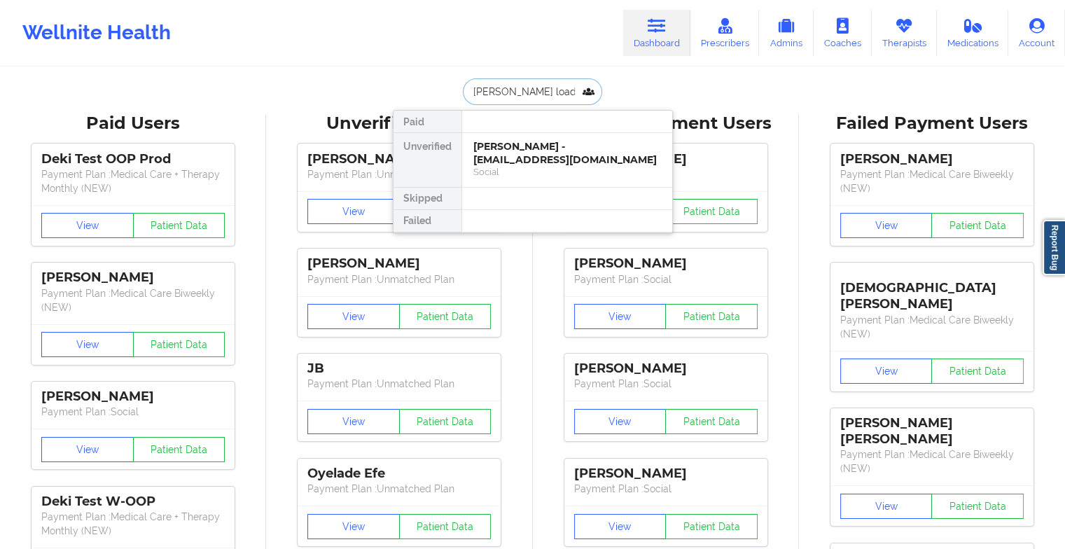
type input "[PERSON_NAME]"
click at [551, 151] on div "[PERSON_NAME] - [EMAIL_ADDRESS][DOMAIN_NAME]" at bounding box center [568, 153] width 188 height 26
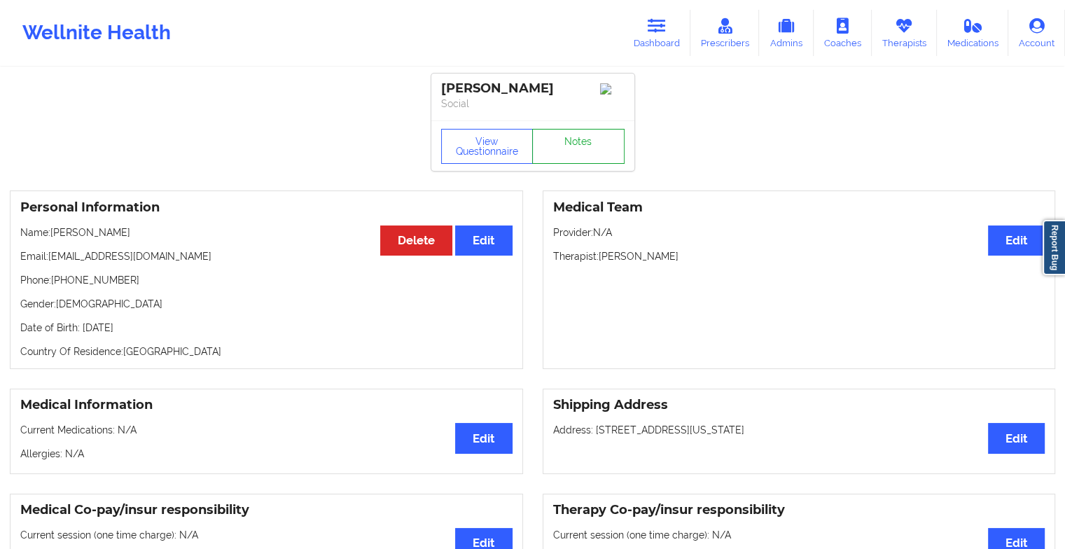
click at [586, 155] on link "Notes" at bounding box center [578, 146] width 92 height 35
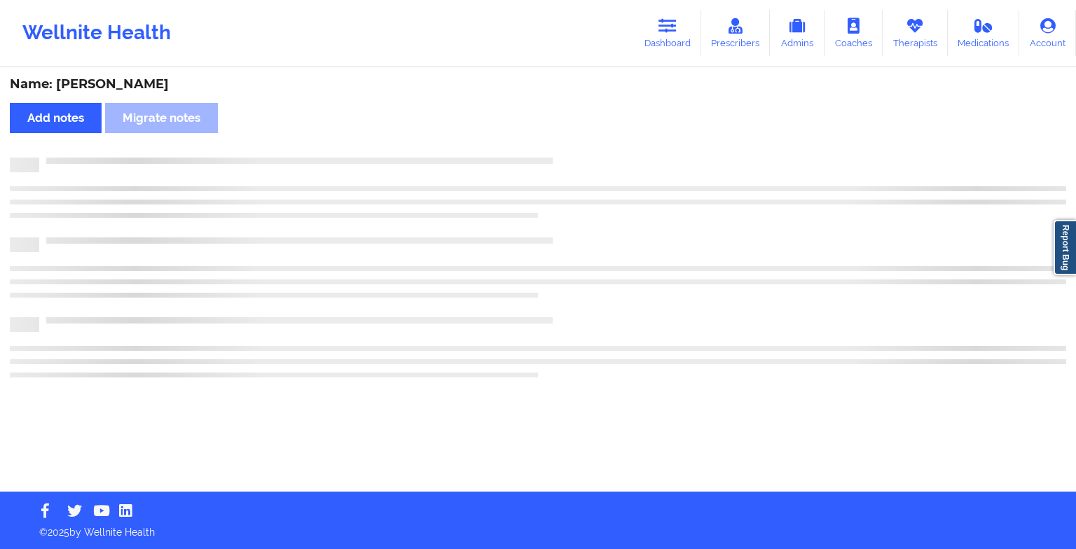
click at [586, 155] on div "Name: [PERSON_NAME] Add notes Migrate notes" at bounding box center [538, 280] width 1076 height 423
drag, startPoint x: 586, startPoint y: 155, endPoint x: 622, endPoint y: 213, distance: 68.6
click at [622, 213] on div "Name: [PERSON_NAME] Add notes Migrate notes" at bounding box center [538, 280] width 1076 height 423
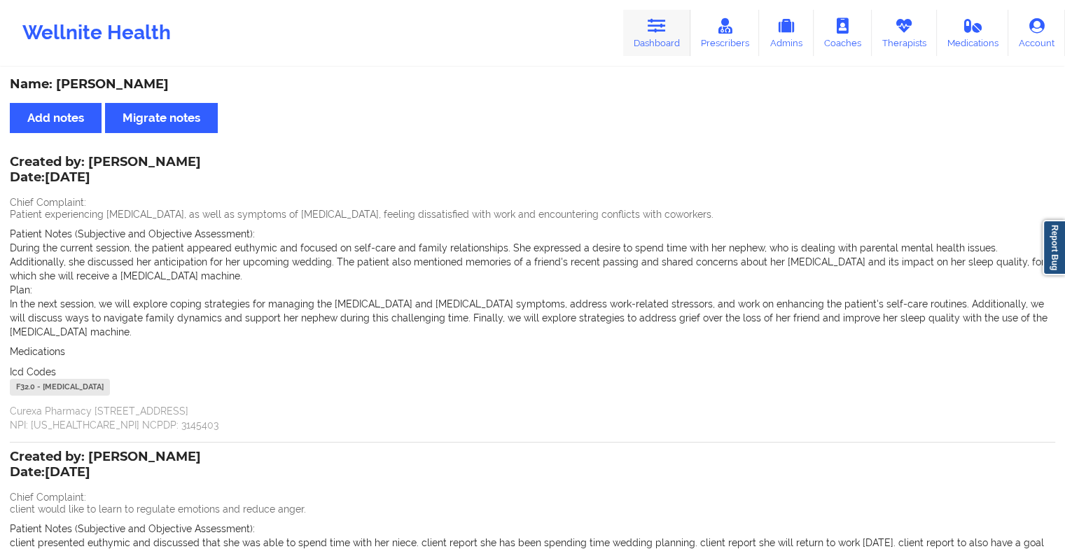
click at [658, 37] on link "Dashboard" at bounding box center [656, 33] width 67 height 46
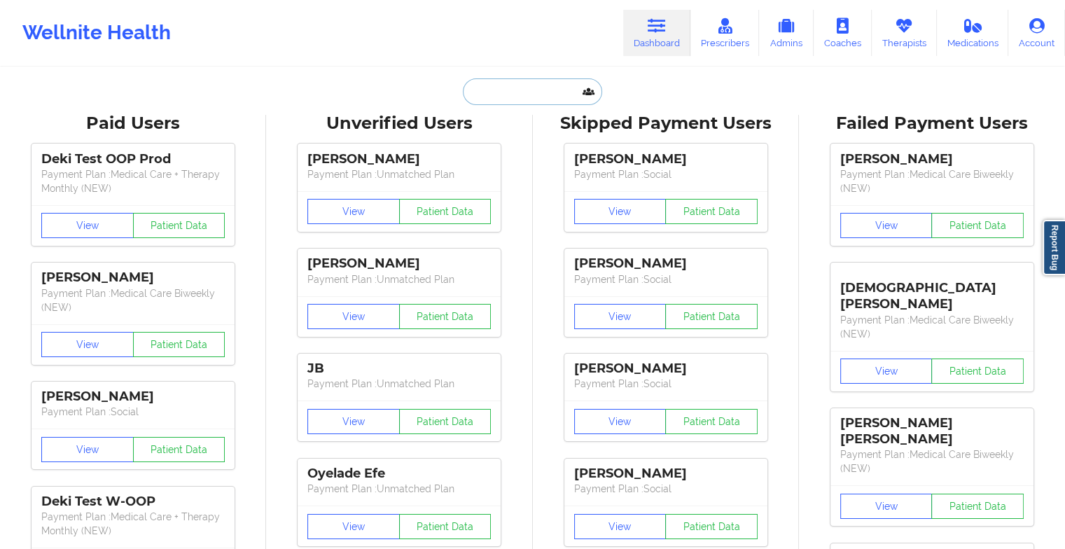
click at [546, 93] on input "text" at bounding box center [532, 91] width 139 height 27
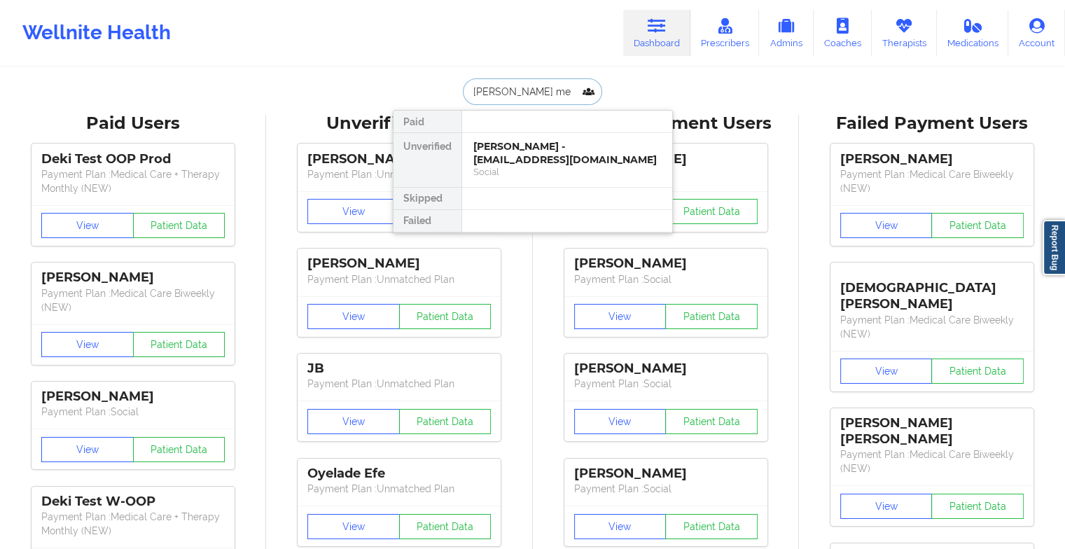
type input "[PERSON_NAME]"
click at [539, 148] on div "[PERSON_NAME] - [EMAIL_ADDRESS][DOMAIN_NAME]" at bounding box center [568, 153] width 188 height 26
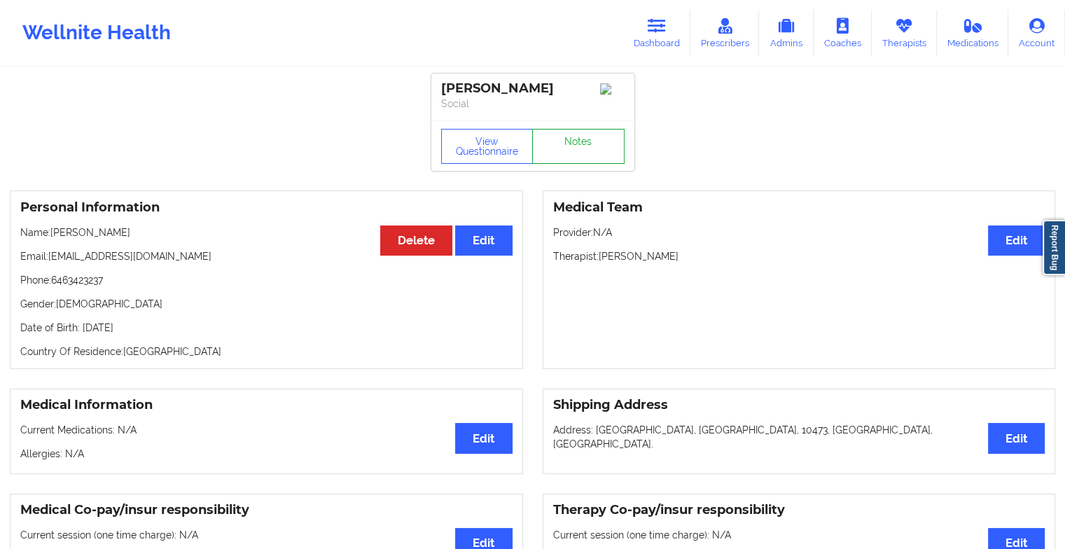
click at [566, 146] on link "Notes" at bounding box center [578, 146] width 92 height 35
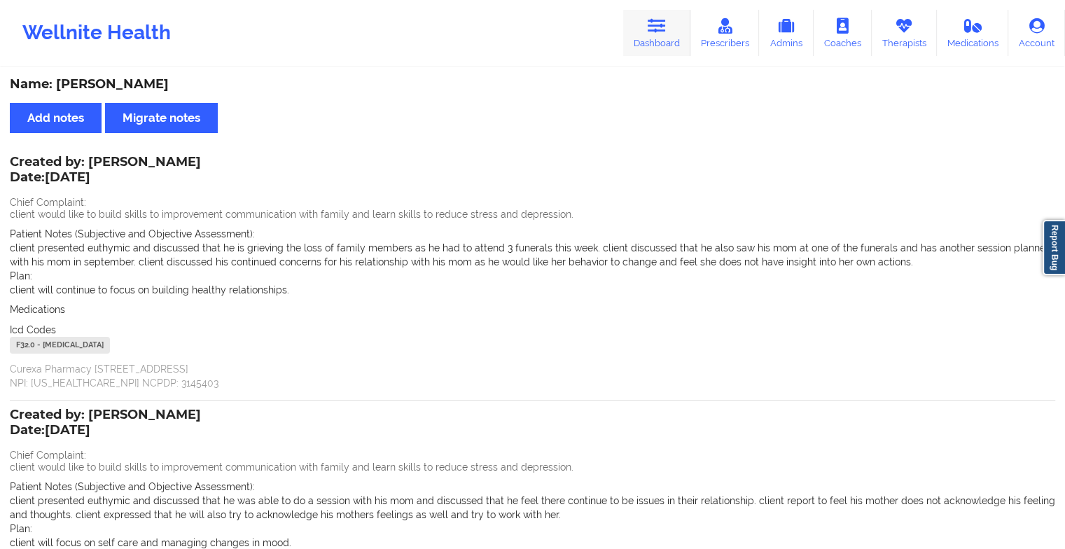
click at [647, 20] on link "Dashboard" at bounding box center [656, 33] width 67 height 46
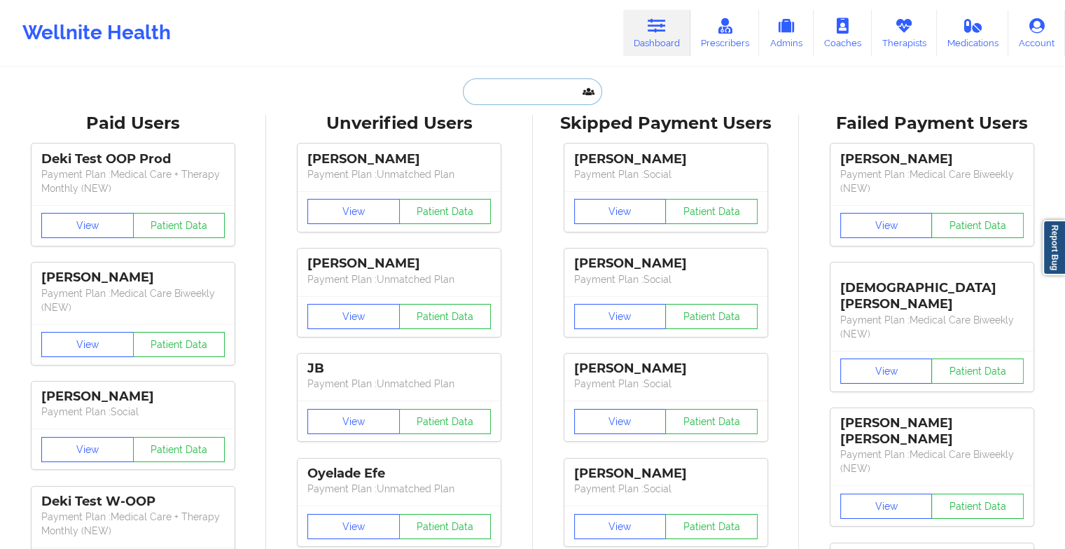
click at [508, 90] on input "text" at bounding box center [532, 91] width 139 height 27
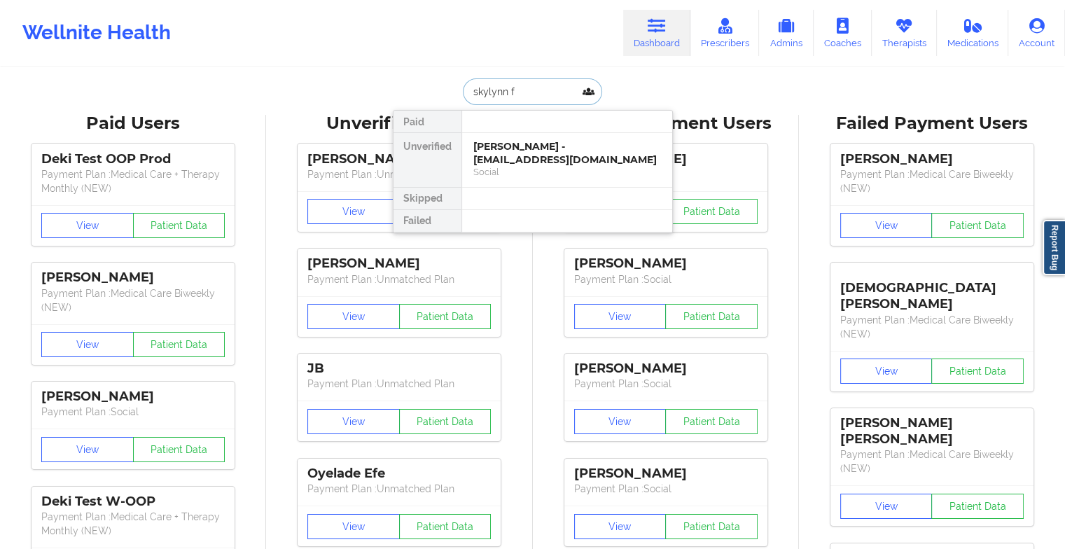
type input "skylynn fo"
click at [540, 158] on div "[PERSON_NAME][MEDICAL_DATA] - [EMAIL_ADDRESS][DOMAIN_NAME]" at bounding box center [568, 153] width 188 height 26
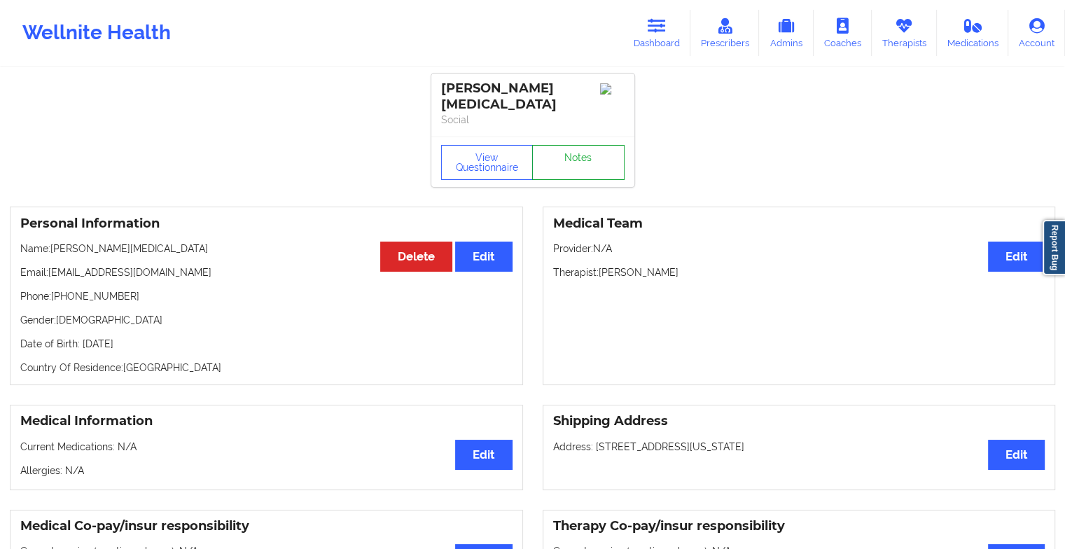
click at [572, 153] on link "Notes" at bounding box center [578, 162] width 92 height 35
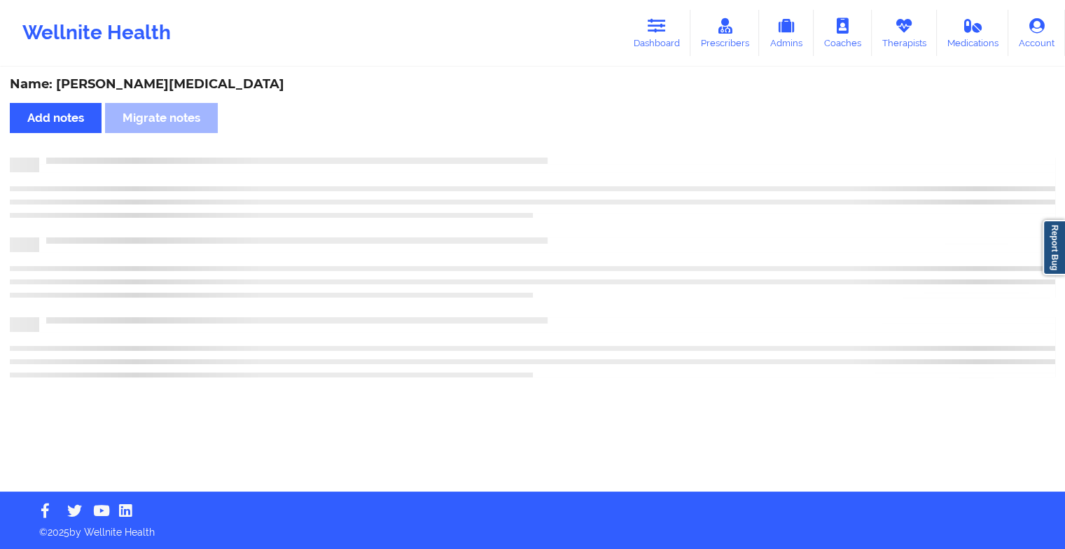
click at [572, 153] on div "Name: [PERSON_NAME][MEDICAL_DATA] Add notes Migrate notes" at bounding box center [532, 280] width 1065 height 423
click at [572, 153] on div "Name: [PERSON_NAME][MEDICAL_DATA] Add notes Migrate notes" at bounding box center [538, 280] width 1076 height 423
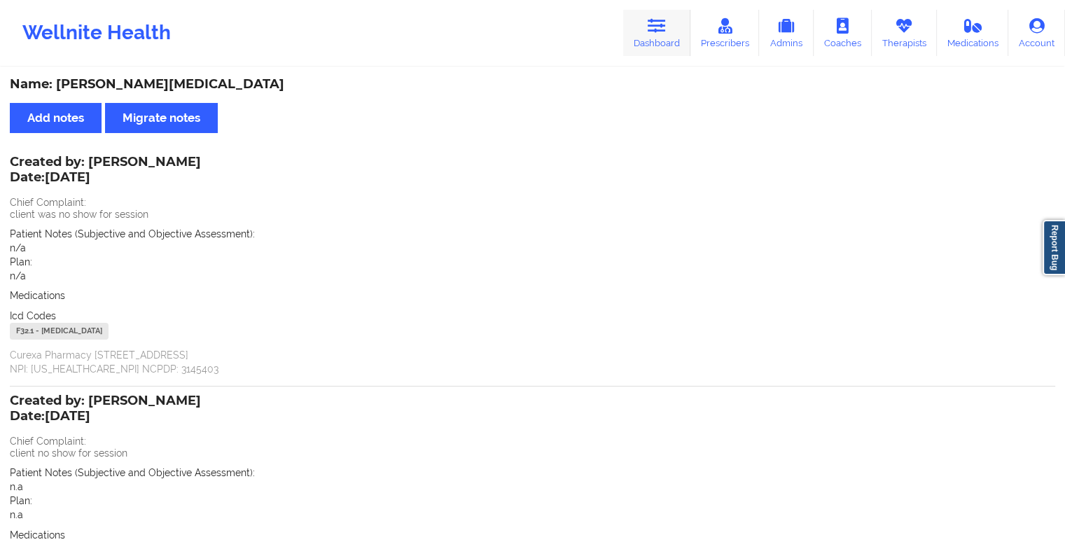
click at [674, 30] on link "Dashboard" at bounding box center [656, 33] width 67 height 46
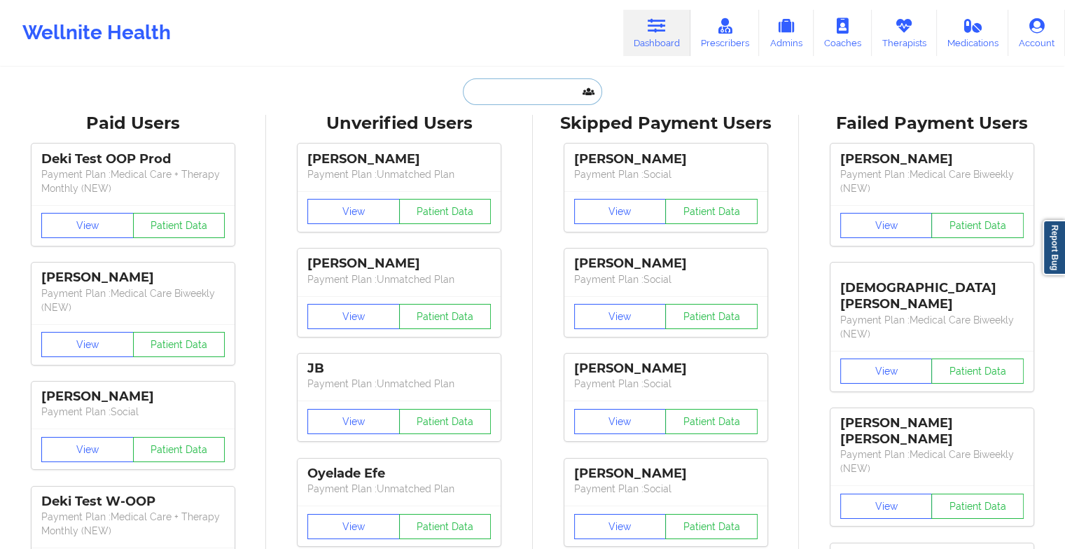
click at [521, 87] on input "text" at bounding box center [532, 91] width 139 height 27
paste input "[EMAIL_ADDRESS][DOMAIN_NAME]"
type input "[EMAIL_ADDRESS][DOMAIN_NAME]"
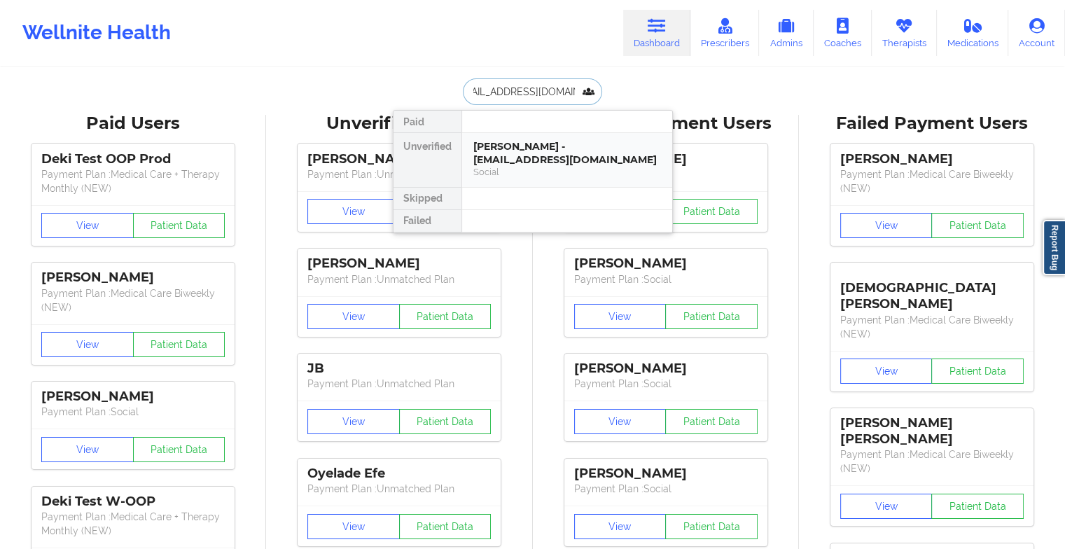
click at [558, 146] on div "[PERSON_NAME] - [EMAIL_ADDRESS][DOMAIN_NAME]" at bounding box center [568, 153] width 188 height 26
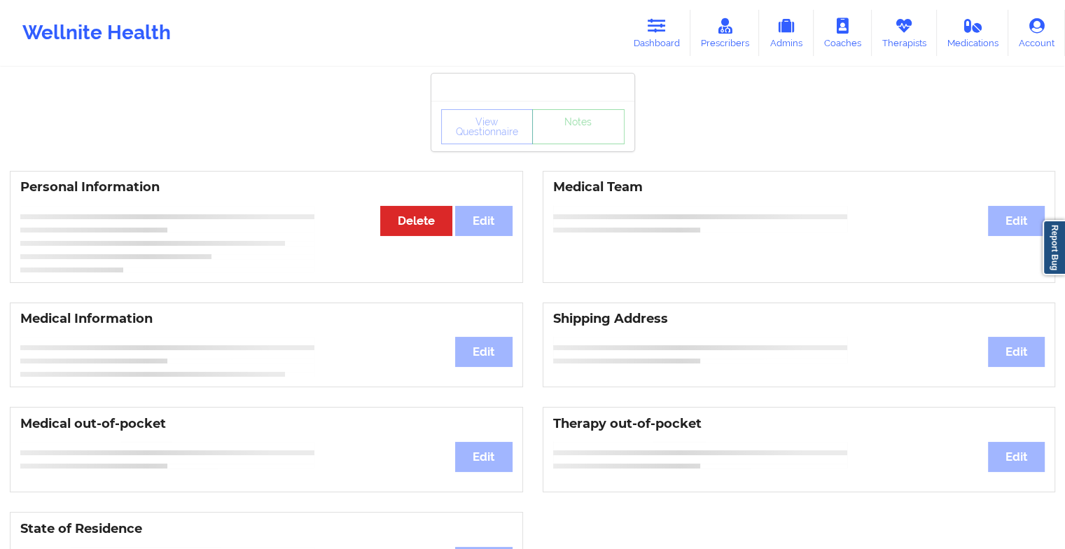
click at [574, 146] on div "View Questionnaire Notes" at bounding box center [532, 126] width 203 height 50
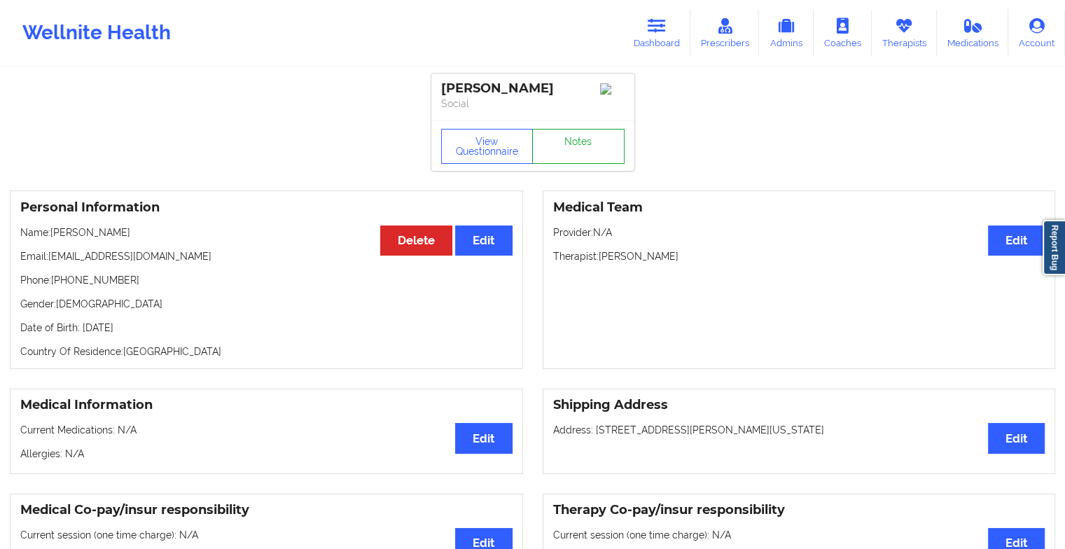
click at [574, 146] on link "Notes" at bounding box center [578, 146] width 92 height 35
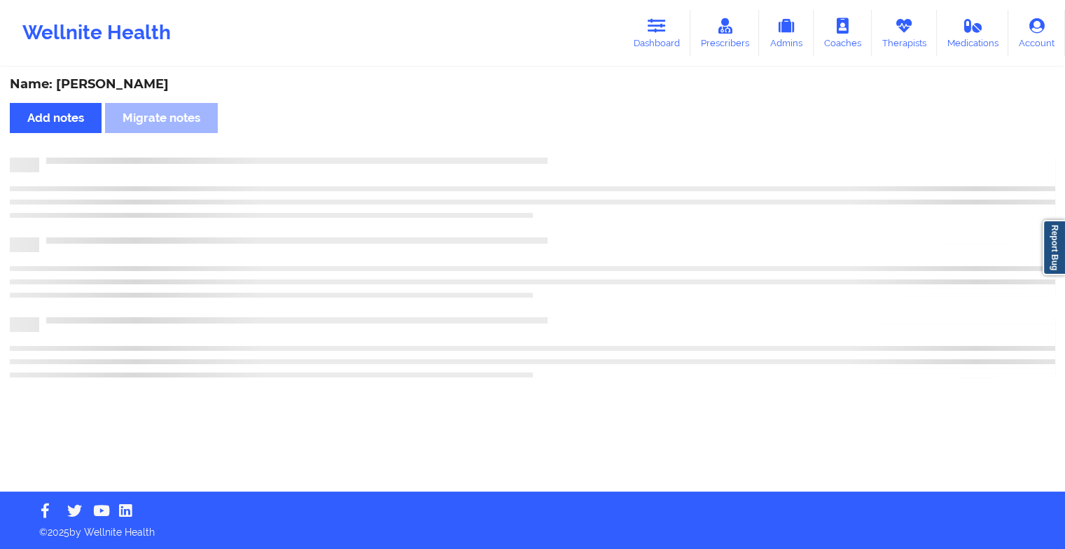
click at [574, 146] on div "Name: [PERSON_NAME] Add notes Migrate notes" at bounding box center [532, 280] width 1065 height 423
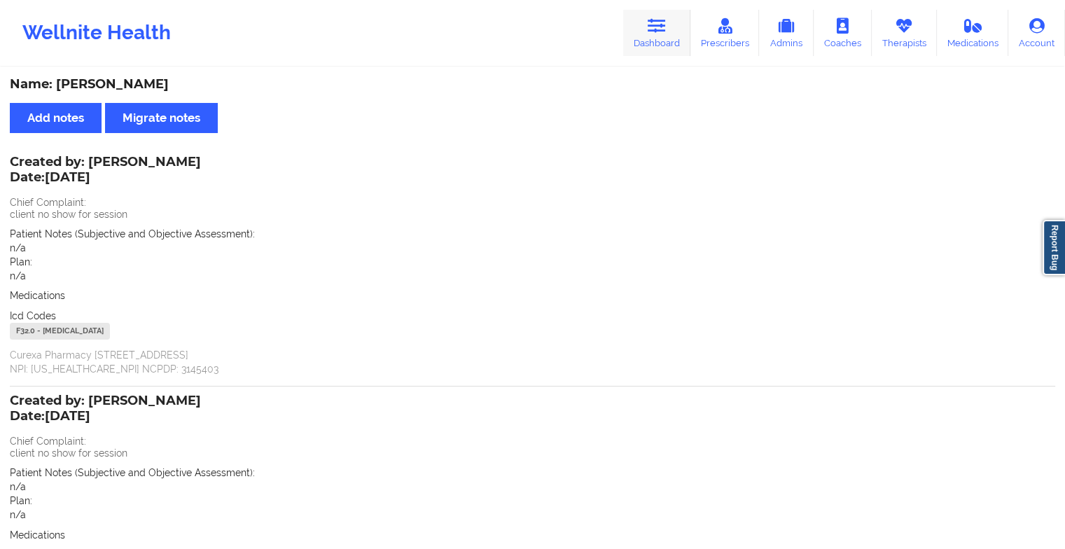
click at [675, 40] on link "Dashboard" at bounding box center [656, 33] width 67 height 46
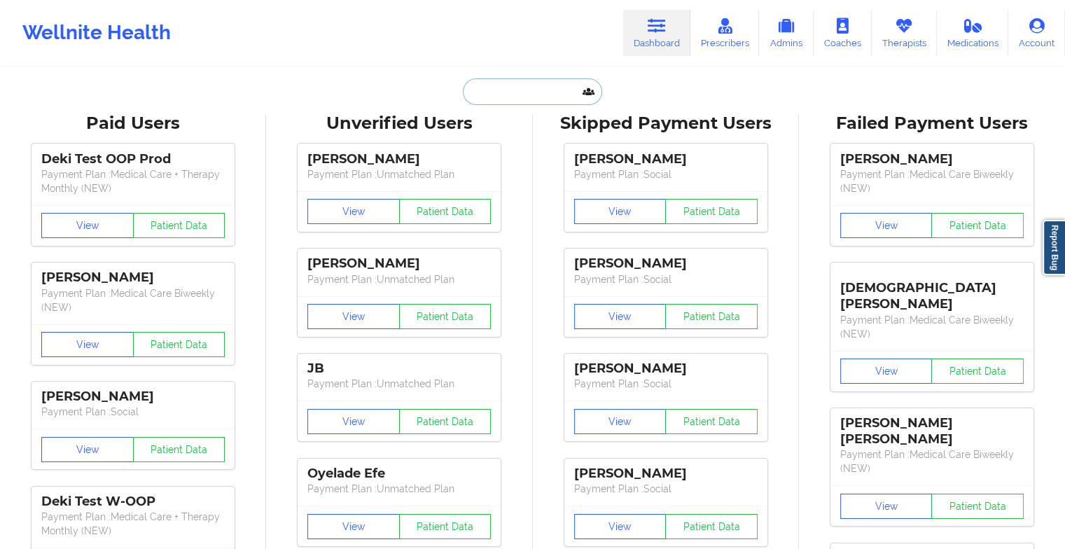
click at [547, 97] on input "text" at bounding box center [532, 91] width 139 height 27
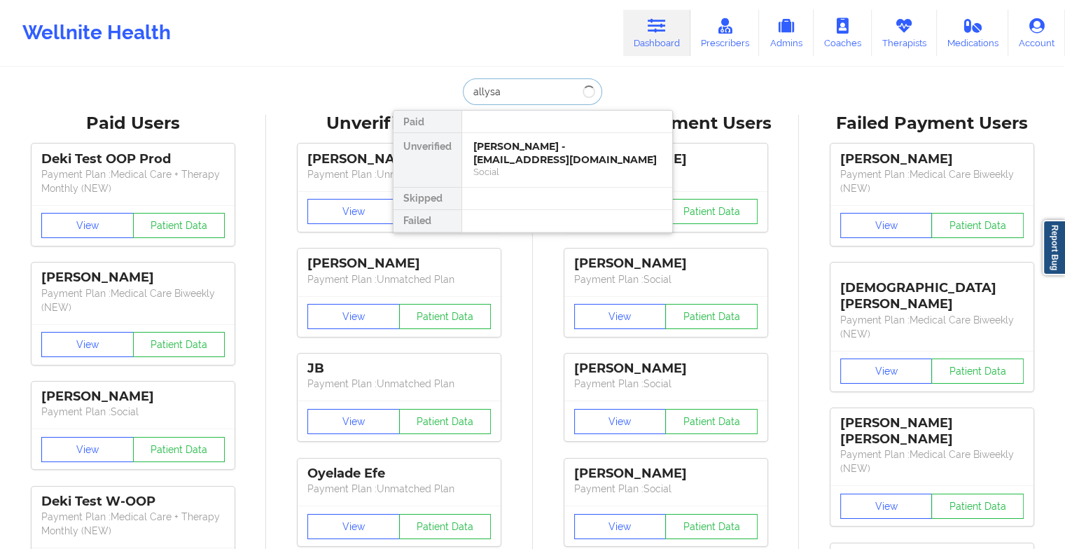
type input "allysa f"
click at [558, 148] on div "[PERSON_NAME] - [EMAIL_ADDRESS][DOMAIN_NAME]" at bounding box center [568, 153] width 188 height 26
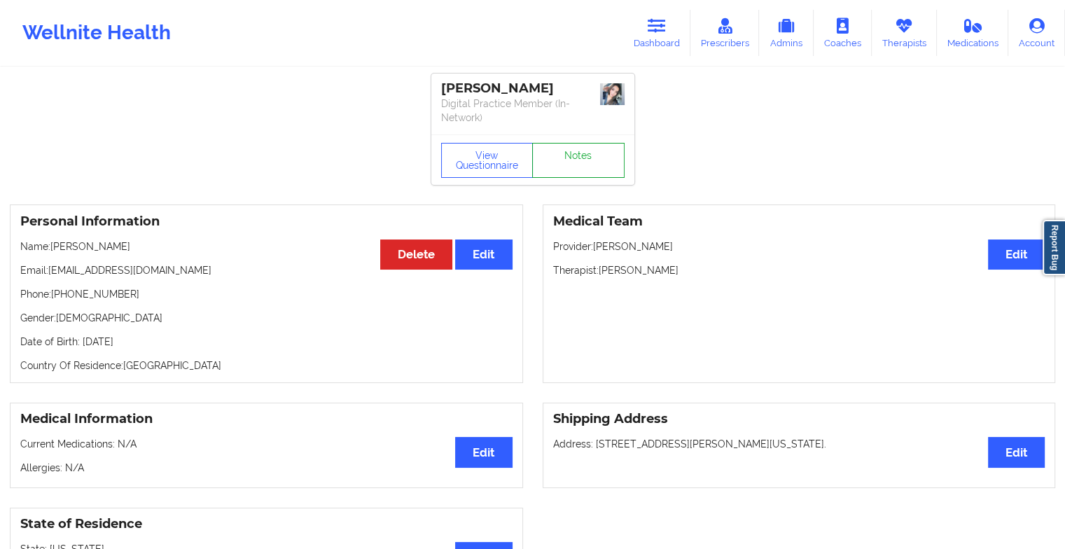
click at [589, 143] on link "Notes" at bounding box center [578, 160] width 92 height 35
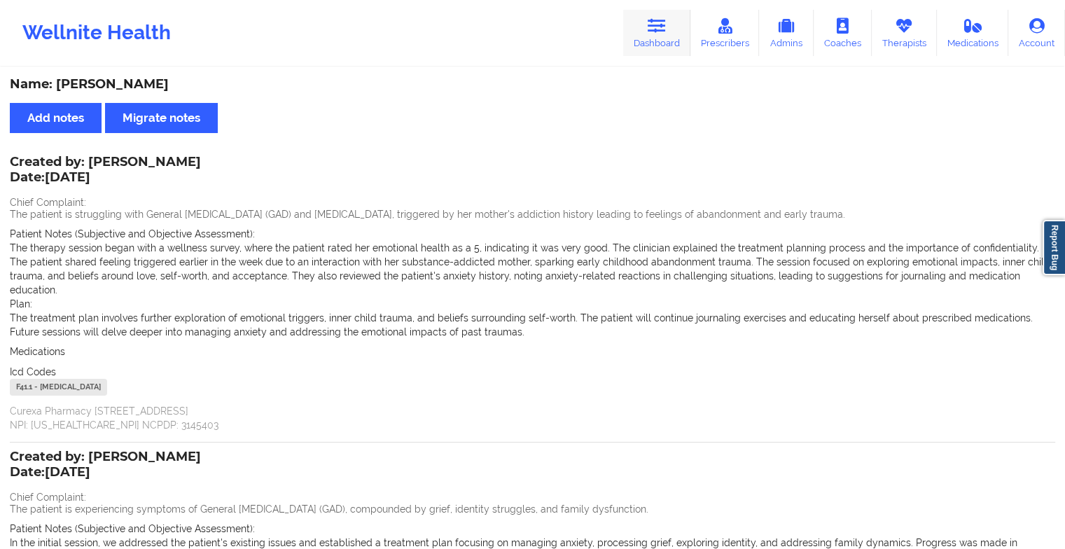
click at [635, 36] on link "Dashboard" at bounding box center [656, 33] width 67 height 46
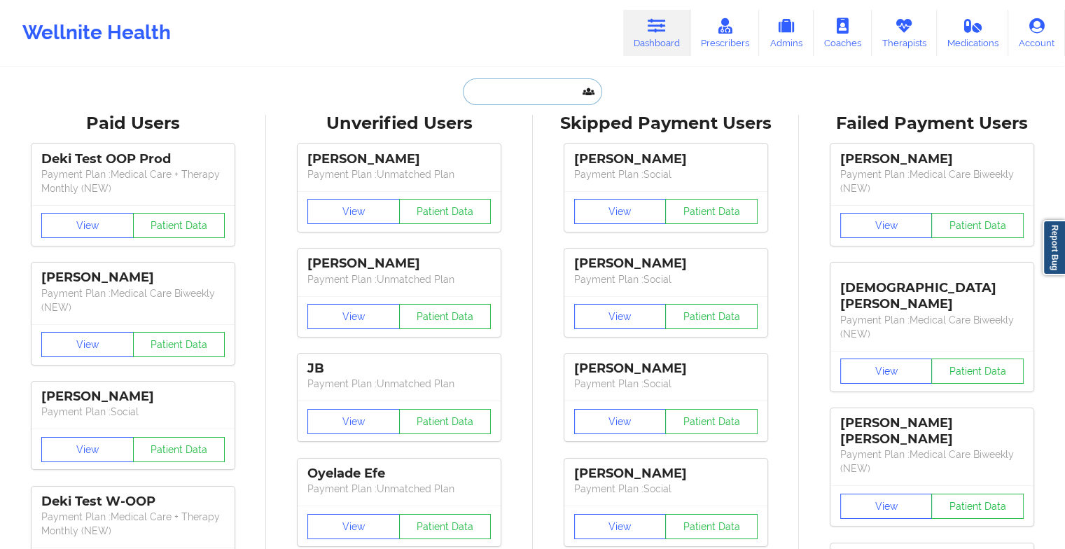
click at [508, 89] on input "text" at bounding box center [532, 91] width 139 height 27
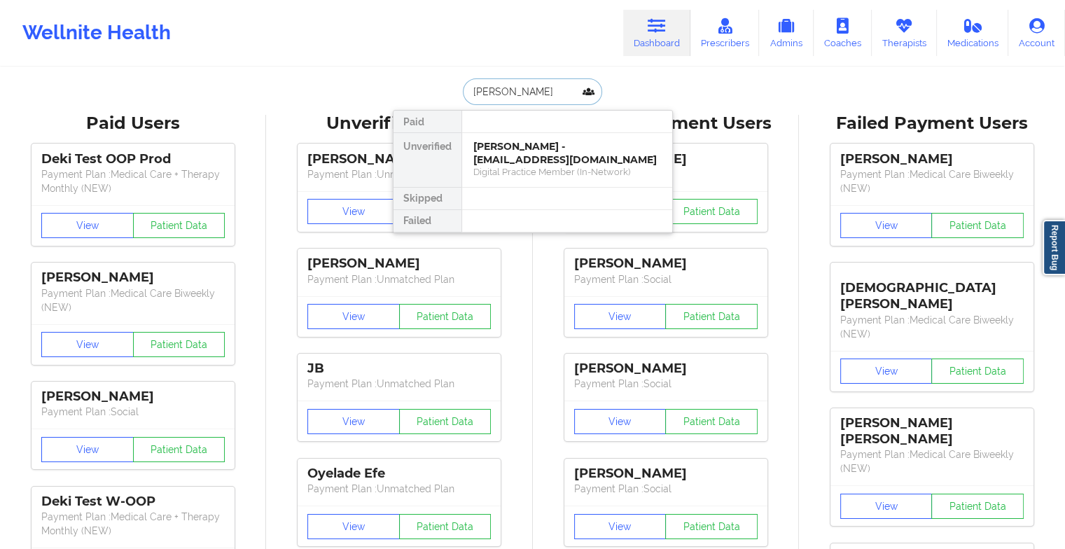
type input "[PERSON_NAME]"
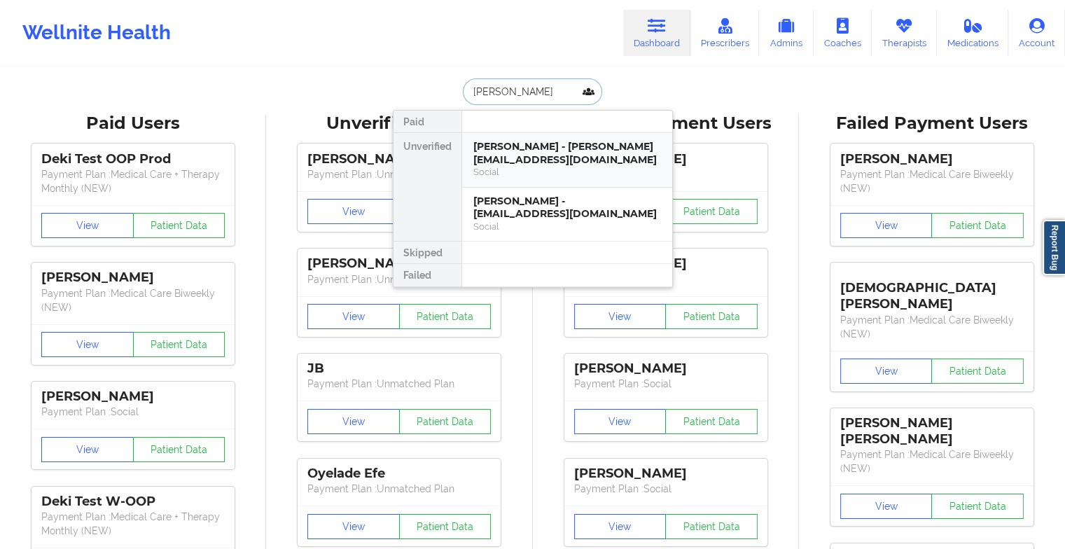
click at [526, 140] on div "[PERSON_NAME] - [PERSON_NAME][EMAIL_ADDRESS][DOMAIN_NAME]" at bounding box center [568, 153] width 188 height 26
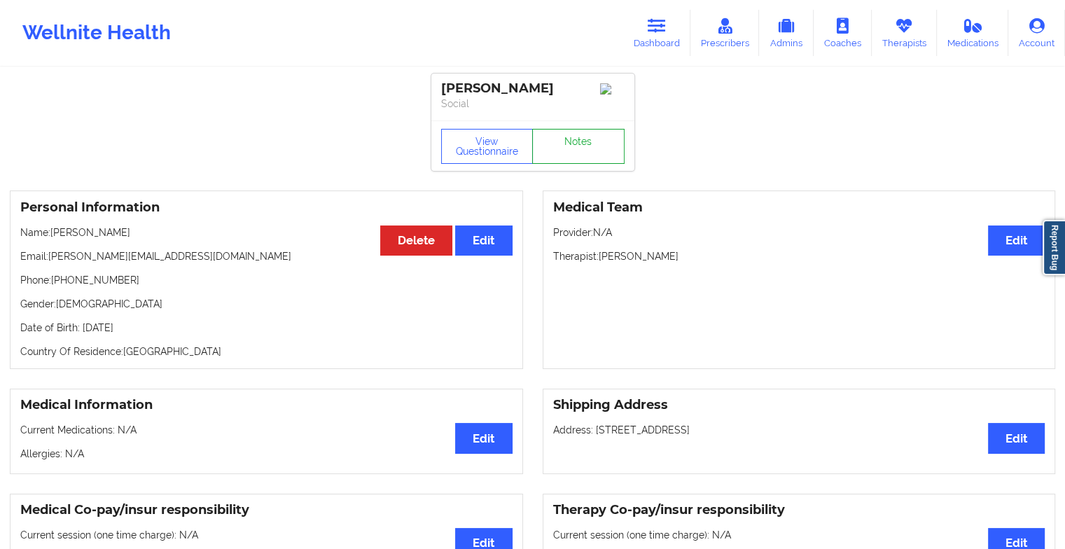
click at [595, 156] on link "Notes" at bounding box center [578, 146] width 92 height 35
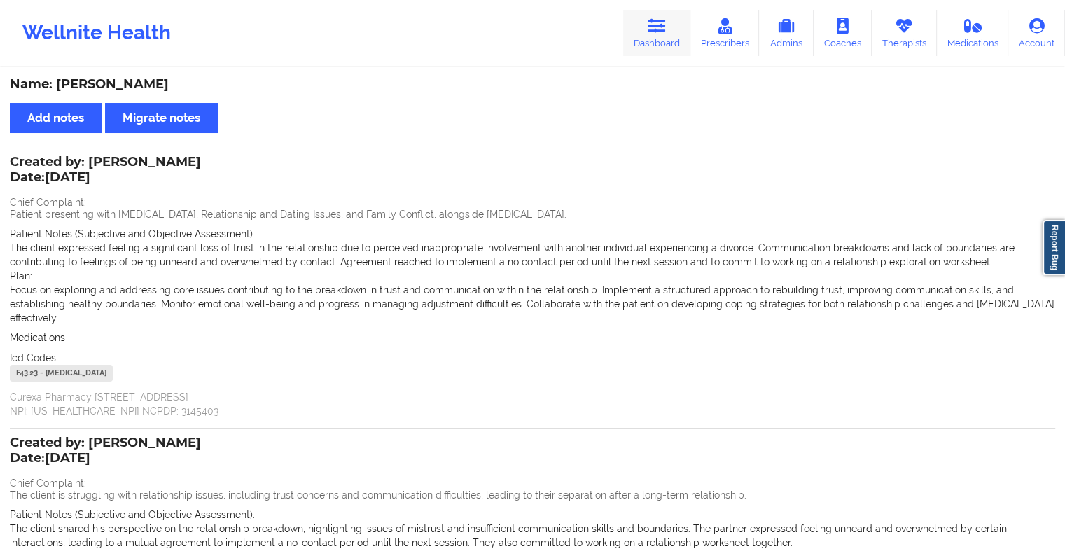
click at [631, 20] on link "Dashboard" at bounding box center [656, 33] width 67 height 46
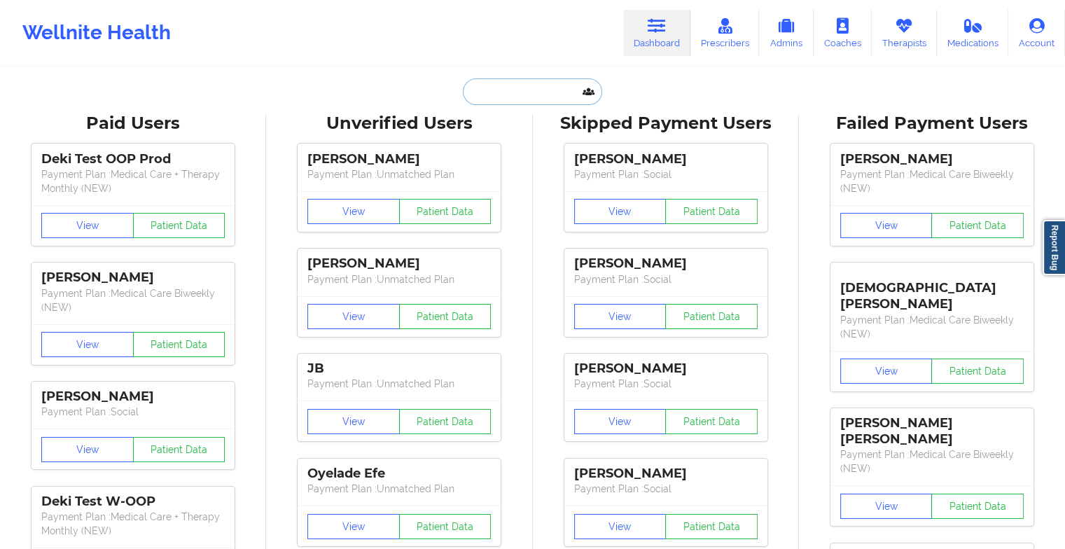
click at [549, 81] on input "text" at bounding box center [532, 91] width 139 height 27
type input "j"
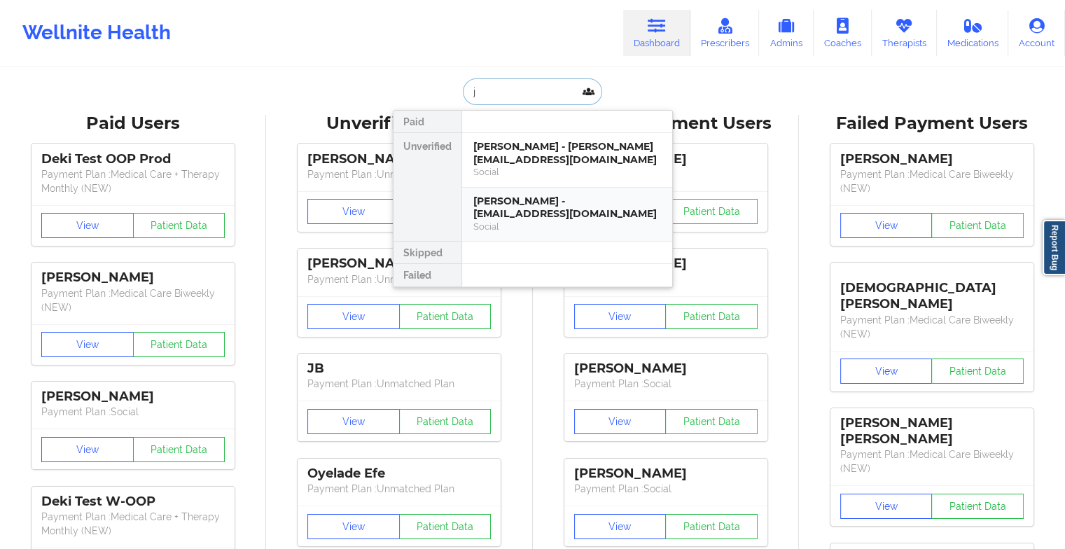
click at [580, 216] on div "[PERSON_NAME] - [EMAIL_ADDRESS][DOMAIN_NAME]" at bounding box center [568, 208] width 188 height 26
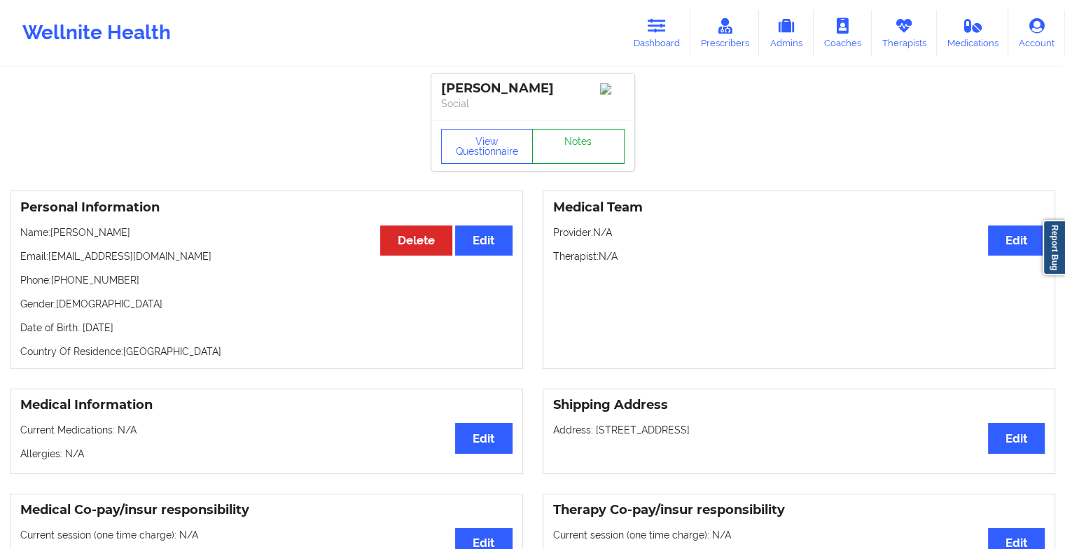
click at [595, 149] on link "Notes" at bounding box center [578, 146] width 92 height 35
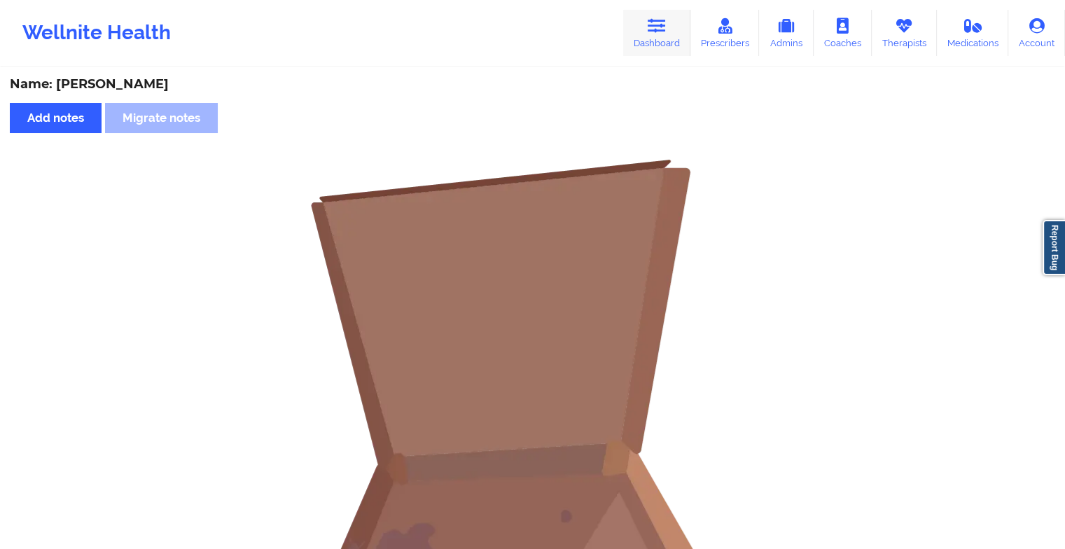
click at [640, 36] on link "Dashboard" at bounding box center [656, 33] width 67 height 46
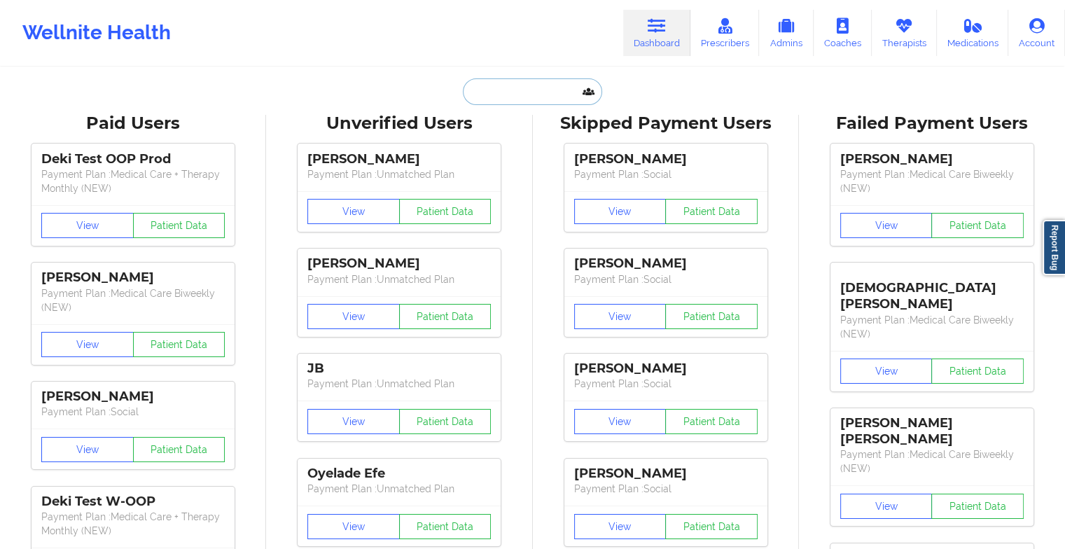
click at [531, 78] on input "text" at bounding box center [532, 91] width 139 height 27
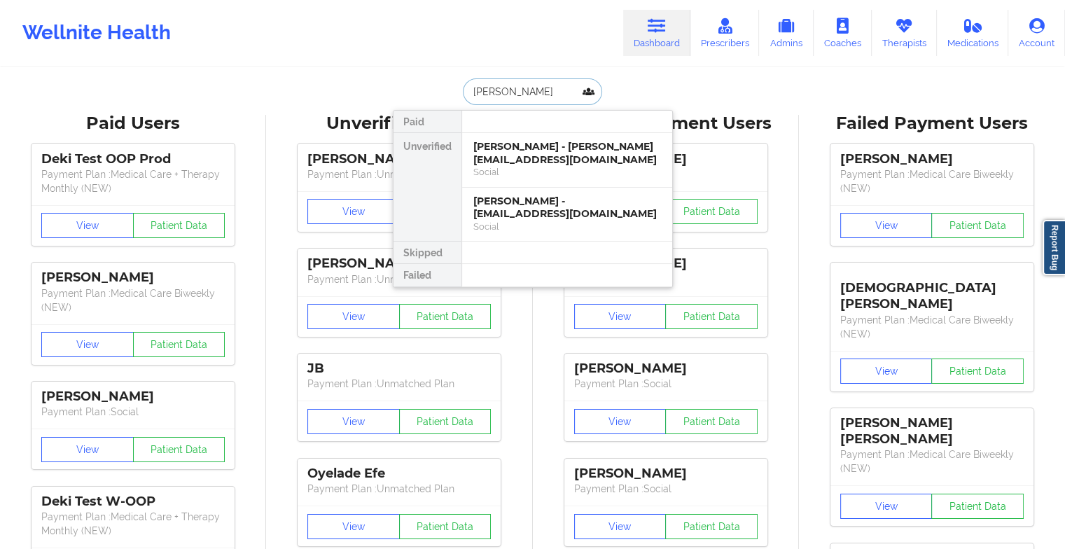
type input "[PERSON_NAME]"
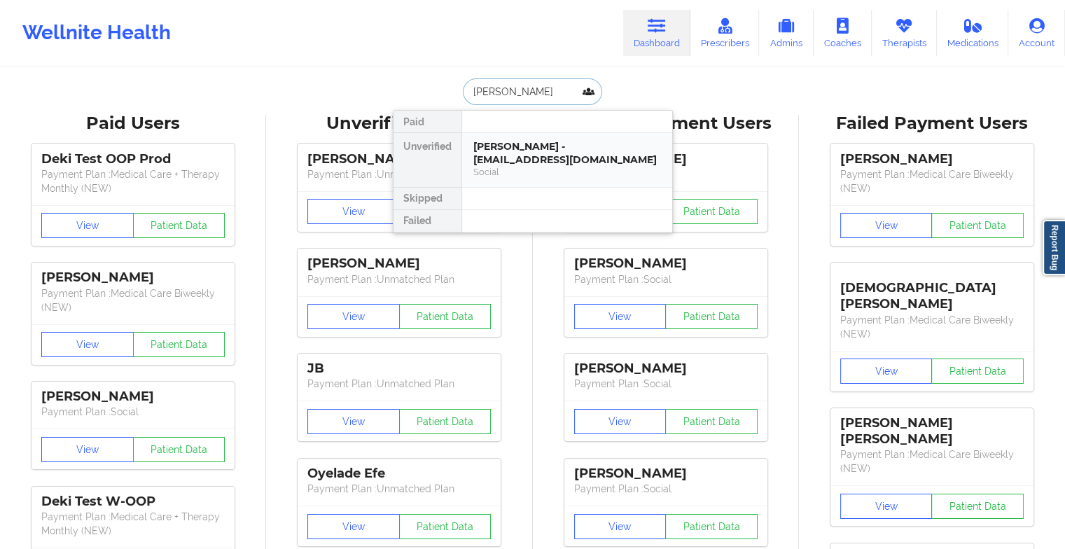
click at [513, 153] on div "[PERSON_NAME] - [EMAIL_ADDRESS][DOMAIN_NAME]" at bounding box center [568, 153] width 188 height 26
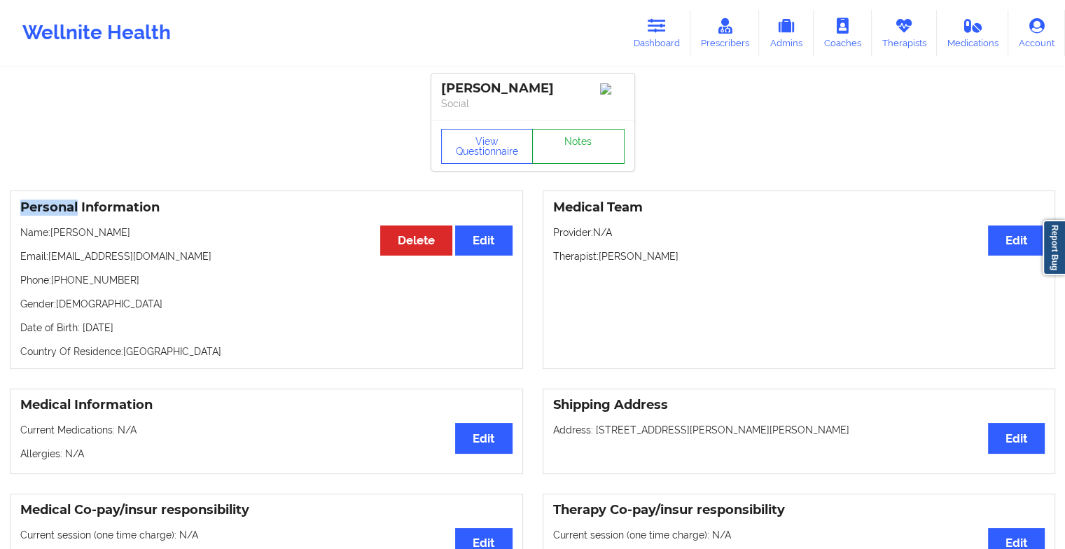
click at [560, 154] on link "Notes" at bounding box center [578, 146] width 92 height 35
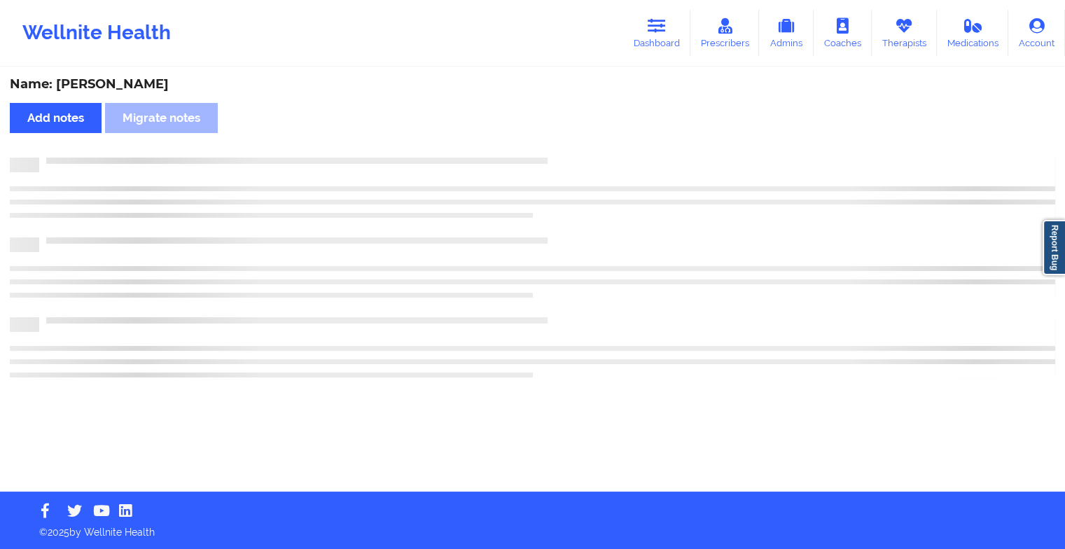
click at [560, 154] on div "Name: [PERSON_NAME] Add notes Migrate notes" at bounding box center [532, 280] width 1065 height 423
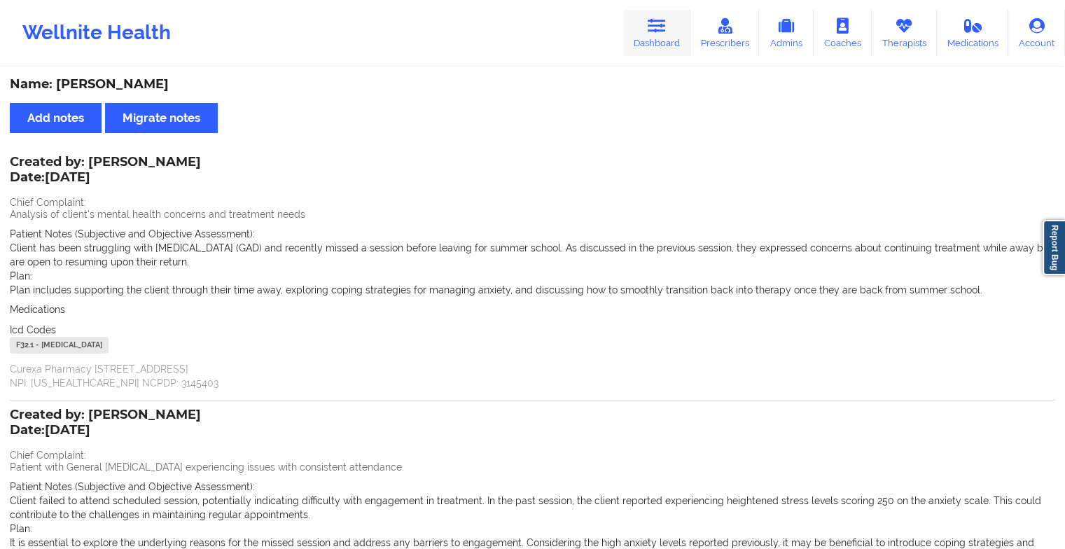
click at [653, 25] on icon at bounding box center [657, 25] width 18 height 15
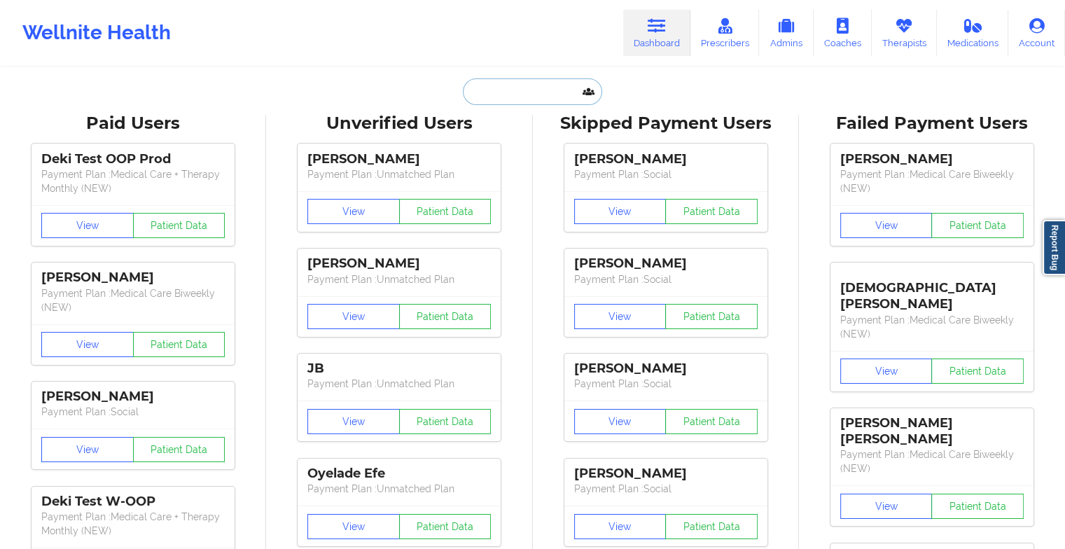
click at [553, 87] on input "text" at bounding box center [532, 91] width 139 height 27
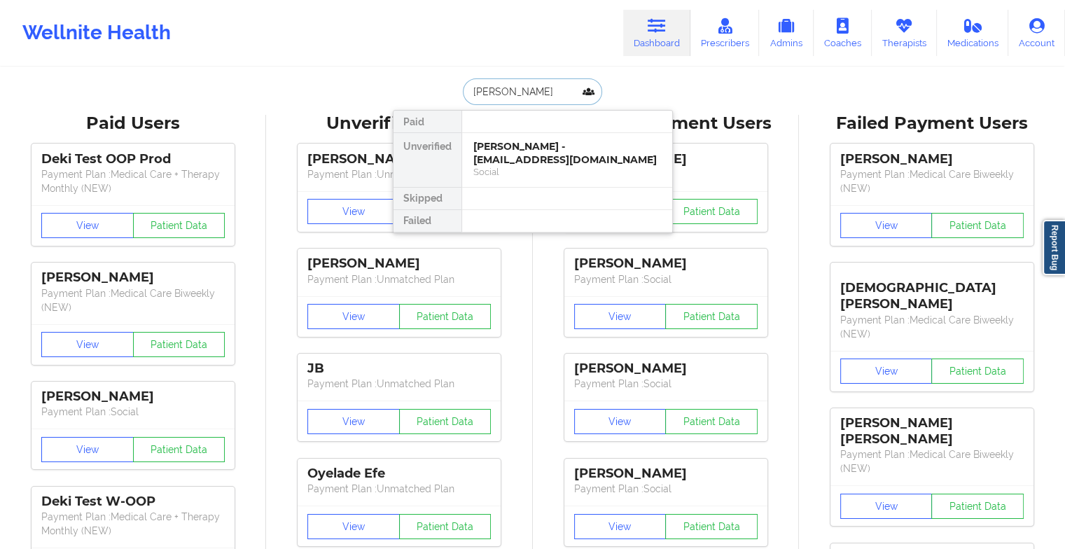
type input "[PERSON_NAME]"
click at [507, 167] on div "Social" at bounding box center [568, 172] width 188 height 12
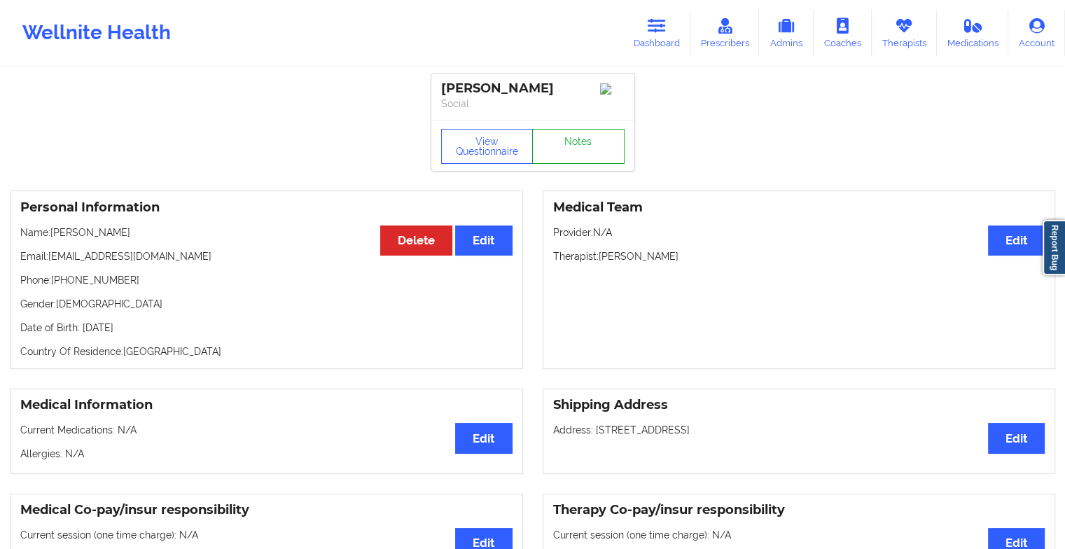
click at [563, 156] on link "Notes" at bounding box center [578, 146] width 92 height 35
